Goal: Book appointment/travel/reservation

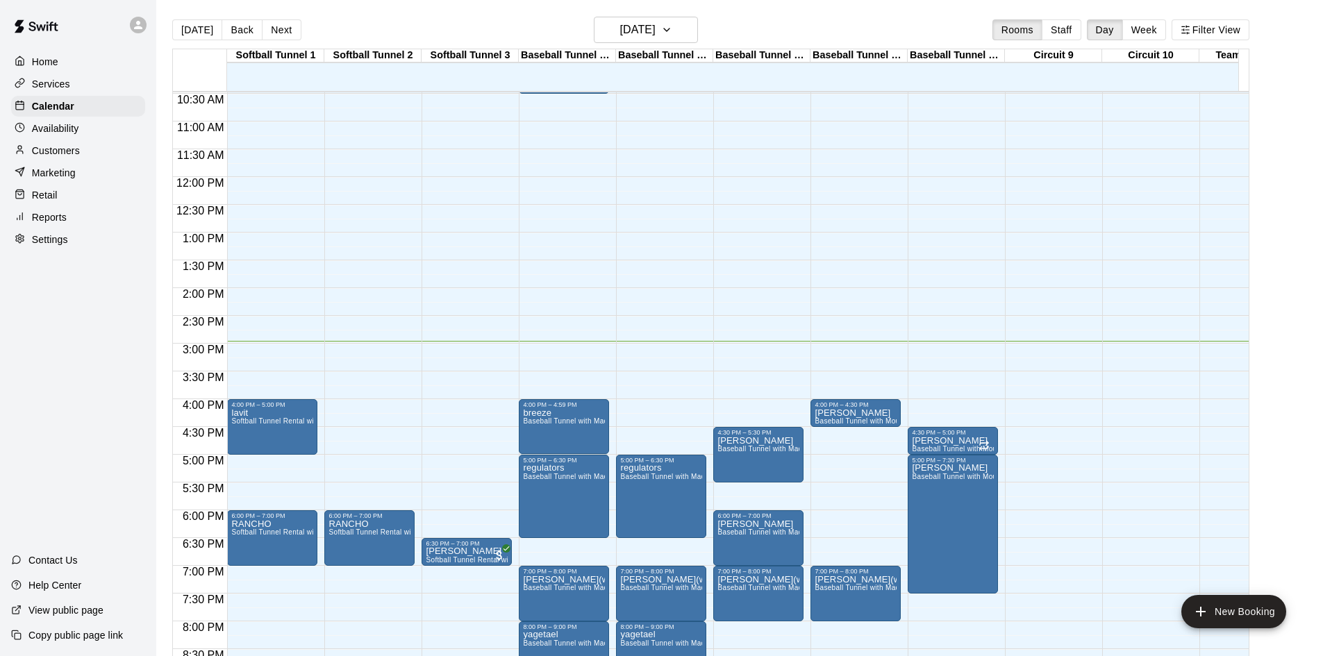
scroll to position [557, 0]
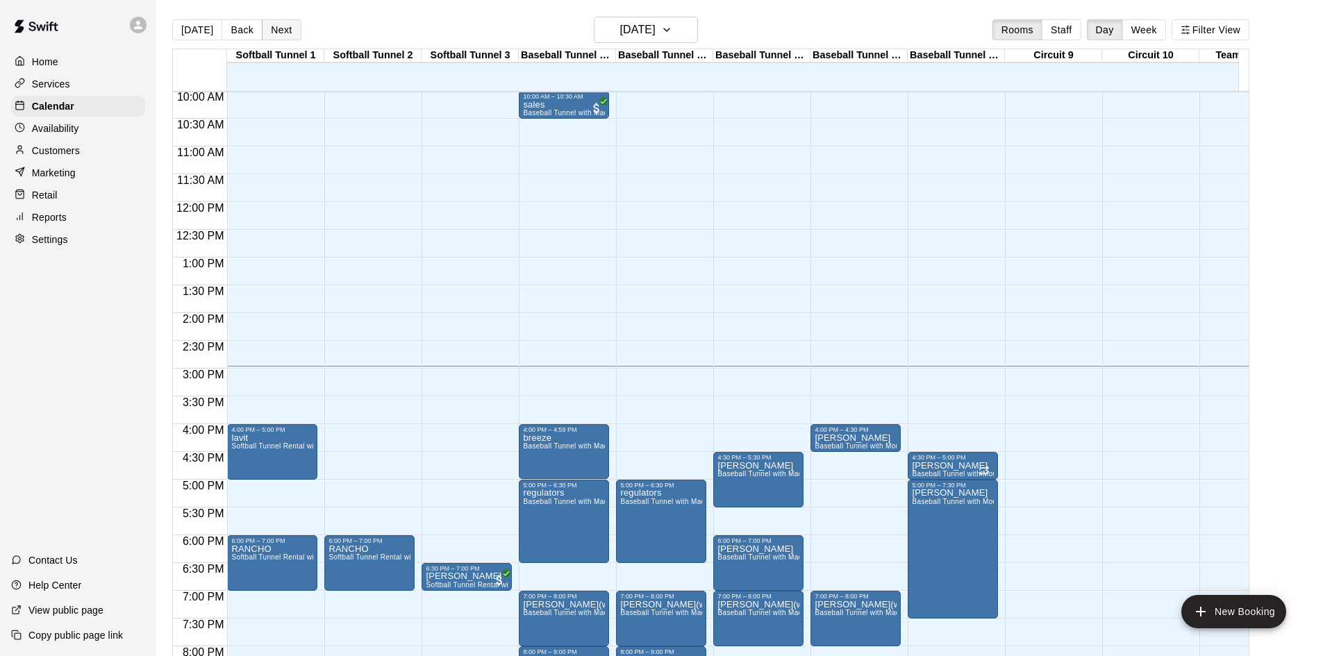
click at [266, 32] on button "Next" at bounding box center [281, 29] width 39 height 21
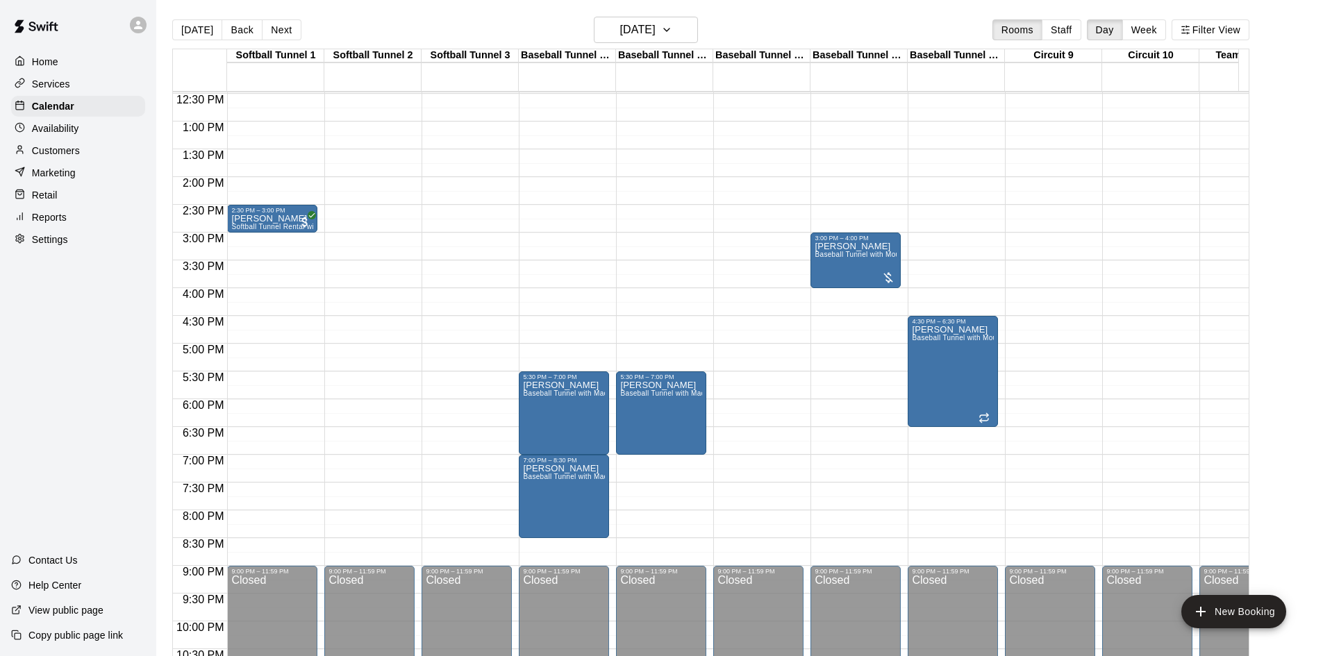
scroll to position [696, 0]
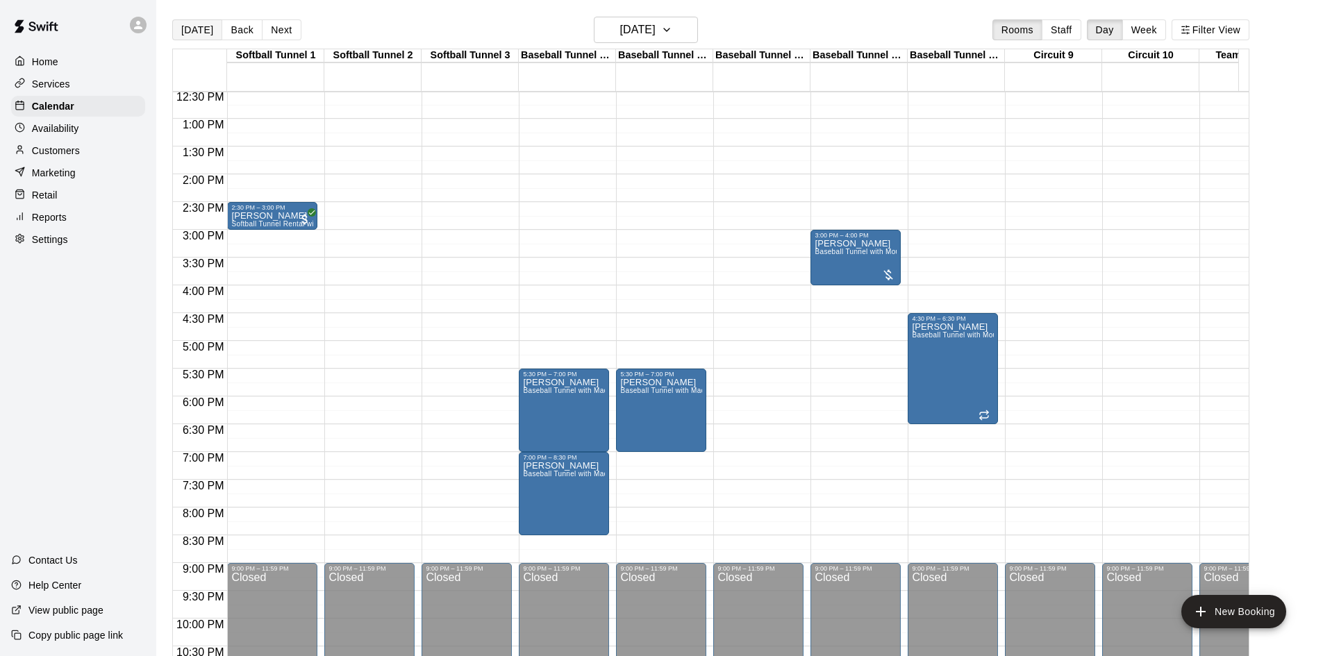
click at [200, 22] on button "[DATE]" at bounding box center [197, 29] width 50 height 21
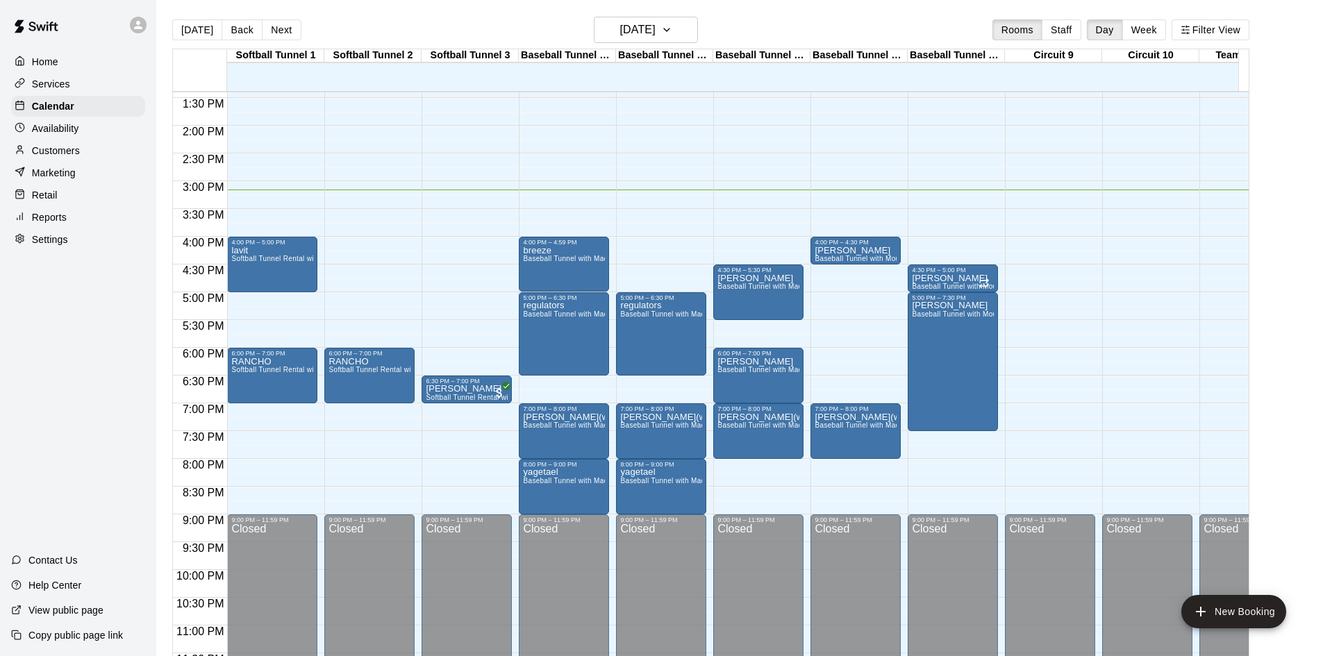
scroll to position [765, 0]
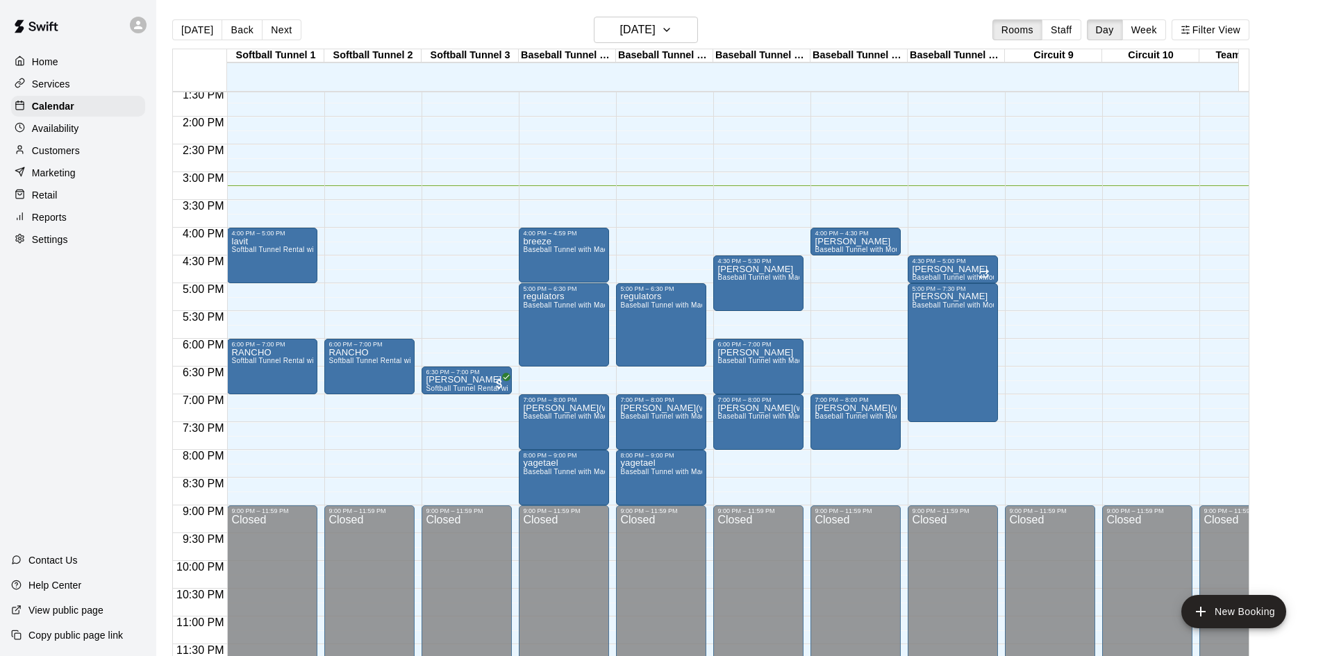
click at [459, 303] on div "12:00 AM – 10:00 AM Closed 6:30 PM – 7:00 PM [PERSON_NAME] Softball Tunnel Rent…" at bounding box center [467, 6] width 90 height 1334
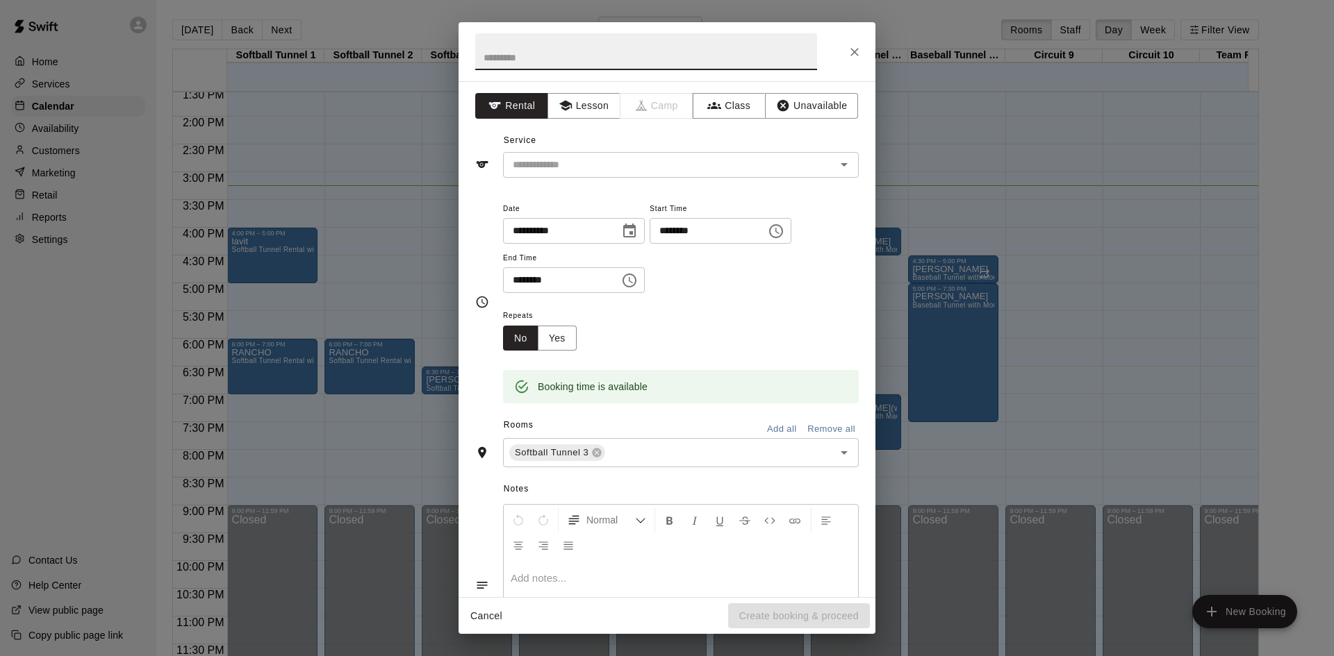
click at [529, 276] on input "********" at bounding box center [556, 280] width 107 height 26
type input "********"
click at [597, 53] on input "text" at bounding box center [646, 51] width 342 height 37
type input "******"
click at [741, 167] on input "text" at bounding box center [660, 164] width 306 height 17
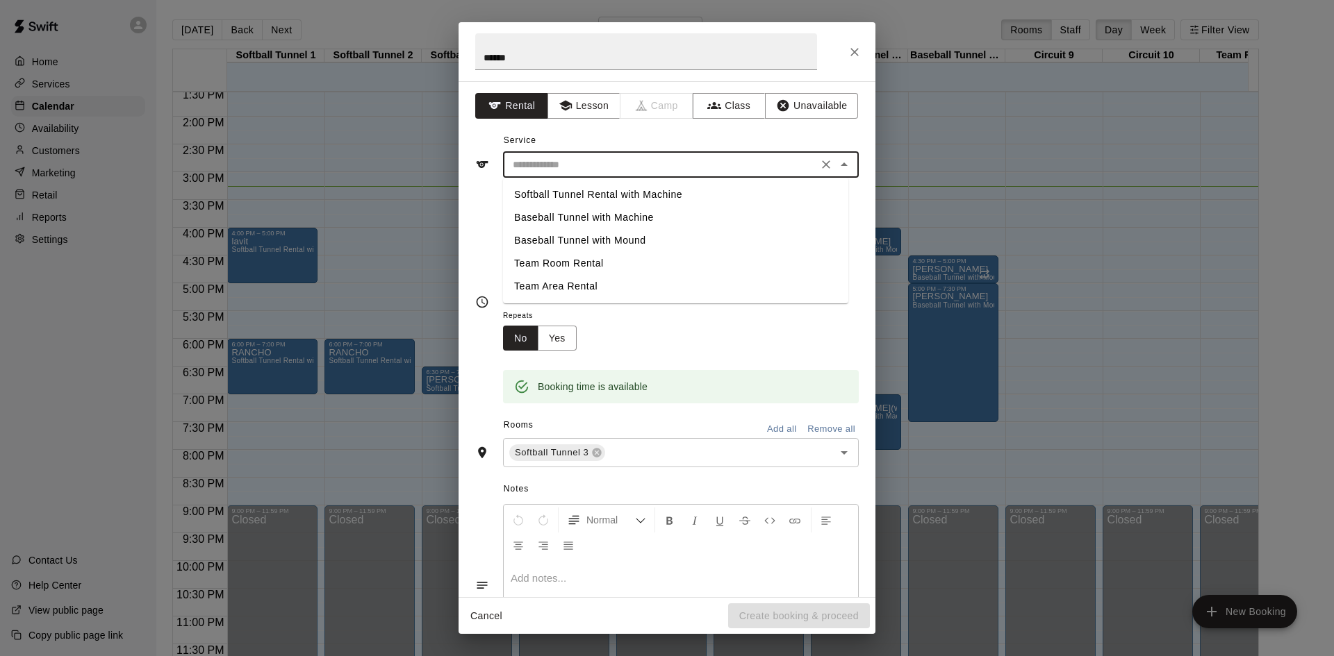
click at [658, 190] on li "Softball Tunnel Rental with Machine" at bounding box center [675, 194] width 345 height 23
type input "**********"
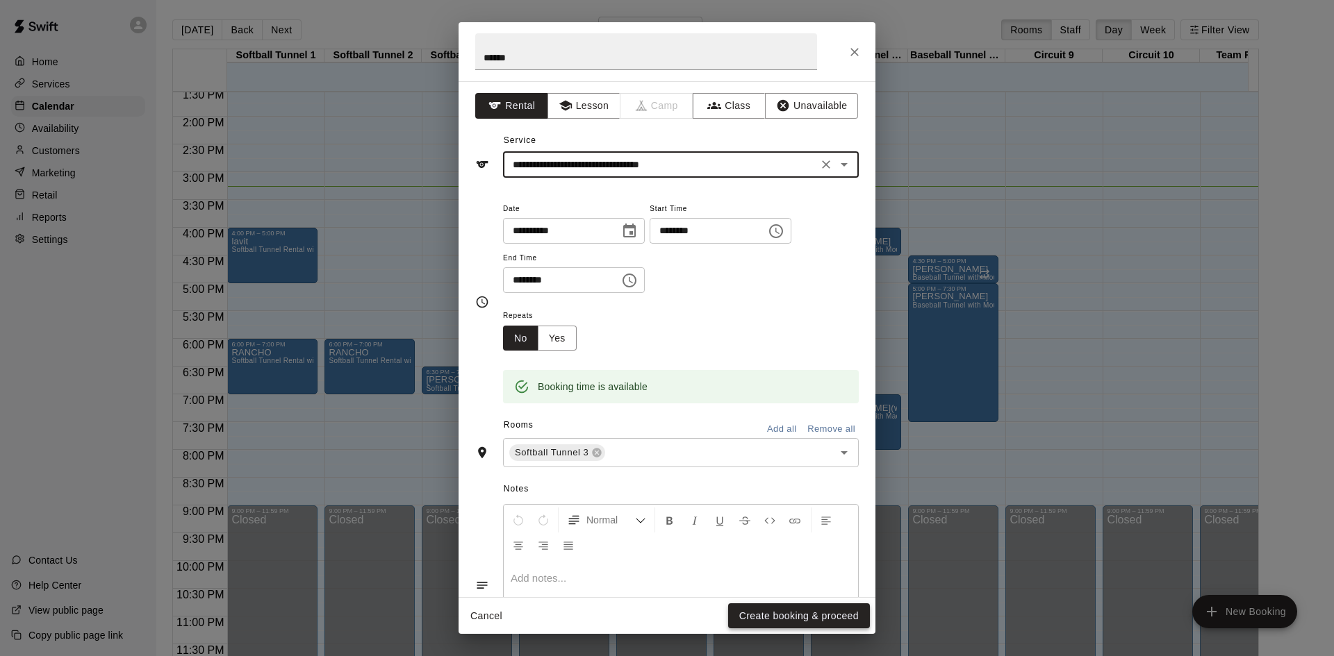
click at [848, 613] on button "Create booking & proceed" at bounding box center [799, 617] width 142 height 26
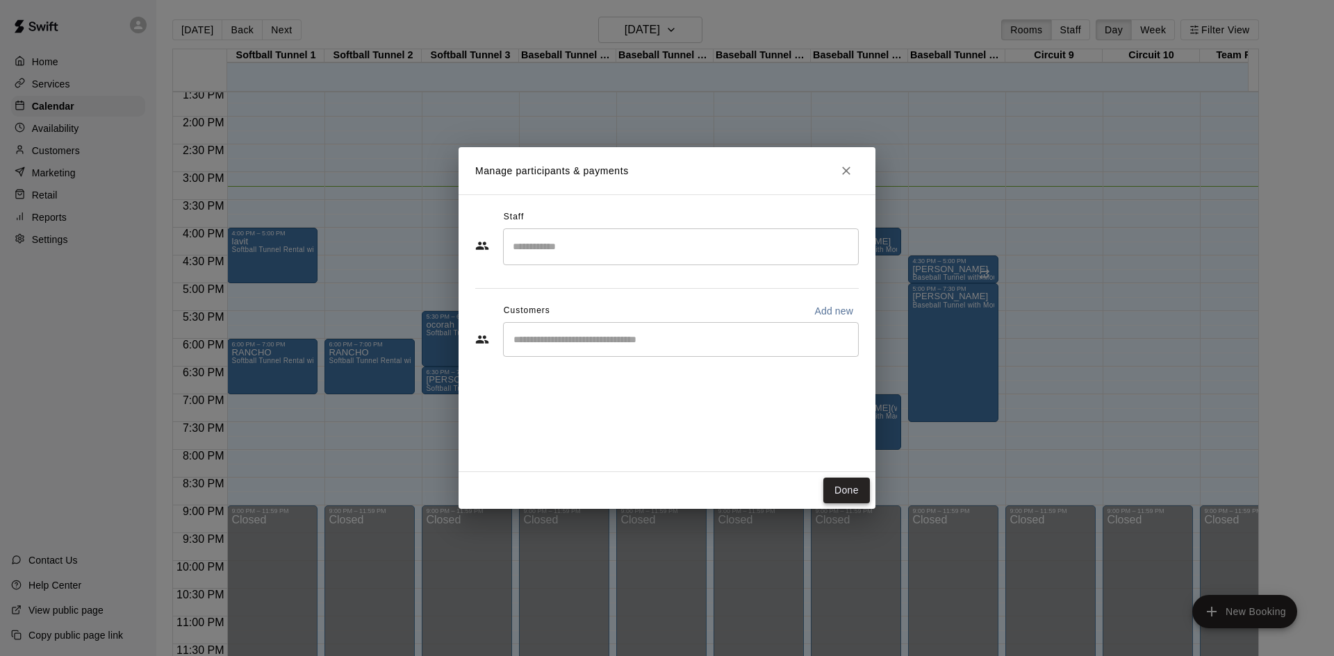
click at [831, 492] on button "Done" at bounding box center [846, 491] width 47 height 26
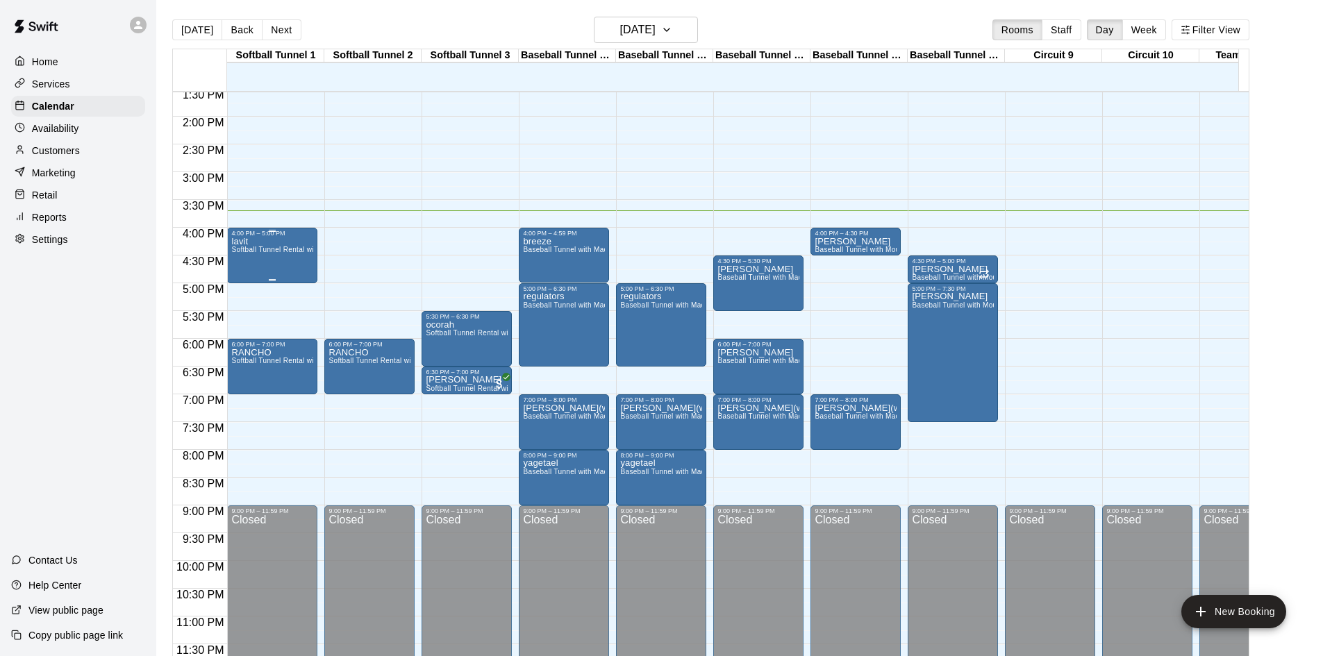
click at [276, 246] on span "Softball Tunnel Rental with Machine" at bounding box center [290, 250] width 119 height 8
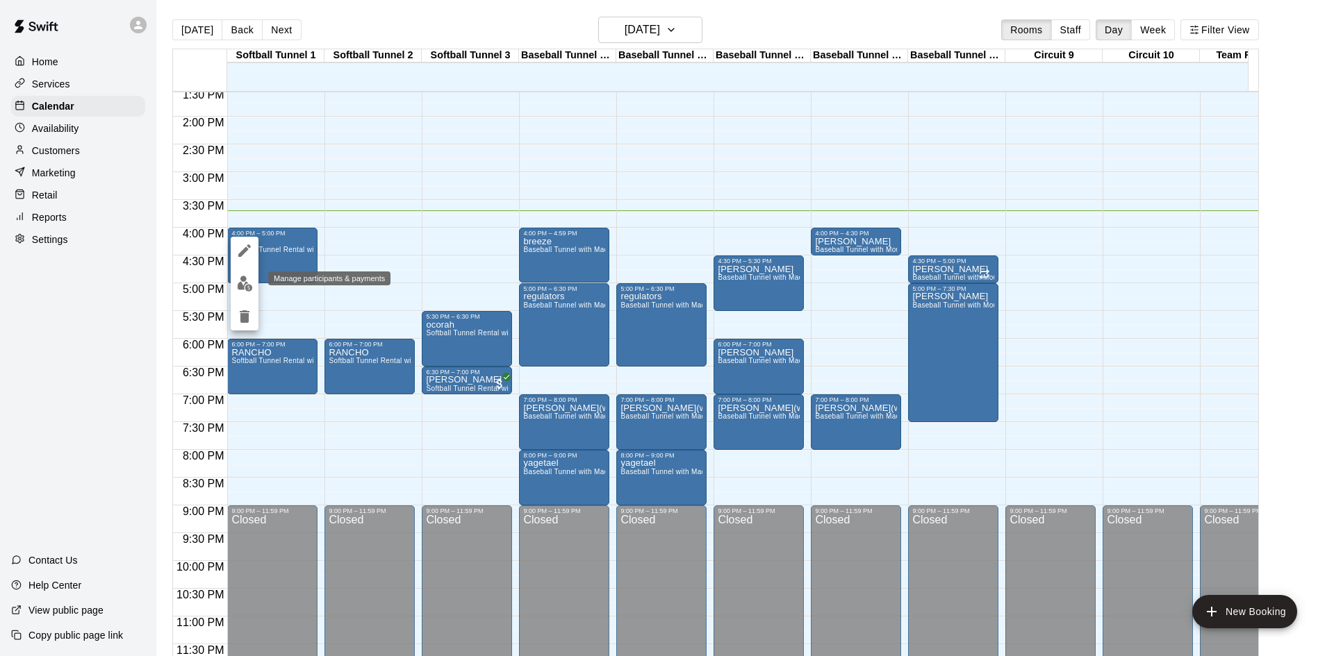
click at [248, 281] on img "edit" at bounding box center [245, 284] width 16 height 16
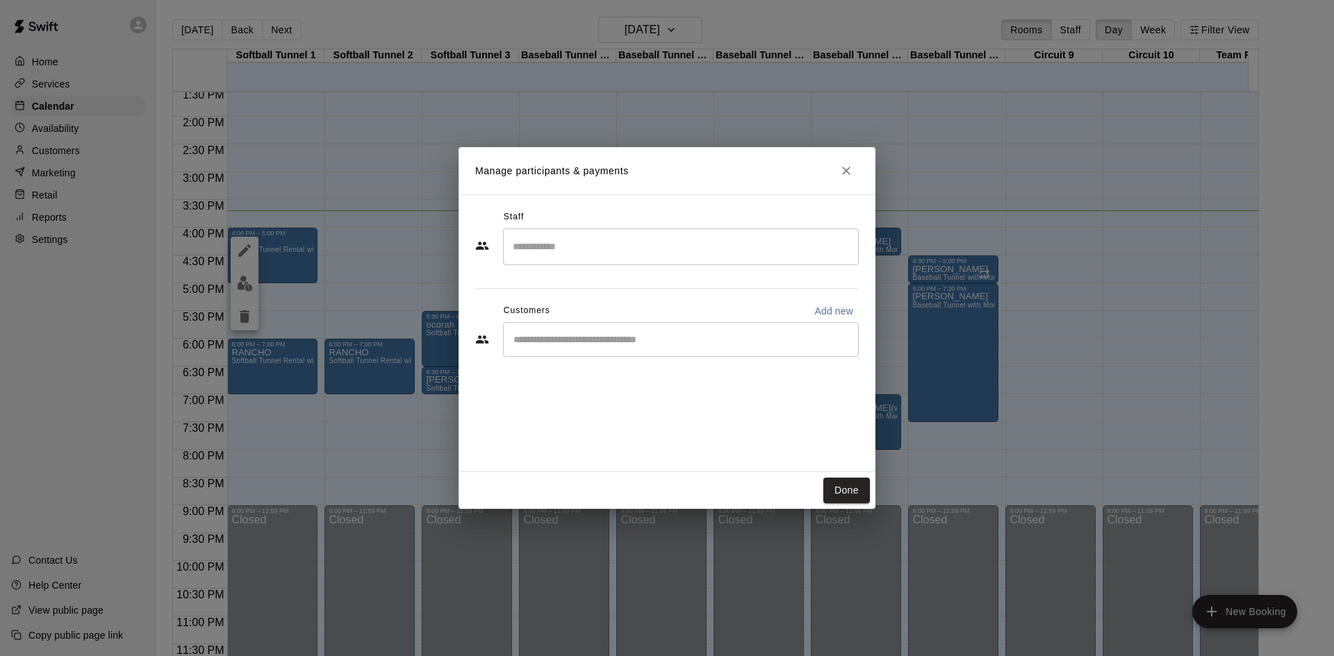
click at [702, 343] on input "Start typing to search customers..." at bounding box center [680, 340] width 343 height 14
type input "***"
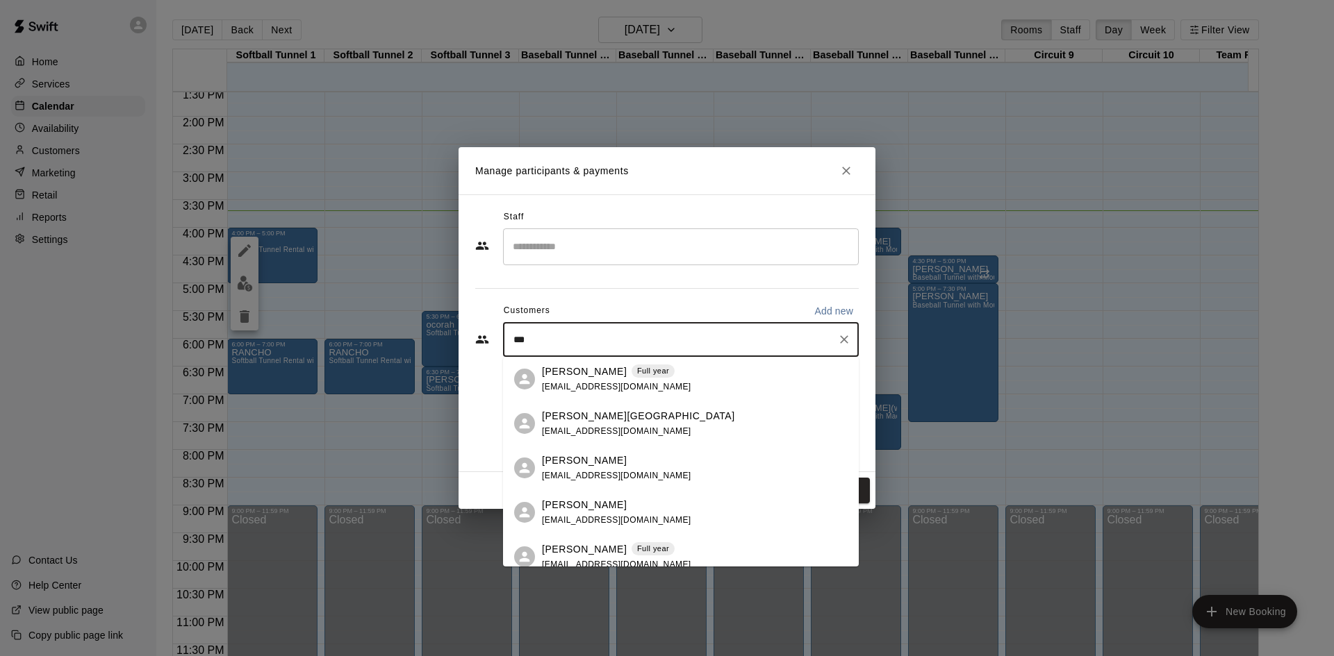
click at [655, 383] on div "[PERSON_NAME] Full year [EMAIL_ADDRESS][DOMAIN_NAME]" at bounding box center [695, 380] width 306 height 30
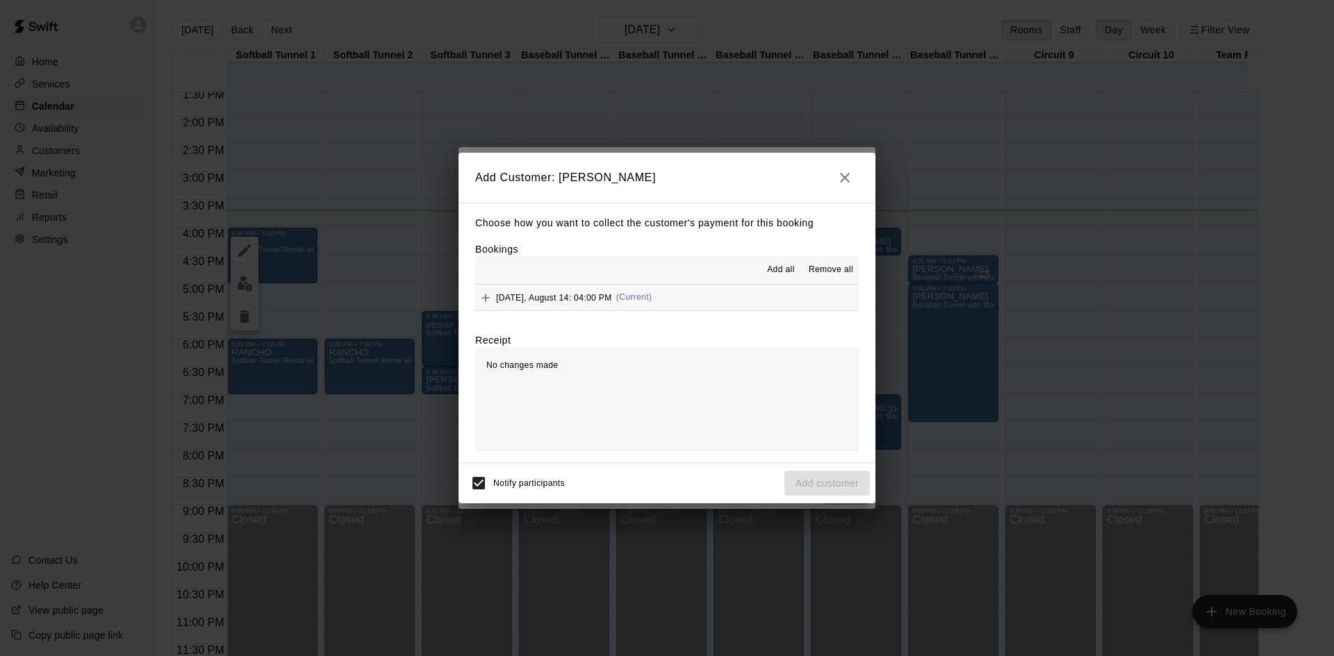
click at [646, 295] on span "(Current)" at bounding box center [634, 297] width 36 height 10
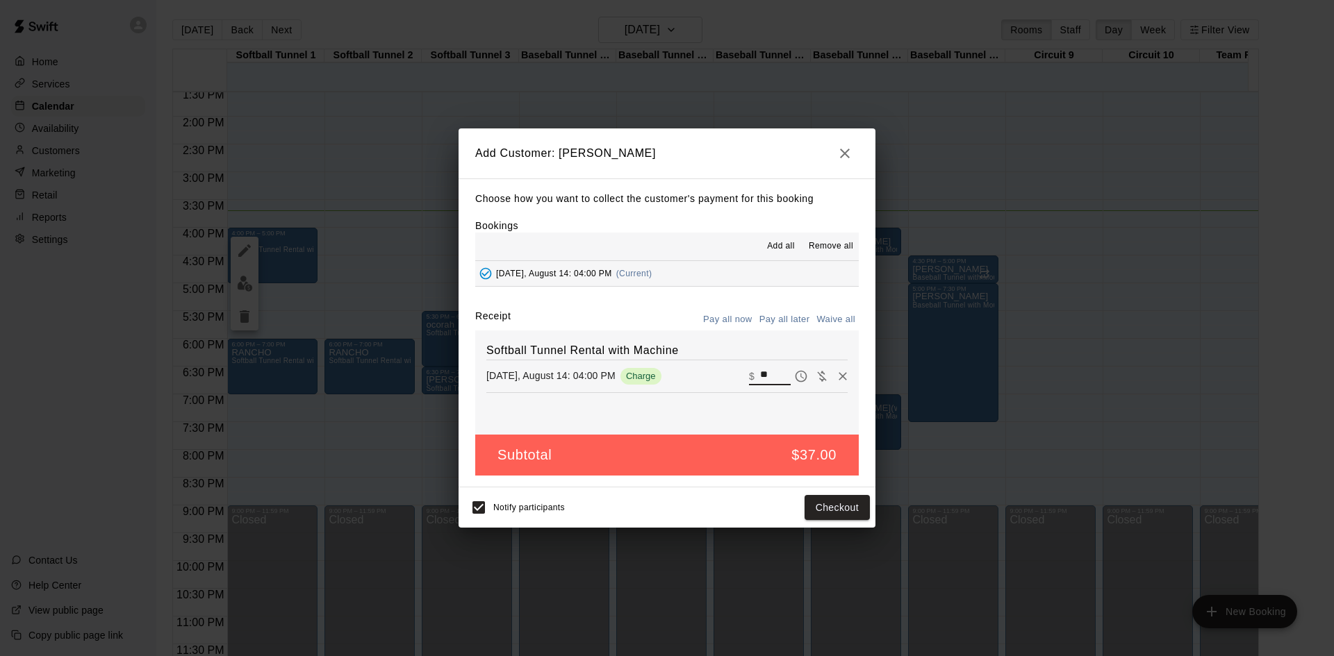
drag, startPoint x: 761, startPoint y: 375, endPoint x: 740, endPoint y: 374, distance: 20.9
click at [749, 374] on div "​ $ **" at bounding box center [770, 376] width 42 height 18
type input "*"
type input "**"
click at [848, 507] on button "Checkout" at bounding box center [836, 508] width 65 height 26
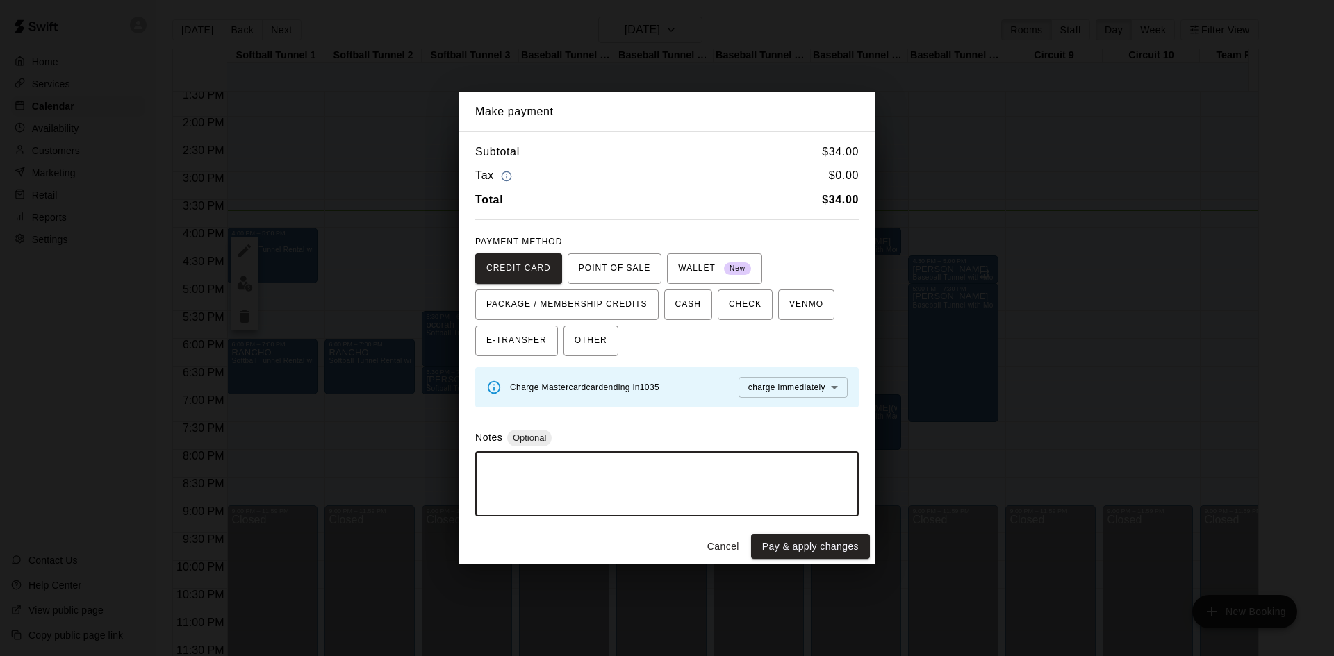
click at [781, 488] on textarea at bounding box center [667, 484] width 364 height 42
type textarea "**********"
click at [778, 543] on button "Pay & apply changes" at bounding box center [810, 547] width 119 height 26
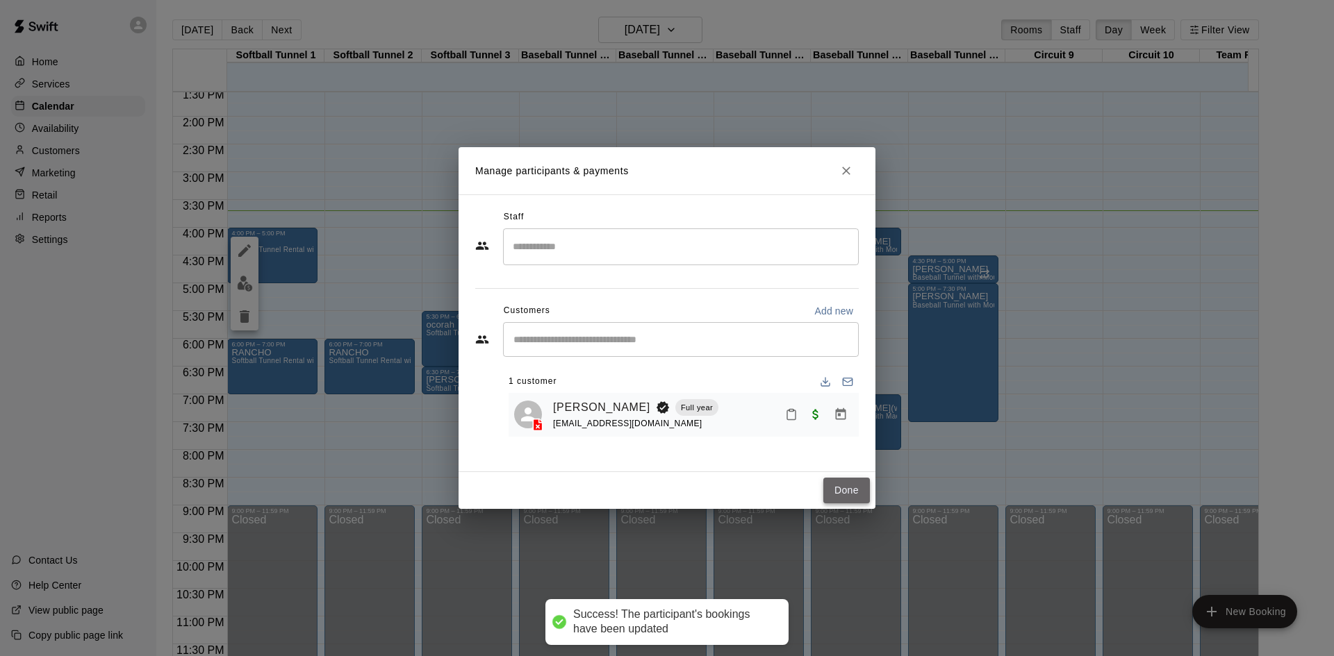
click at [843, 489] on button "Done" at bounding box center [846, 491] width 47 height 26
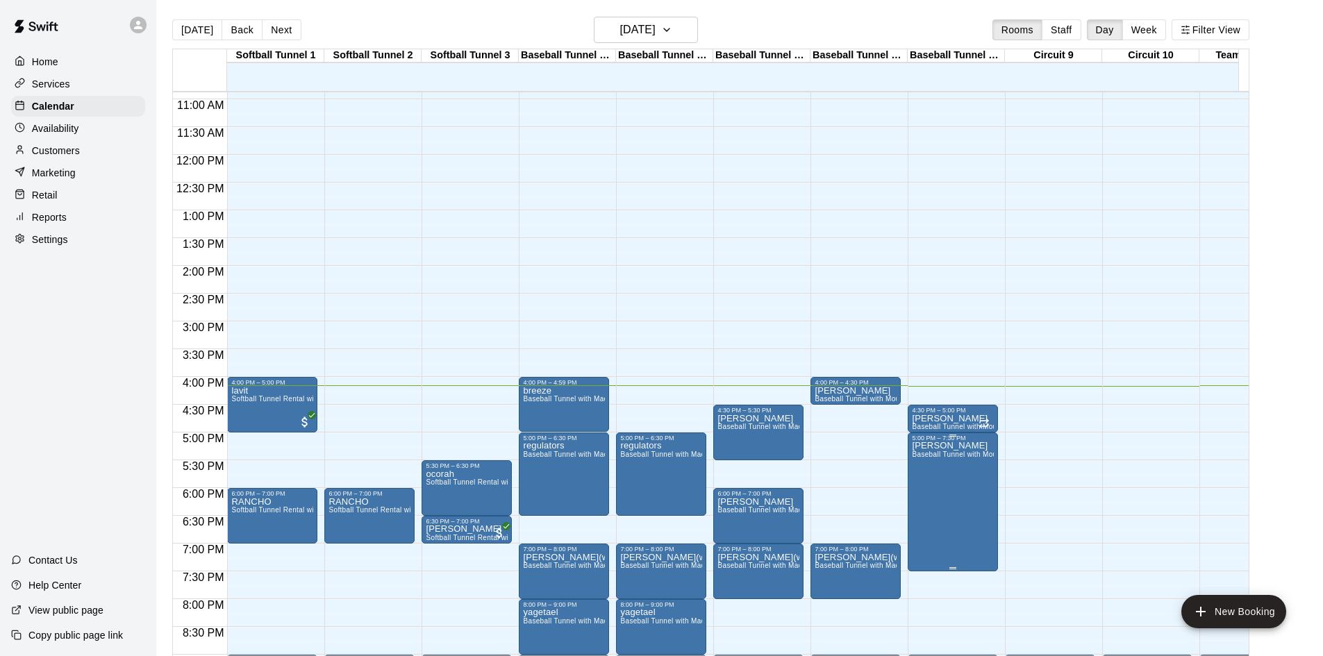
scroll to position [696, 0]
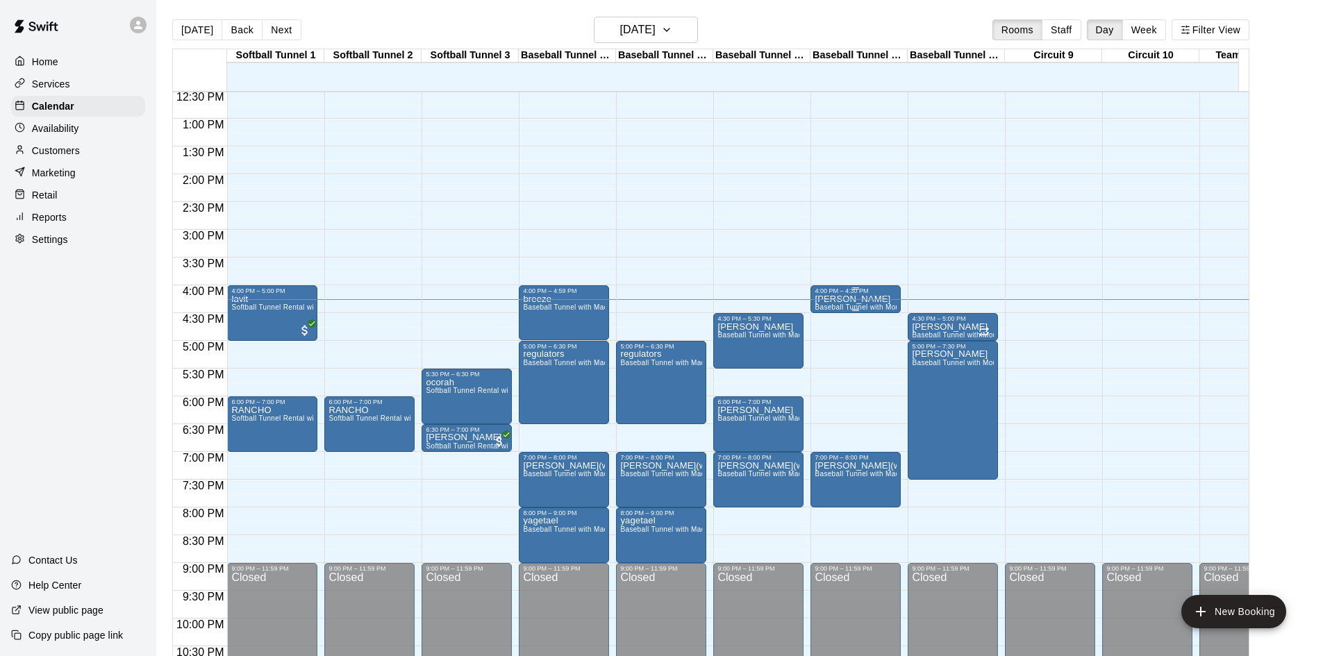
drag, startPoint x: 878, startPoint y: 290, endPoint x: 837, endPoint y: 290, distance: 41.0
drag, startPoint x: 837, startPoint y: 290, endPoint x: 875, endPoint y: 286, distance: 38.4
click at [794, 231] on div "12:00 AM – 10:00 AM Closed 4:30 PM – 5:30 PM [PERSON_NAME] Baseball Tunnel with…" at bounding box center [758, 63] width 90 height 1334
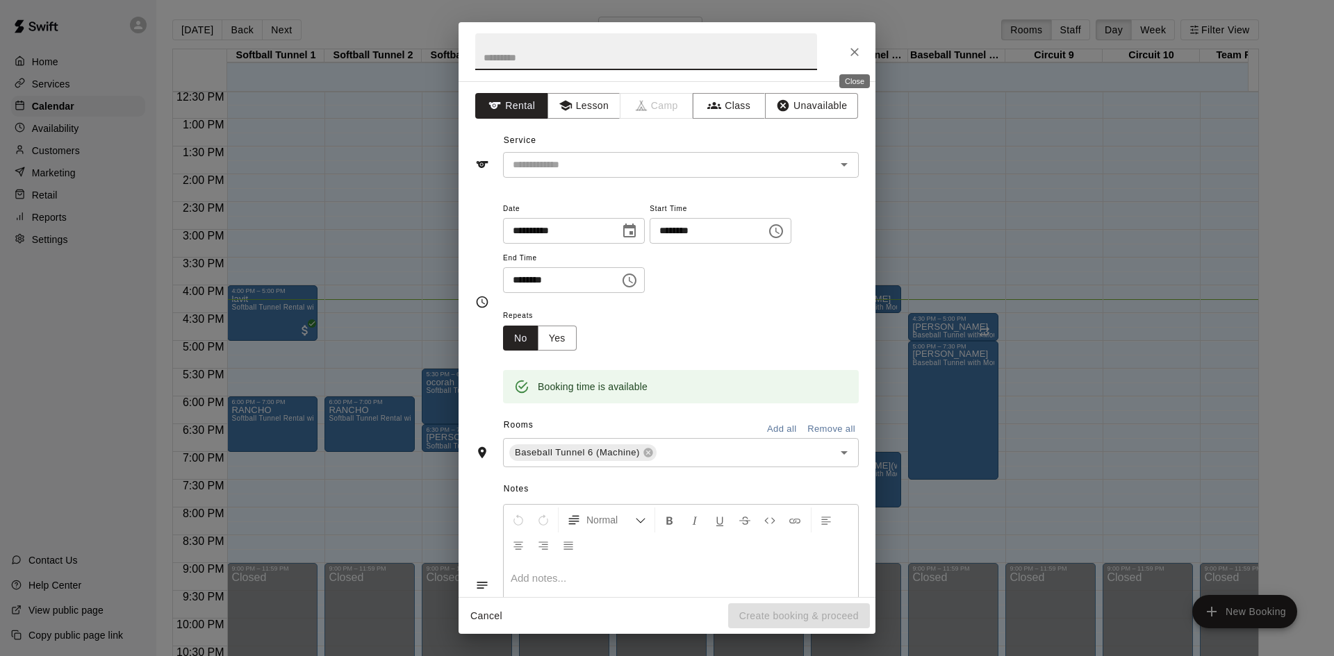
click at [850, 55] on icon "Close" at bounding box center [854, 52] width 14 height 14
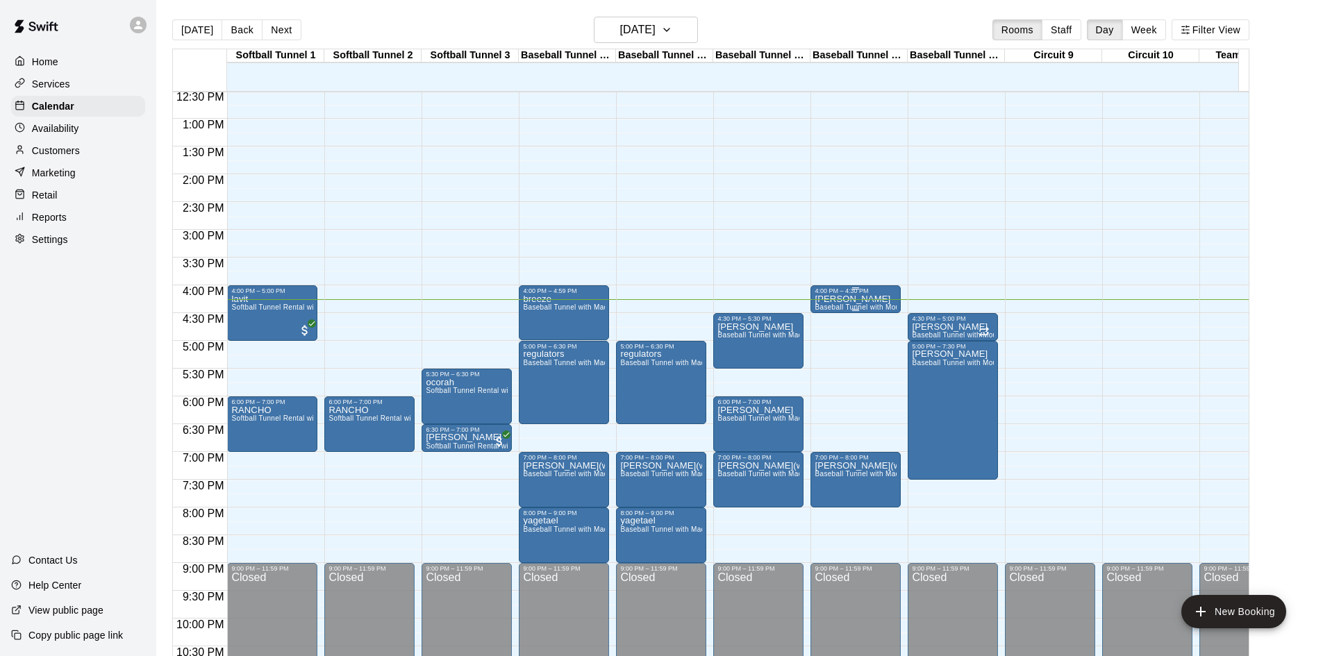
drag, startPoint x: 874, startPoint y: 292, endPoint x: 868, endPoint y: 286, distance: 7.9
click at [868, 286] on div "4:00 PM – 4:30 PM [PERSON_NAME] Baseball Tunnel with Mound" at bounding box center [856, 299] width 90 height 28
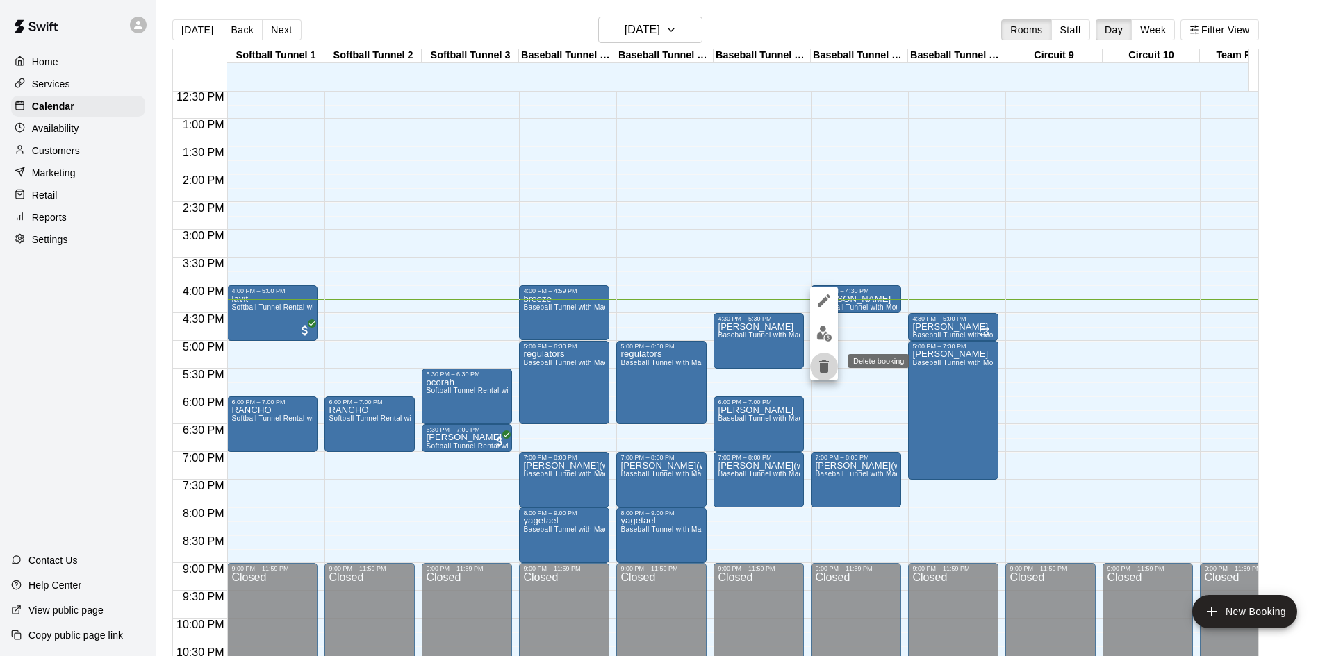
click at [828, 367] on icon "delete" at bounding box center [824, 367] width 10 height 13
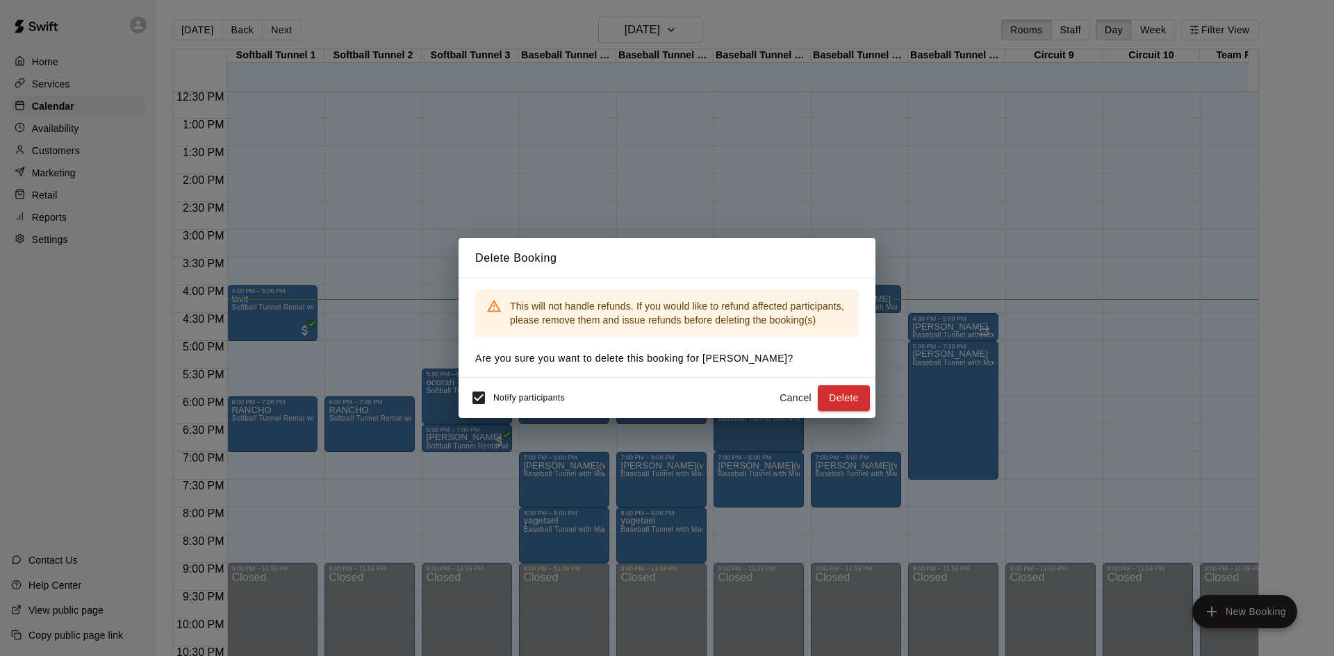
click at [847, 392] on button "Delete" at bounding box center [844, 399] width 52 height 26
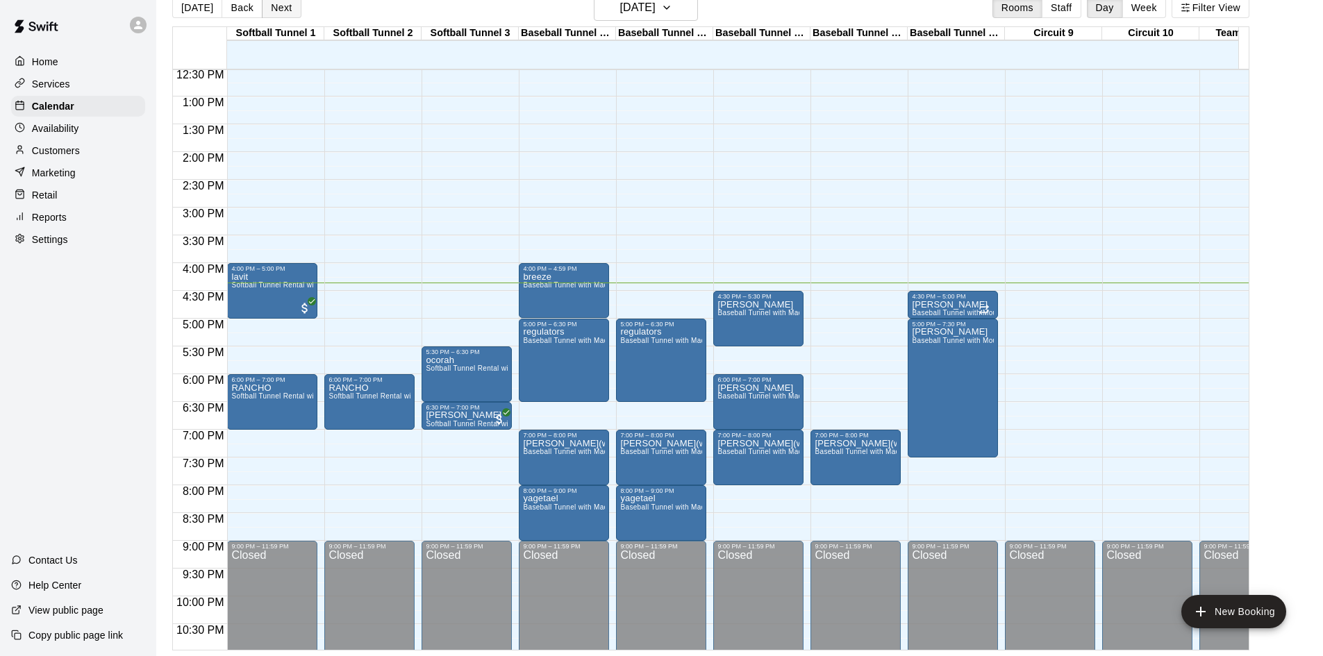
click at [273, 3] on button "Next" at bounding box center [281, 7] width 39 height 21
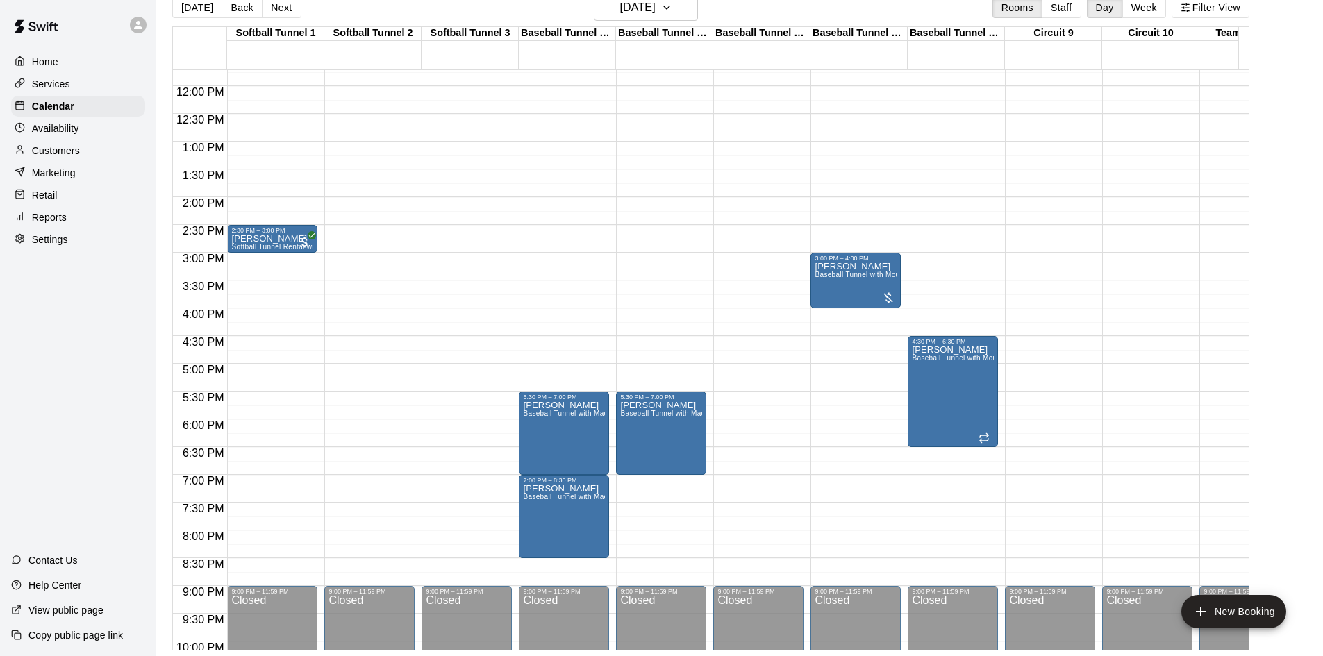
scroll to position [627, 0]
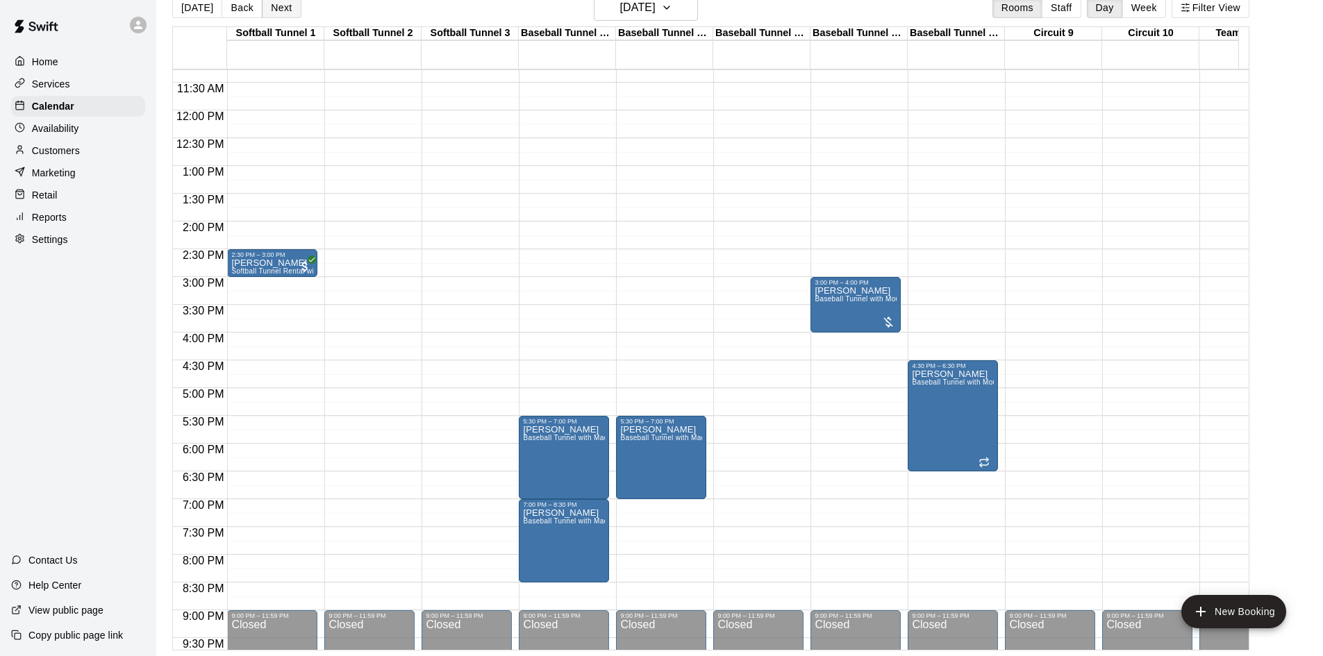
click at [280, 9] on button "Next" at bounding box center [281, 7] width 39 height 21
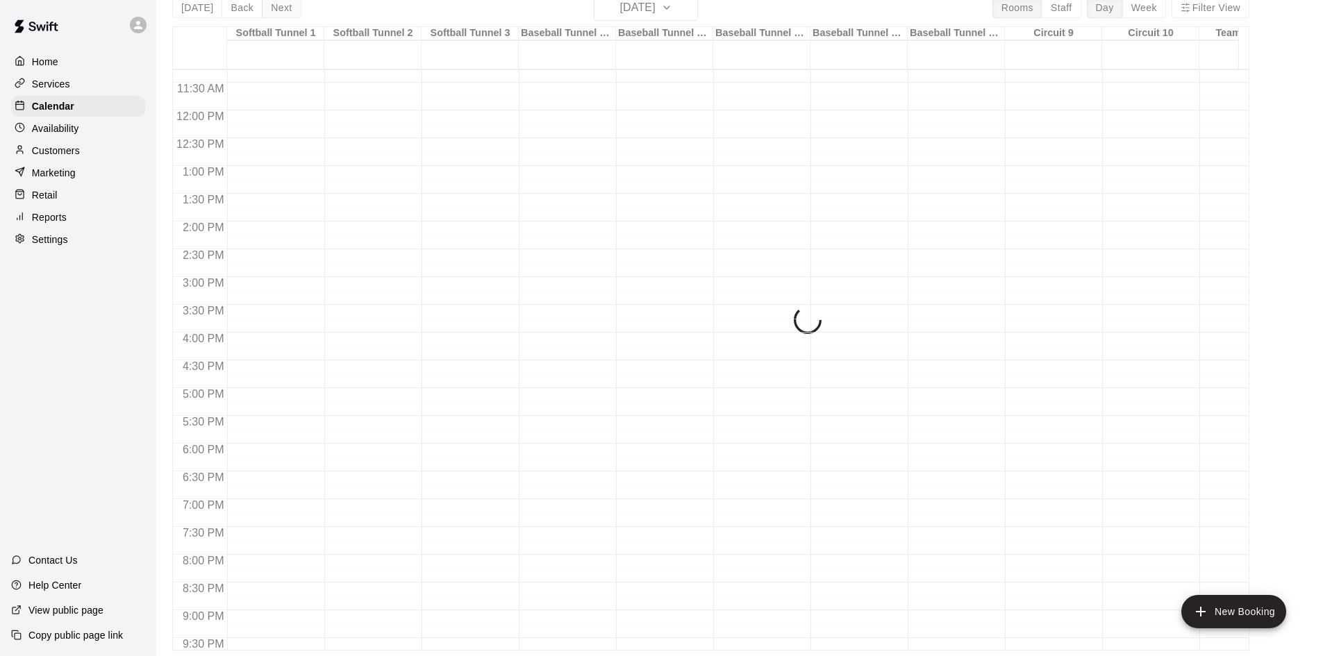
click at [280, 9] on div "[DATE] Back [DATE][DATE] Rooms Staff Day Week Filter View Softball Tunnel 1 16 …" at bounding box center [710, 322] width 1077 height 656
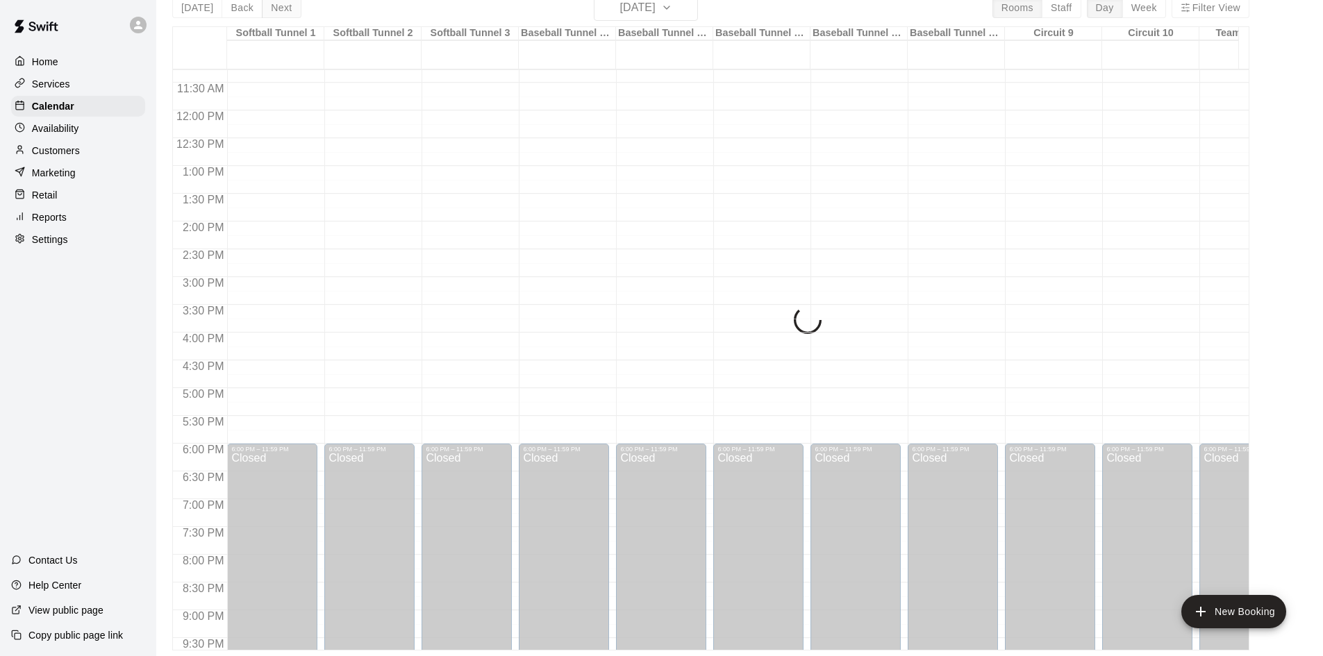
click at [280, 9] on div "[DATE] Back [DATE][DATE] Rooms Staff Day Week Filter View Softball Tunnel 1 16 …" at bounding box center [710, 322] width 1077 height 656
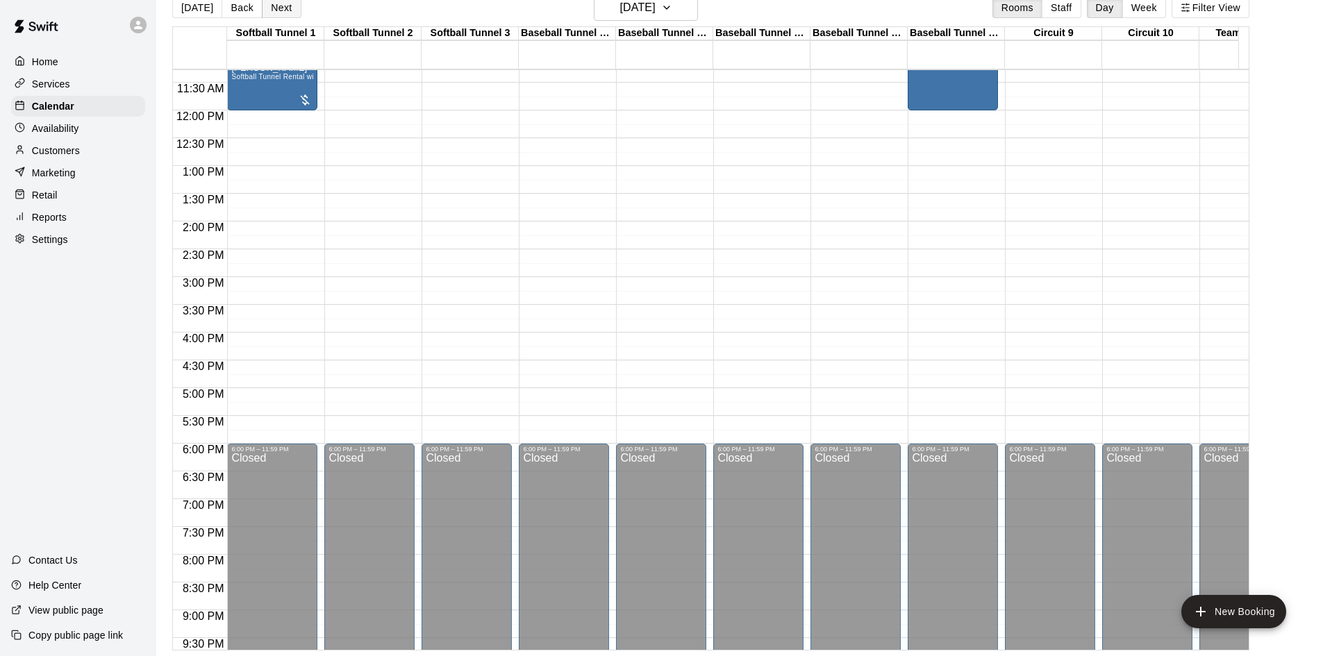
click at [280, 9] on button "Next" at bounding box center [281, 7] width 39 height 21
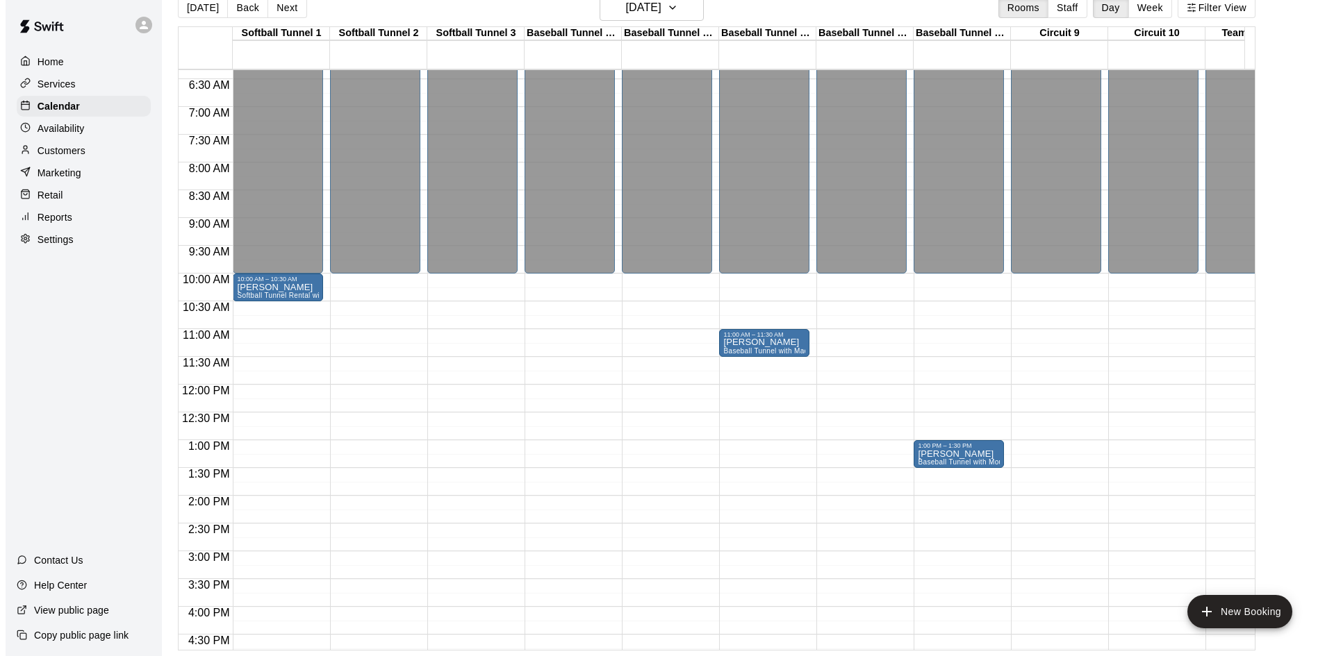
scroll to position [488, 0]
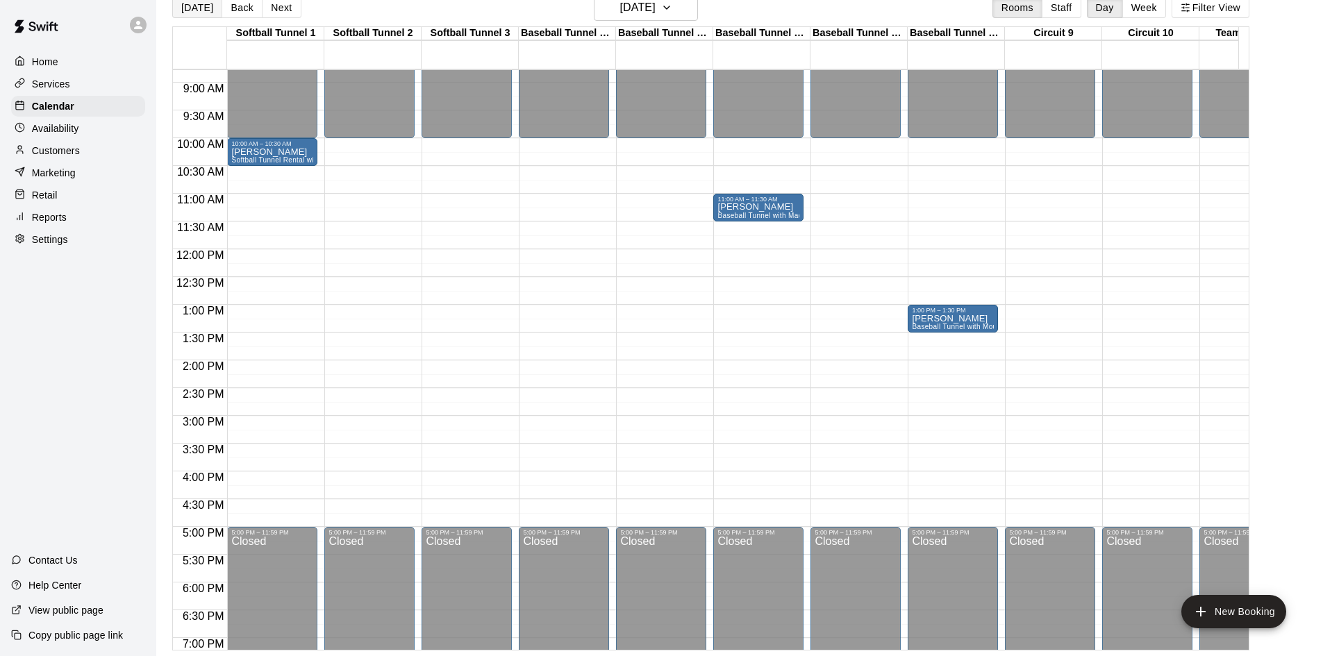
click at [197, 10] on button "[DATE]" at bounding box center [197, 7] width 50 height 21
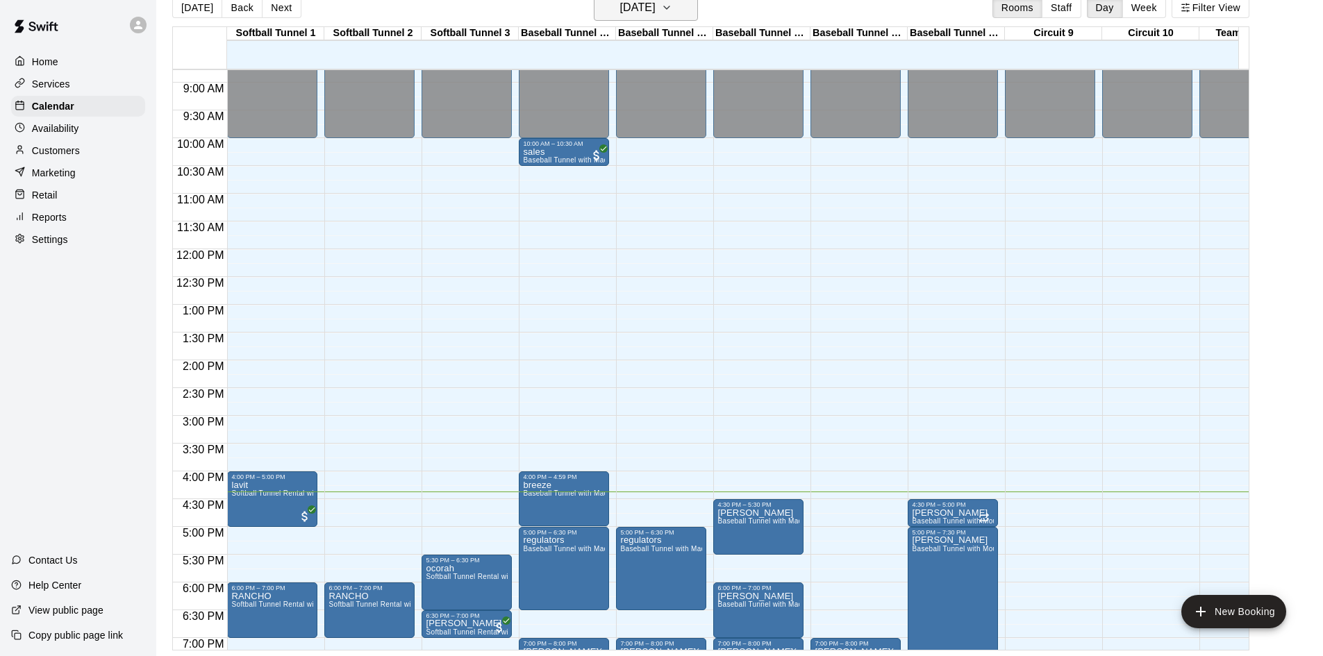
click at [604, 18] on button "[DATE]" at bounding box center [646, 7] width 104 height 26
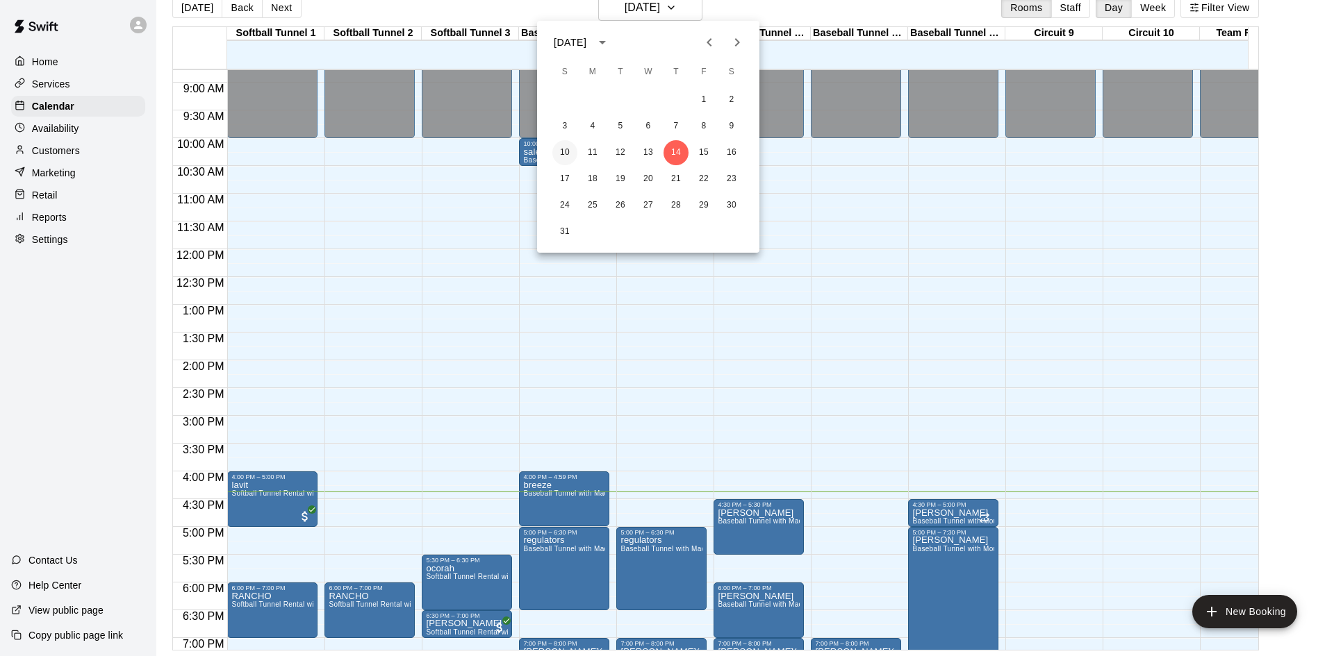
click at [565, 148] on button "10" at bounding box center [564, 152] width 25 height 25
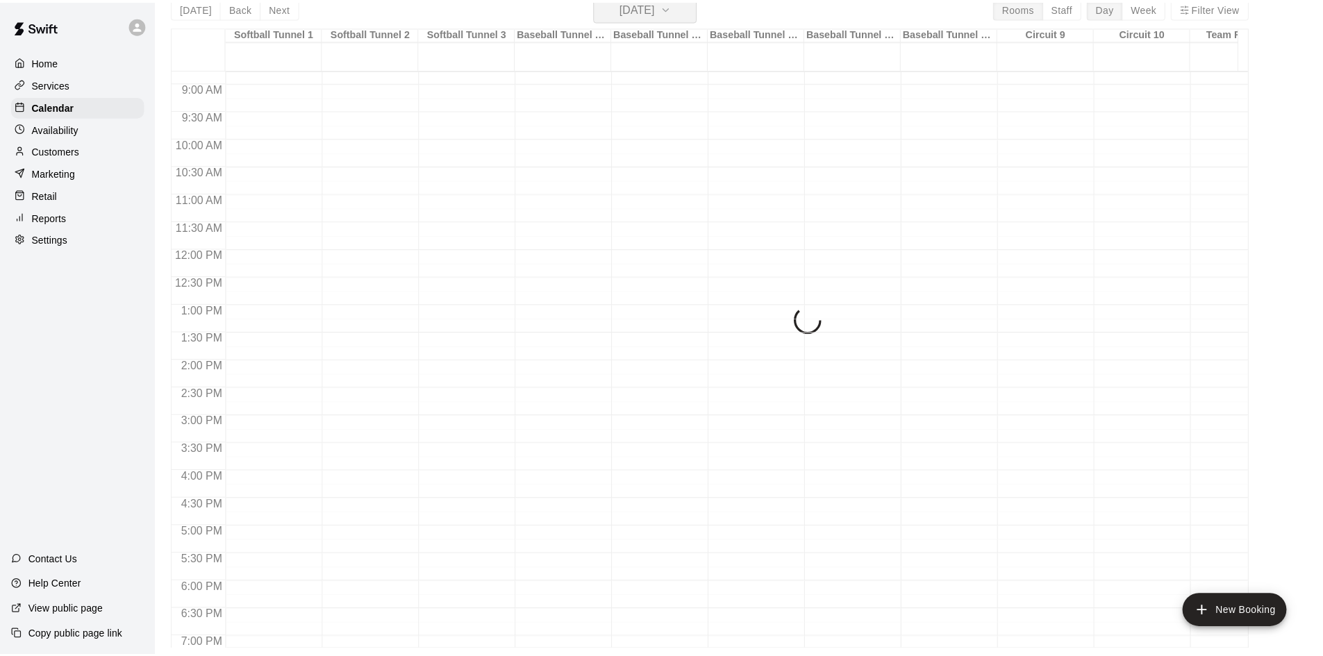
scroll to position [17, 0]
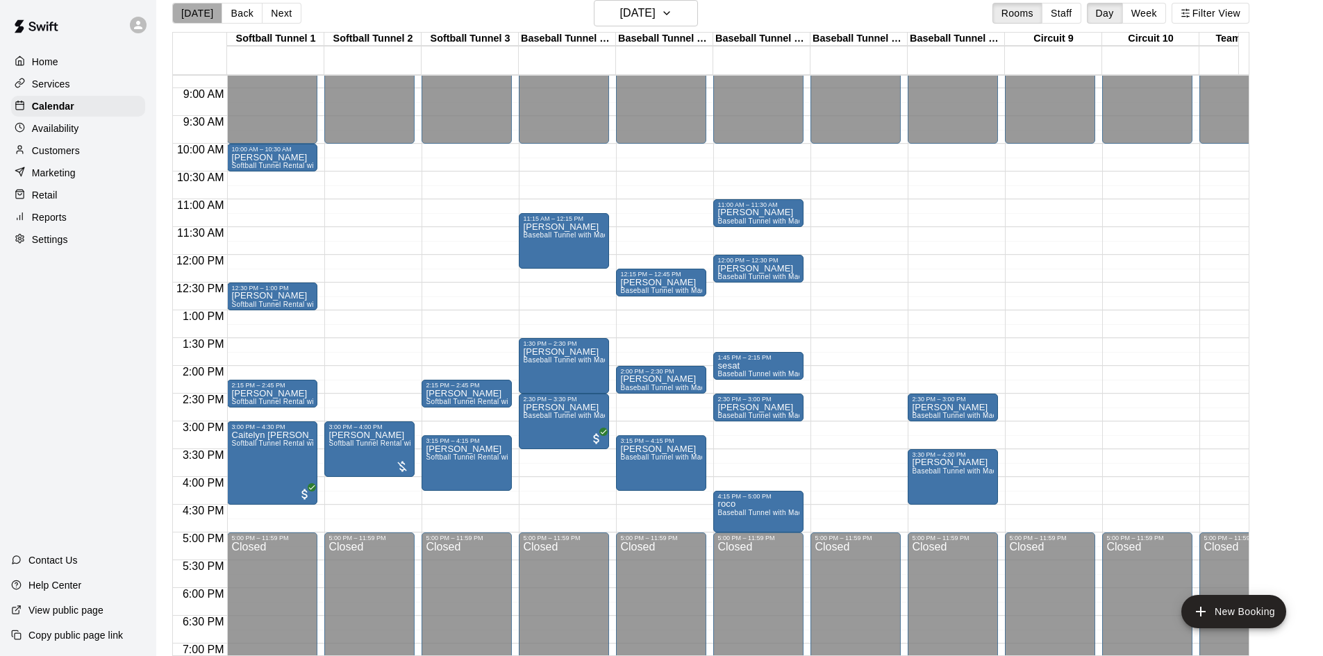
click at [197, 13] on button "[DATE]" at bounding box center [197, 13] width 50 height 21
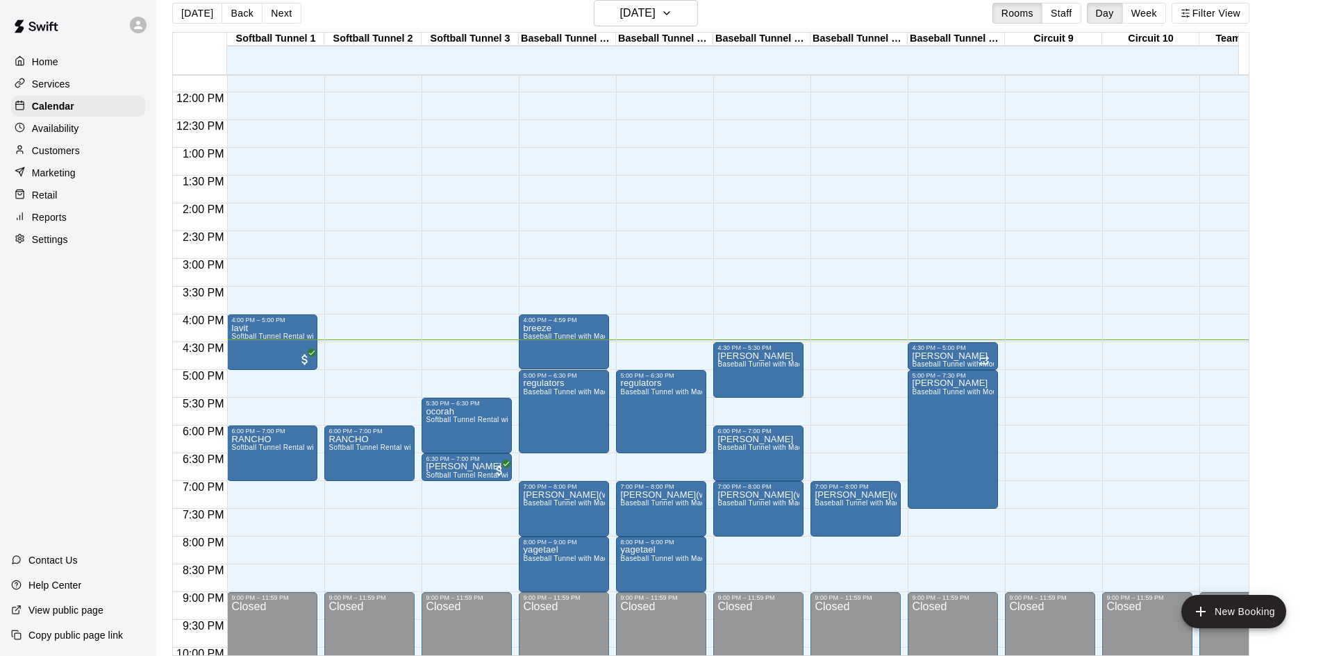
scroll to position [627, 0]
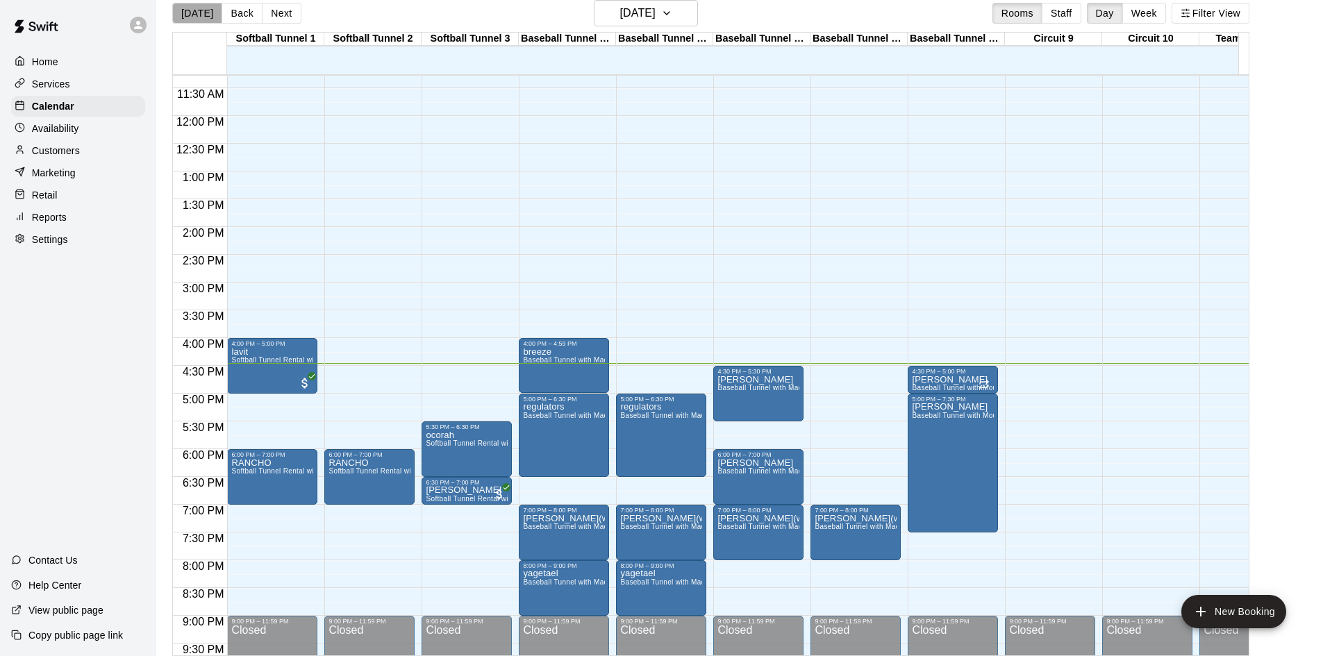
click at [201, 18] on button "[DATE]" at bounding box center [197, 13] width 50 height 21
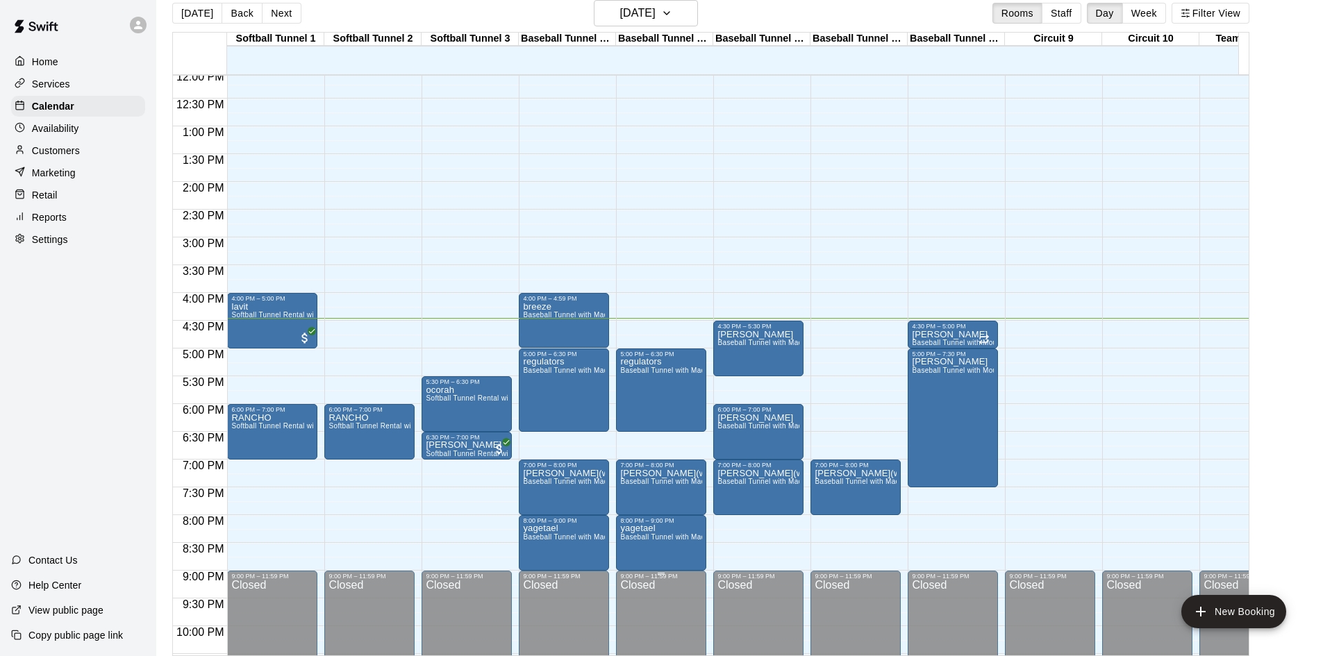
scroll to position [696, 0]
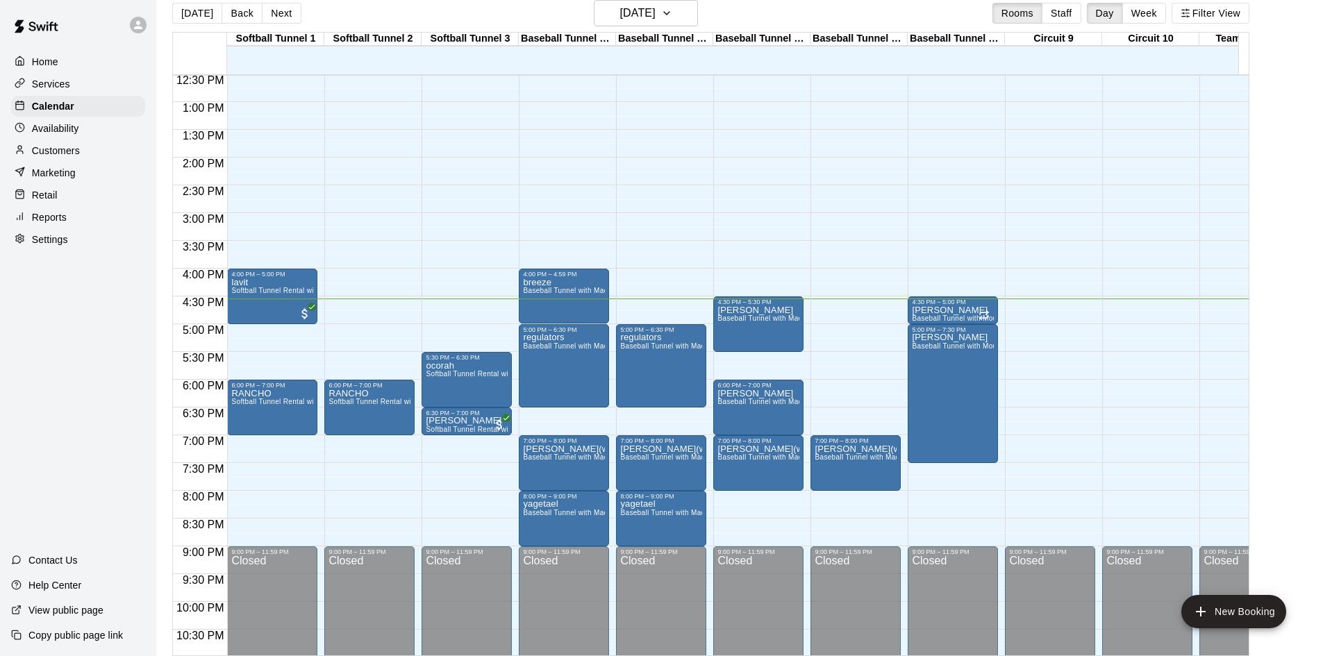
click at [851, 301] on div "12:00 AM – 10:00 AM Closed 7:00 PM – 8:00 PM [PERSON_NAME](wildfire) Baseball T…" at bounding box center [856, 47] width 90 height 1334
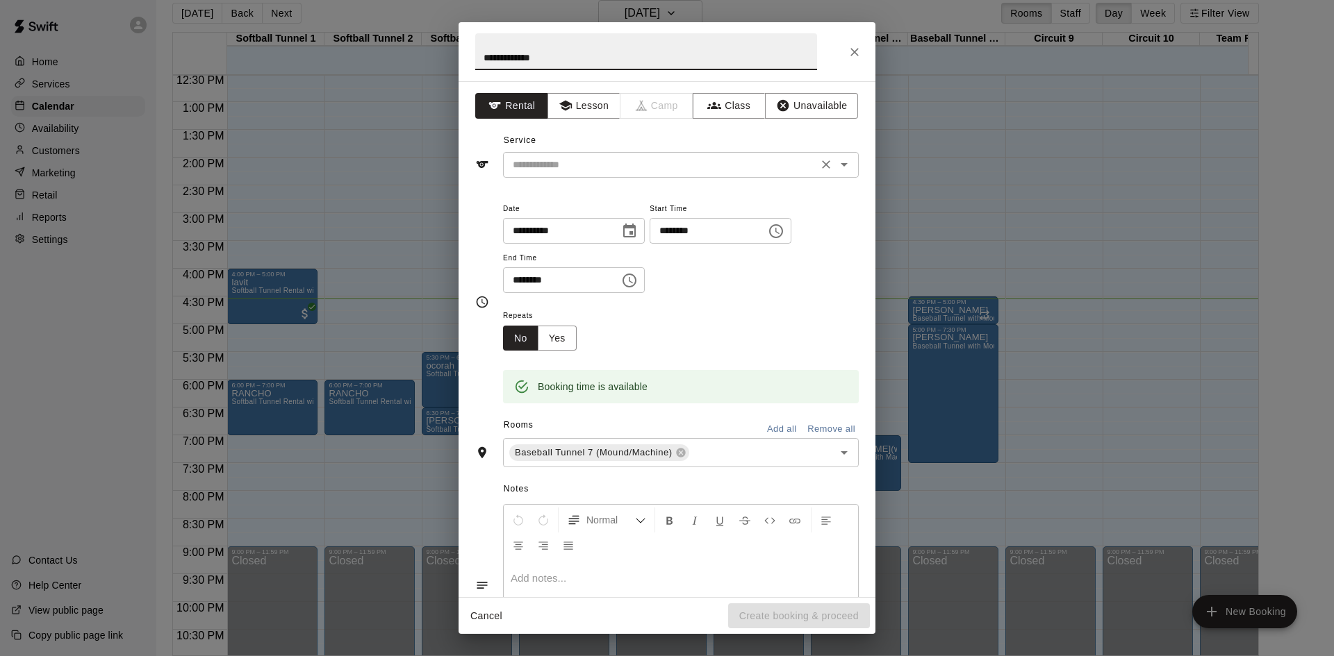
click at [597, 175] on div "​" at bounding box center [681, 165] width 356 height 26
type input "**********"
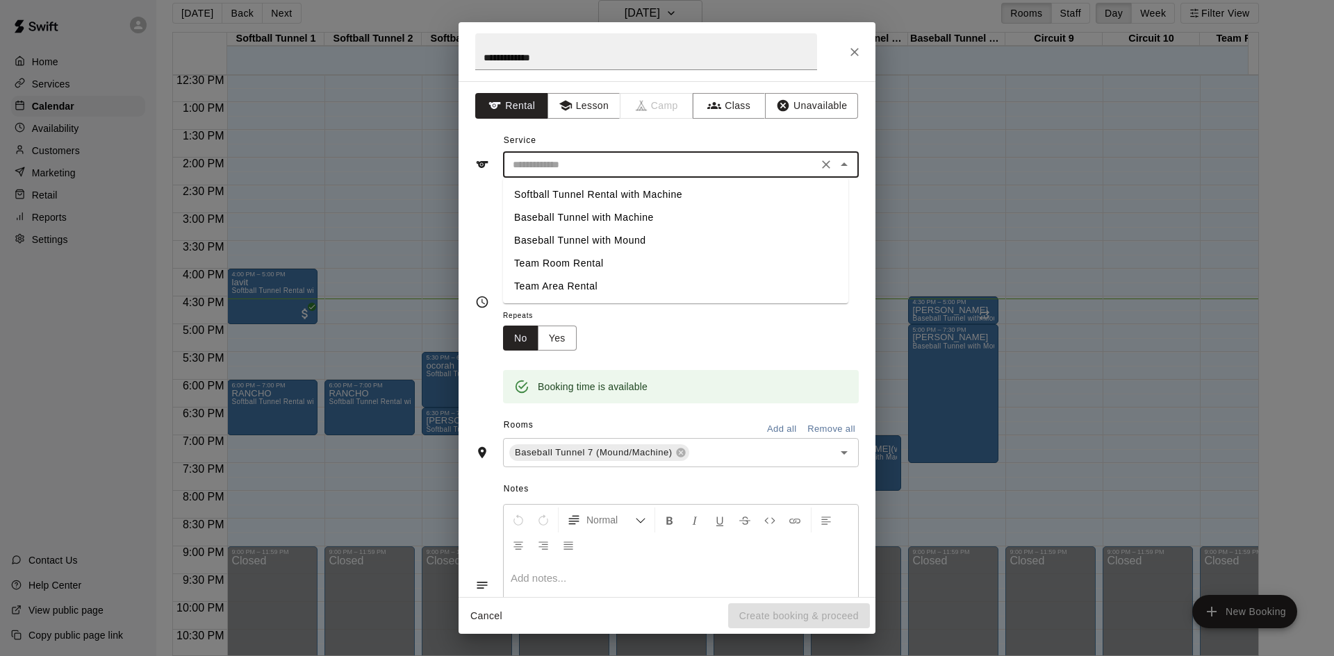
click at [602, 215] on li "Baseball Tunnel with Machine" at bounding box center [675, 217] width 345 height 23
type input "**********"
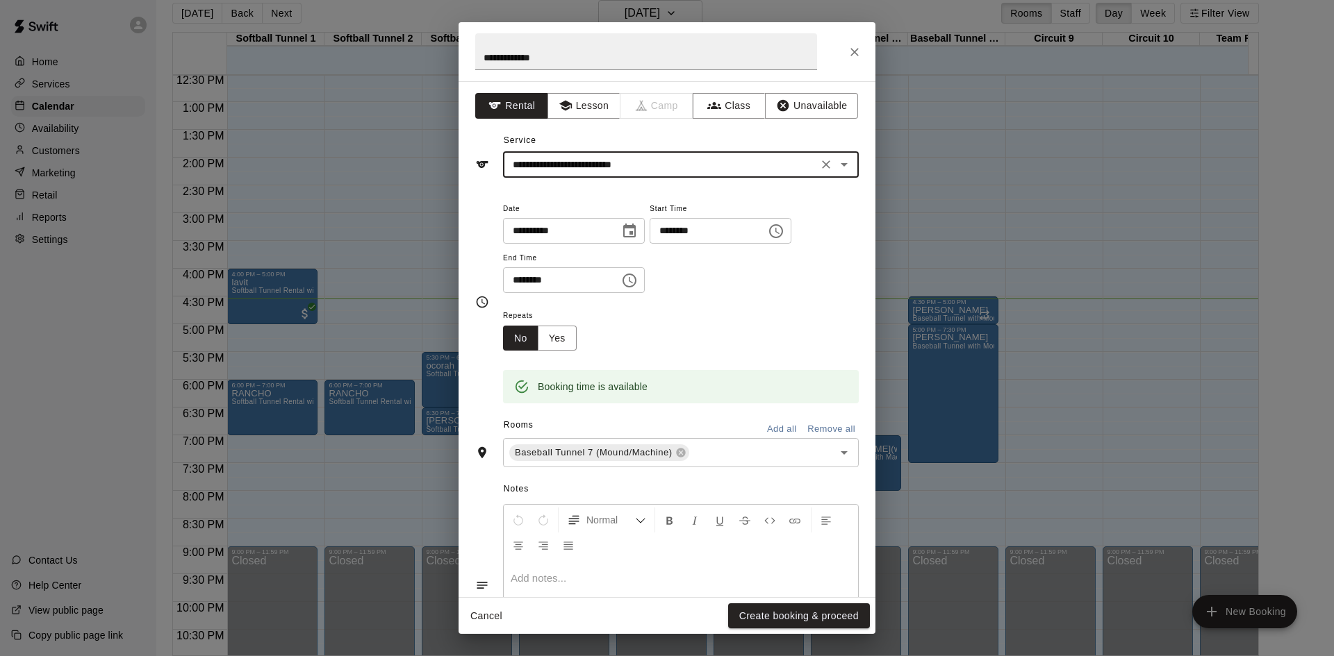
drag, startPoint x: 782, startPoint y: 618, endPoint x: 786, endPoint y: 603, distance: 15.8
click at [784, 619] on button "Create booking & proceed" at bounding box center [799, 617] width 142 height 26
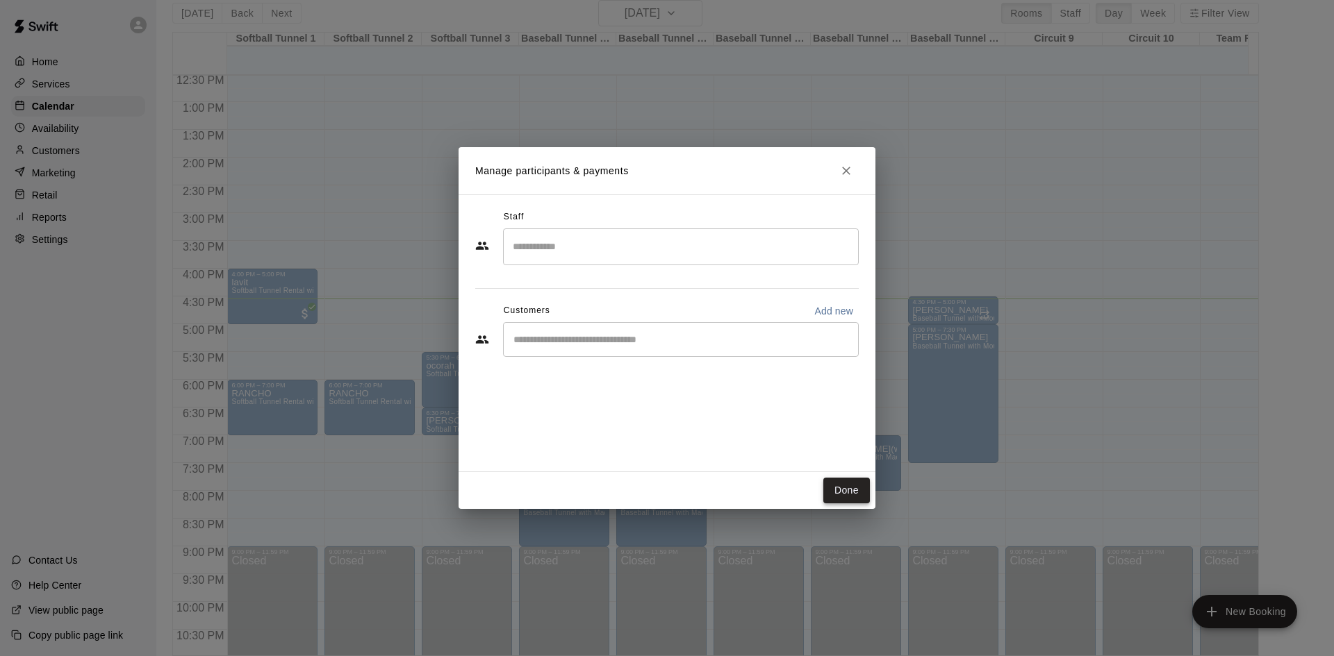
click at [852, 485] on button "Done" at bounding box center [846, 491] width 47 height 26
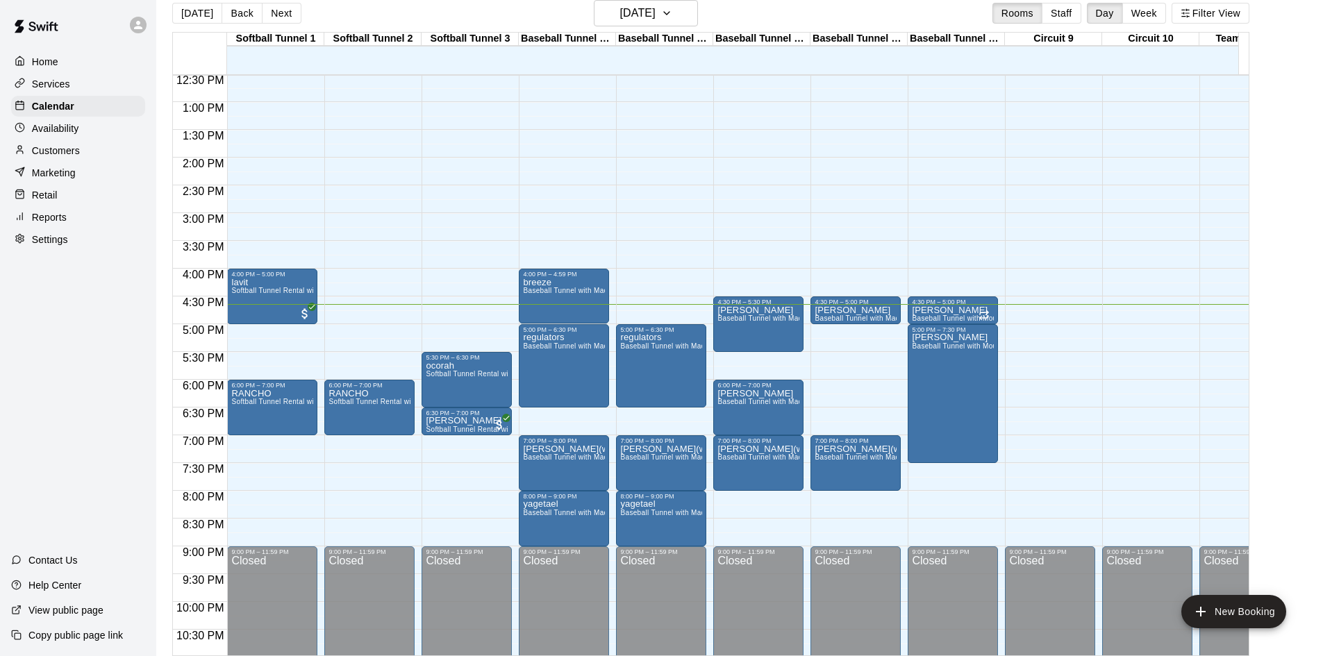
click at [351, 310] on div "12:00 AM – 10:00 AM Closed 6:00 PM – 7:00 PM RANCHO Softball Tunnel Rental with…" at bounding box center [369, 47] width 90 height 1334
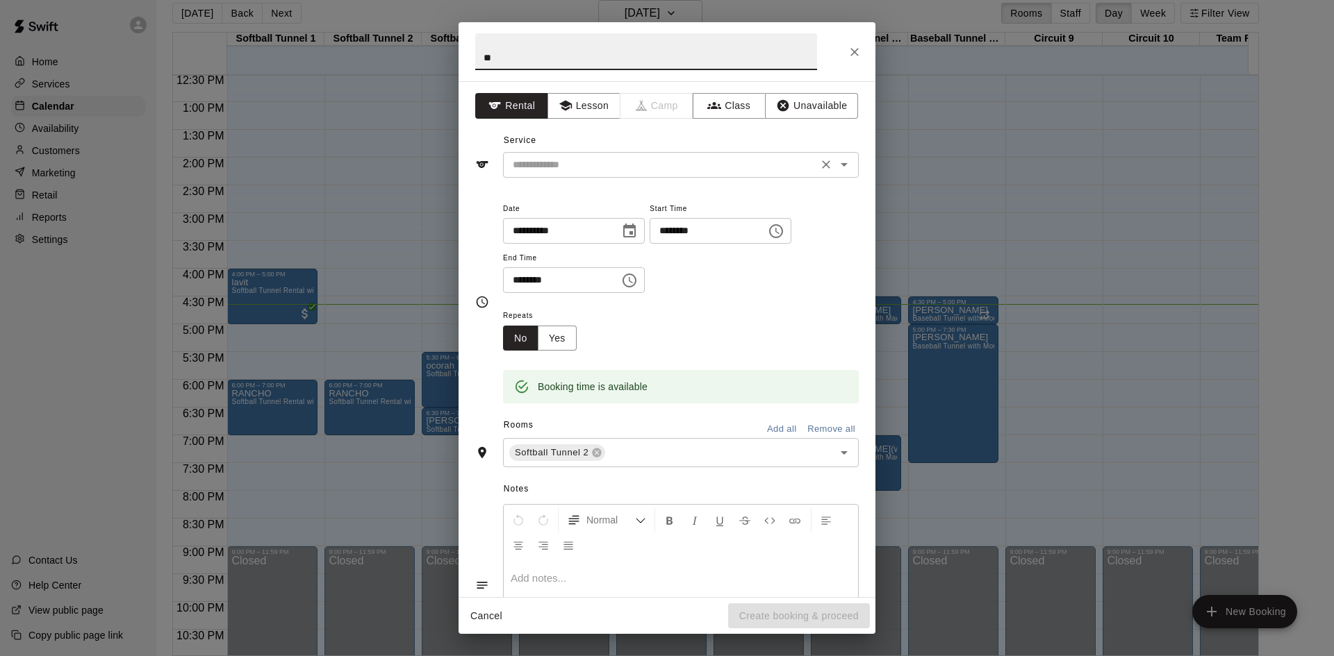
type input "**"
click at [684, 166] on input "text" at bounding box center [660, 164] width 306 height 17
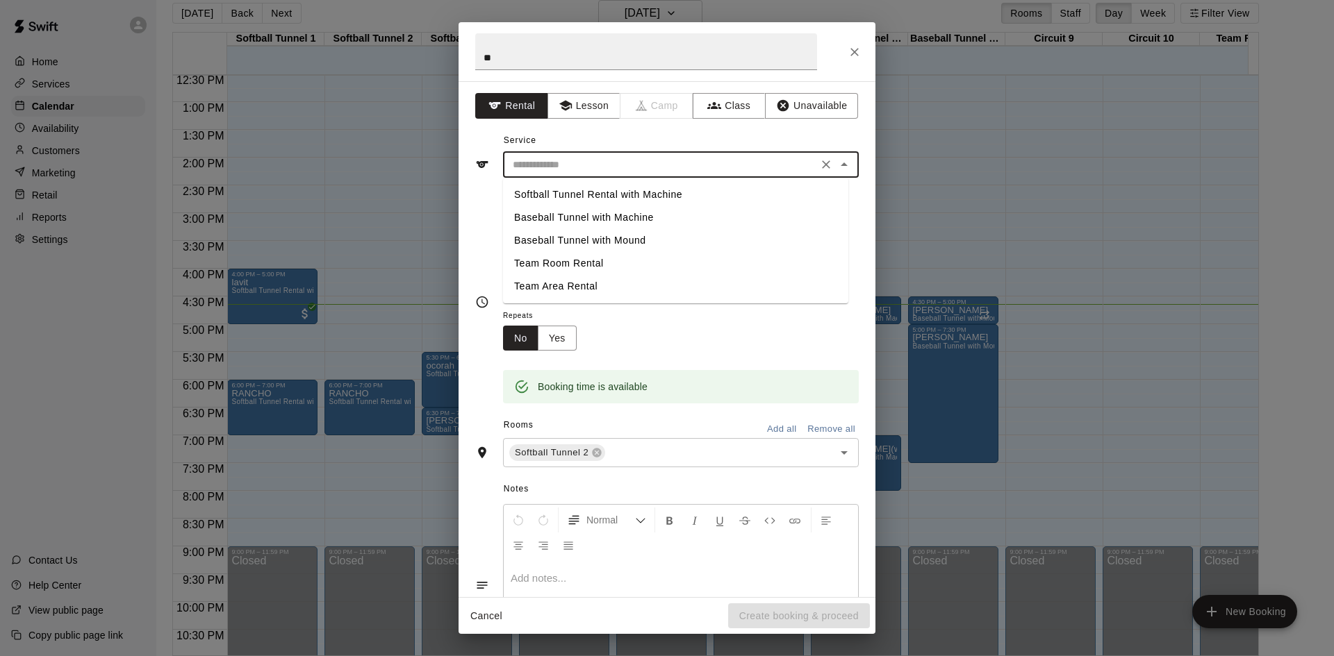
click at [653, 192] on li "Softball Tunnel Rental with Machine" at bounding box center [675, 194] width 345 height 23
type input "**********"
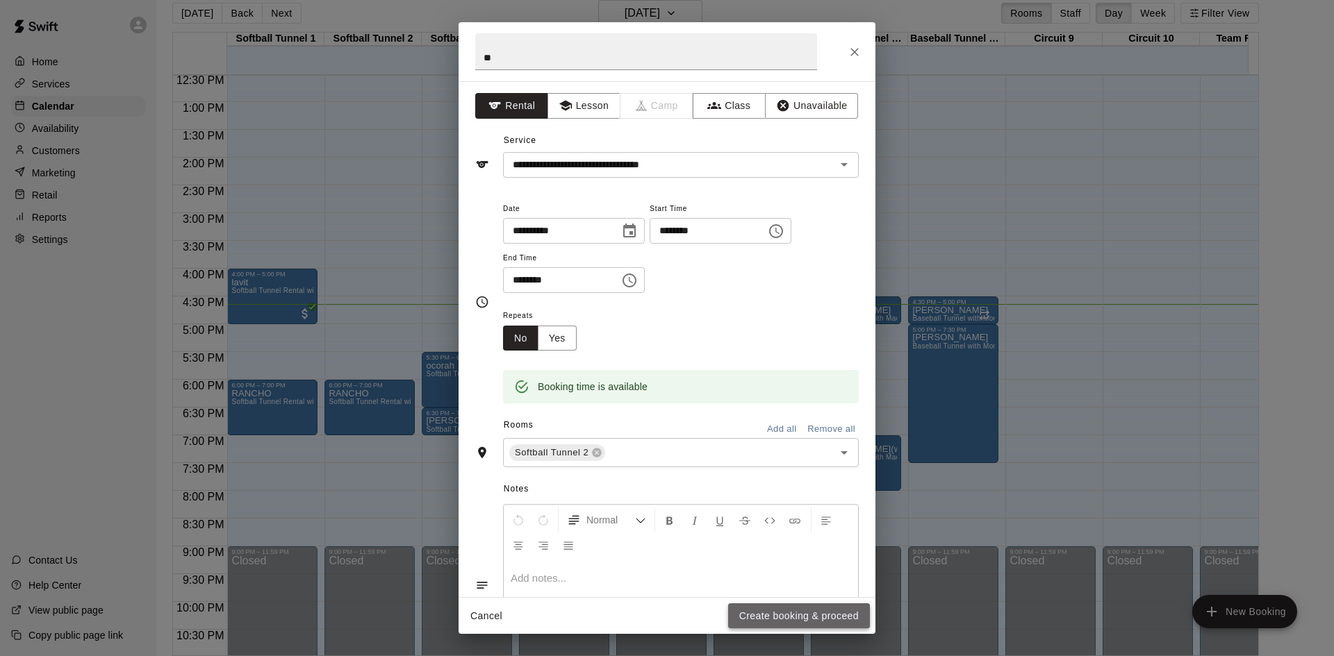
click at [824, 616] on button "Create booking & proceed" at bounding box center [799, 617] width 142 height 26
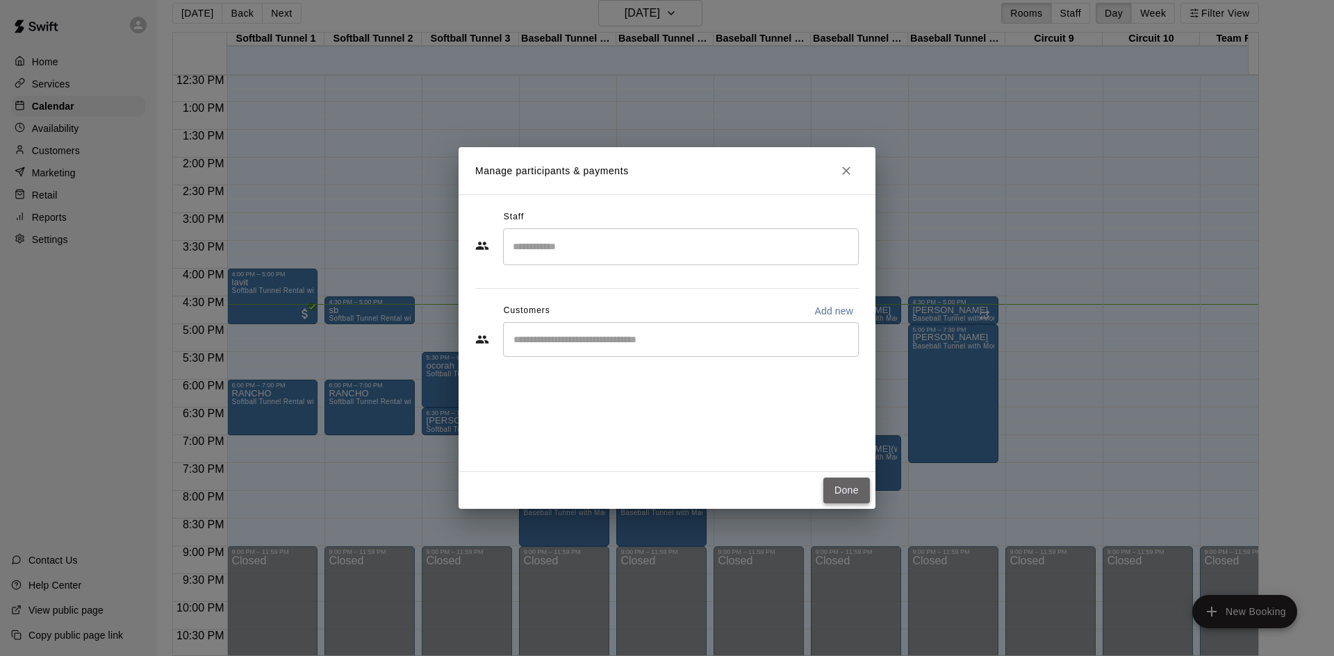
click at [841, 495] on button "Done" at bounding box center [846, 491] width 47 height 26
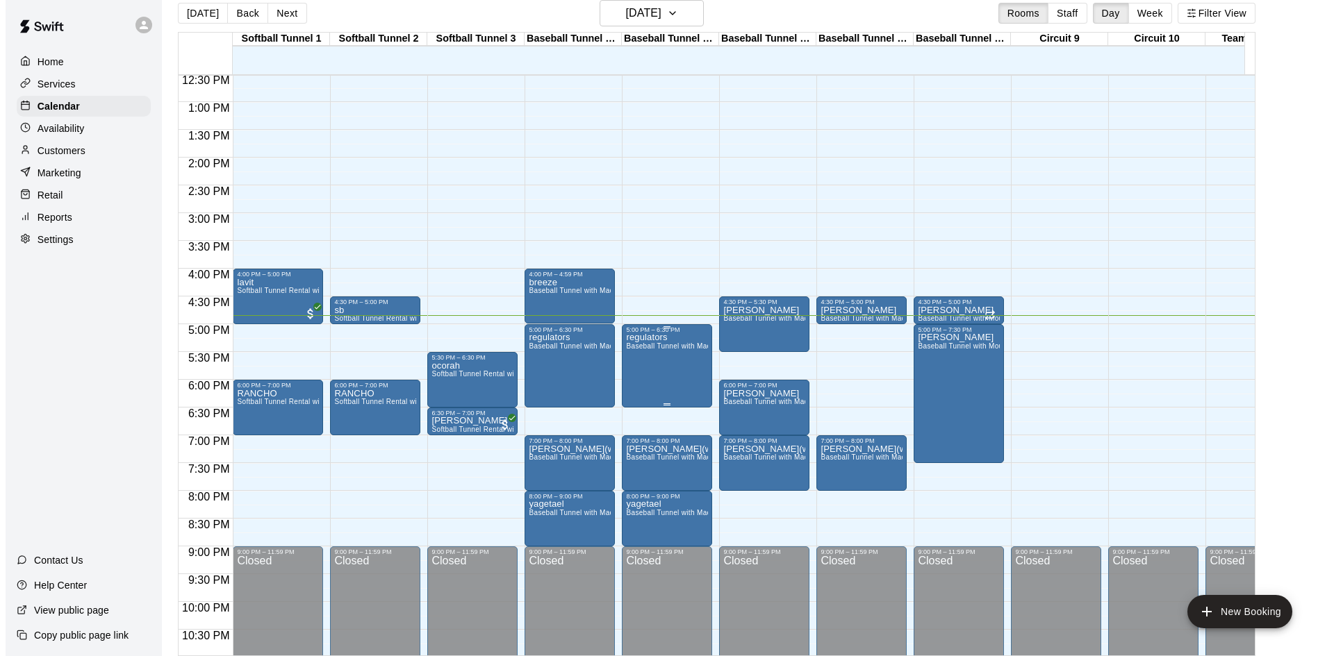
scroll to position [22, 0]
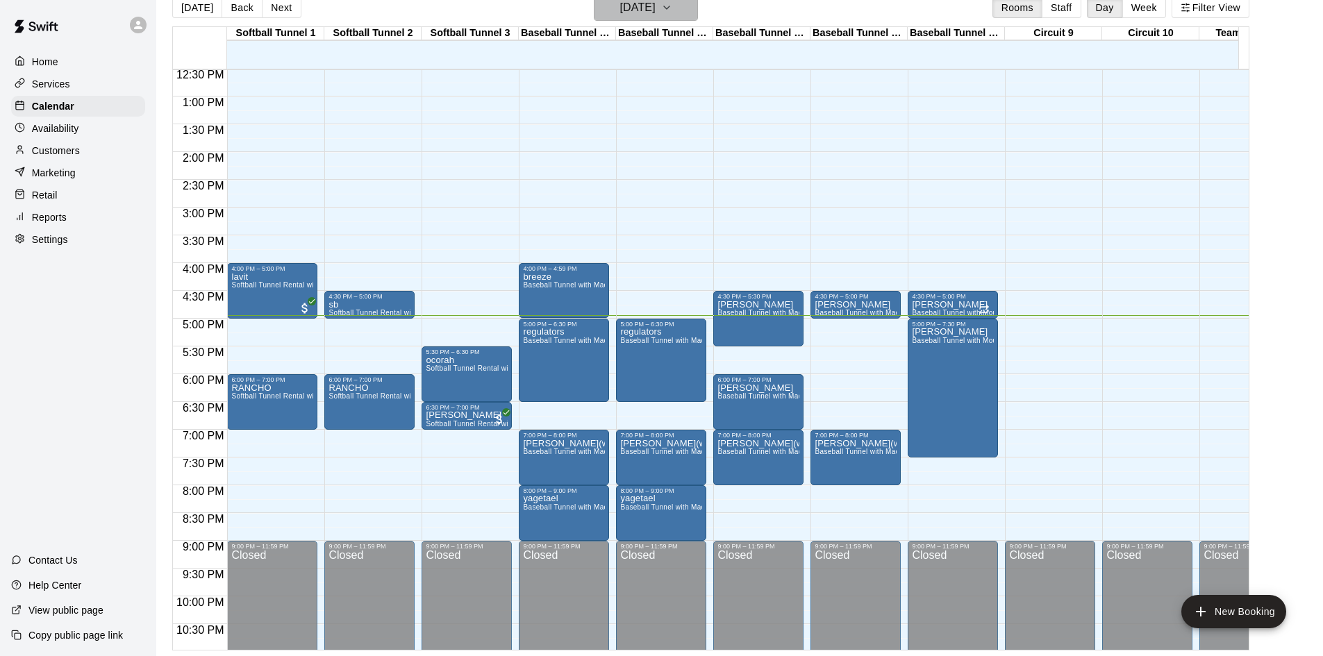
click at [620, 16] on h6 "[DATE]" at bounding box center [637, 7] width 35 height 19
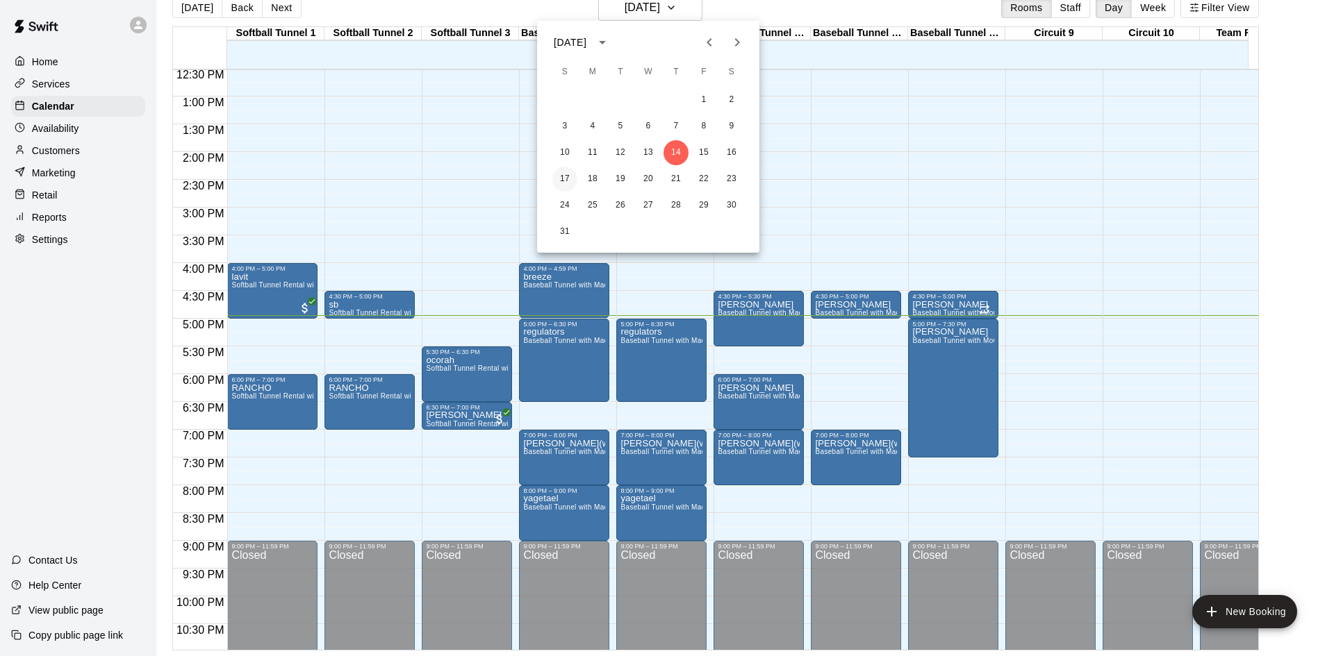
click at [569, 179] on button "17" at bounding box center [564, 179] width 25 height 25
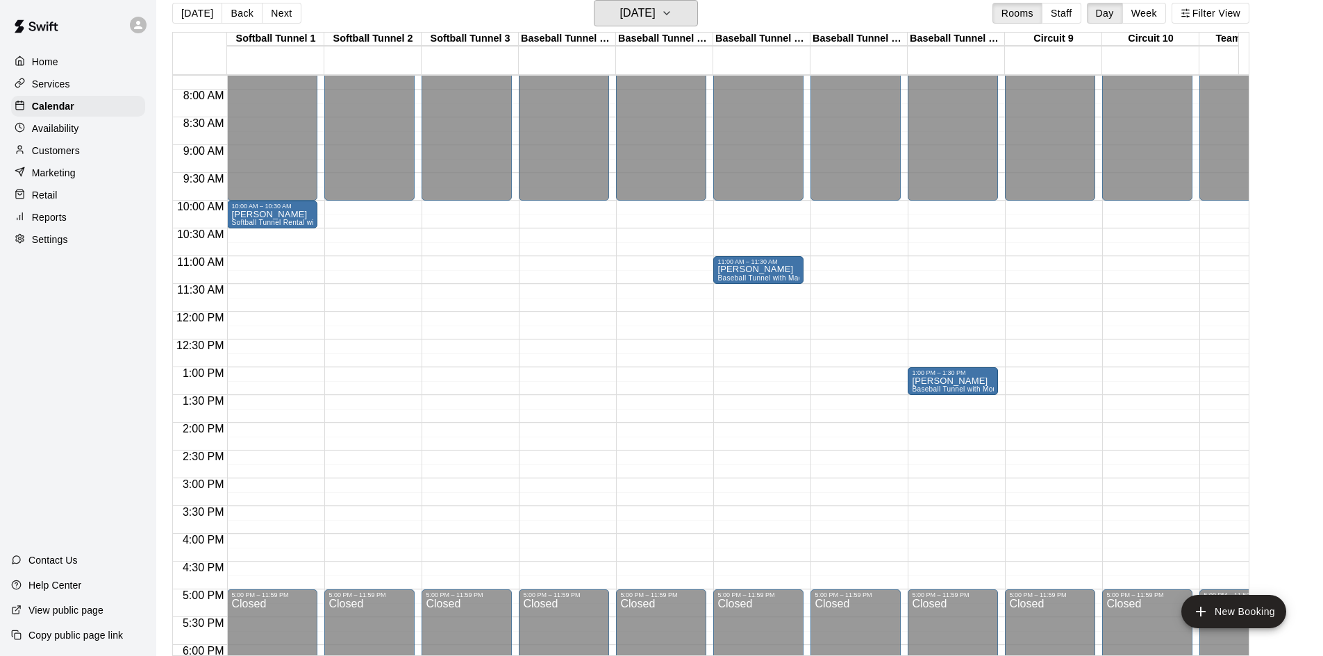
scroll to position [418, 0]
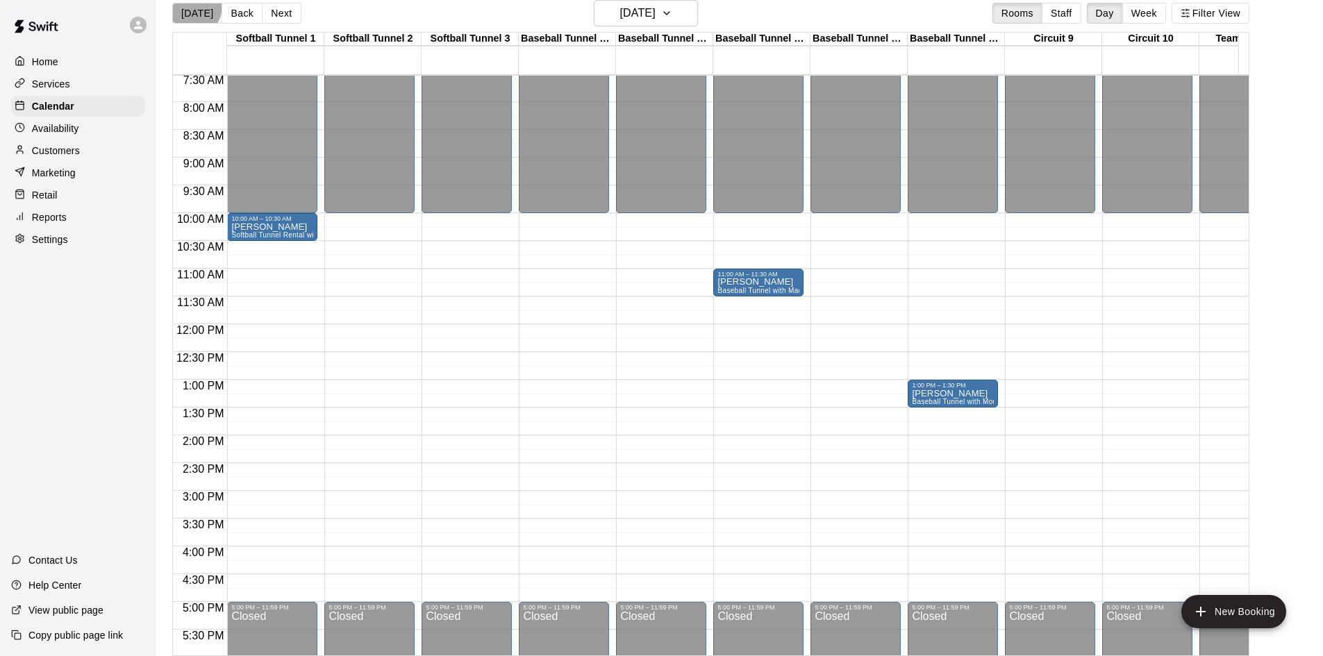
click at [191, 6] on button "[DATE]" at bounding box center [197, 13] width 50 height 21
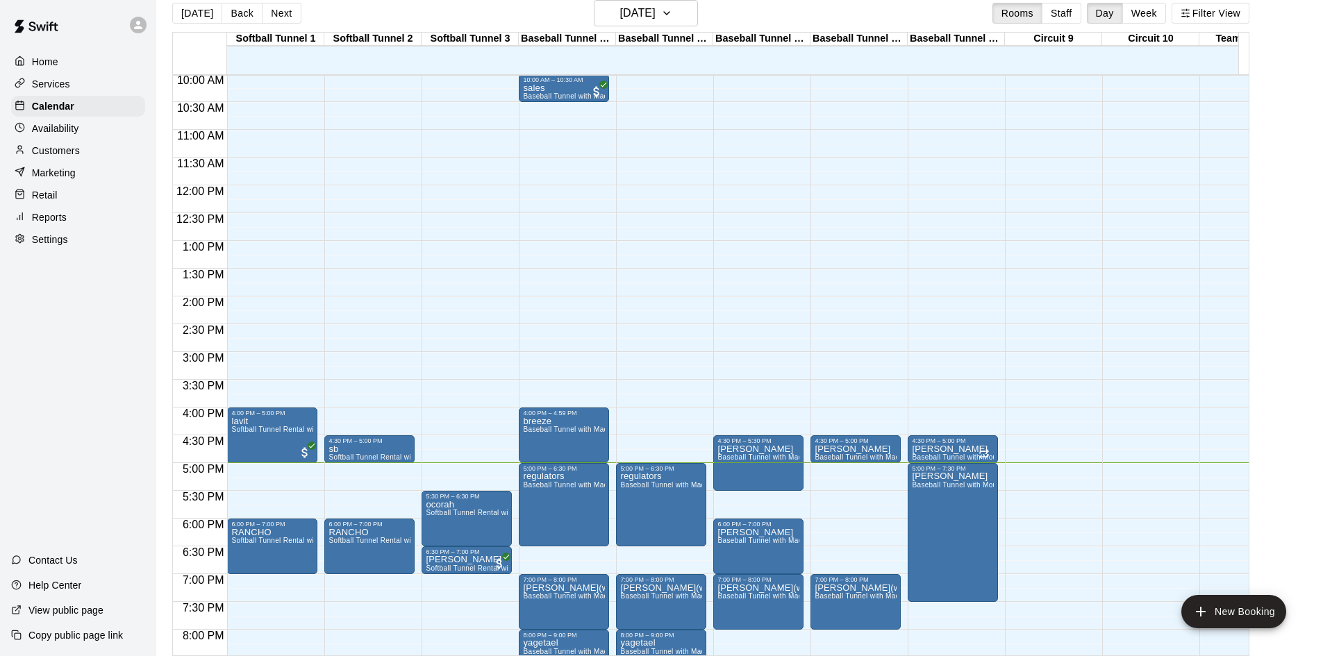
scroll to position [765, 0]
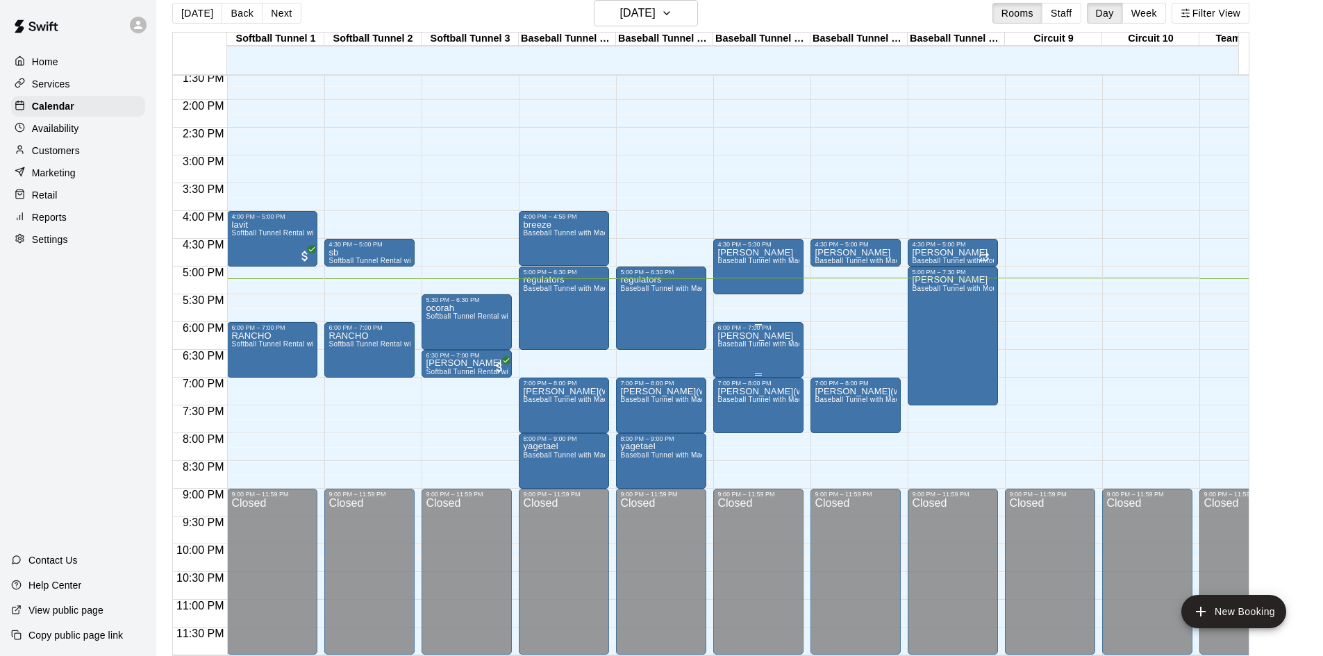
click at [754, 340] on span "Baseball Tunnel with Machine" at bounding box center [767, 344] width 99 height 8
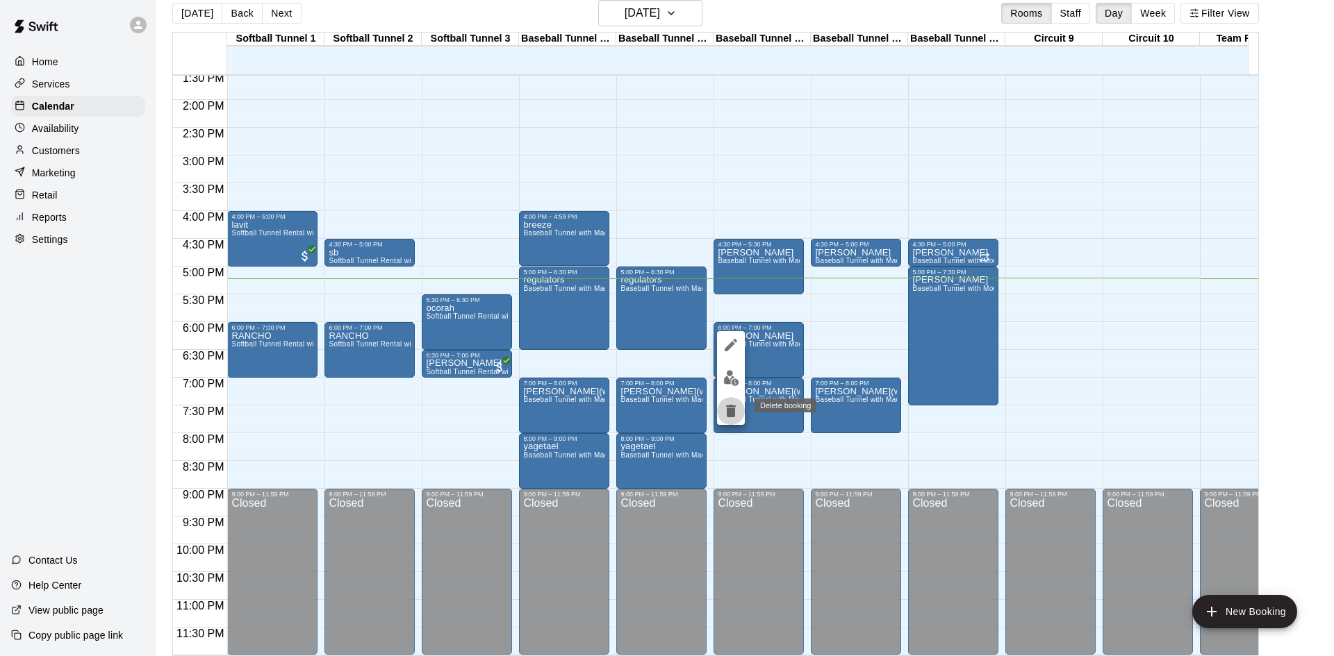
drag, startPoint x: 731, startPoint y: 406, endPoint x: 738, endPoint y: 417, distance: 13.5
click at [738, 417] on icon "delete" at bounding box center [730, 411] width 17 height 17
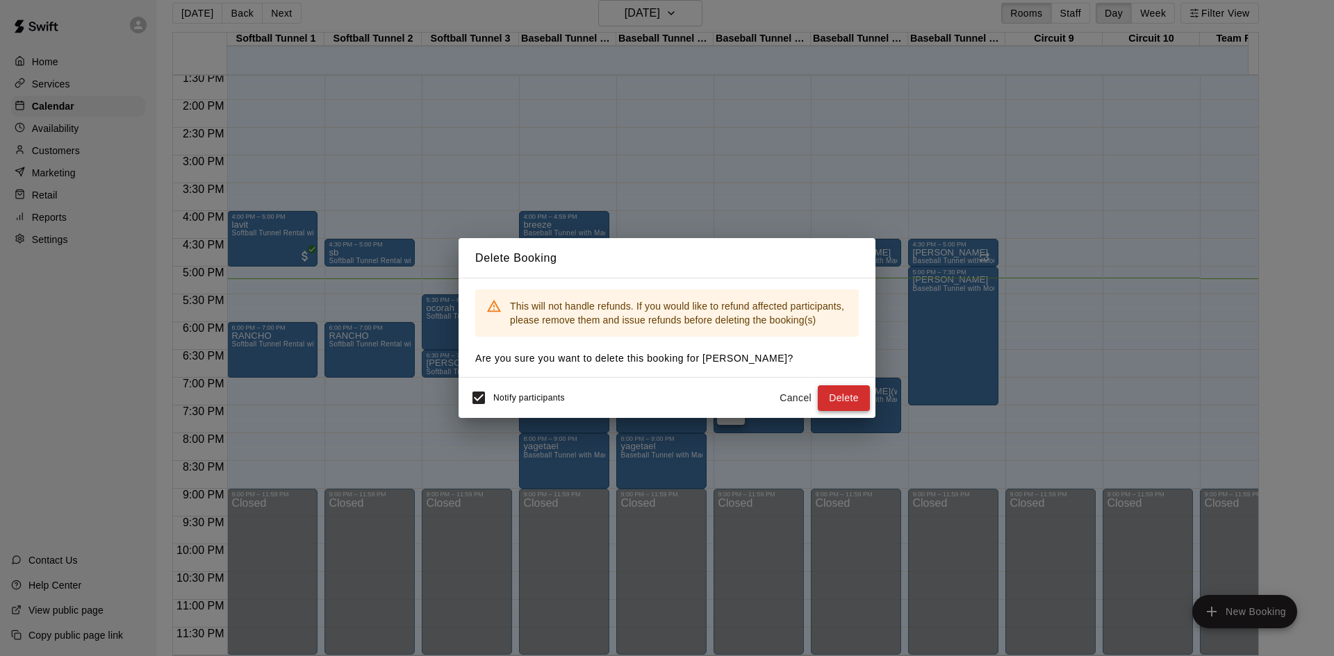
click at [829, 389] on button "Delete" at bounding box center [844, 399] width 52 height 26
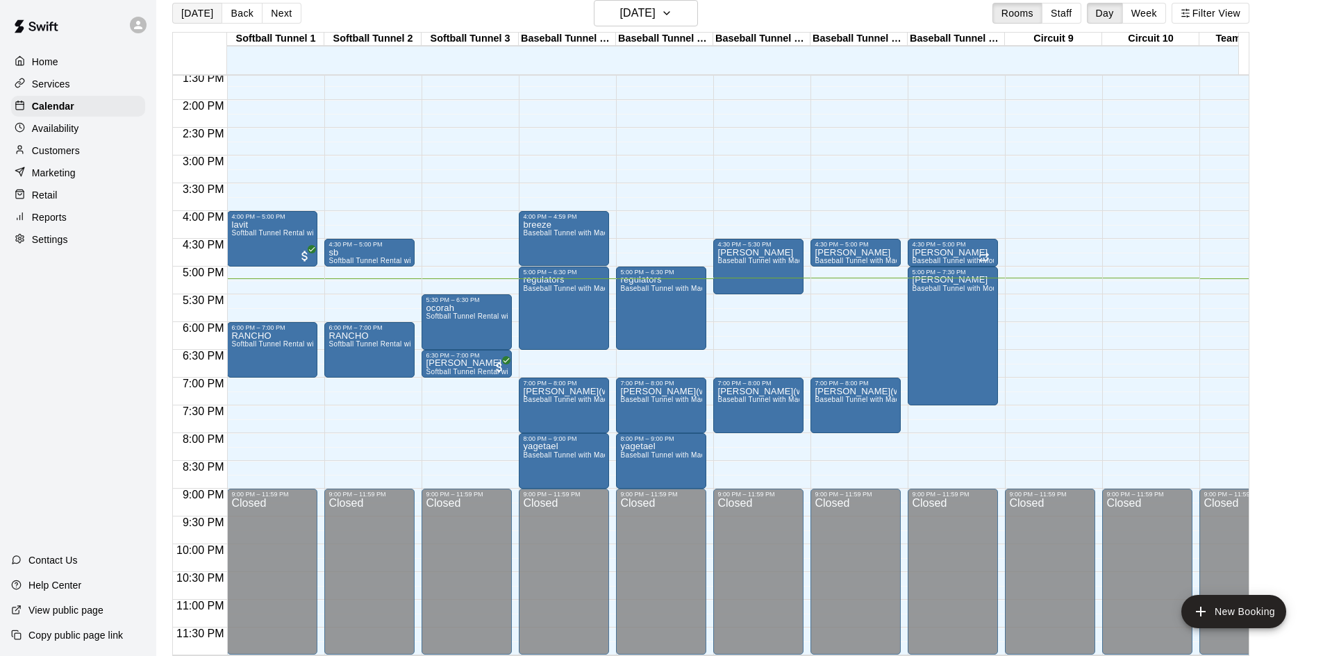
click at [204, 10] on button "[DATE]" at bounding box center [197, 13] width 50 height 21
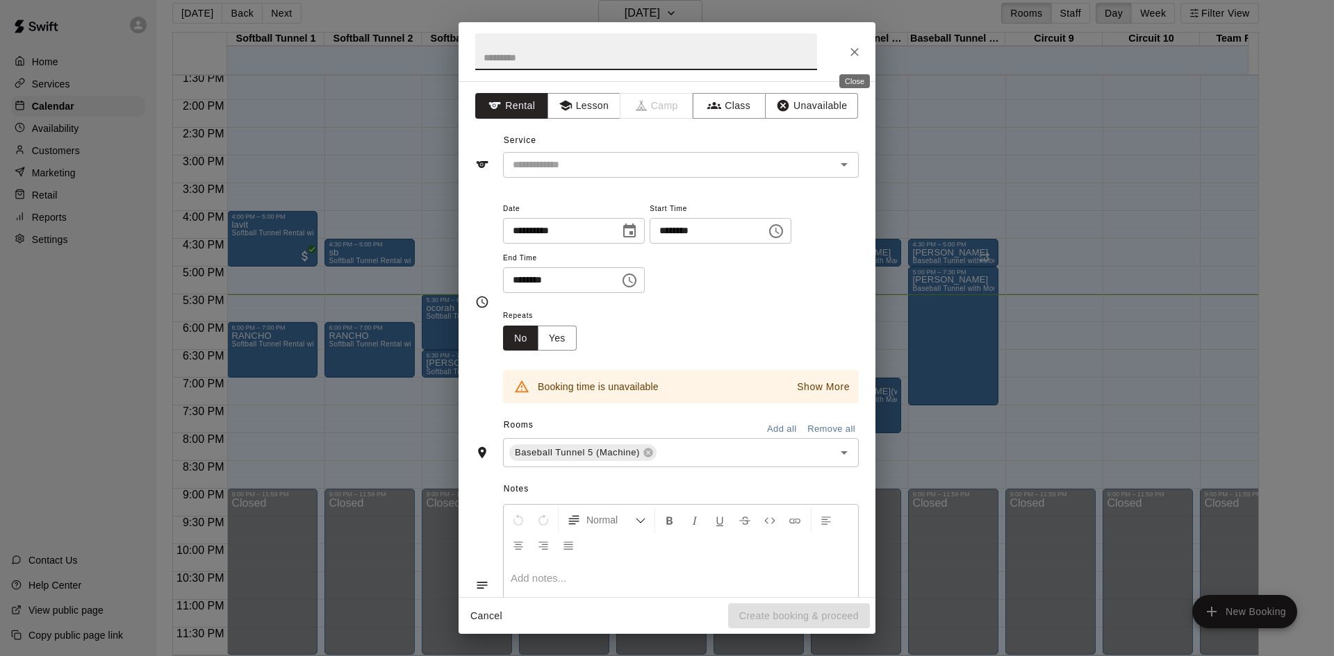
click at [860, 40] on button "Close" at bounding box center [854, 52] width 25 height 25
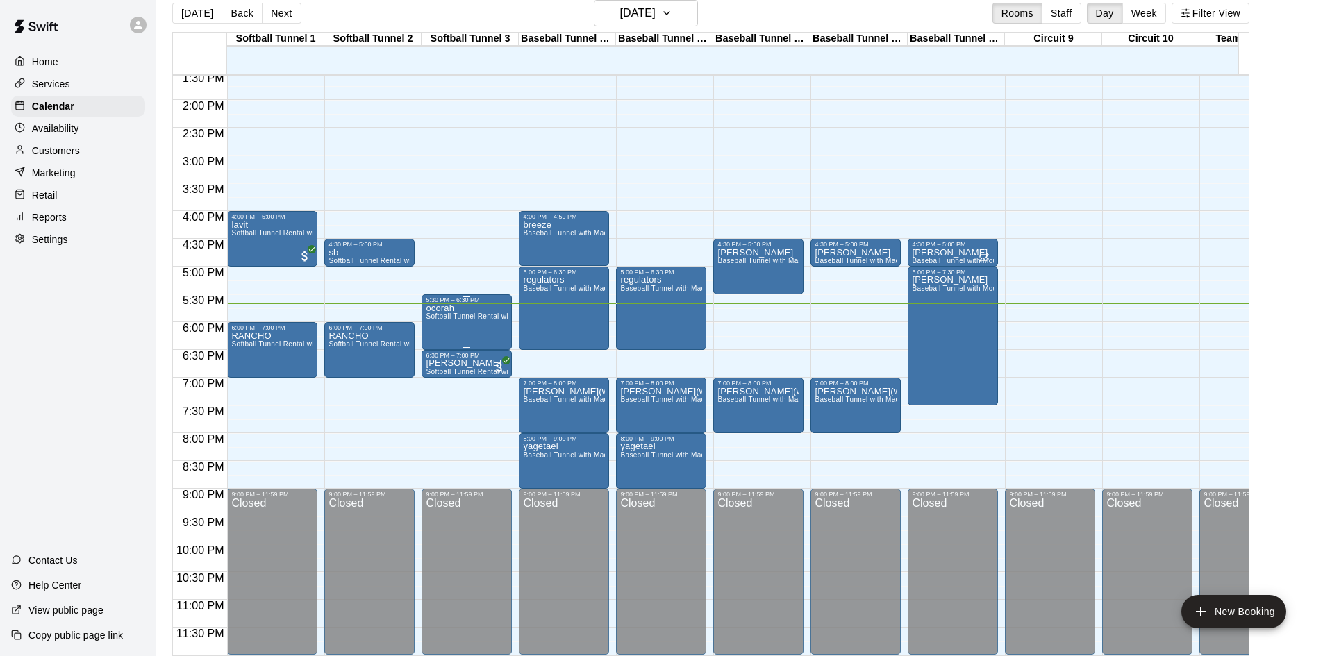
scroll to position [22, 0]
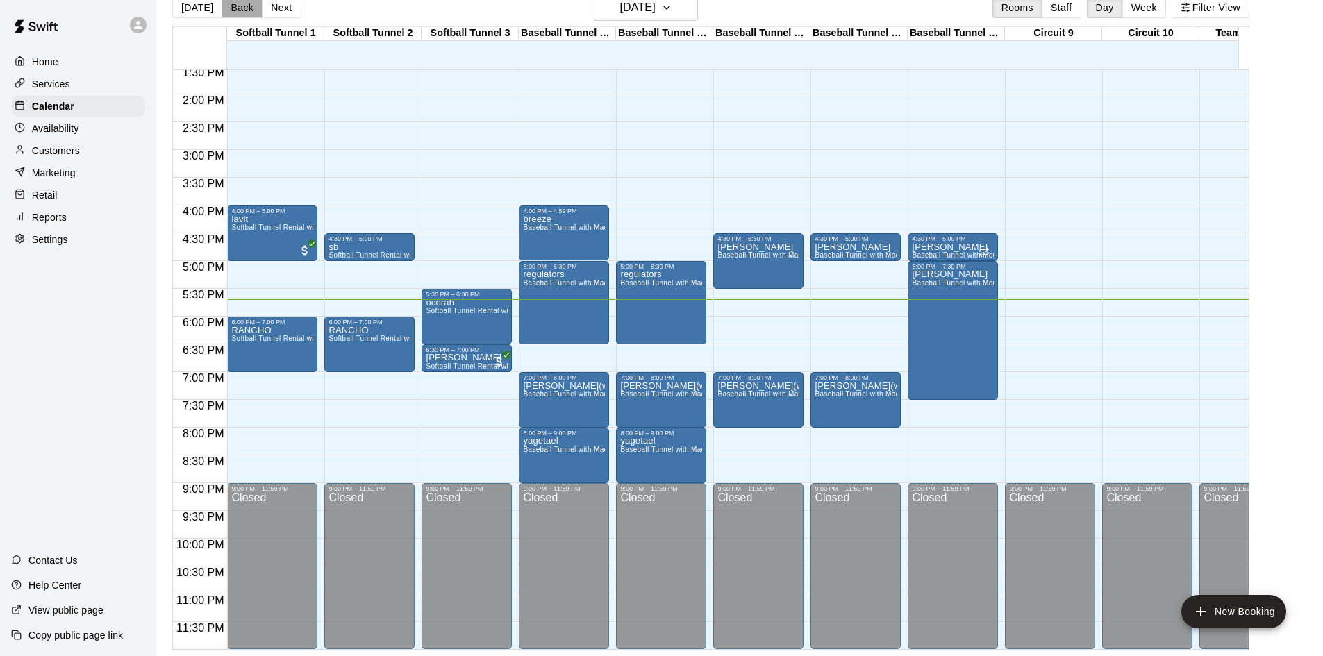
click at [250, 11] on button "Back" at bounding box center [242, 7] width 41 height 21
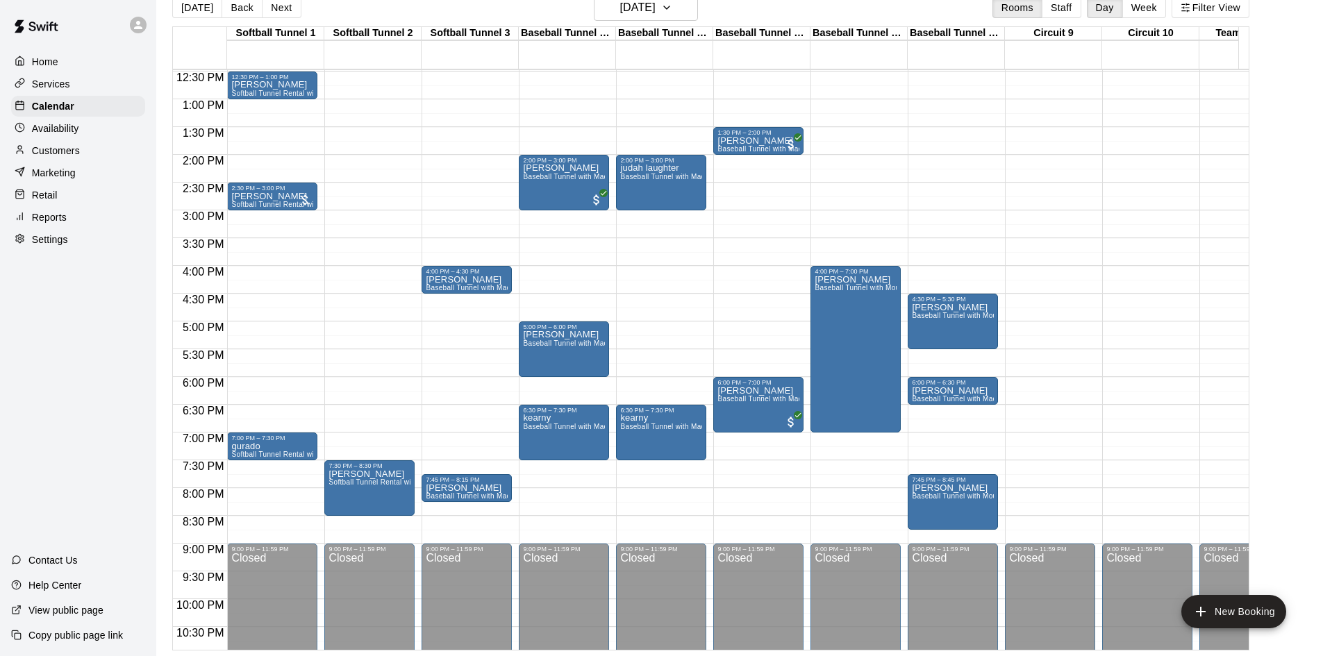
scroll to position [696, 0]
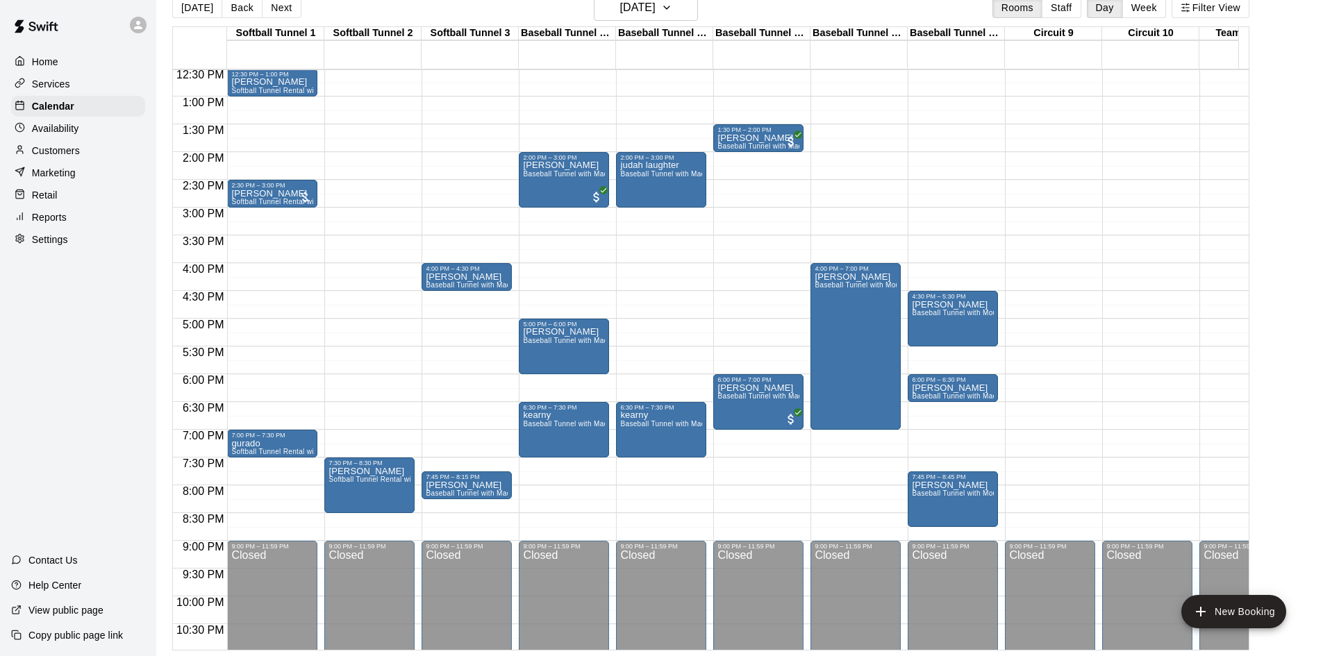
click at [222, 0] on button "Back" at bounding box center [242, 7] width 41 height 21
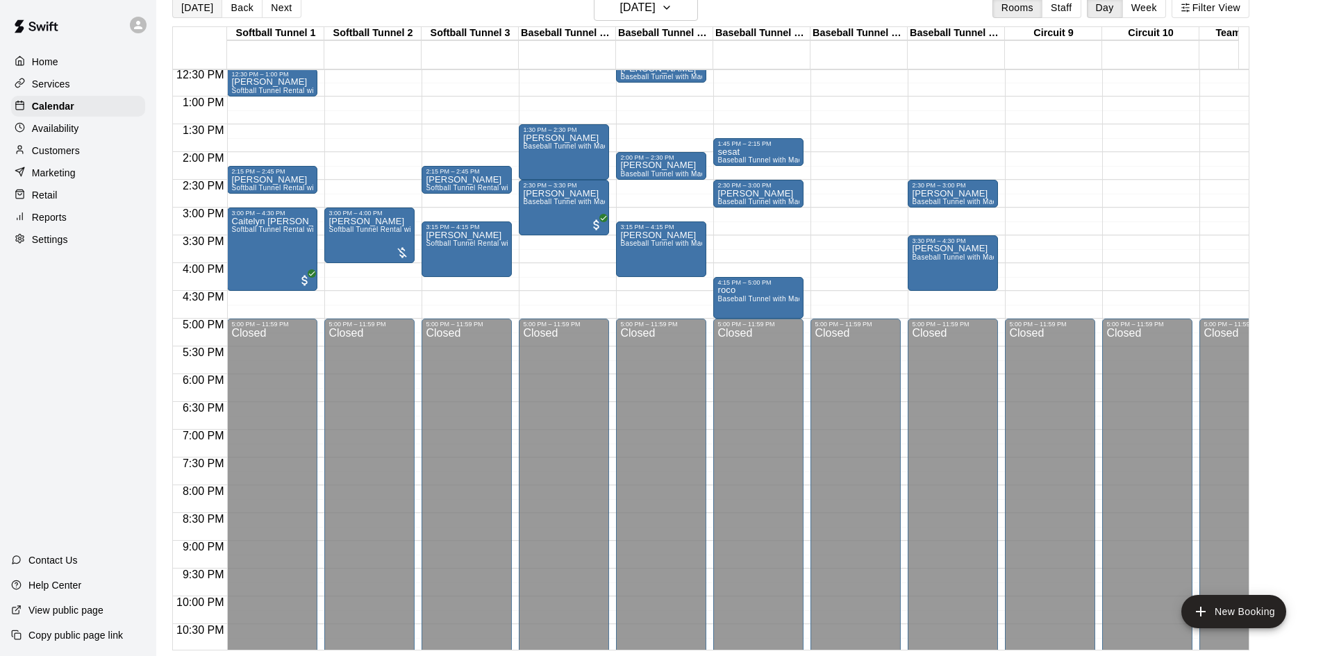
click at [195, 11] on button "[DATE]" at bounding box center [197, 7] width 50 height 21
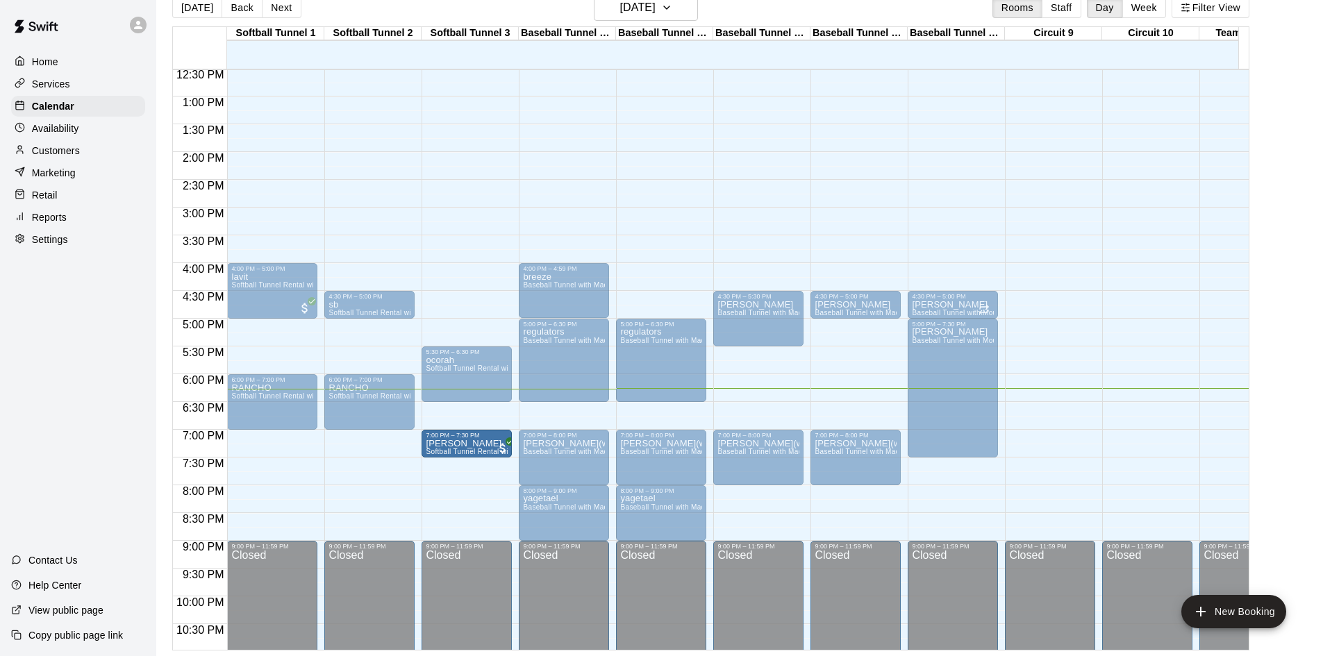
drag, startPoint x: 479, startPoint y: 413, endPoint x: 480, endPoint y: 442, distance: 29.2
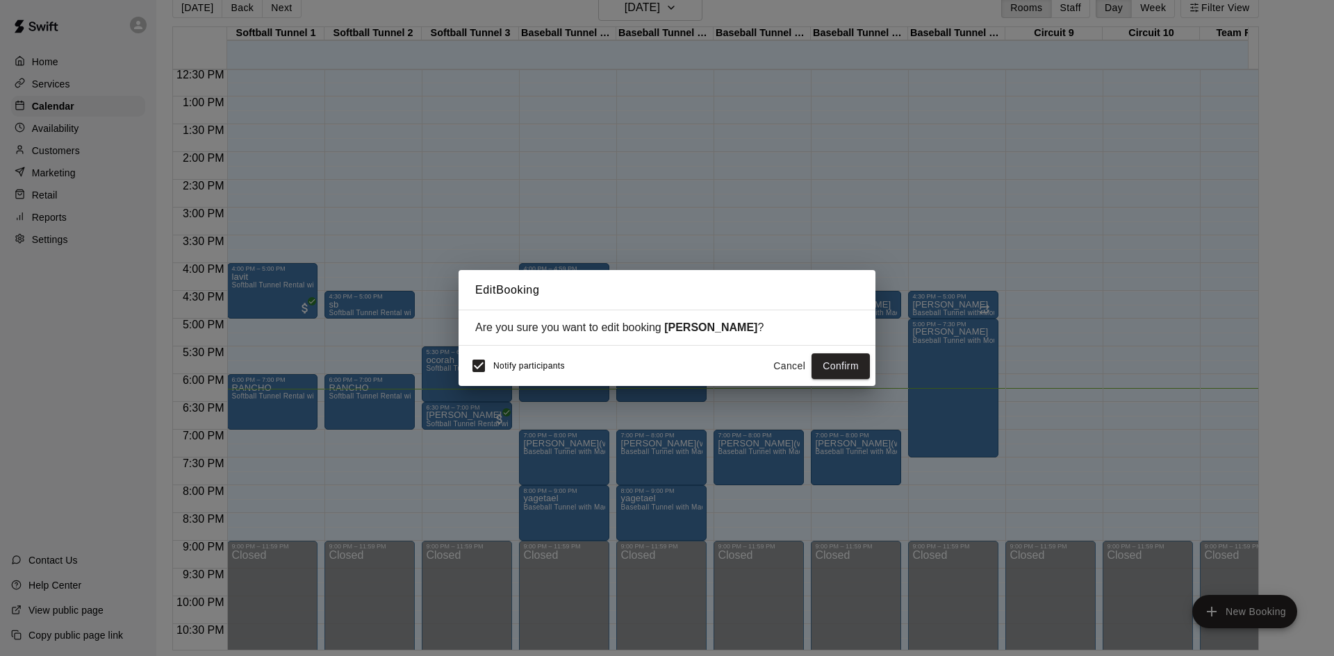
click at [843, 372] on button "Confirm" at bounding box center [840, 367] width 58 height 26
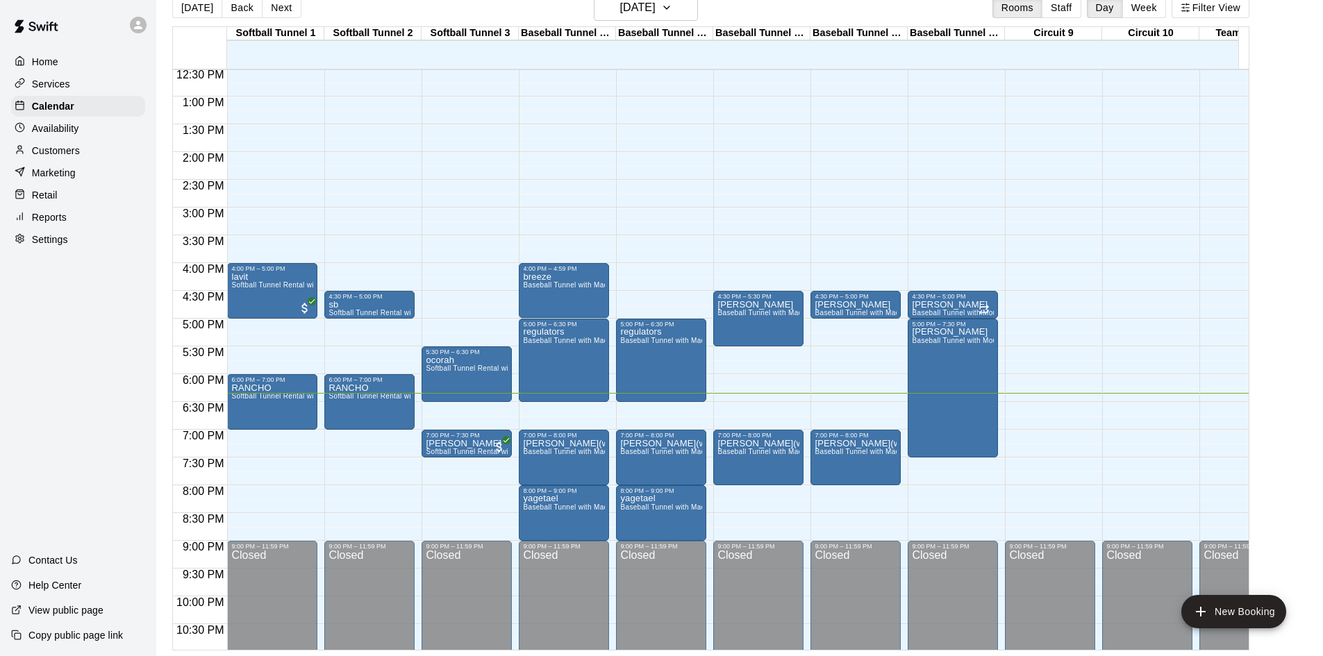
click at [752, 395] on div "12:00 AM – 10:00 AM Closed 4:30 PM – 5:30 PM [PERSON_NAME] Baseball Tunnel with…" at bounding box center [758, 41] width 90 height 1334
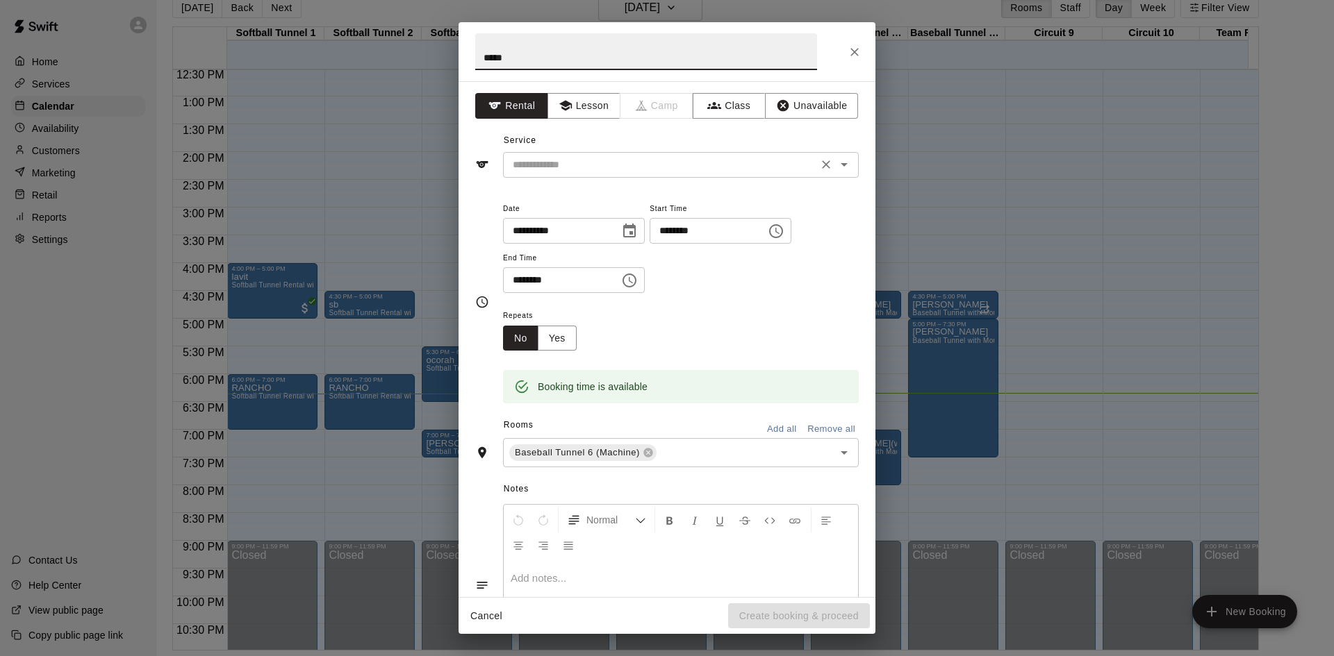
type input "*****"
click at [649, 165] on input "text" at bounding box center [660, 164] width 306 height 17
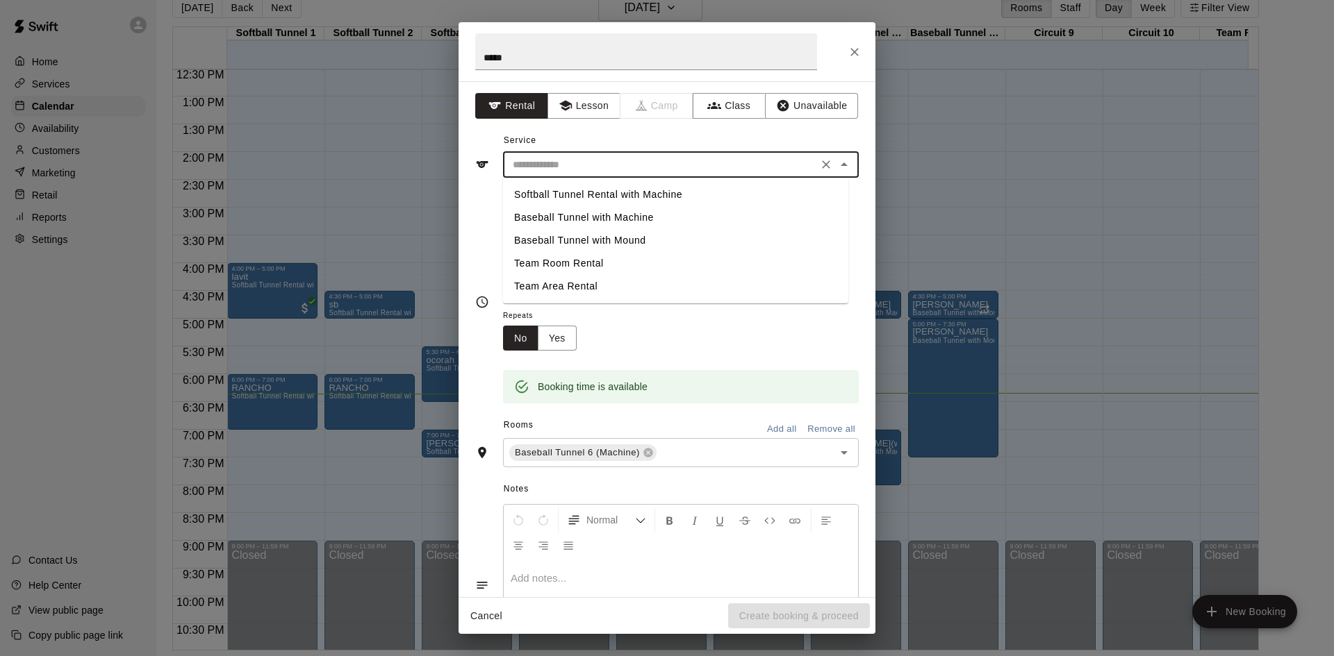
drag, startPoint x: 657, startPoint y: 236, endPoint x: 675, endPoint y: 229, distance: 19.6
click at [657, 240] on li "Baseball Tunnel with Mound" at bounding box center [675, 240] width 345 height 23
type input "**********"
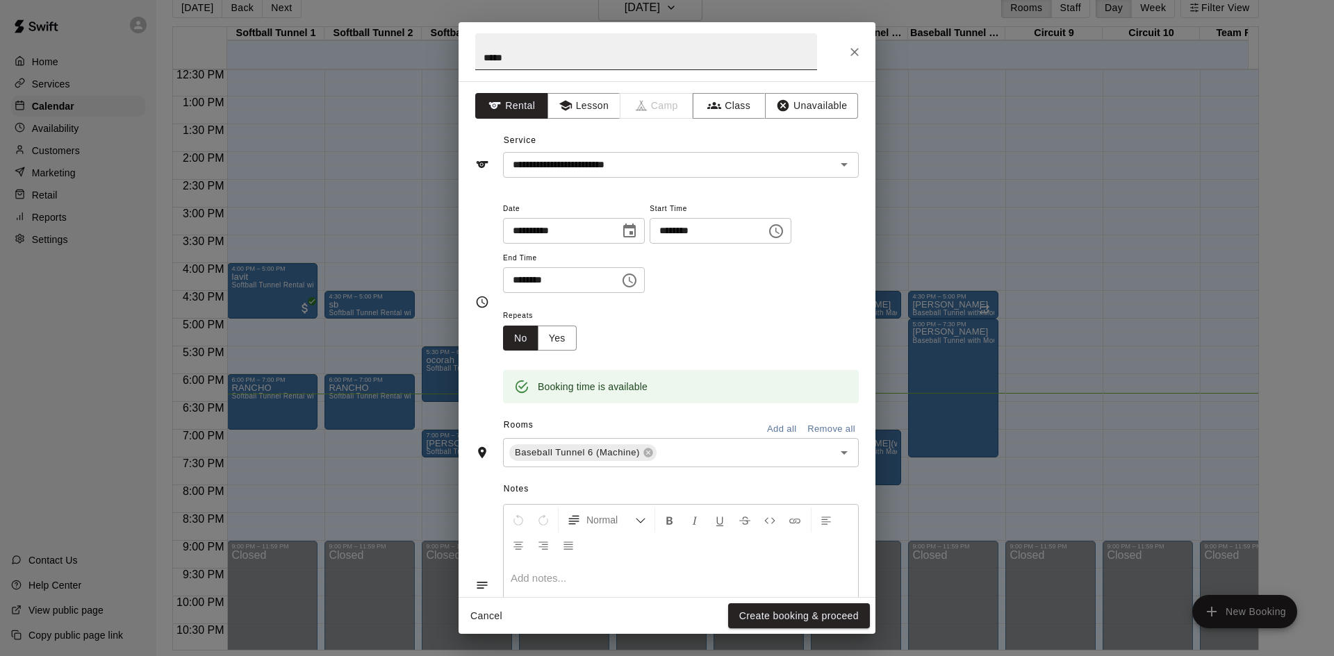
drag, startPoint x: 813, startPoint y: 29, endPoint x: 854, endPoint y: 1, distance: 49.5
click at [726, 53] on h2 "*****" at bounding box center [645, 51] width 375 height 59
click at [852, 46] on icon "Close" at bounding box center [854, 52] width 14 height 14
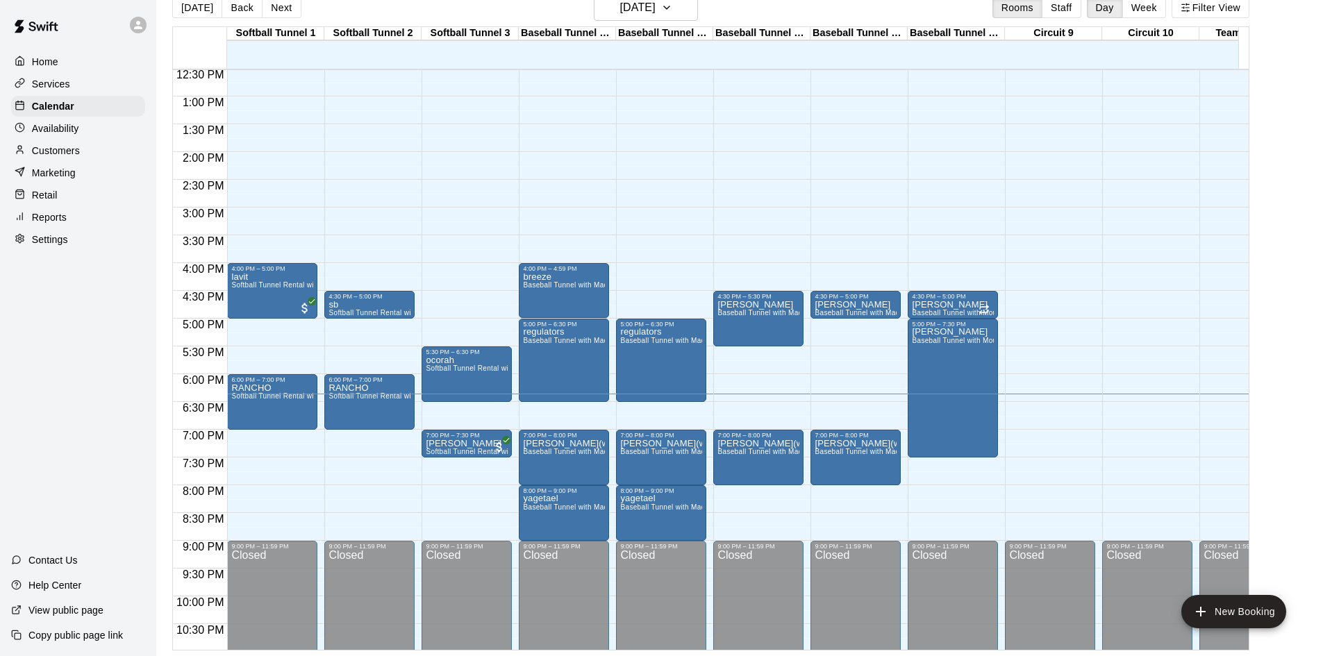
click at [866, 399] on div "12:00 AM – 10:00 AM Closed 4:30 PM – 5:00 PM [PERSON_NAME] Baseball Tunnel with…" at bounding box center [856, 41] width 90 height 1334
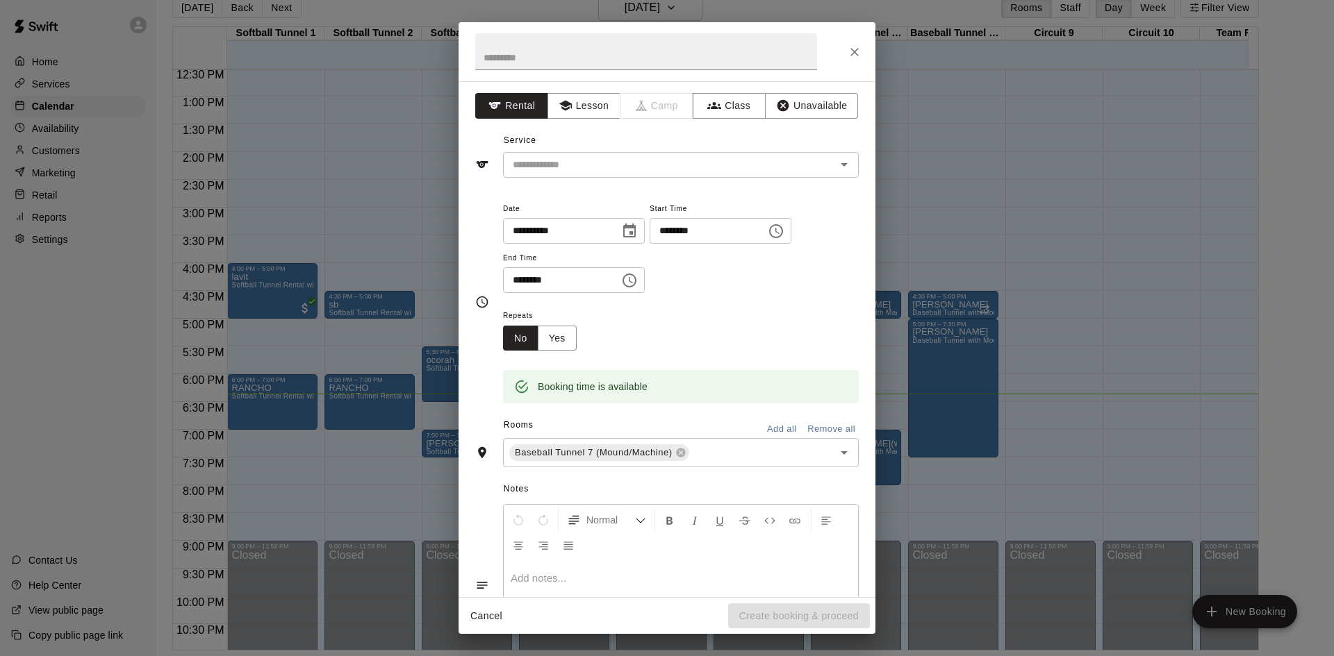
click at [857, 64] on div at bounding box center [666, 51] width 417 height 59
click at [848, 43] on button "Close" at bounding box center [854, 52] width 25 height 25
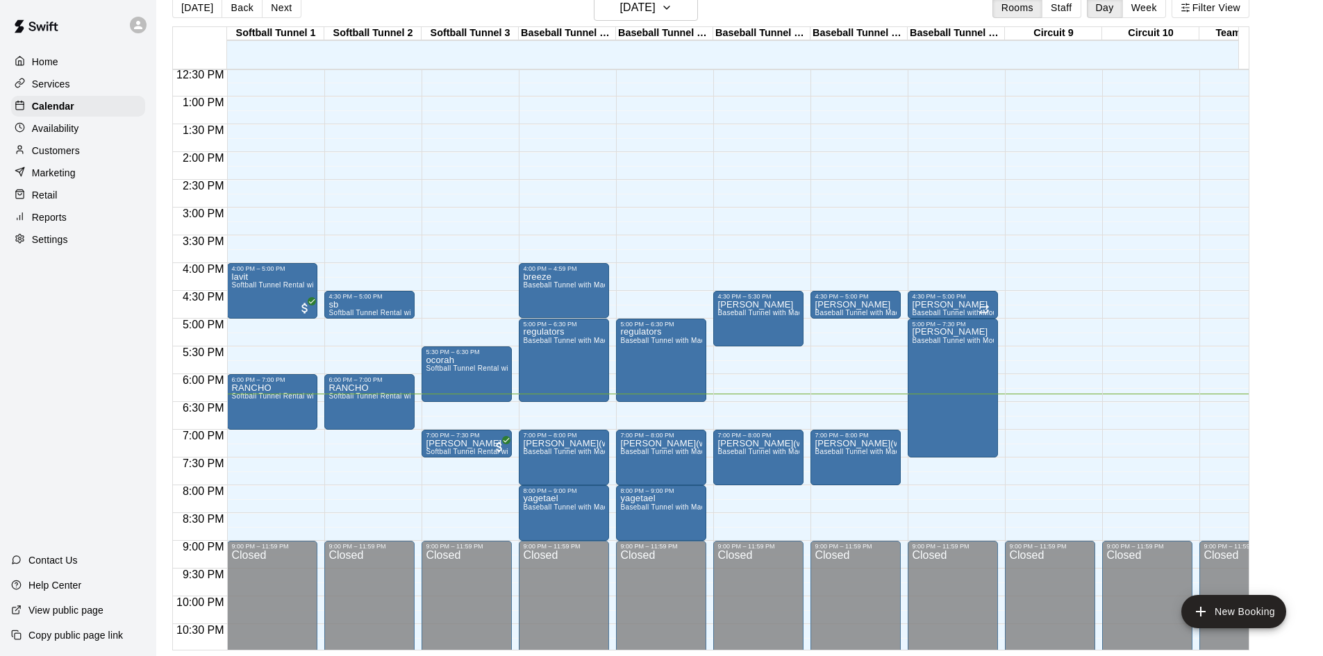
click at [824, 400] on div "12:00 AM – 10:00 AM Closed 4:30 PM – 5:00 PM [PERSON_NAME] Baseball Tunnel with…" at bounding box center [856, 41] width 90 height 1334
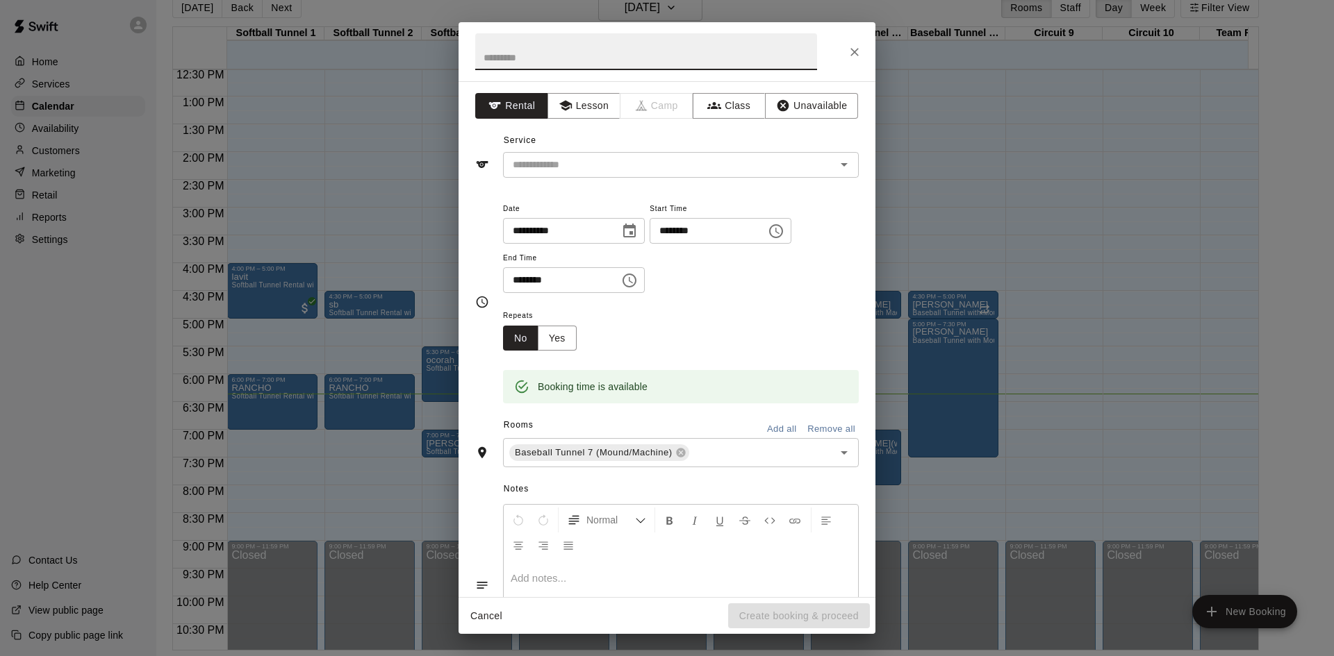
click at [848, 55] on icon "Close" at bounding box center [854, 52] width 14 height 14
click at [856, 58] on icon "Close" at bounding box center [854, 52] width 14 height 14
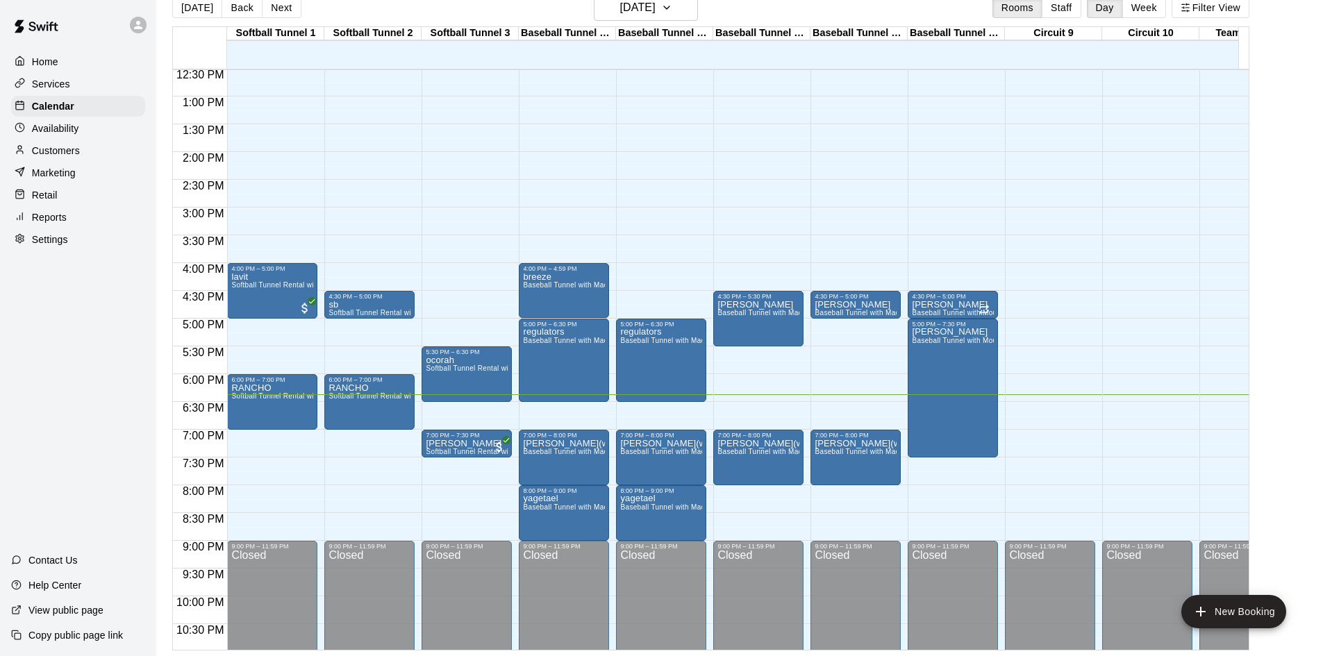
click at [859, 397] on div "12:00 AM – 10:00 AM Closed 4:30 PM – 5:00 PM [PERSON_NAME] Baseball Tunnel with…" at bounding box center [856, 41] width 90 height 1334
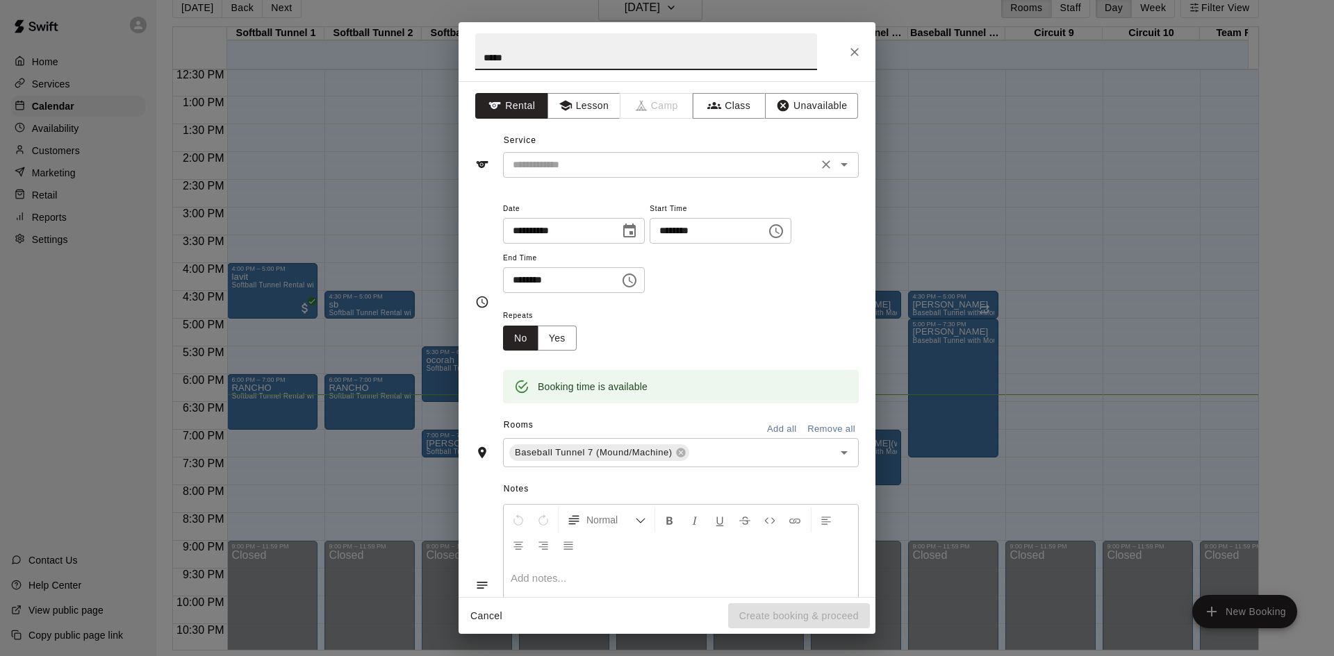
type input "*****"
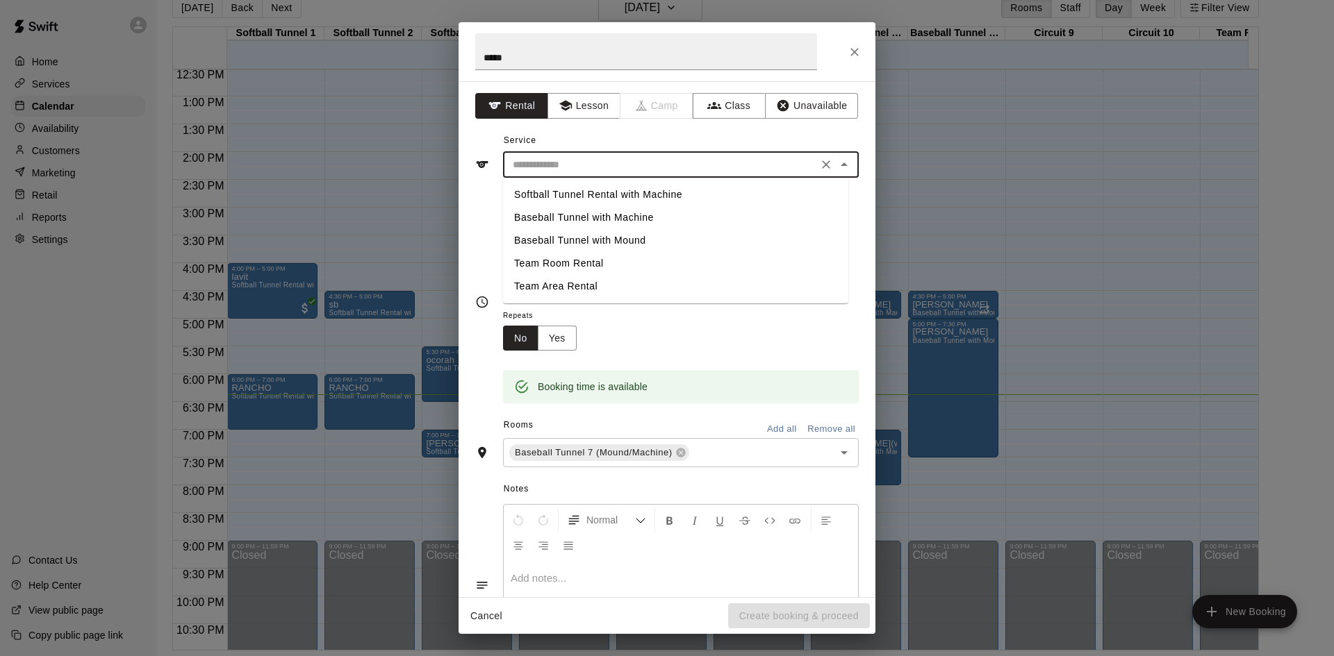
click at [561, 167] on input "text" at bounding box center [660, 164] width 306 height 17
click at [635, 240] on li "Baseball Tunnel with Mound" at bounding box center [675, 240] width 345 height 23
type input "**********"
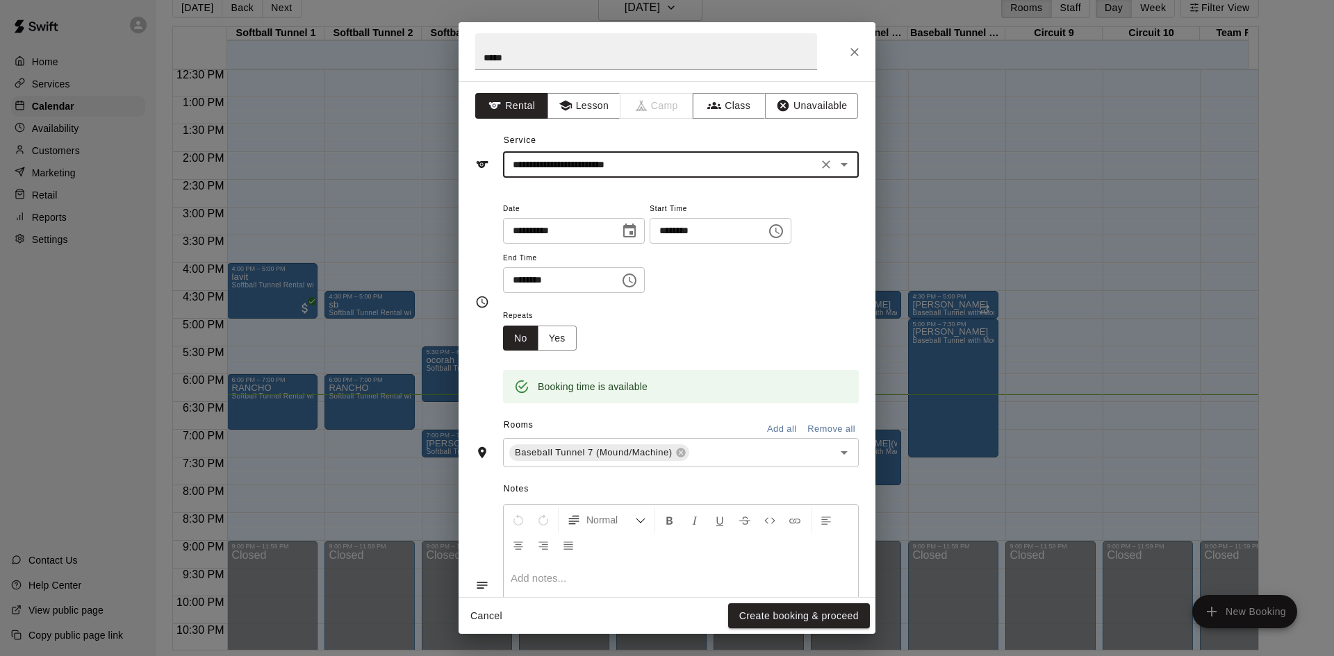
click at [825, 611] on button "Create booking & proceed" at bounding box center [799, 617] width 142 height 26
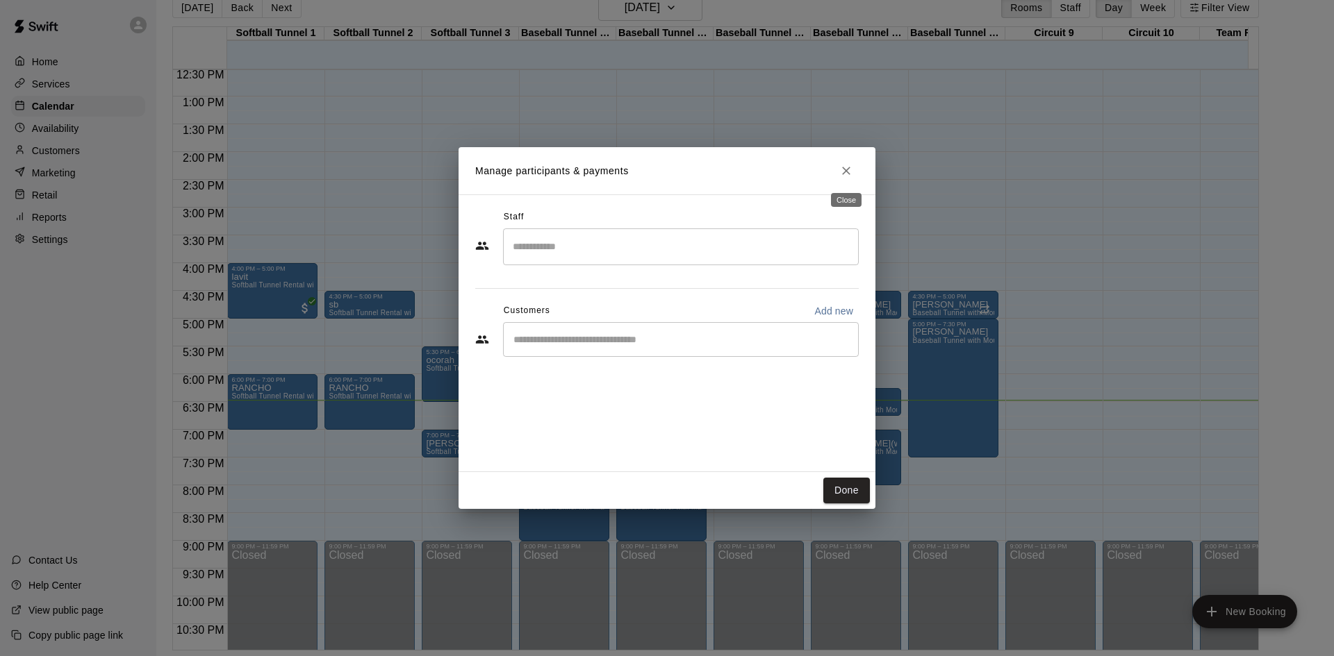
click at [845, 164] on icon "Close" at bounding box center [846, 171] width 14 height 14
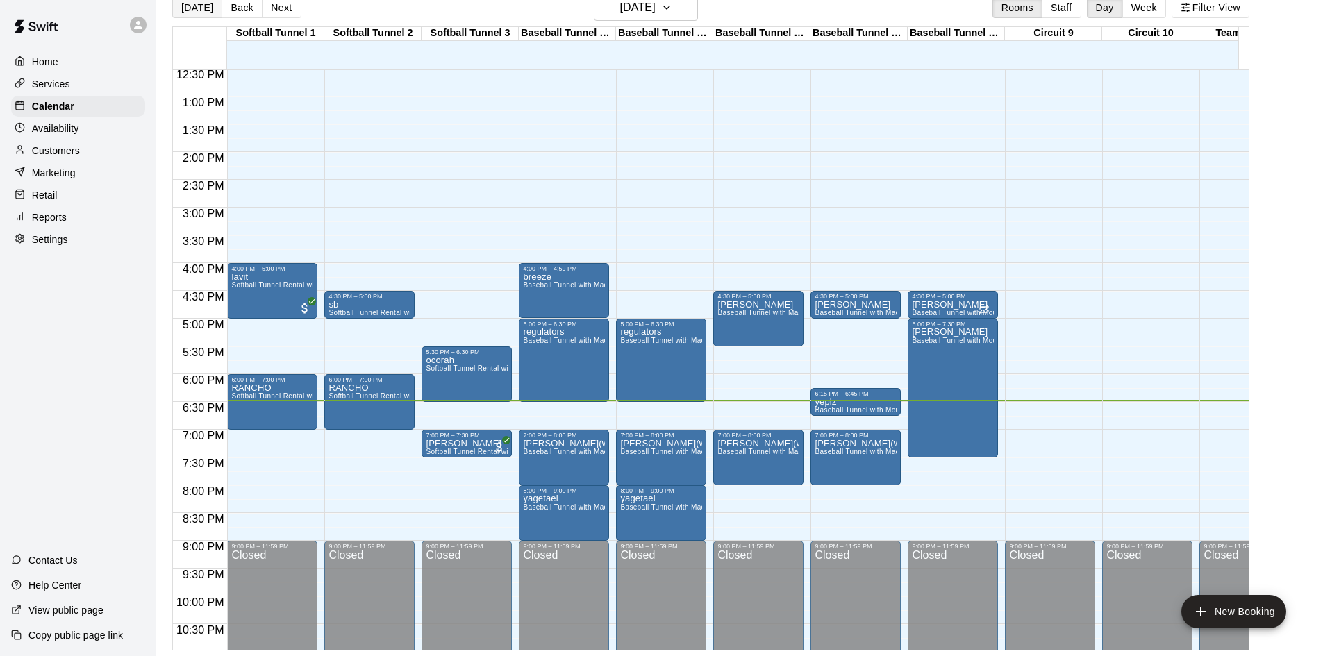
click at [201, 13] on button "[DATE]" at bounding box center [197, 7] width 50 height 21
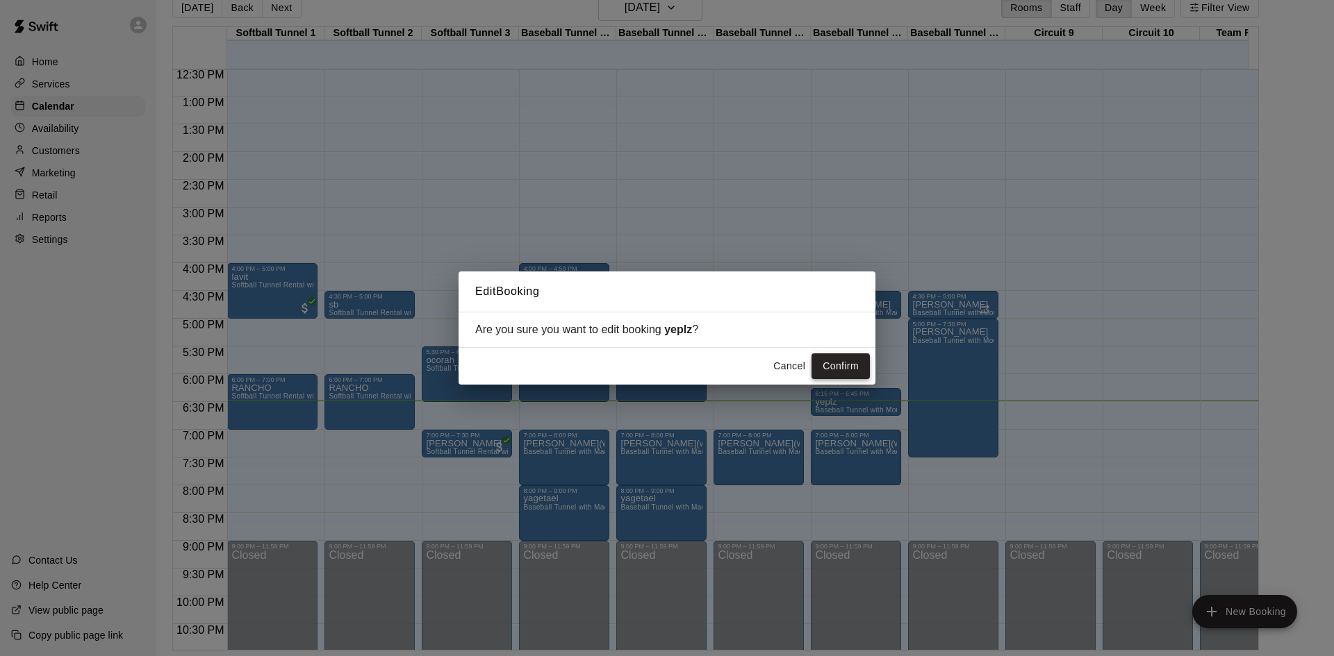
click at [856, 370] on button "Confirm" at bounding box center [840, 367] width 58 height 26
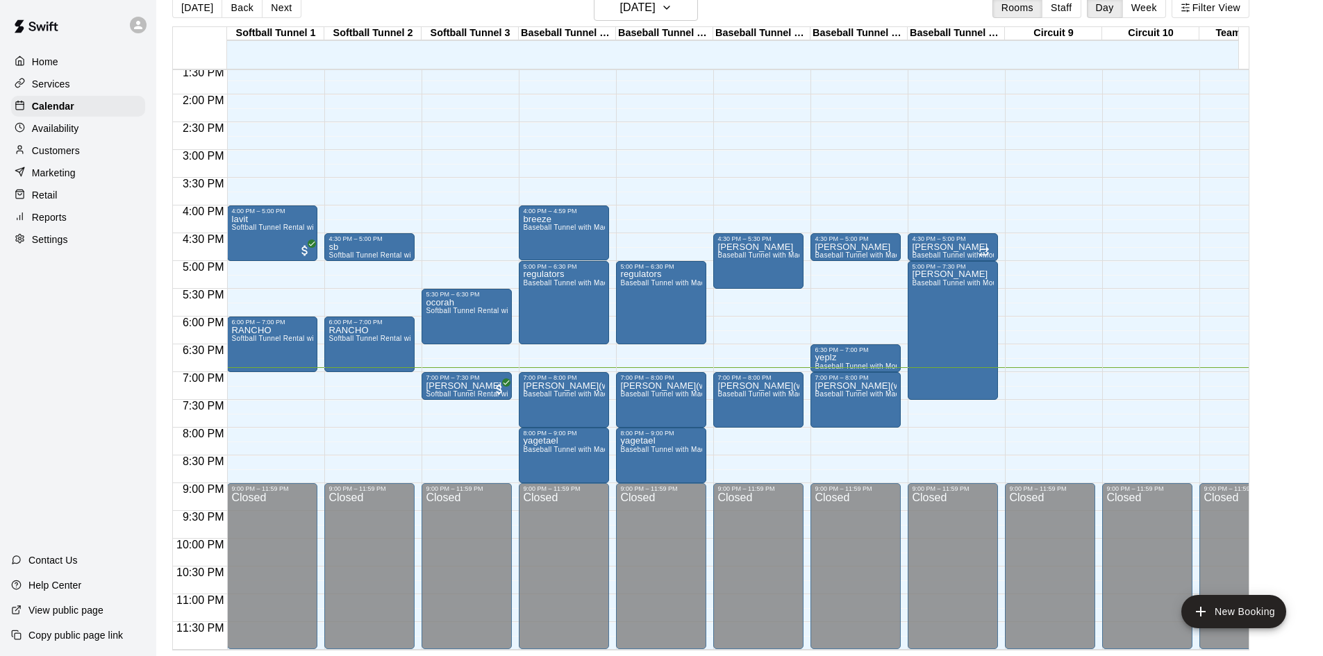
scroll to position [0, 0]
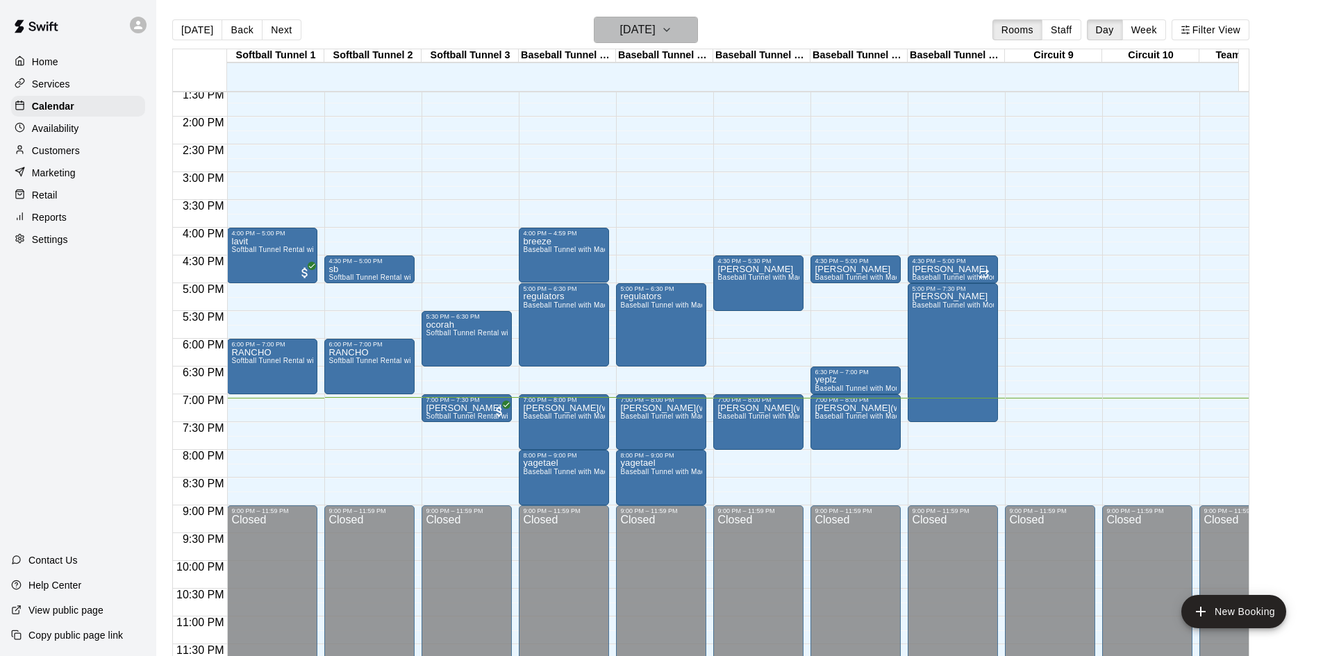
click at [649, 33] on h6 "[DATE]" at bounding box center [637, 29] width 35 height 19
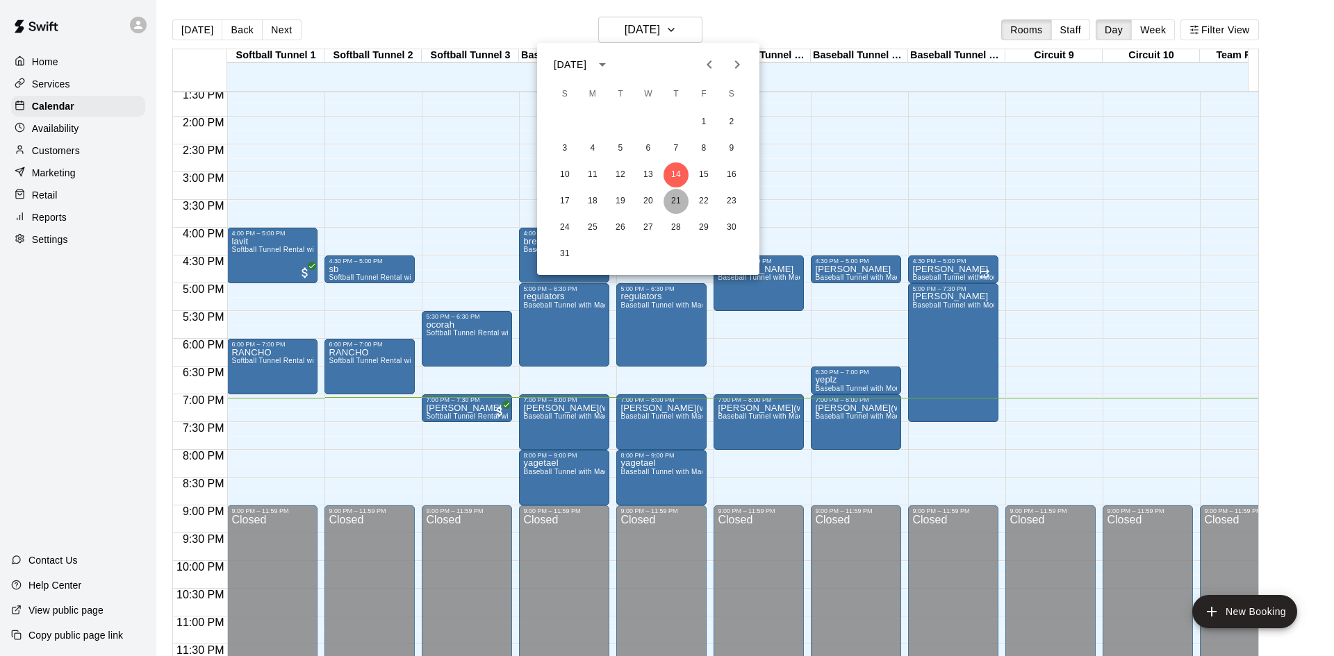
click at [679, 201] on button "21" at bounding box center [675, 201] width 25 height 25
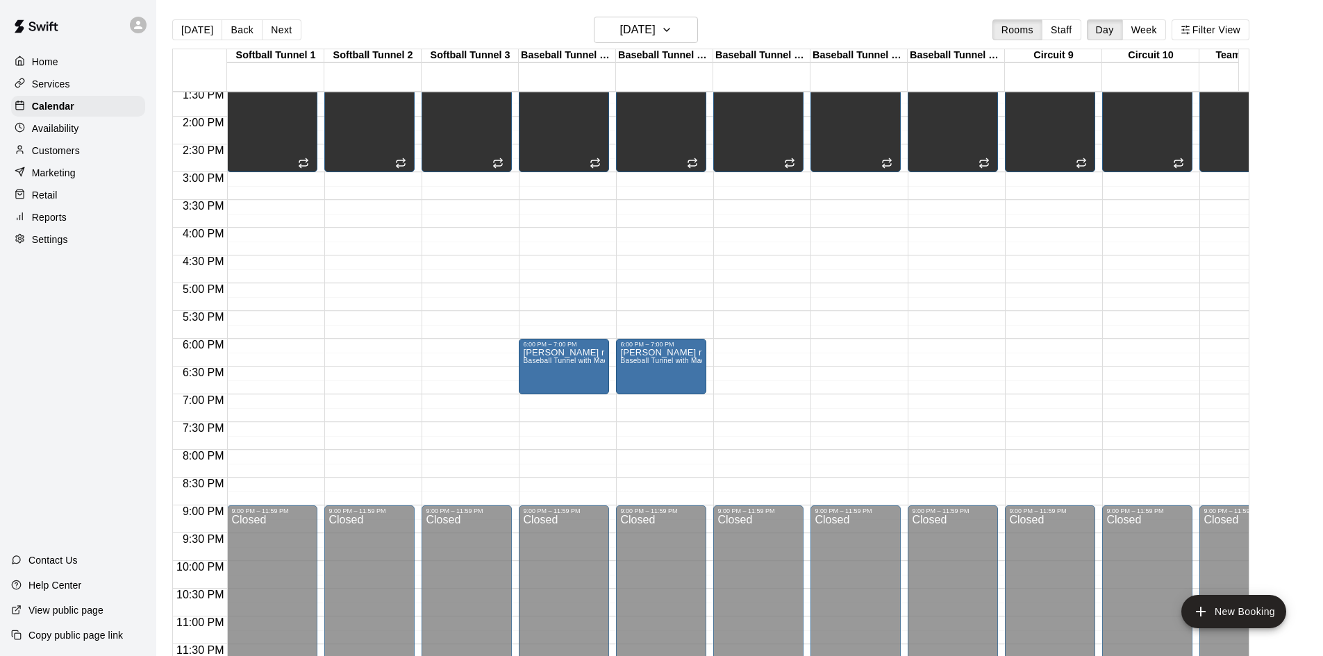
click at [260, 332] on div "12:00 AM – 10:00 AM Closed 10:00 AM – 3:00 PM Unavailable 9:00 PM – 11:59 PM Cl…" at bounding box center [272, 6] width 90 height 1334
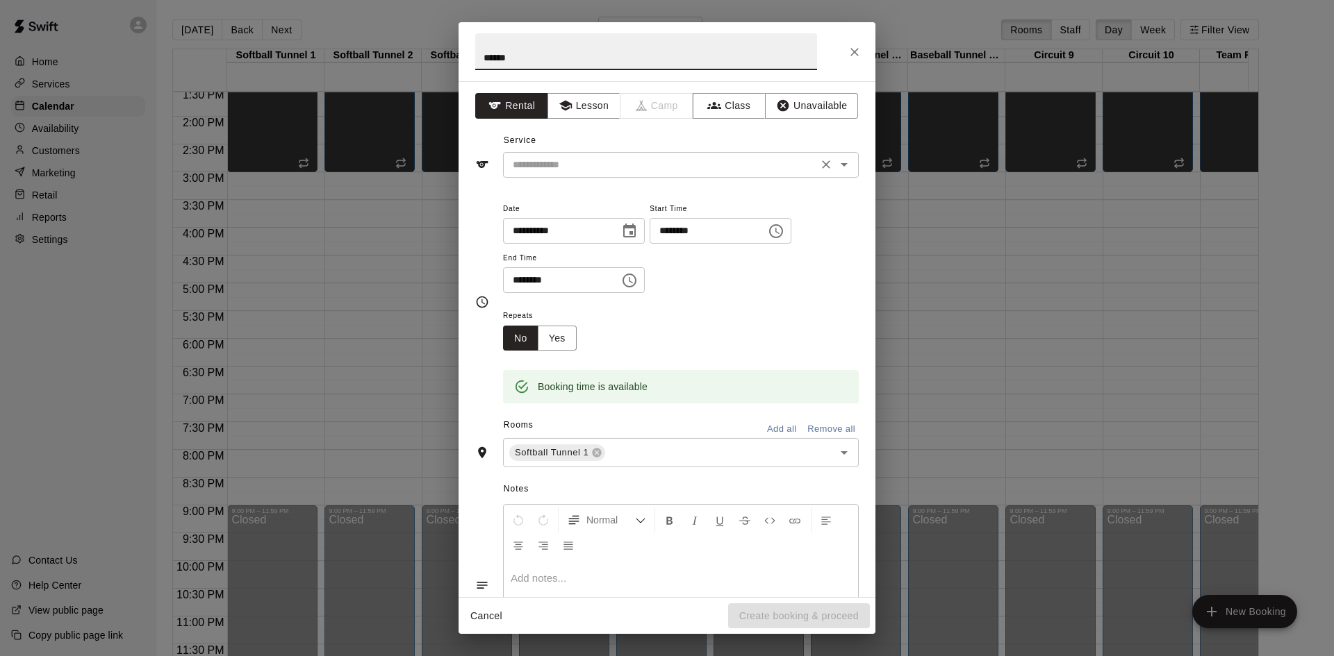
type input "******"
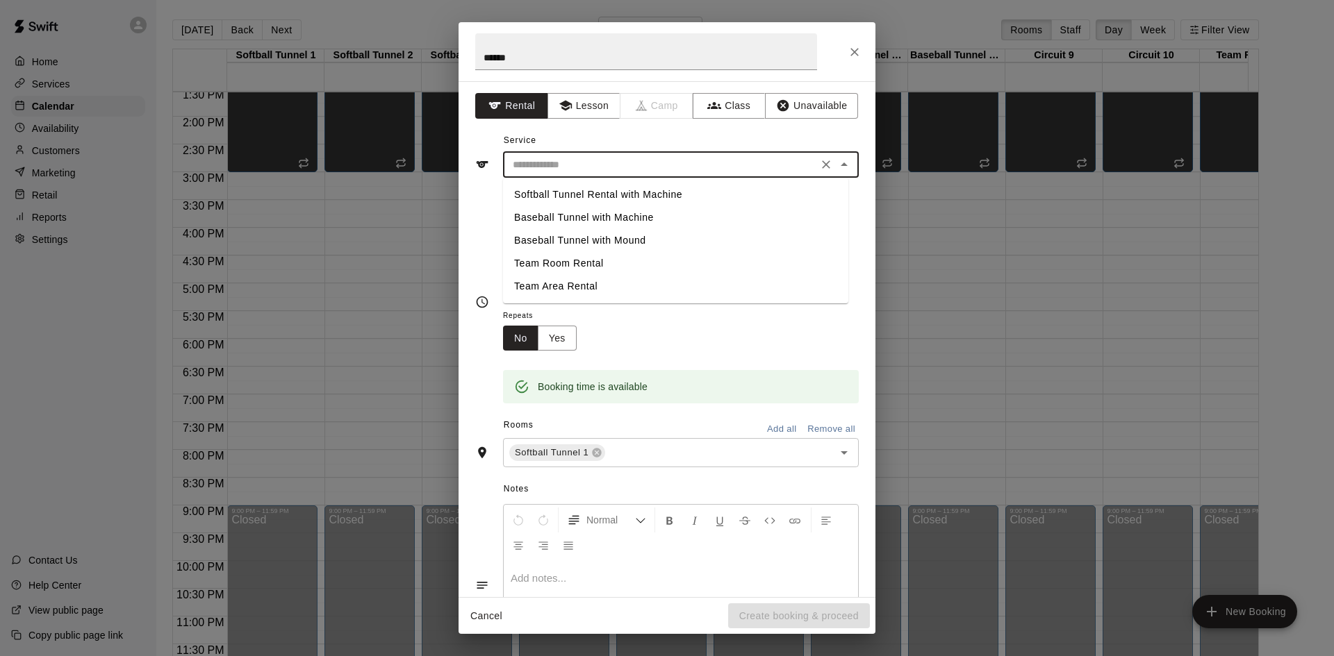
click at [571, 158] on input "text" at bounding box center [660, 164] width 306 height 17
click at [580, 194] on li "Softball Tunnel Rental with Machine" at bounding box center [675, 194] width 345 height 23
type input "**********"
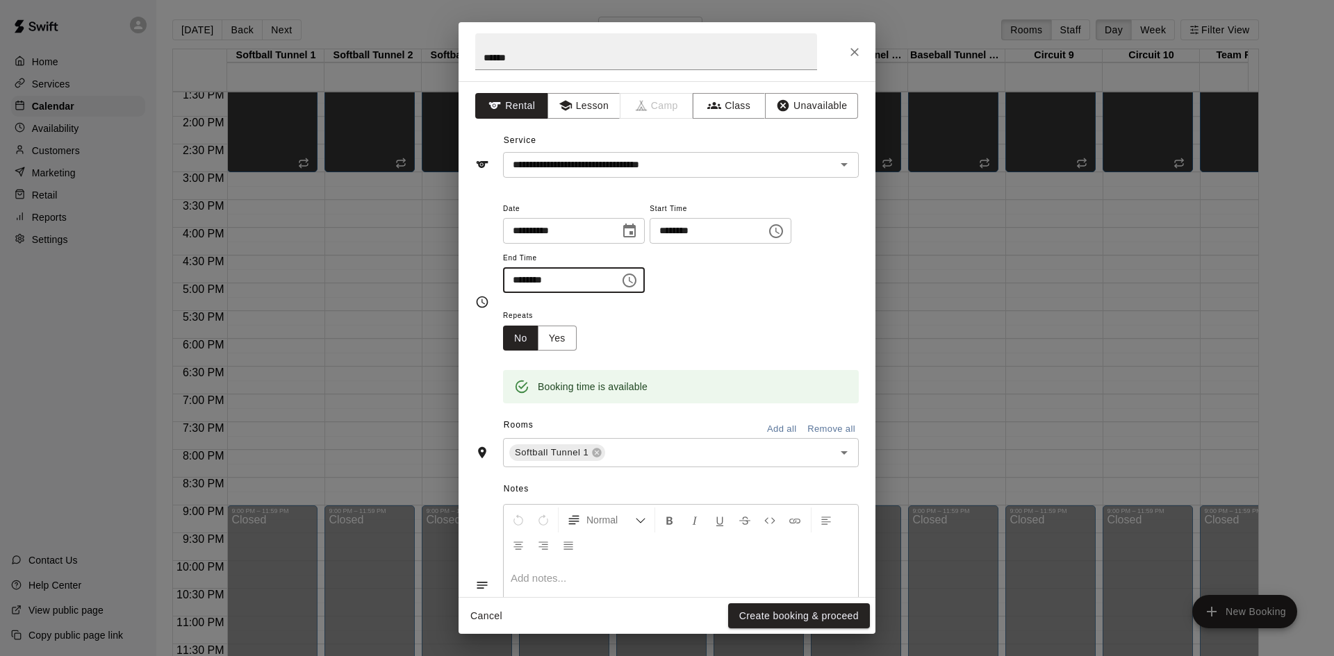
drag, startPoint x: 619, startPoint y: 284, endPoint x: 539, endPoint y: 282, distance: 79.9
click at [538, 282] on input "********" at bounding box center [556, 280] width 107 height 26
type input "********"
drag, startPoint x: 806, startPoint y: 616, endPoint x: 840, endPoint y: 379, distance: 239.3
click at [805, 616] on button "Create booking & proceed" at bounding box center [799, 617] width 142 height 26
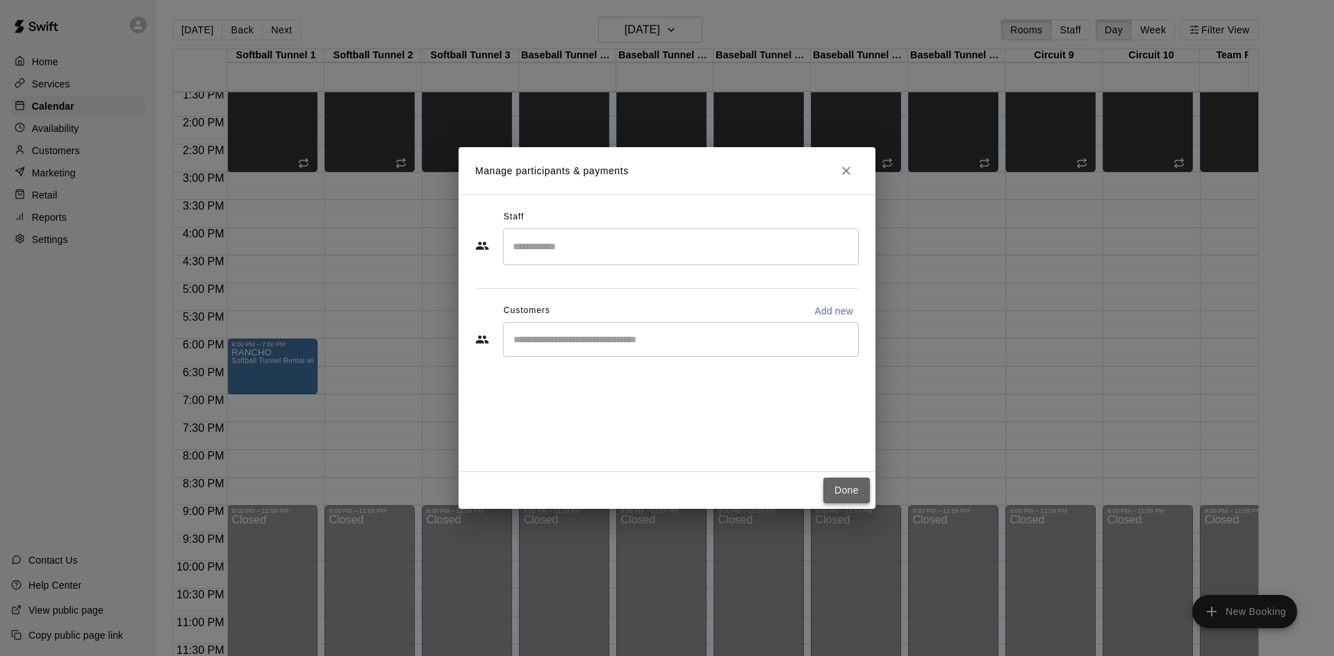
click at [840, 495] on button "Done" at bounding box center [846, 491] width 47 height 26
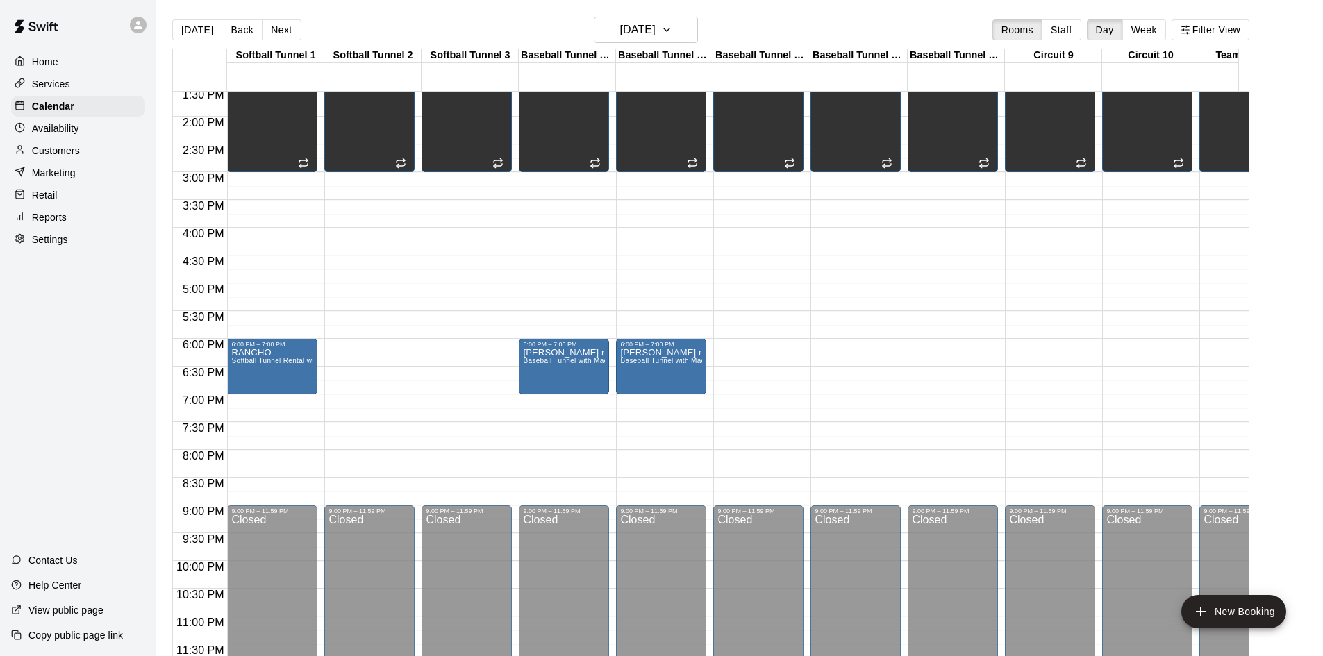
click at [366, 334] on div "12:00 AM – 10:00 AM Closed 10:00 AM – 3:00 PM Unavailable Softball Tunnel 1, So…" at bounding box center [369, 6] width 90 height 1334
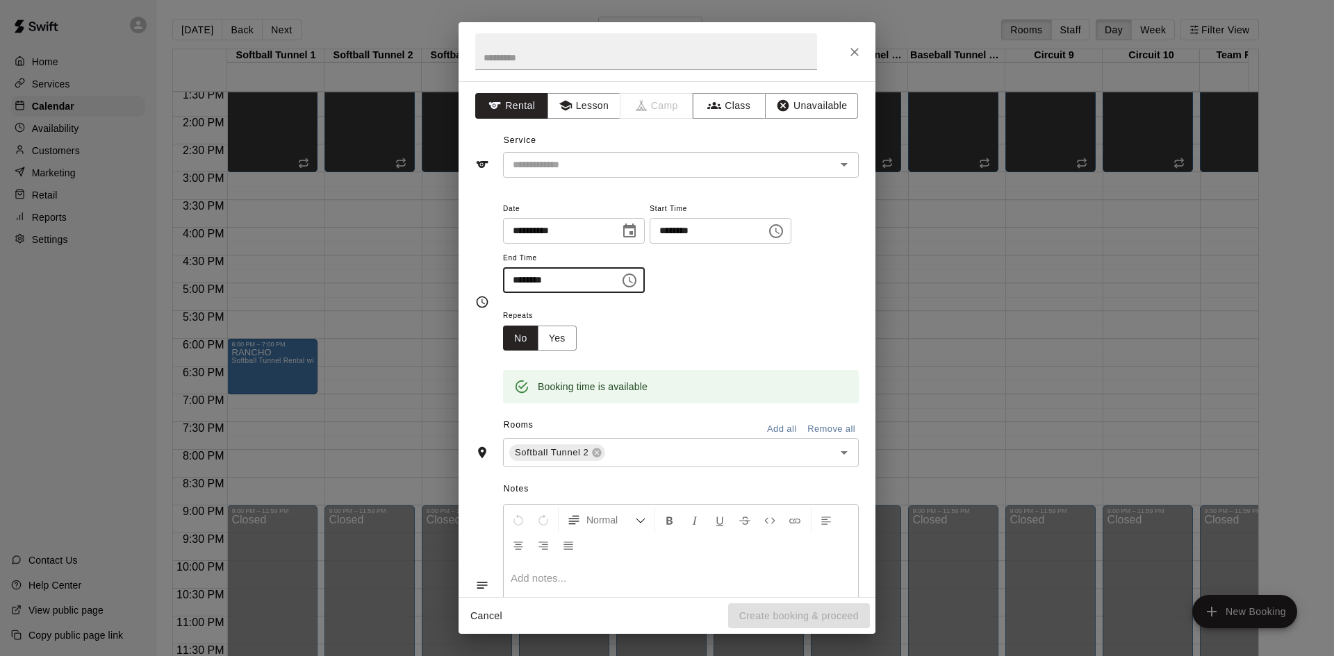
drag, startPoint x: 540, startPoint y: 279, endPoint x: 508, endPoint y: 283, distance: 32.2
click at [508, 283] on input "********" at bounding box center [556, 280] width 107 height 26
type input "********"
click at [593, 57] on input "text" at bounding box center [646, 51] width 342 height 37
type input "******"
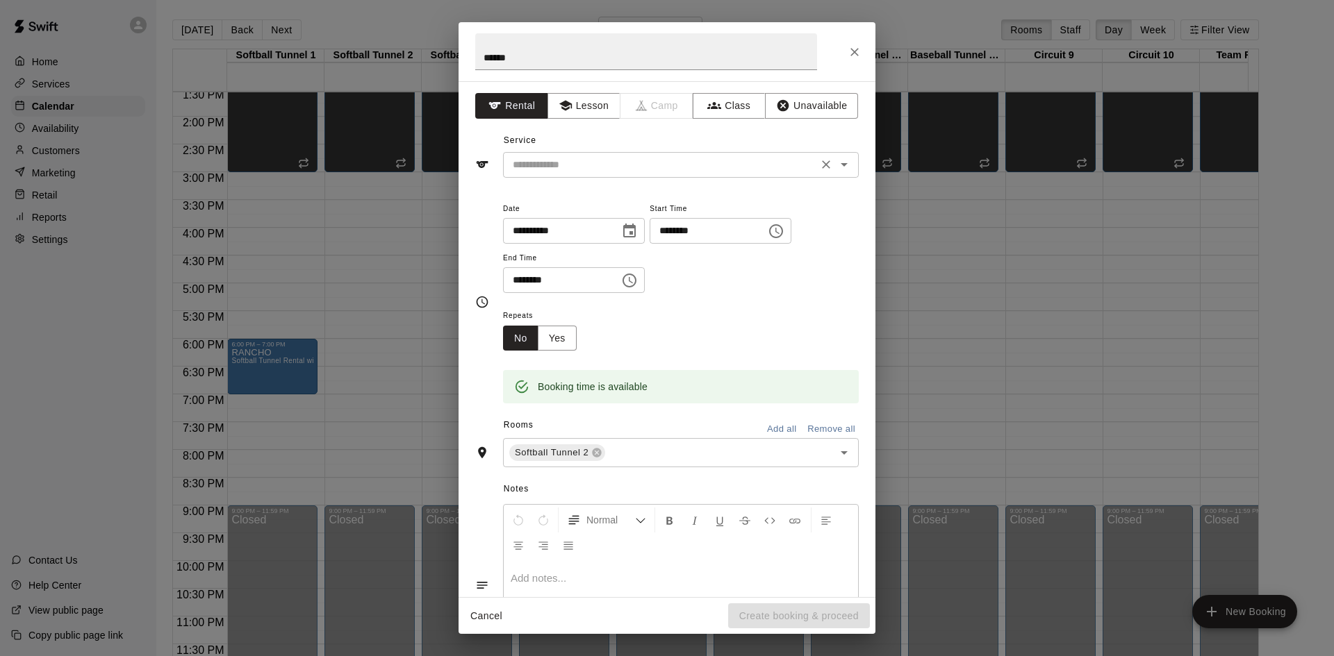
drag, startPoint x: 639, startPoint y: 179, endPoint x: 641, endPoint y: 167, distance: 12.7
click at [639, 175] on div "**********" at bounding box center [666, 339] width 417 height 516
click at [643, 165] on input "text" at bounding box center [660, 164] width 306 height 17
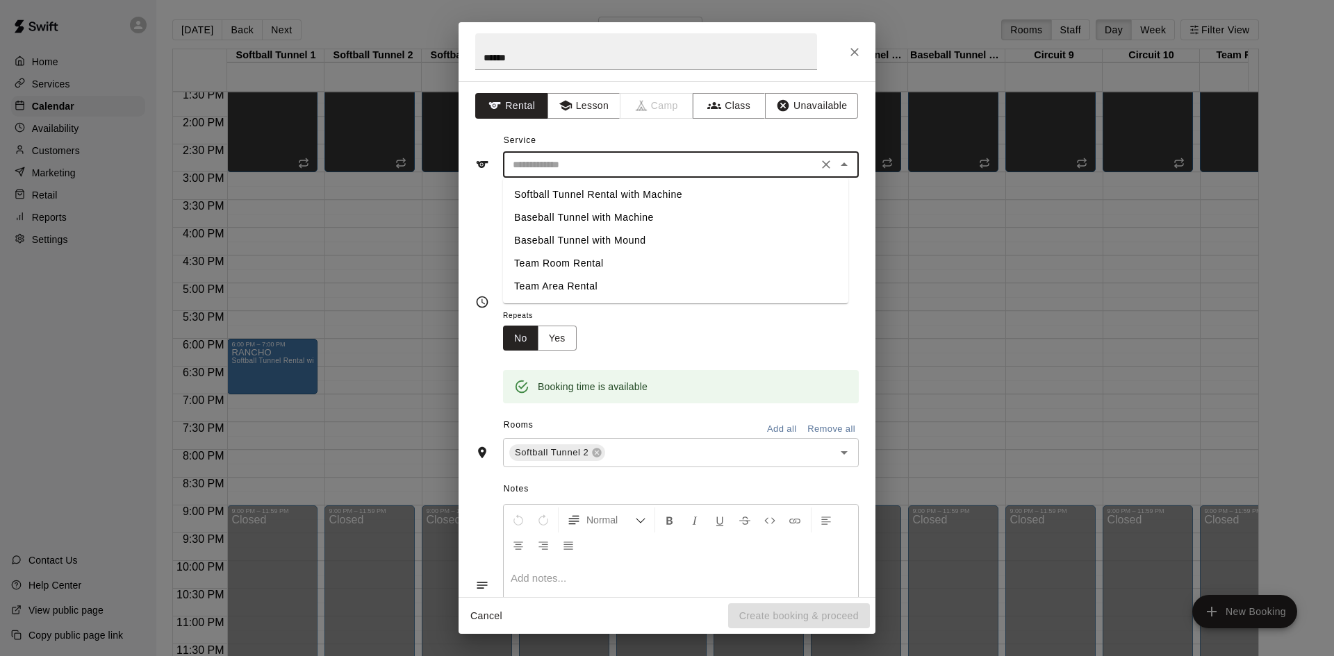
click at [662, 193] on li "Softball Tunnel Rental with Machine" at bounding box center [675, 194] width 345 height 23
type input "**********"
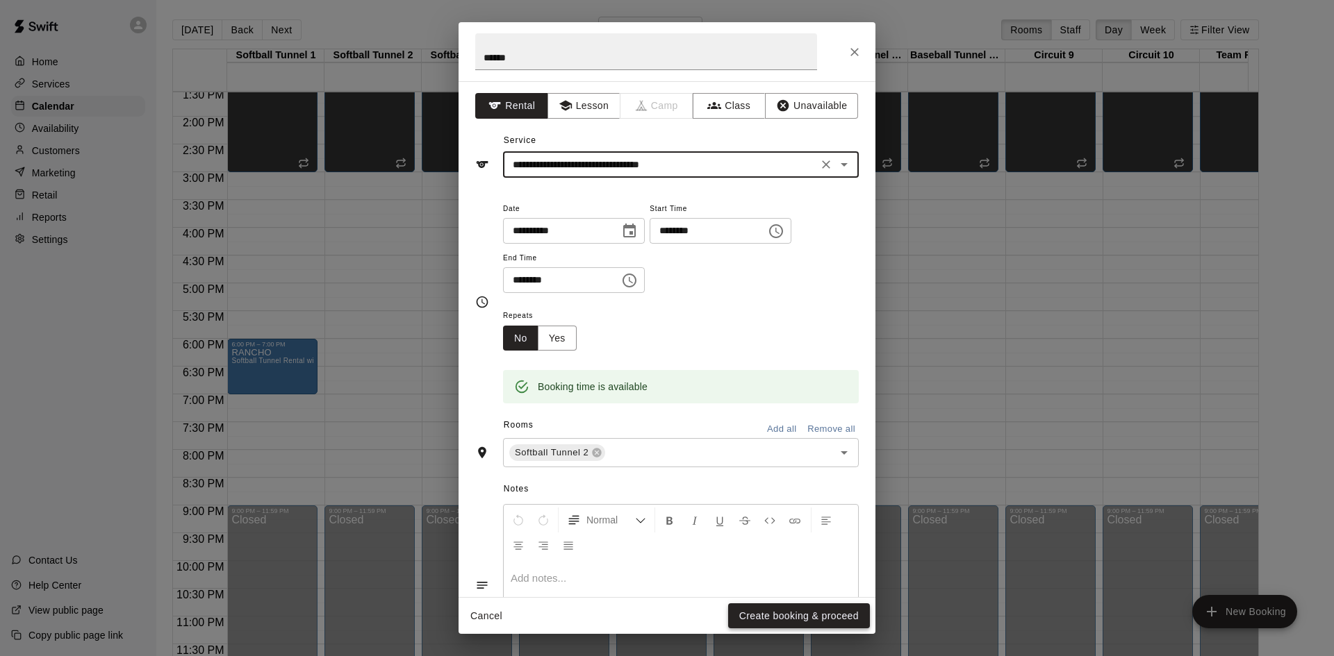
click at [847, 608] on button "Create booking & proceed" at bounding box center [799, 617] width 142 height 26
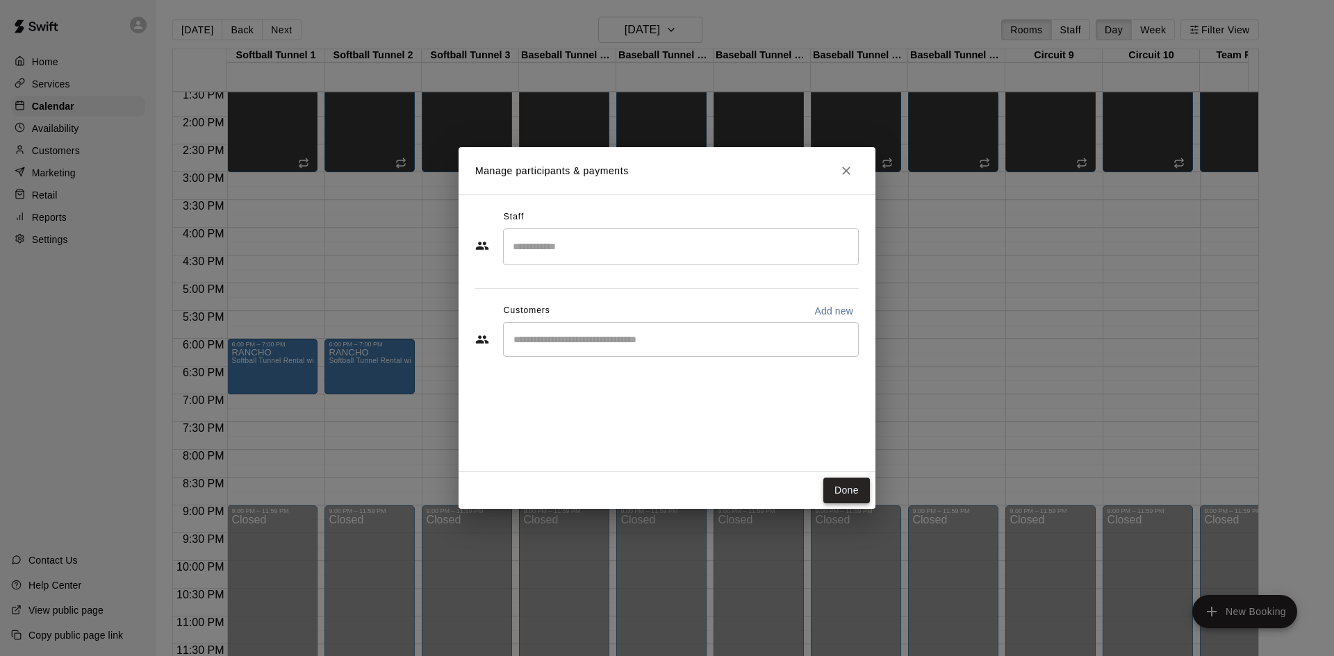
click at [851, 498] on button "Done" at bounding box center [846, 491] width 47 height 26
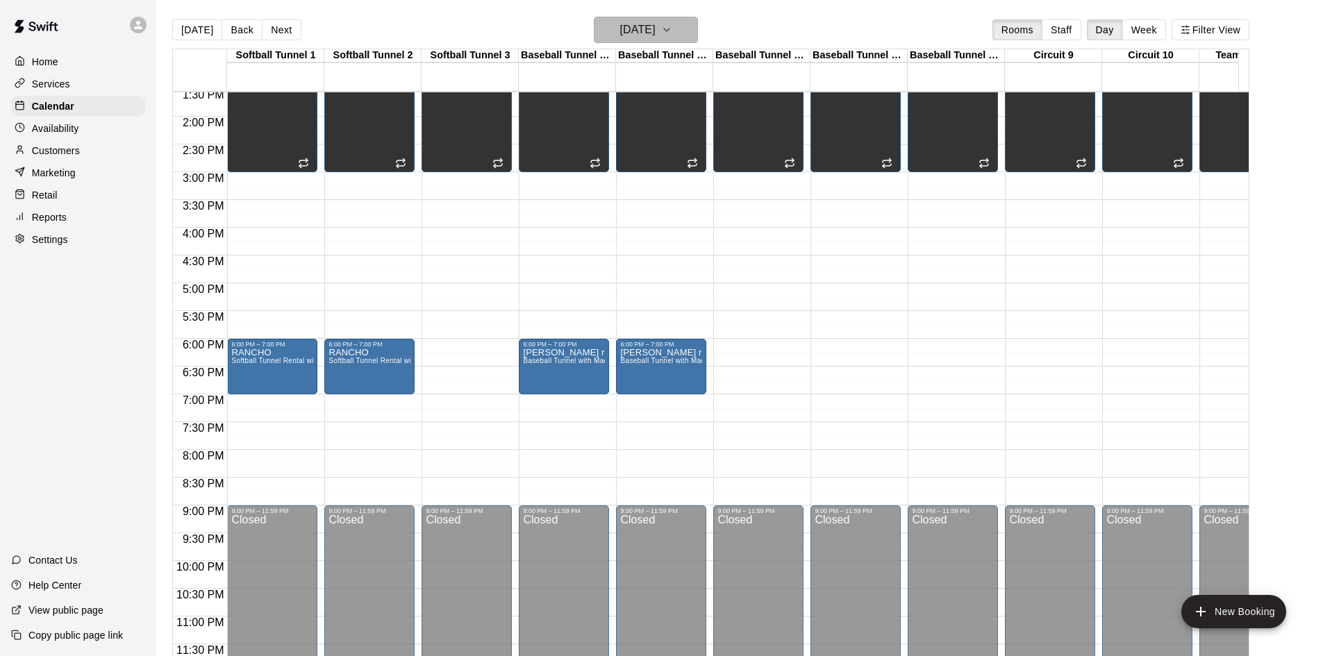
click at [672, 26] on icon "button" at bounding box center [666, 30] width 11 height 17
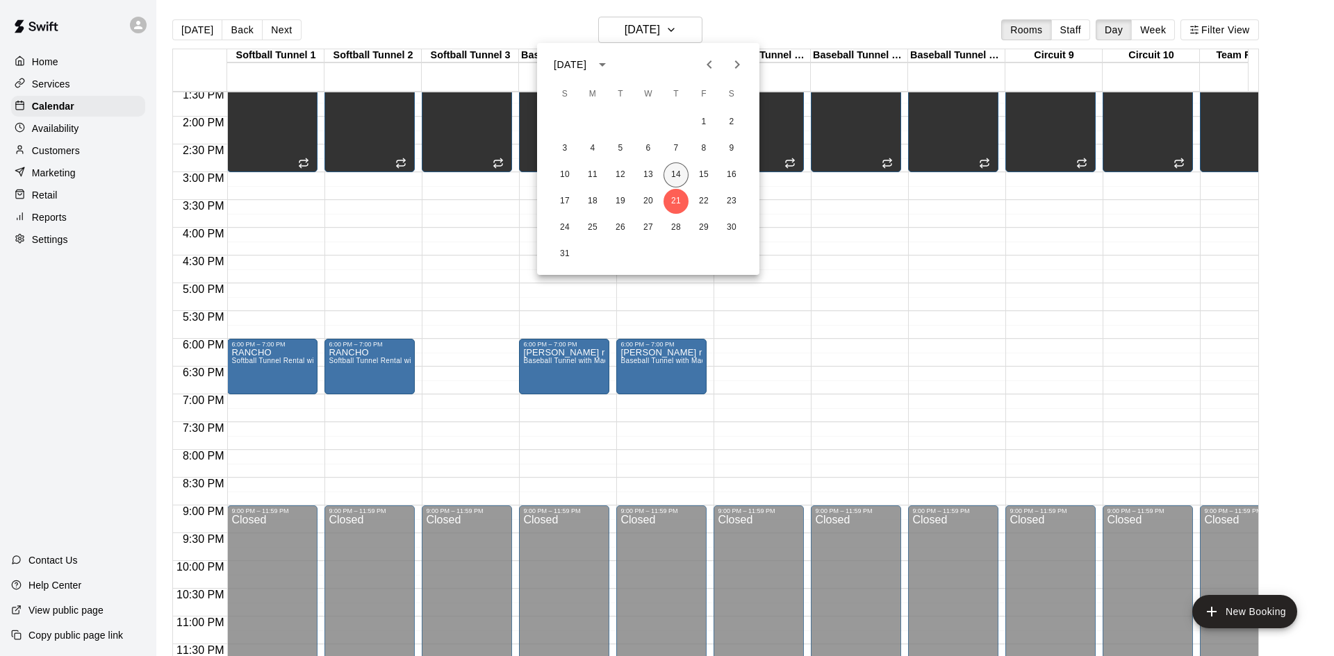
click at [681, 169] on button "14" at bounding box center [675, 175] width 25 height 25
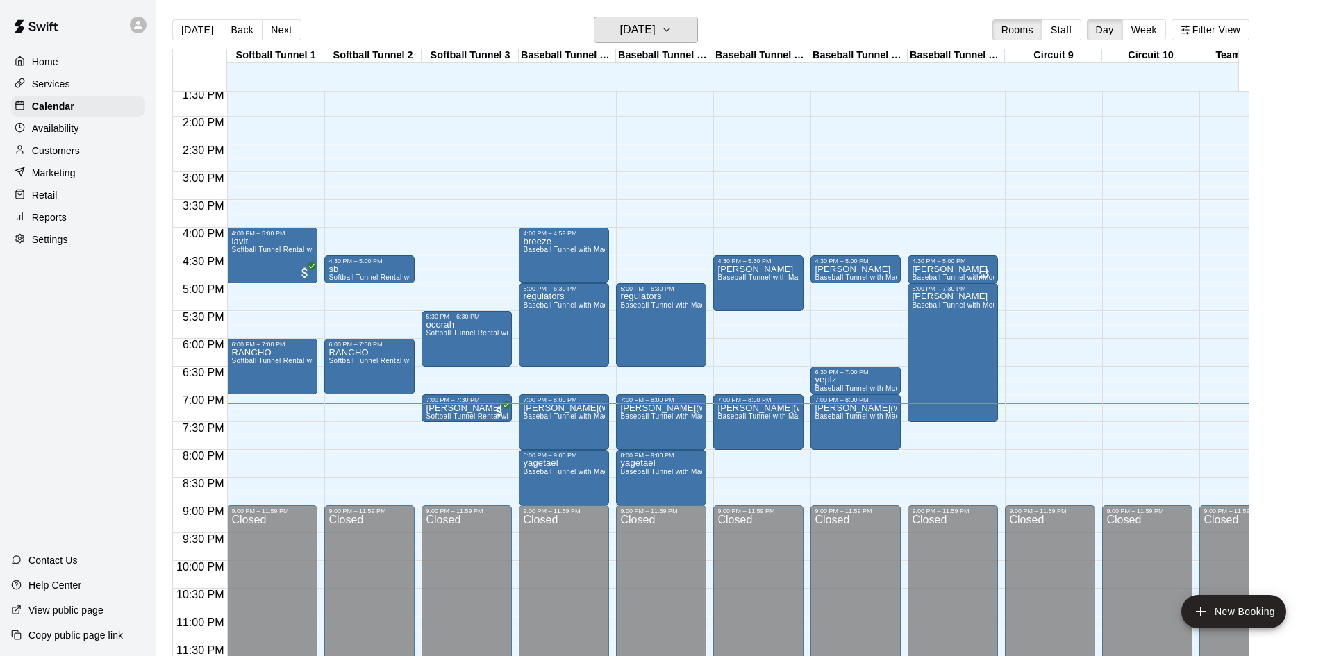
click at [594, 17] on button "[DATE]" at bounding box center [646, 30] width 104 height 26
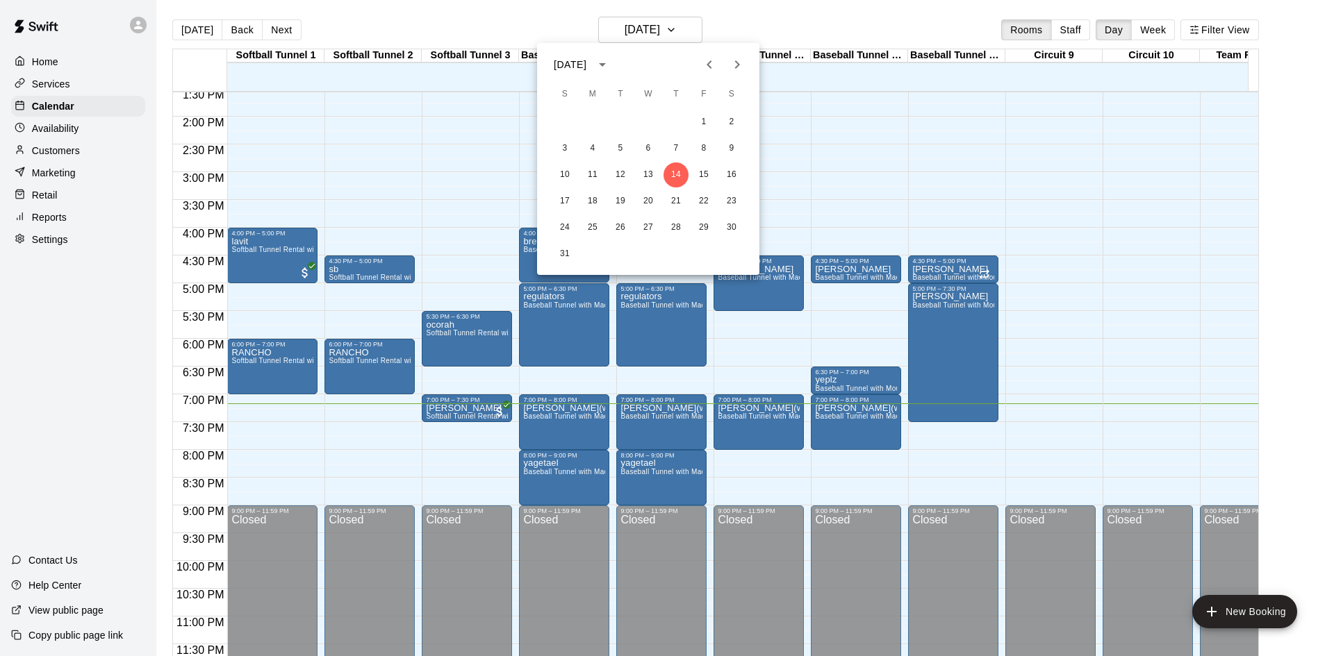
click at [662, 170] on div "10 11 12 13 14 15 16" at bounding box center [648, 175] width 222 height 25
drag, startPoint x: 571, startPoint y: 89, endPoint x: 563, endPoint y: 89, distance: 8.3
click at [570, 89] on span "S" at bounding box center [564, 95] width 25 height 28
click at [473, 90] on div at bounding box center [667, 328] width 1334 height 656
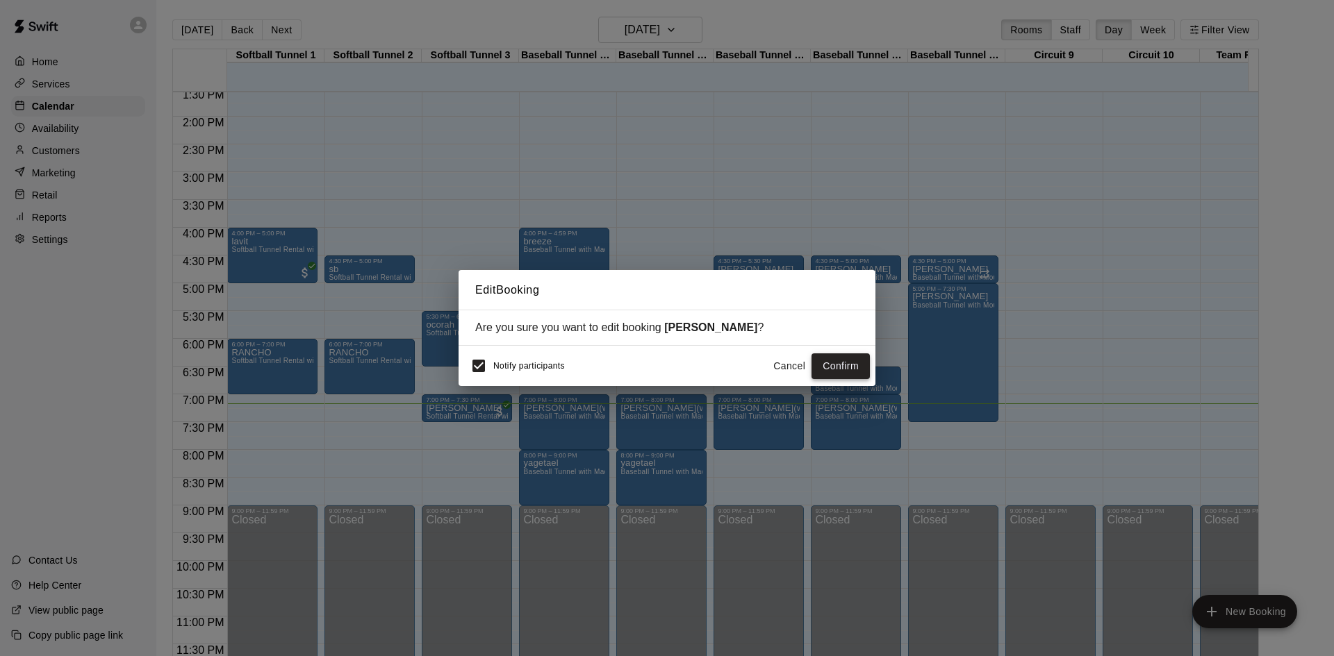
click at [846, 367] on button "Confirm" at bounding box center [840, 367] width 58 height 26
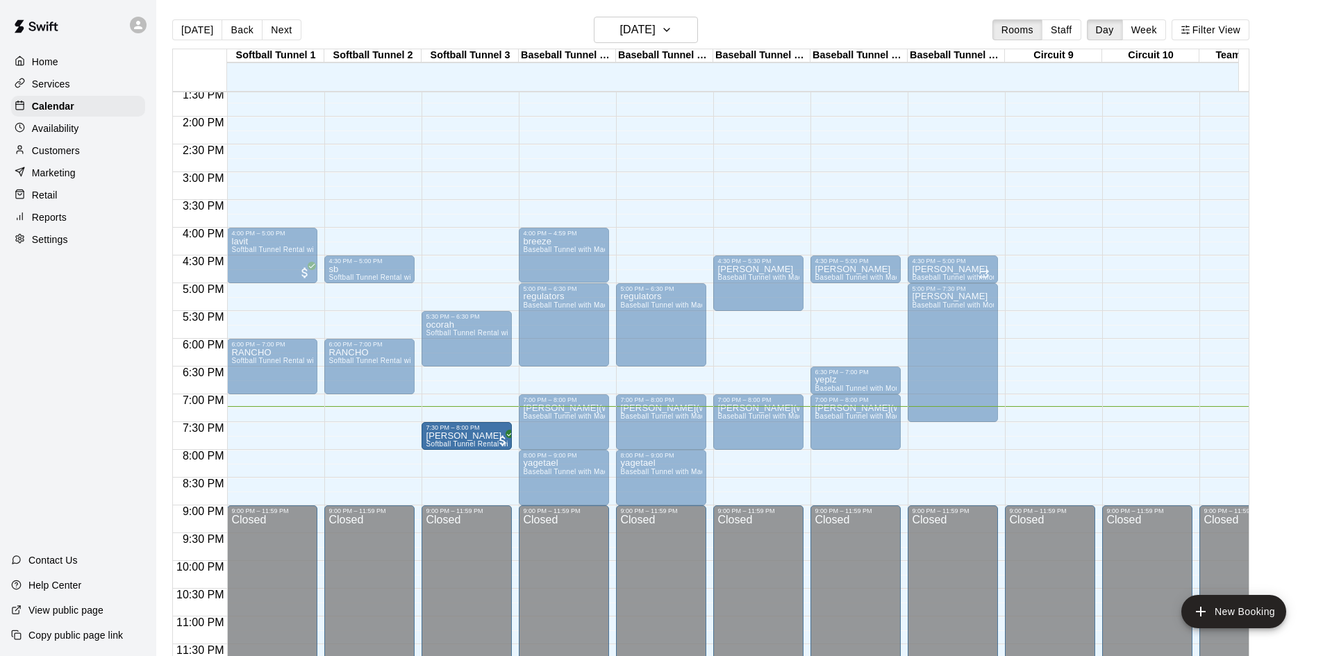
drag, startPoint x: 476, startPoint y: 411, endPoint x: 479, endPoint y: 427, distance: 17.0
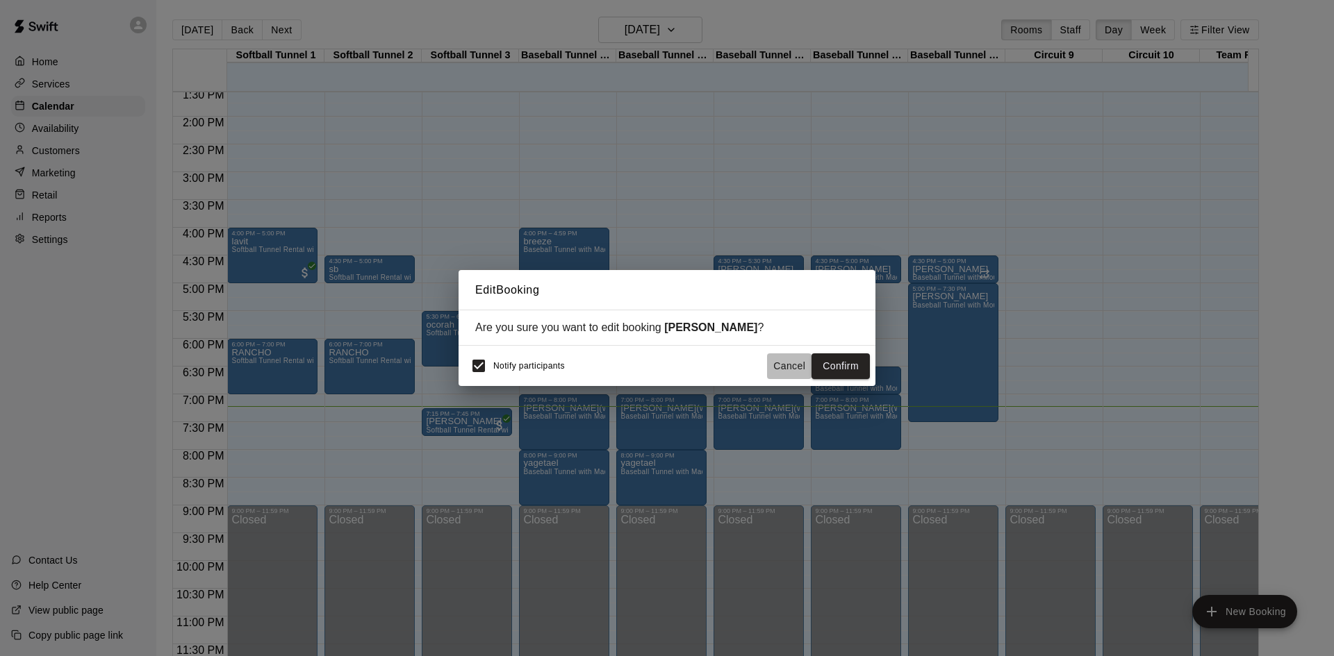
click at [784, 367] on button "Cancel" at bounding box center [789, 367] width 44 height 26
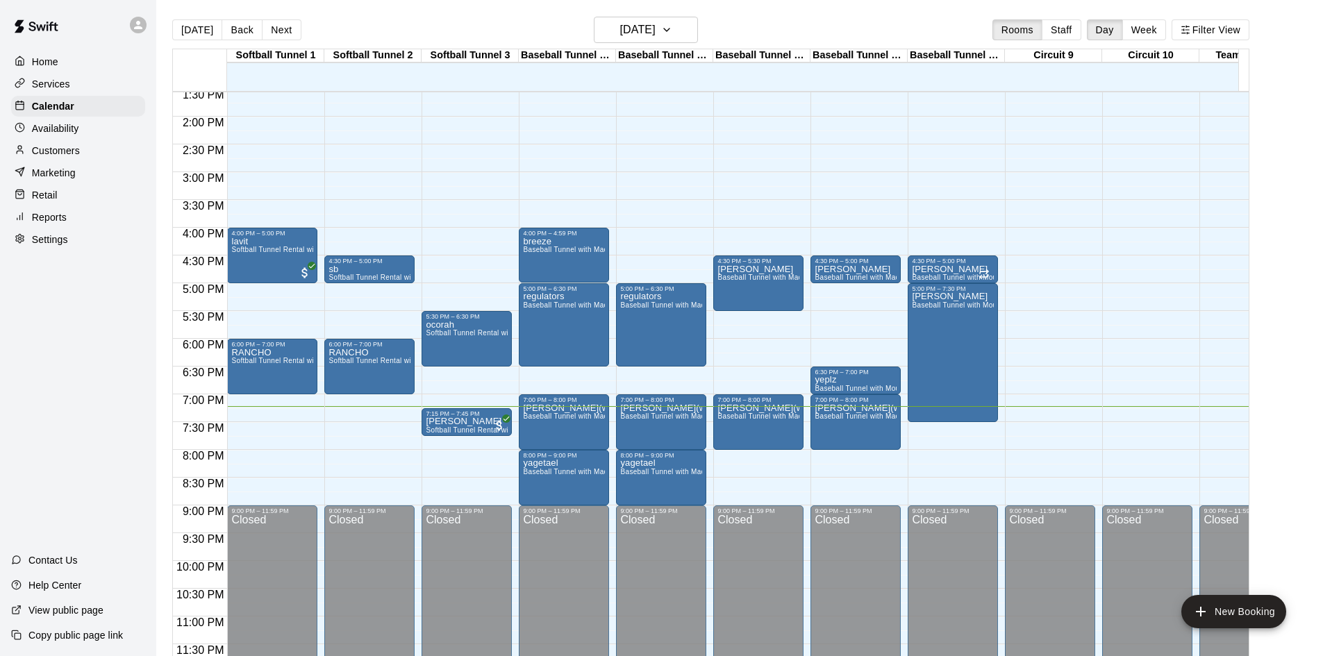
click at [393, 404] on div "12:00 AM – 10:00 AM Closed 4:30 PM – 5:00 PM sb Softball Tunnel Rental with Mac…" at bounding box center [369, 6] width 90 height 1334
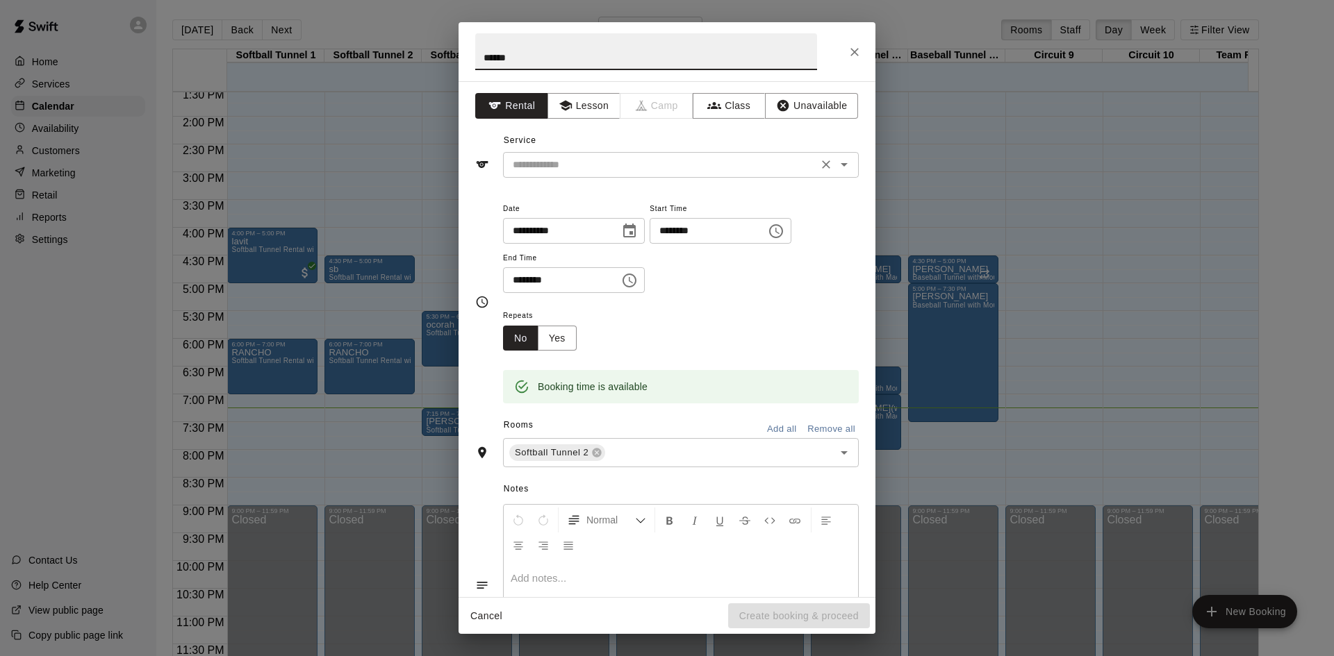
click at [594, 177] on div "​" at bounding box center [681, 165] width 356 height 26
type input "******"
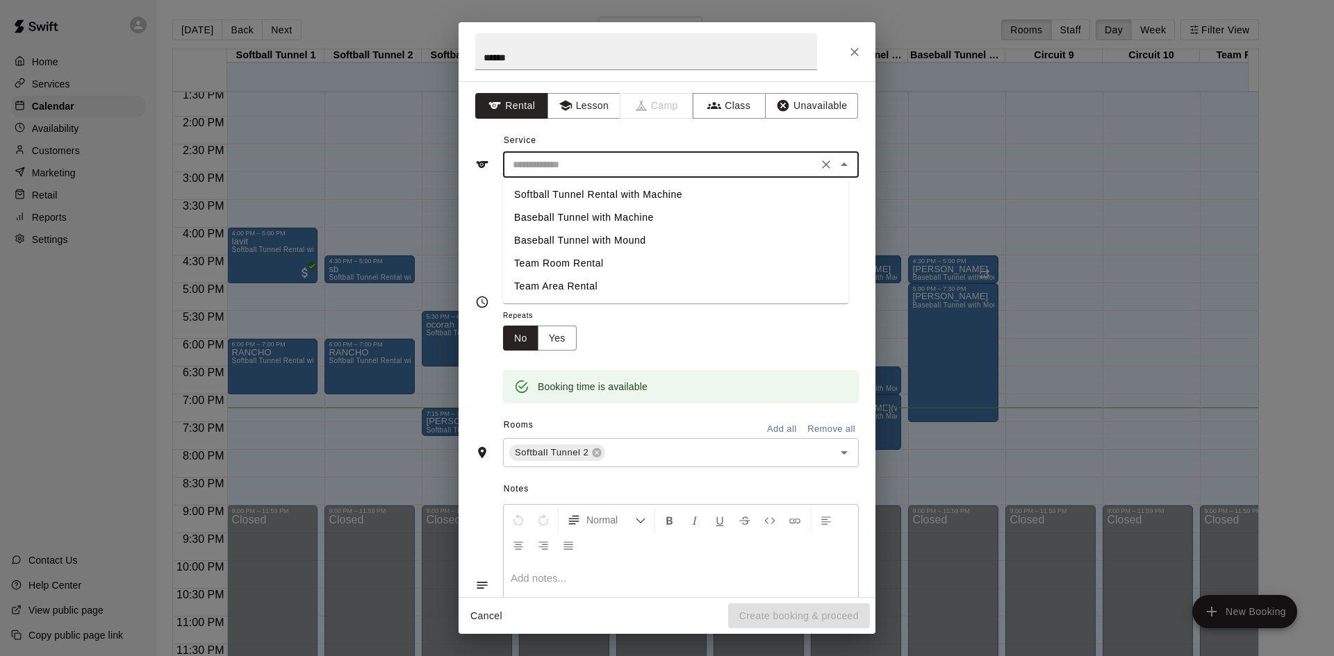
click at [628, 192] on li "Softball Tunnel Rental with Machine" at bounding box center [675, 194] width 345 height 23
type input "**********"
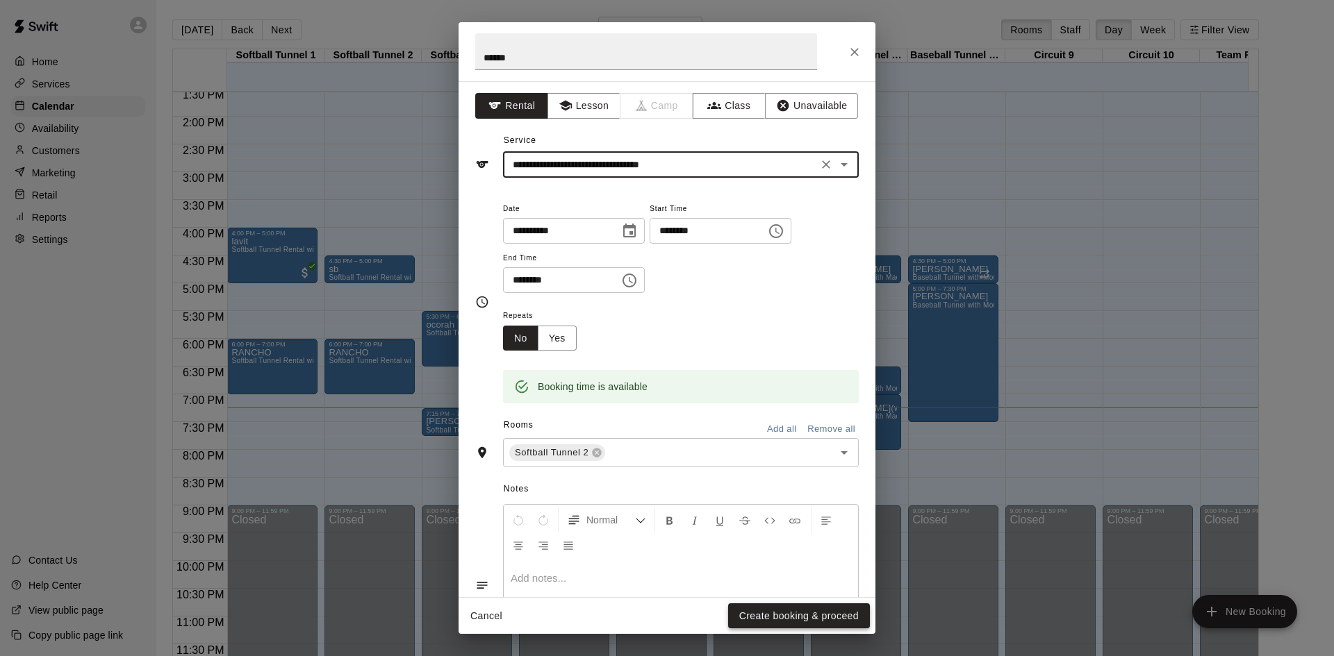
click at [811, 614] on button "Create booking & proceed" at bounding box center [799, 617] width 142 height 26
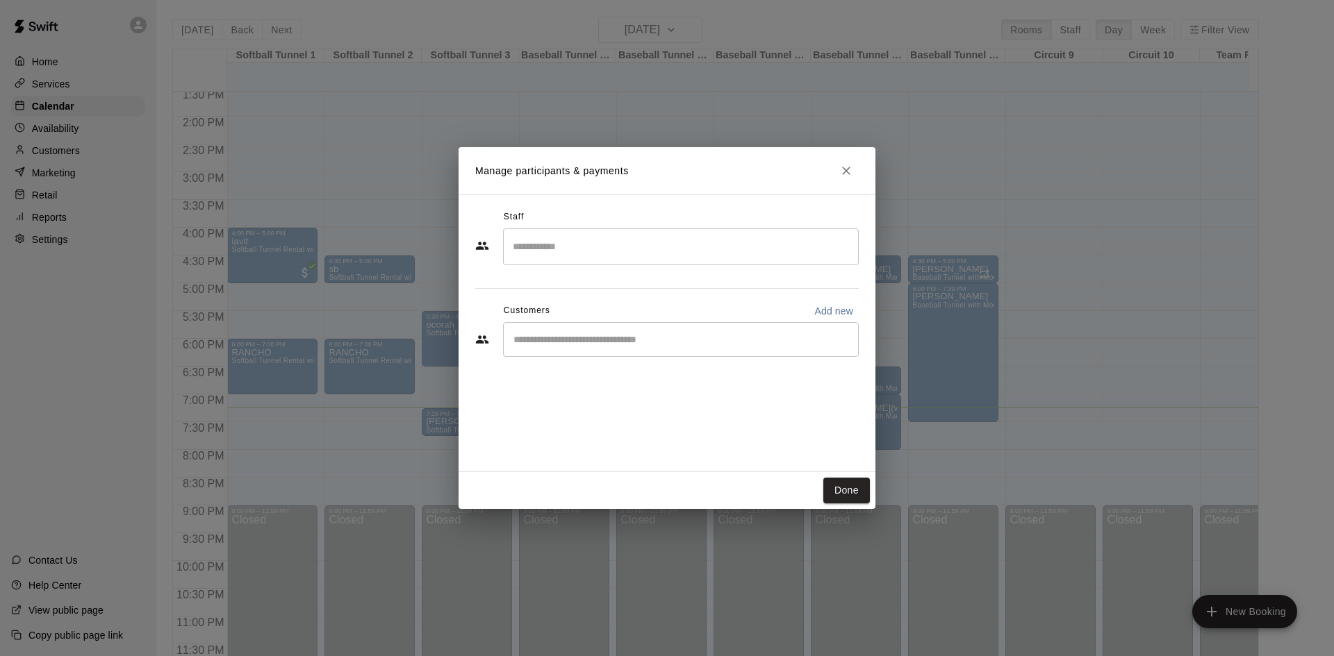
click at [622, 341] on input "Start typing to search customers..." at bounding box center [680, 340] width 343 height 14
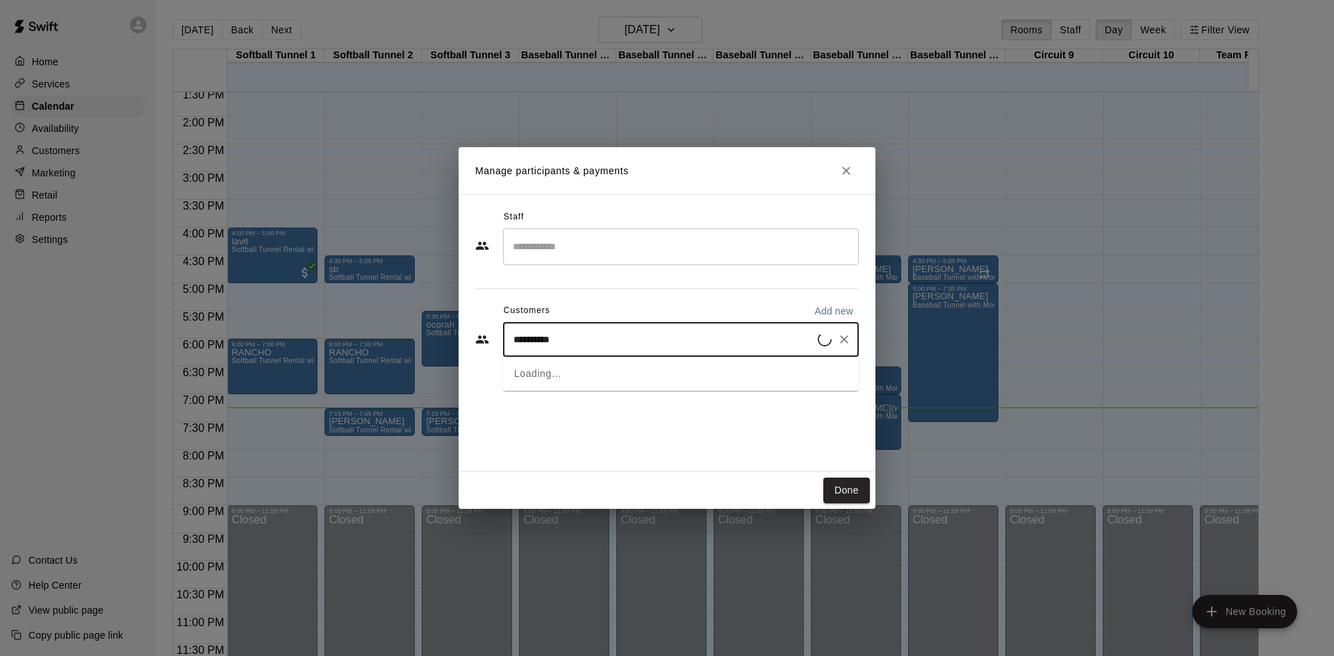
type input "**********"
click at [645, 370] on div "[PERSON_NAME] [EMAIL_ADDRESS][DOMAIN_NAME]" at bounding box center [695, 380] width 306 height 30
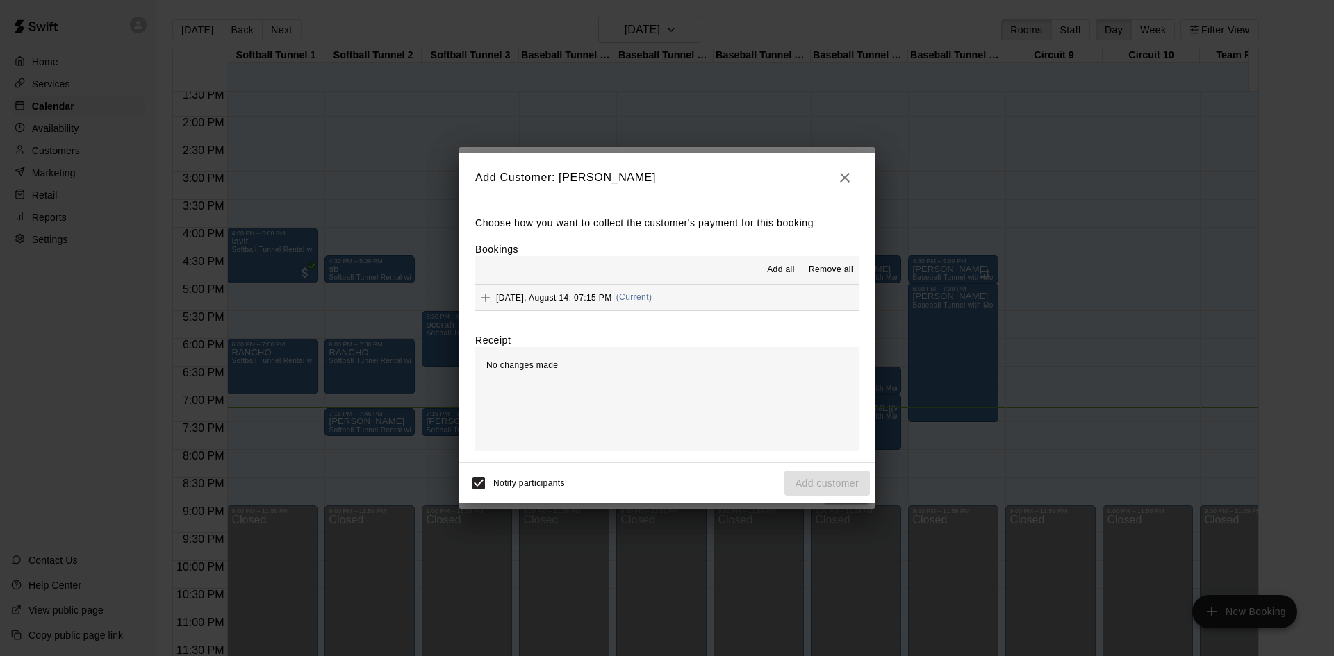
click at [784, 270] on span "Add all" at bounding box center [781, 270] width 28 height 14
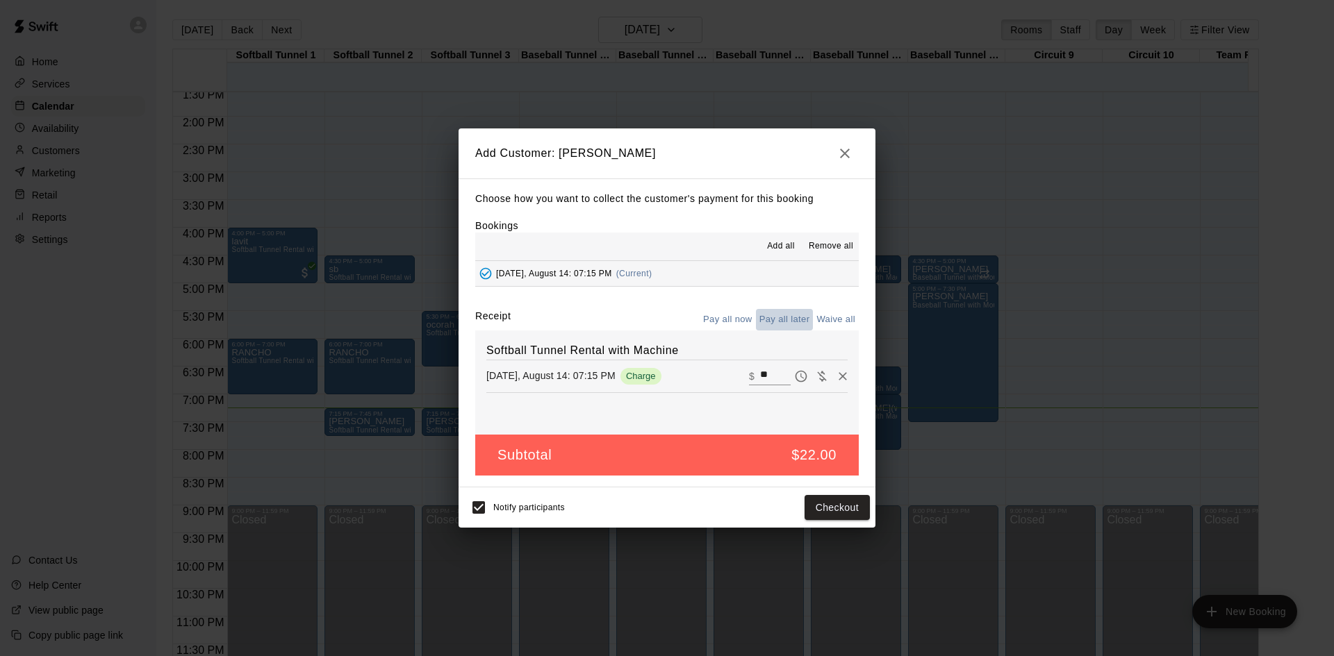
click at [788, 320] on button "Pay all later" at bounding box center [785, 320] width 58 height 22
click at [832, 509] on button "Add customer" at bounding box center [826, 508] width 85 height 26
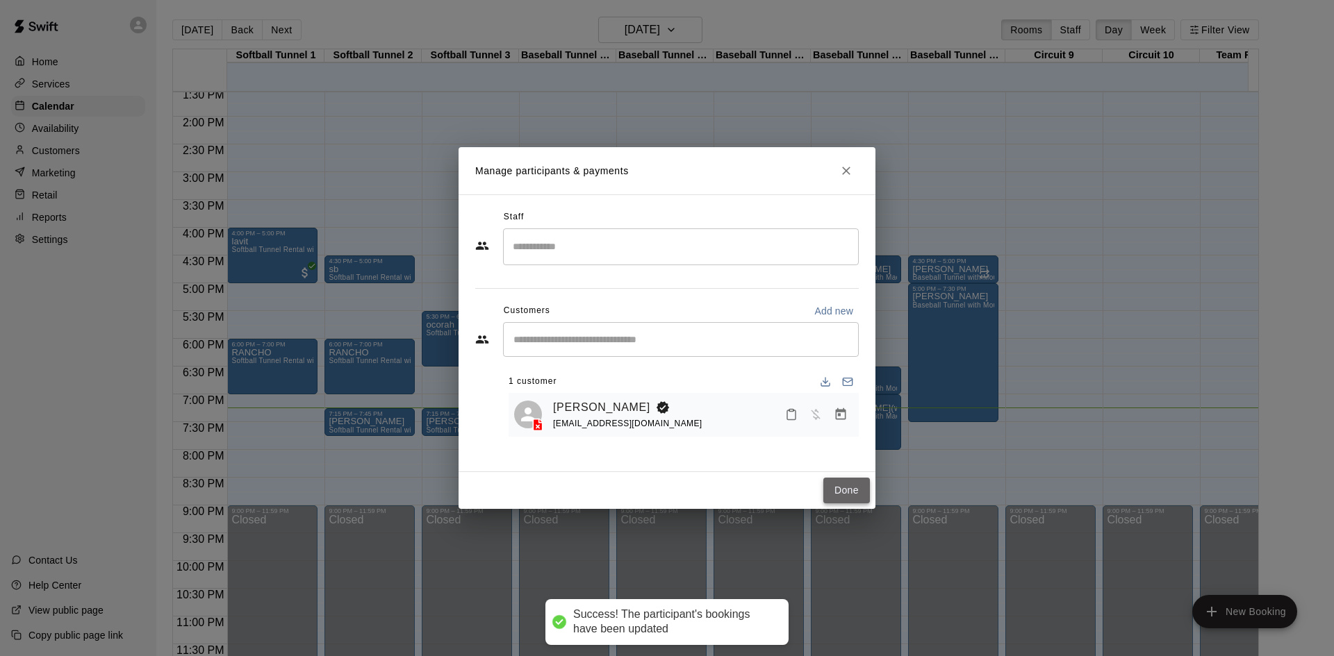
click at [840, 497] on button "Done" at bounding box center [846, 491] width 47 height 26
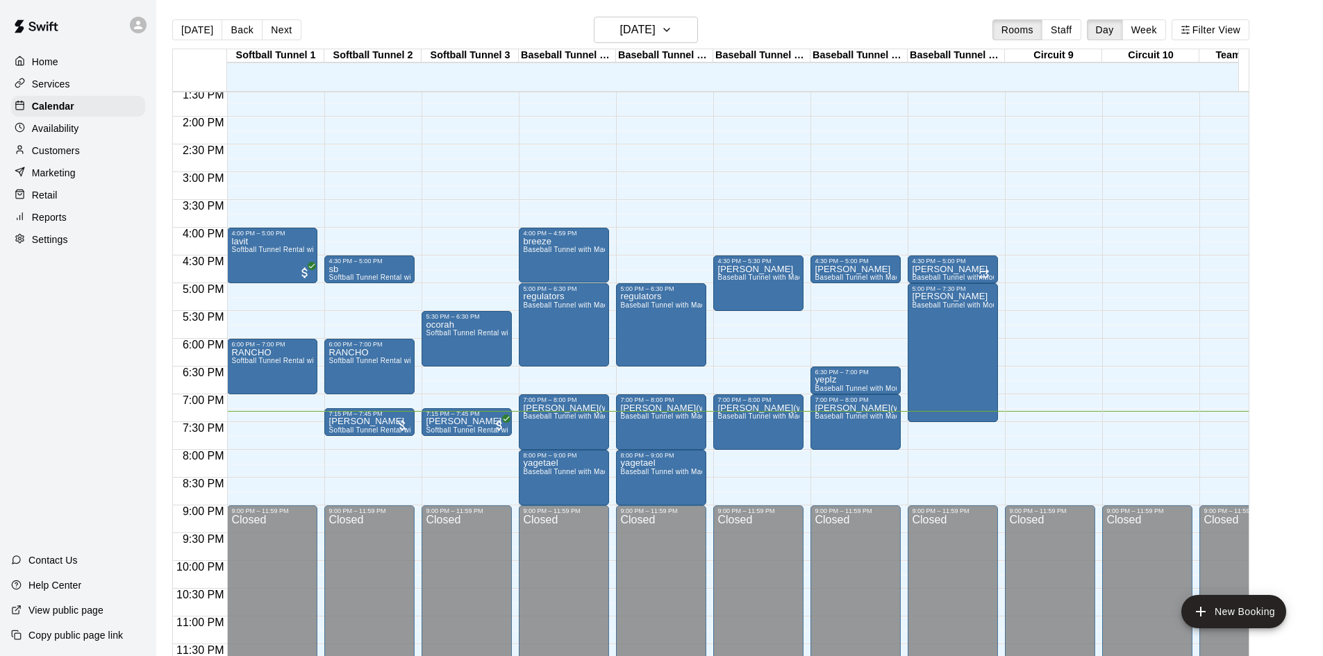
click at [277, 402] on div "12:00 AM – 10:00 AM Closed 4:00 PM – 5:00 PM lavit Softball Tunnel Rental with …" at bounding box center [272, 6] width 90 height 1334
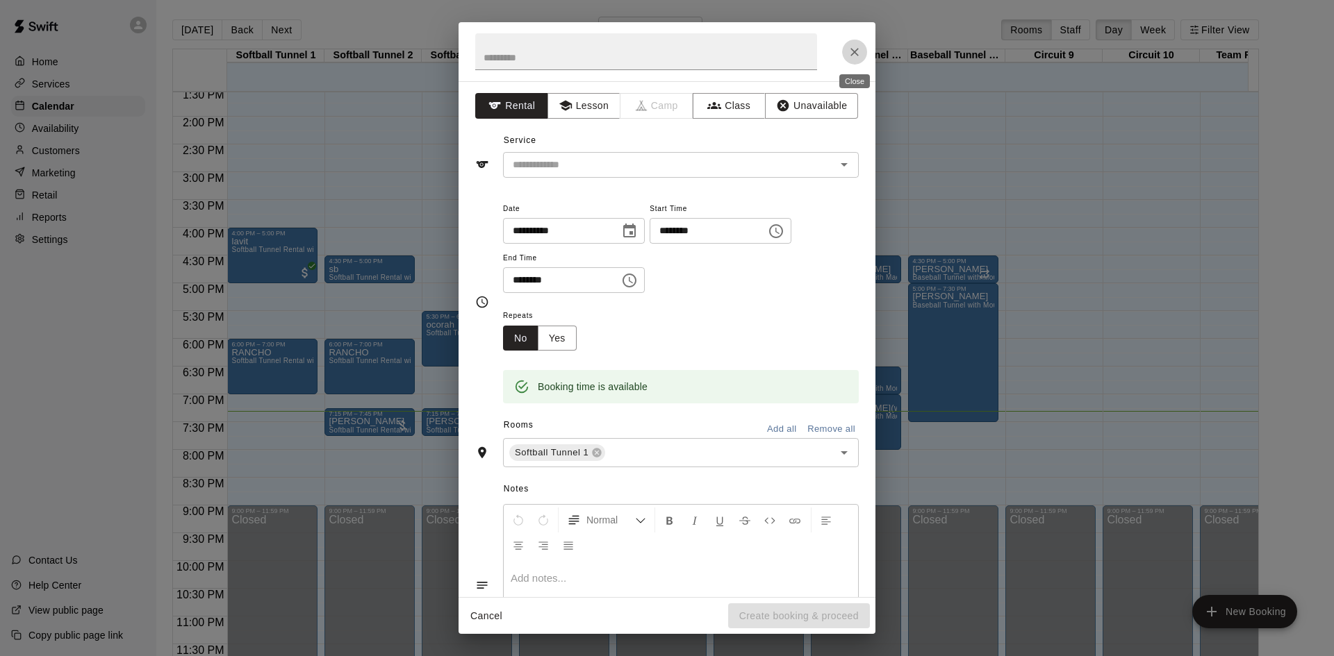
click at [852, 52] on icon "Close" at bounding box center [854, 52] width 14 height 14
click at [852, 56] on icon "Close" at bounding box center [854, 52] width 14 height 14
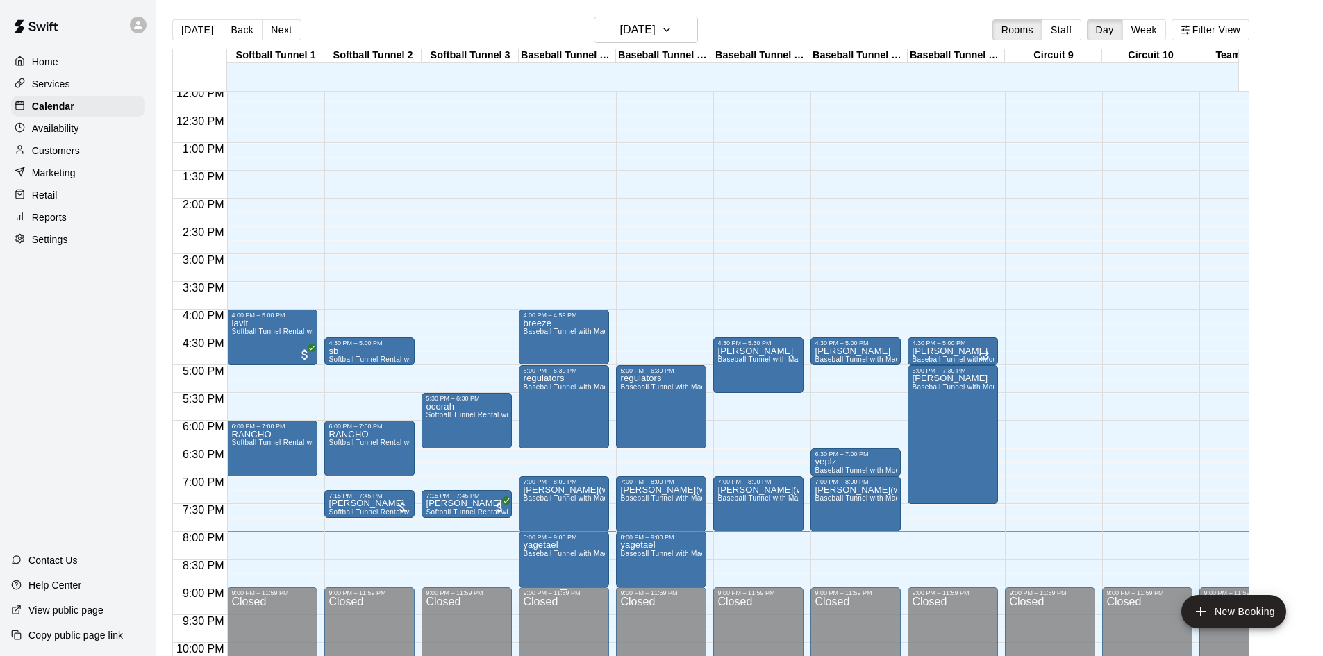
scroll to position [696, 0]
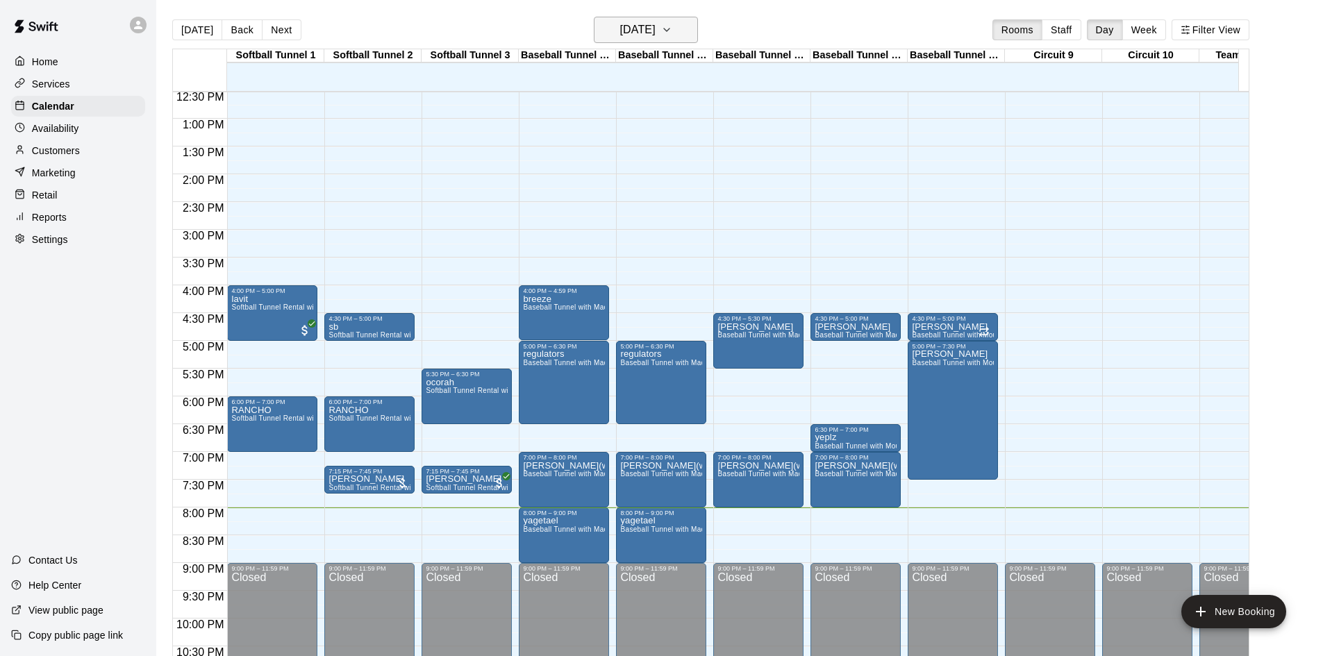
click at [623, 34] on h6 "[DATE]" at bounding box center [637, 29] width 35 height 19
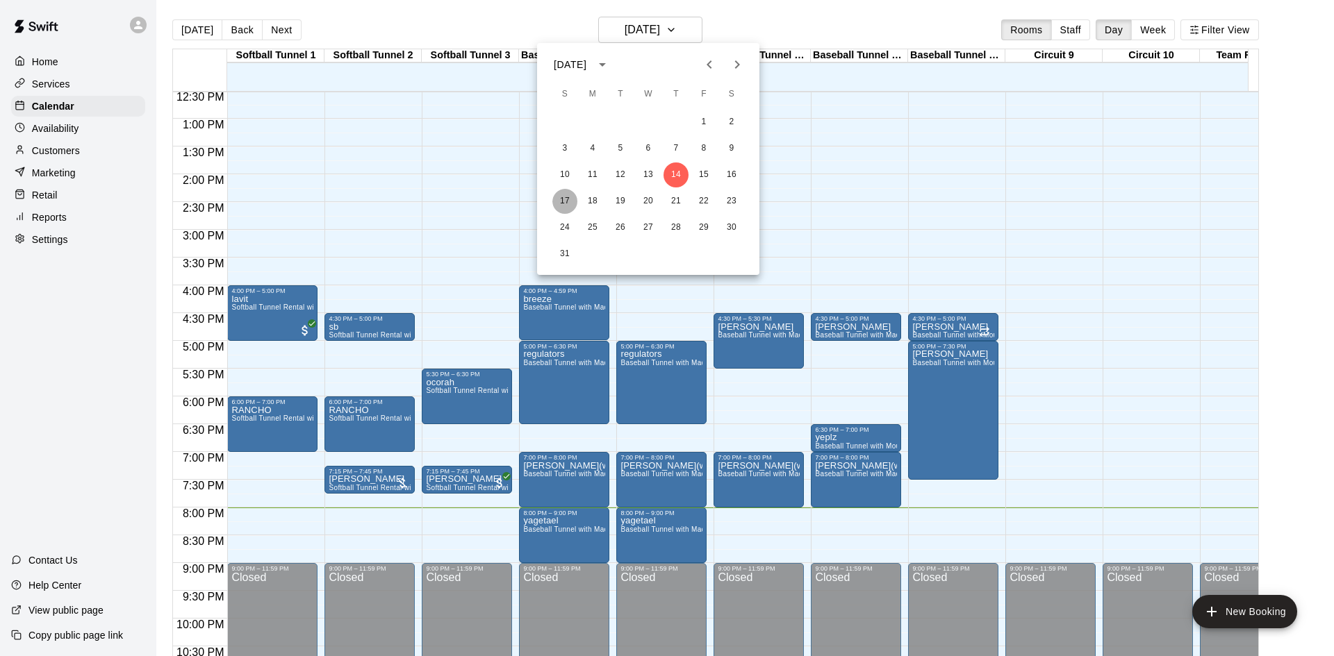
click at [564, 201] on button "17" at bounding box center [564, 201] width 25 height 25
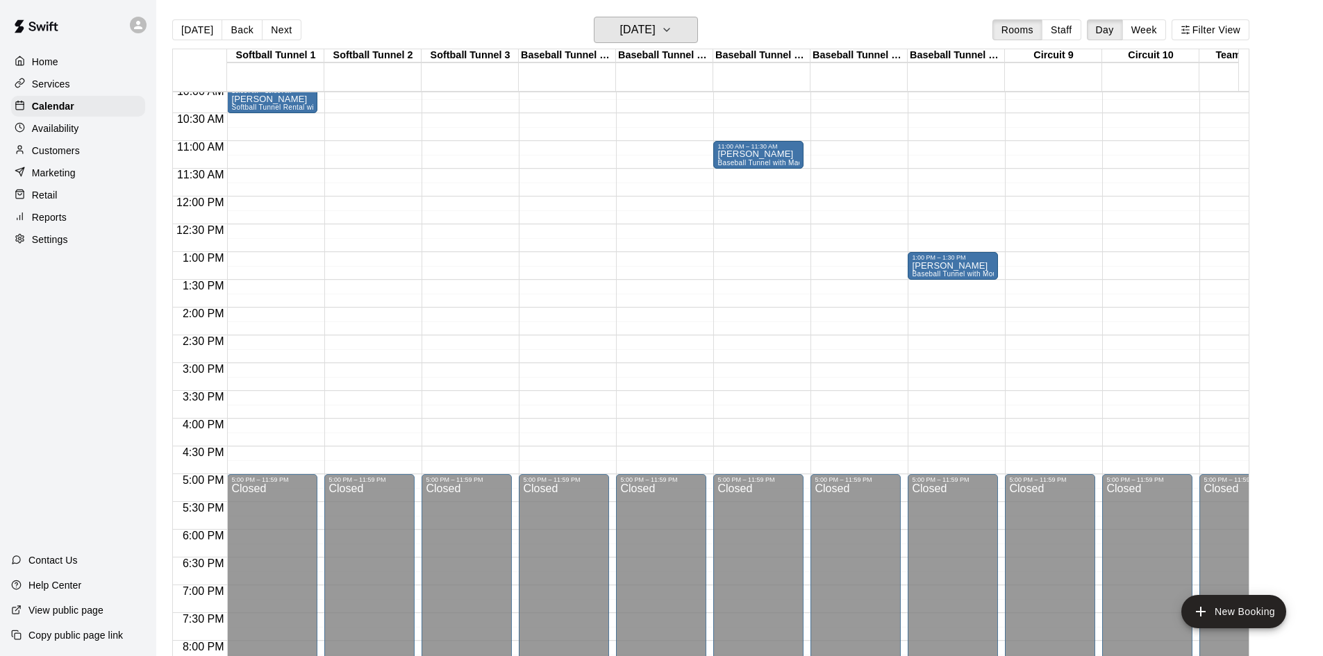
scroll to position [557, 0]
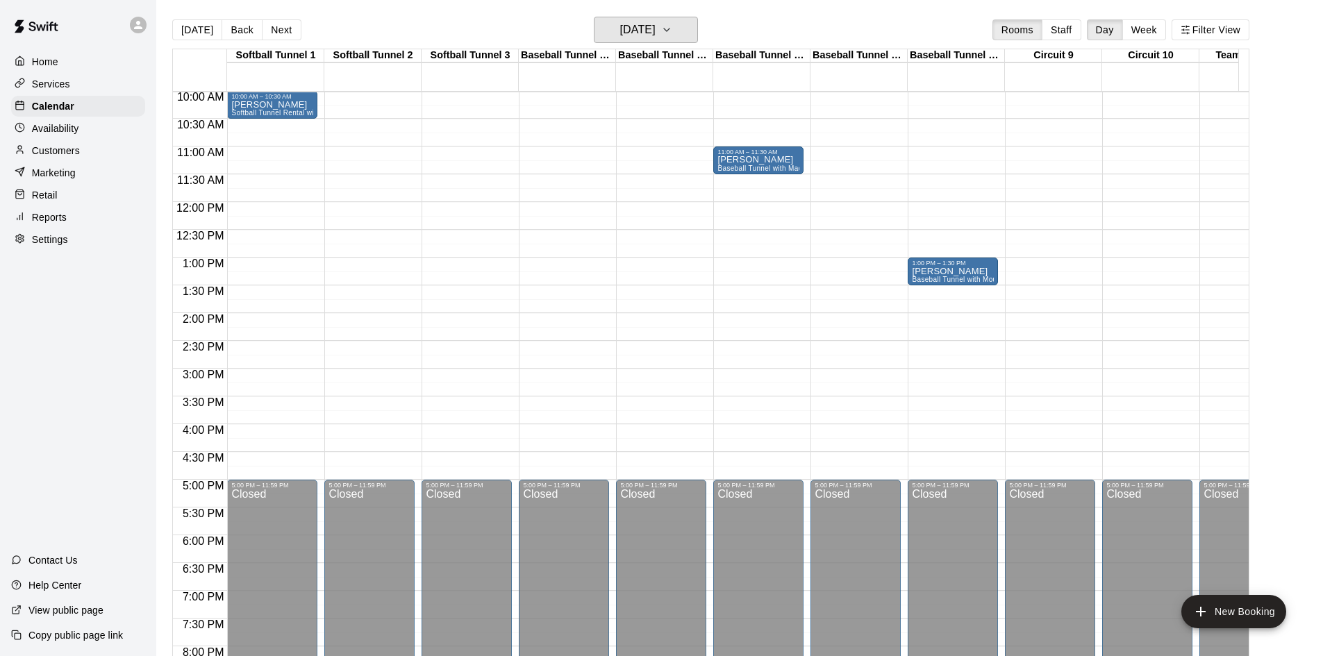
click at [594, 17] on button "[DATE]" at bounding box center [646, 30] width 104 height 26
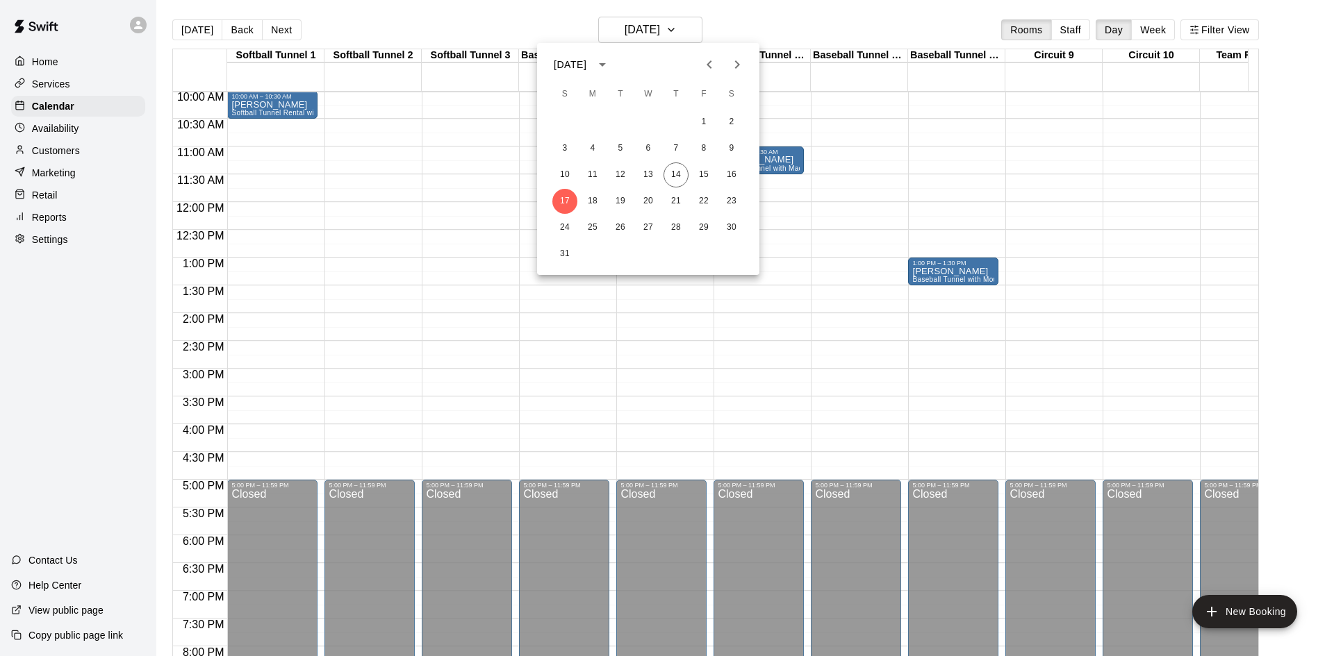
click at [793, 363] on div at bounding box center [667, 328] width 1334 height 656
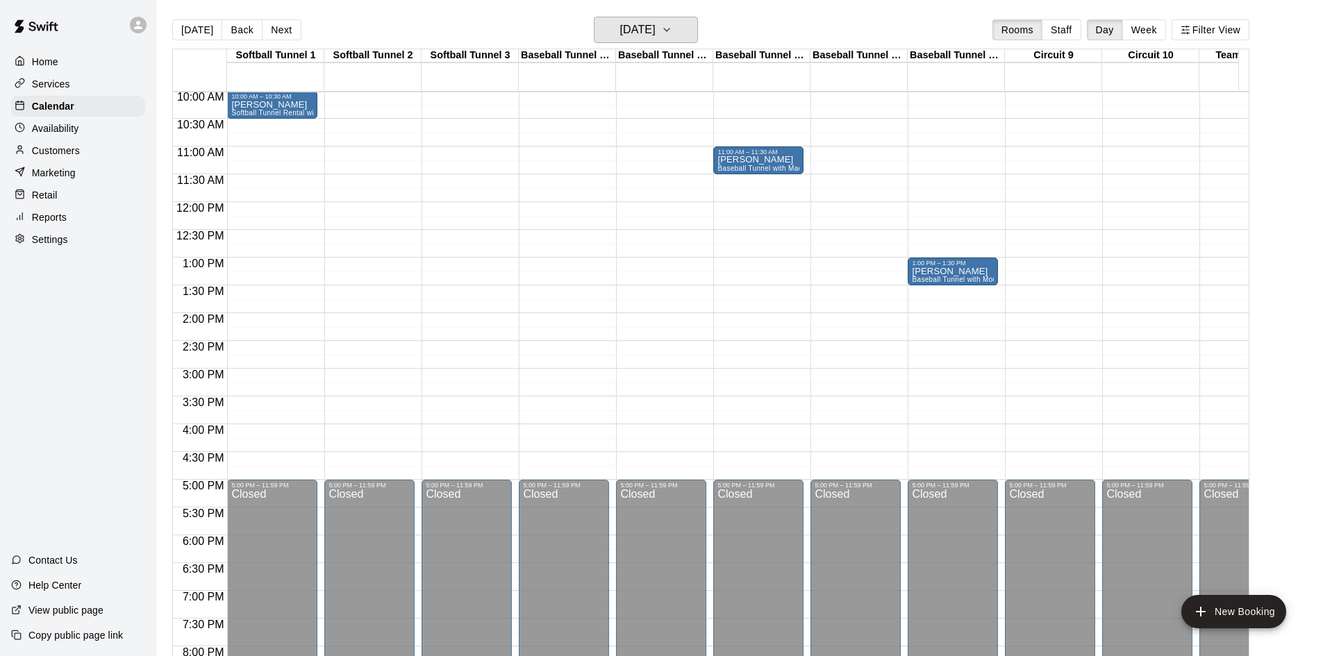
scroll to position [349, 0]
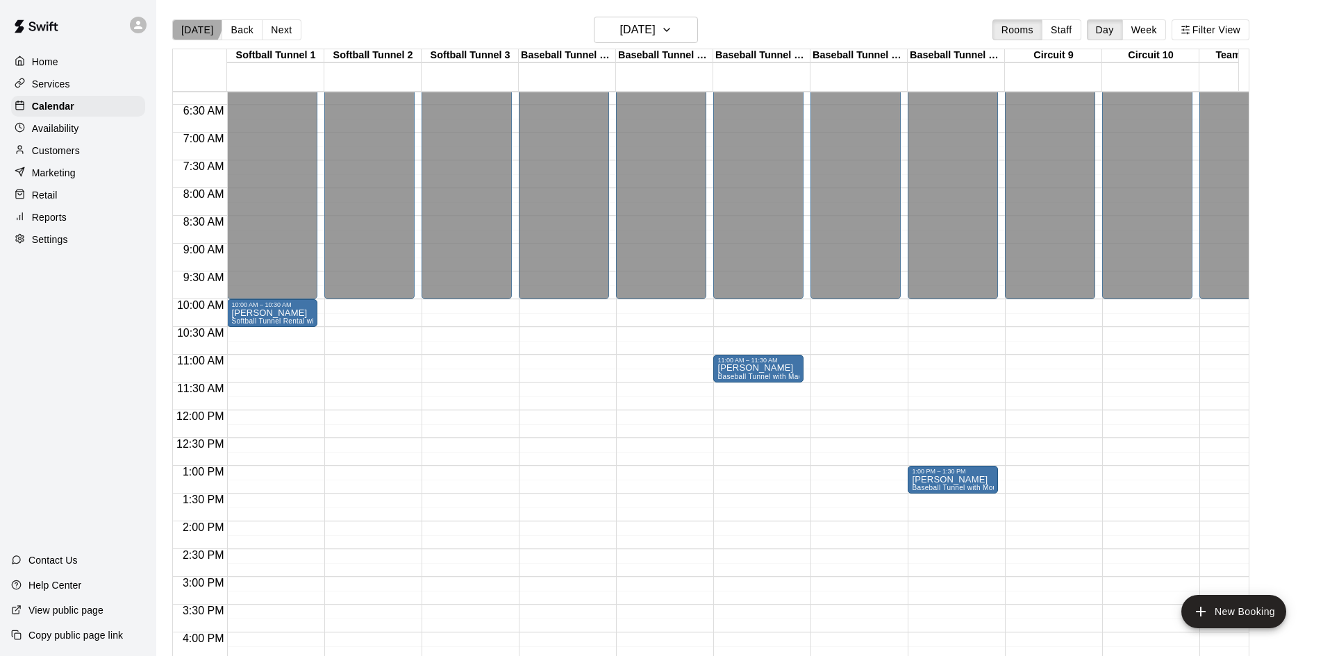
click at [194, 24] on button "[DATE]" at bounding box center [197, 29] width 50 height 21
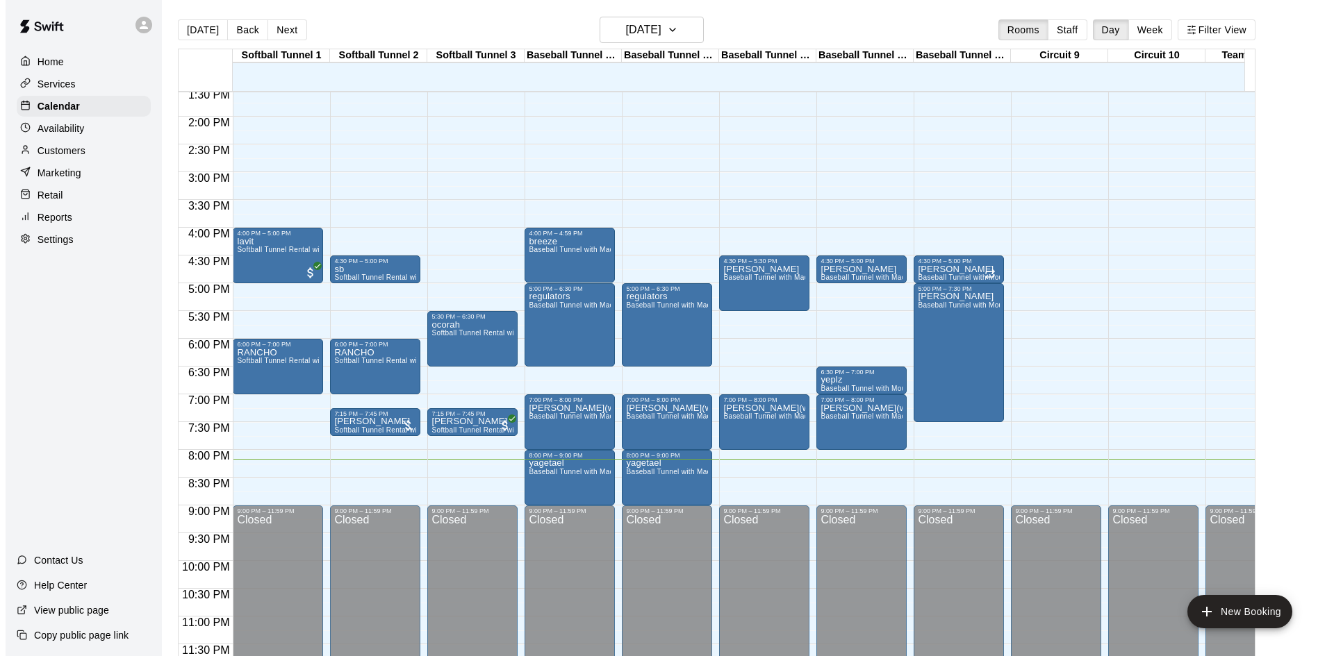
scroll to position [765, 0]
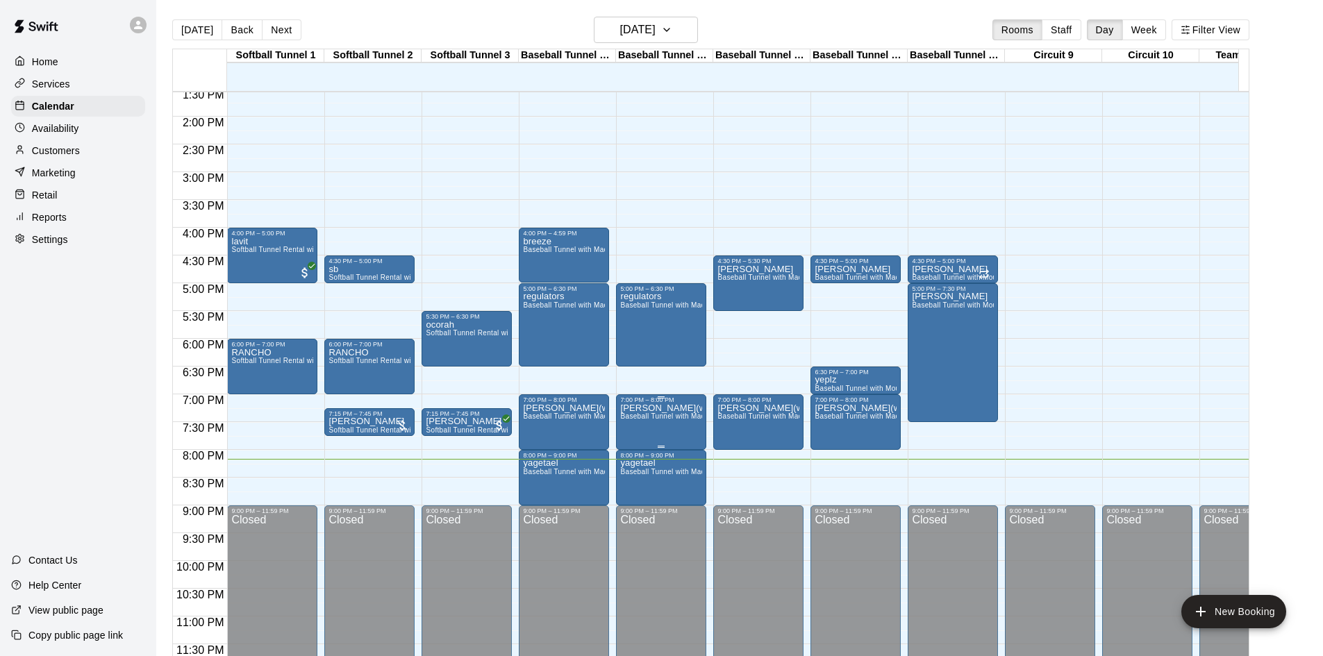
drag, startPoint x: 681, startPoint y: 399, endPoint x: 643, endPoint y: 411, distance: 39.8
click at [643, 413] on span "Baseball Tunnel with Machine" at bounding box center [669, 417] width 99 height 8
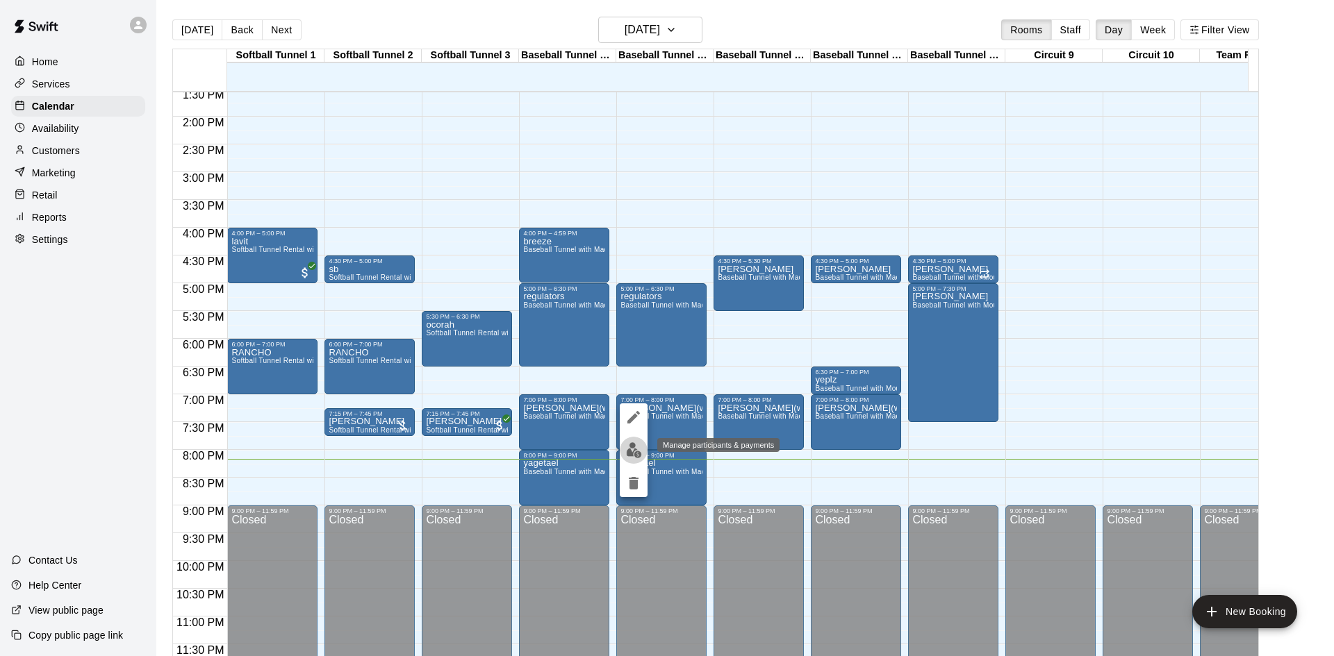
click at [630, 446] on img "edit" at bounding box center [634, 450] width 16 height 16
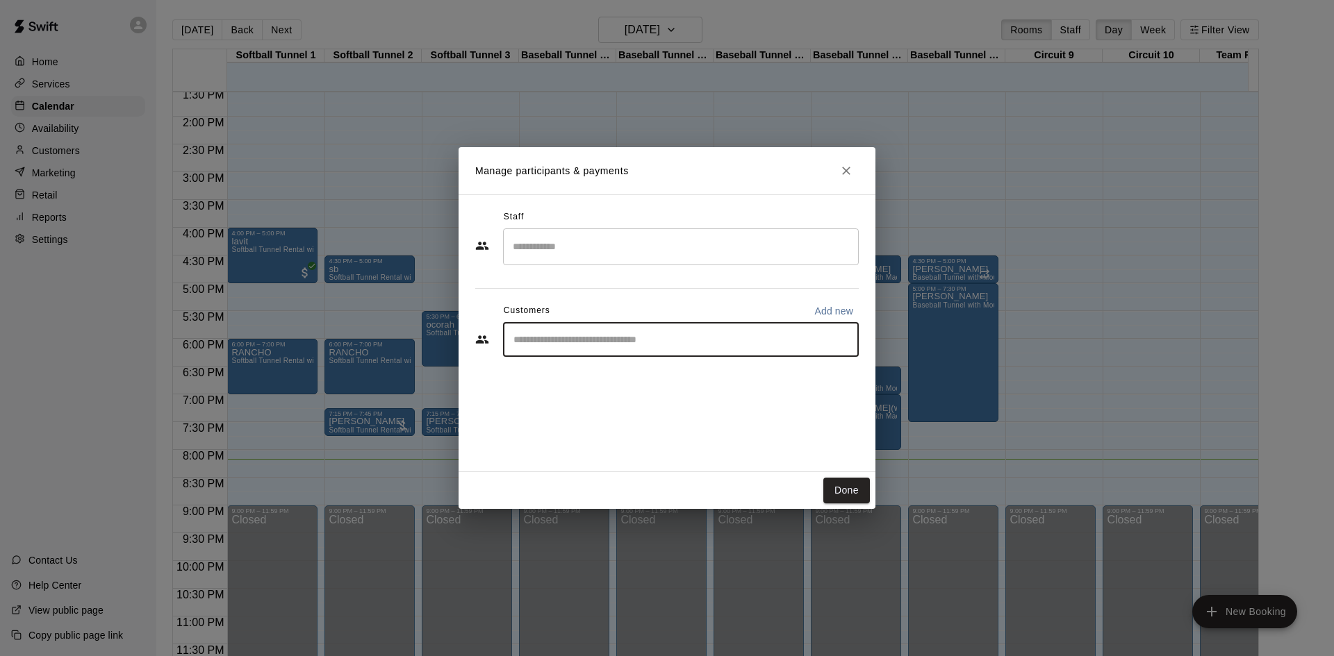
click at [656, 336] on input "Start typing to search customers..." at bounding box center [680, 340] width 343 height 14
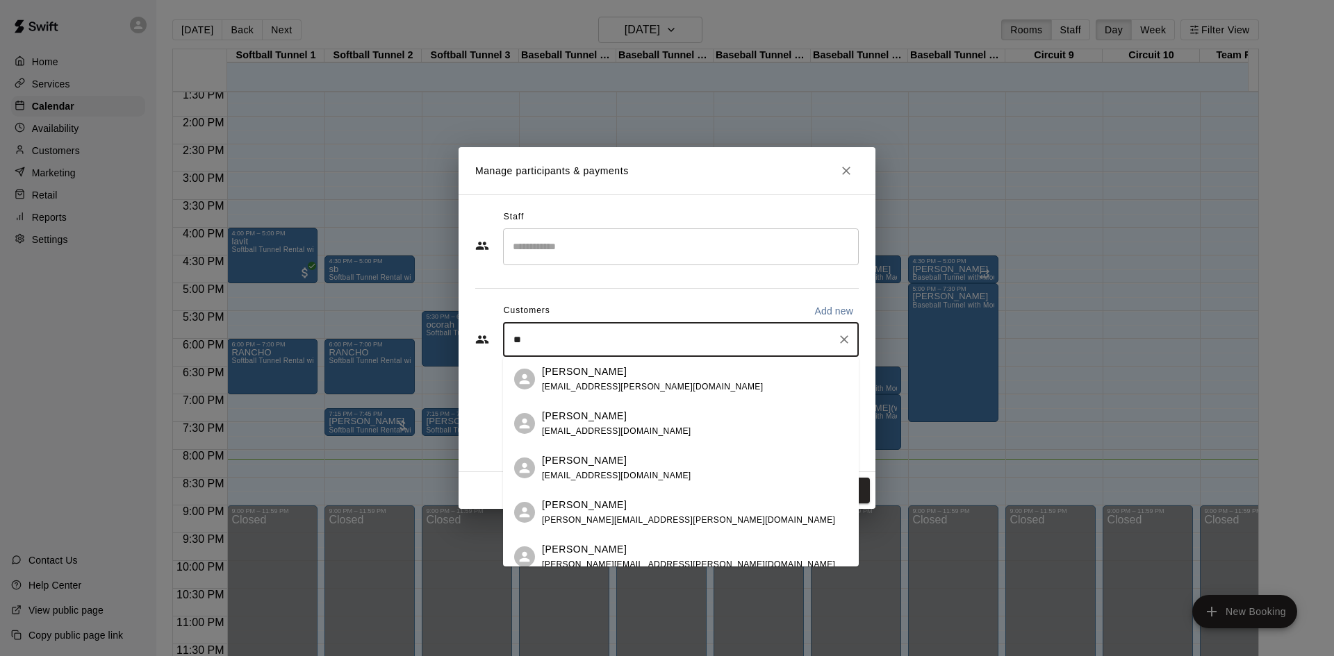
type input "*"
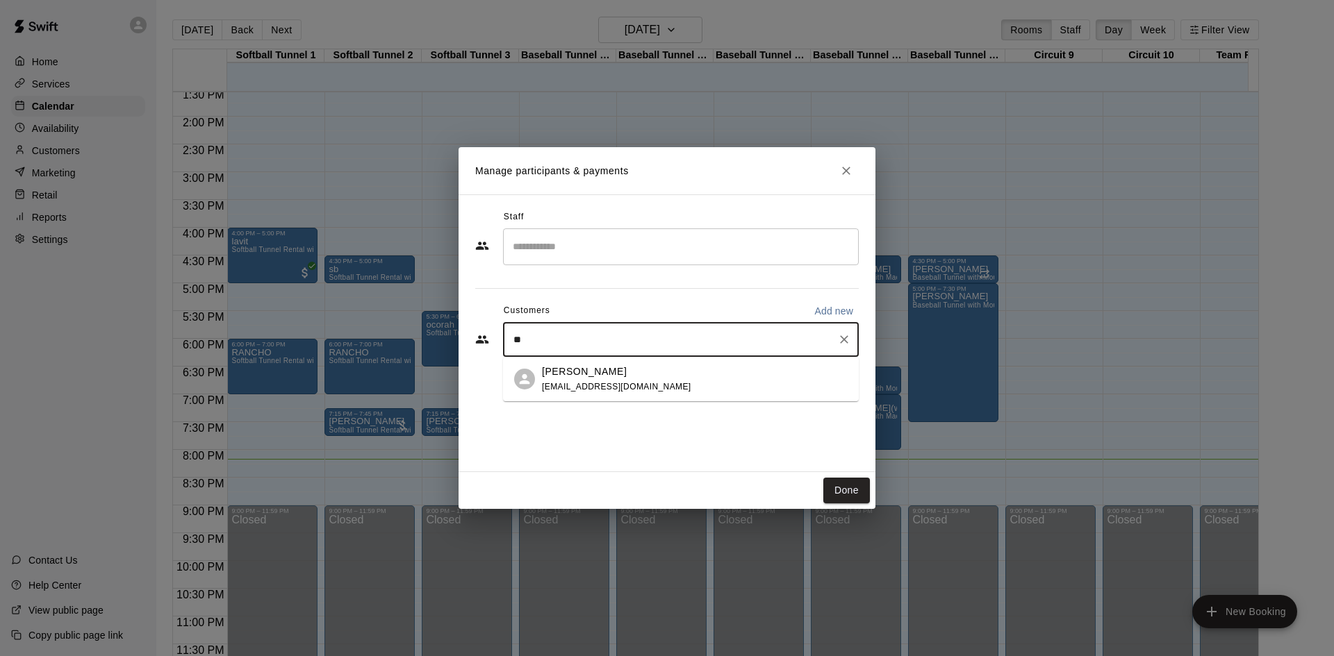
type input "*"
type input "**********"
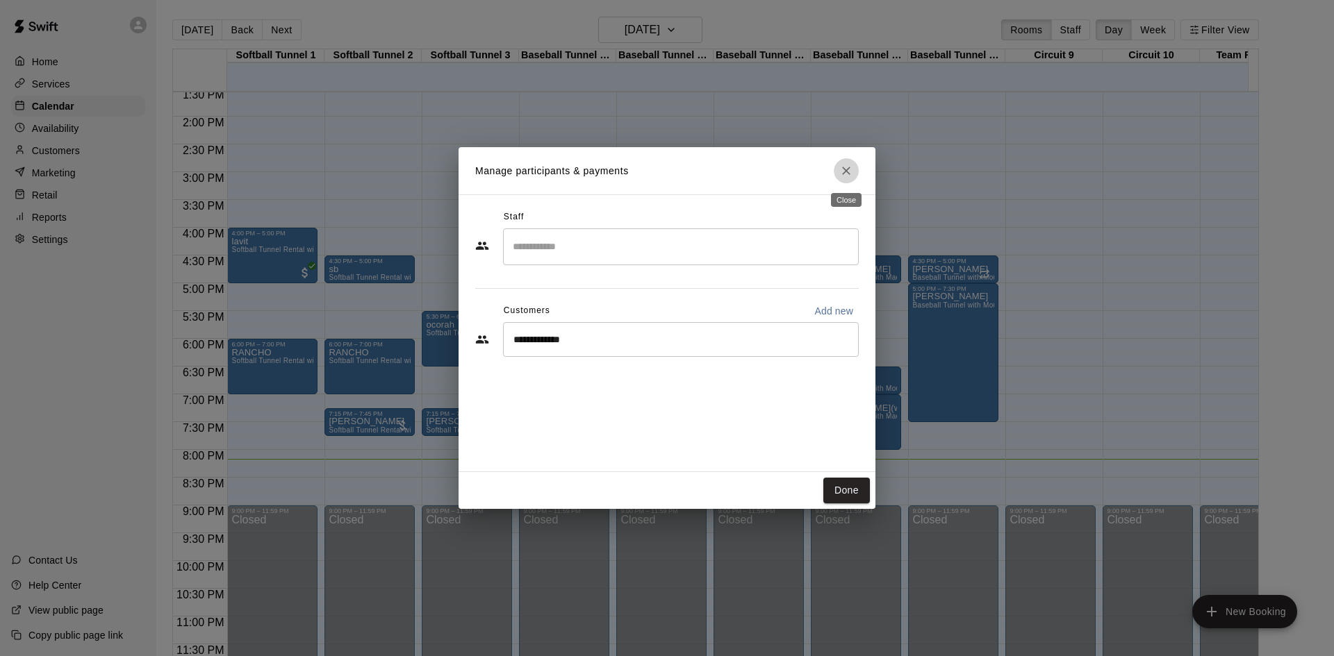
click at [846, 168] on icon "Close" at bounding box center [846, 171] width 14 height 14
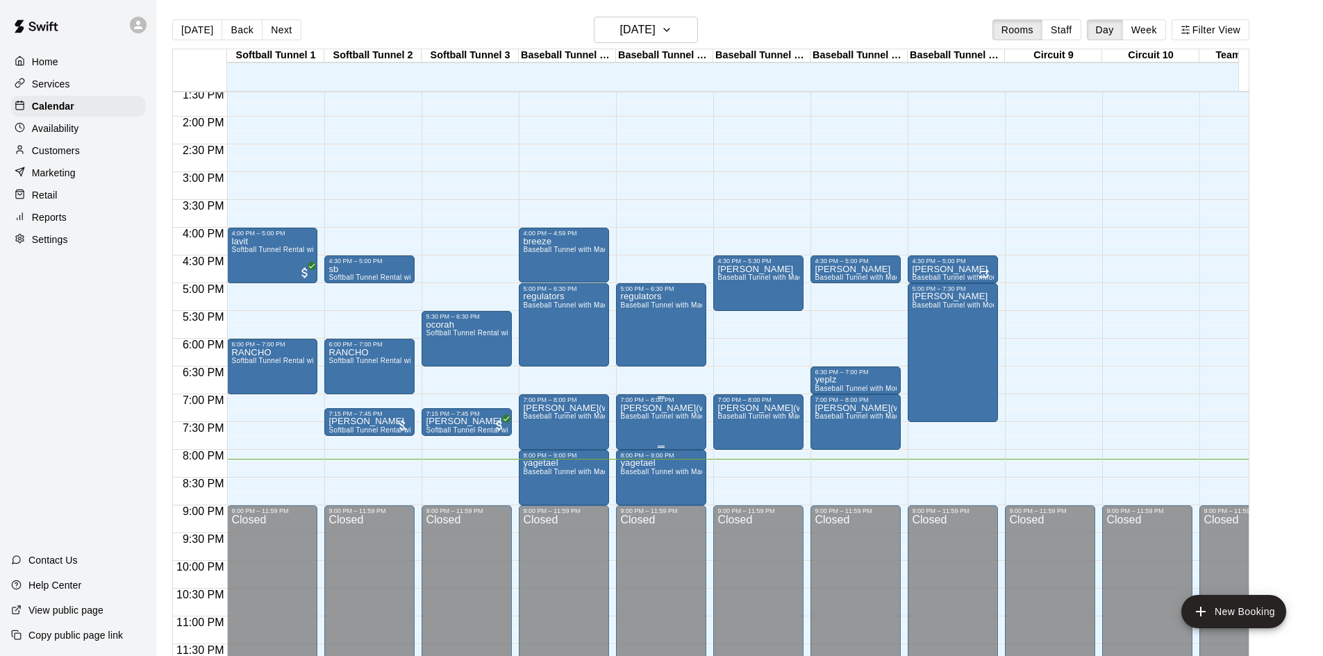
drag, startPoint x: 684, startPoint y: 413, endPoint x: 660, endPoint y: 406, distance: 24.6
click at [660, 413] on span "Baseball Tunnel with Machine" at bounding box center [669, 417] width 99 height 8
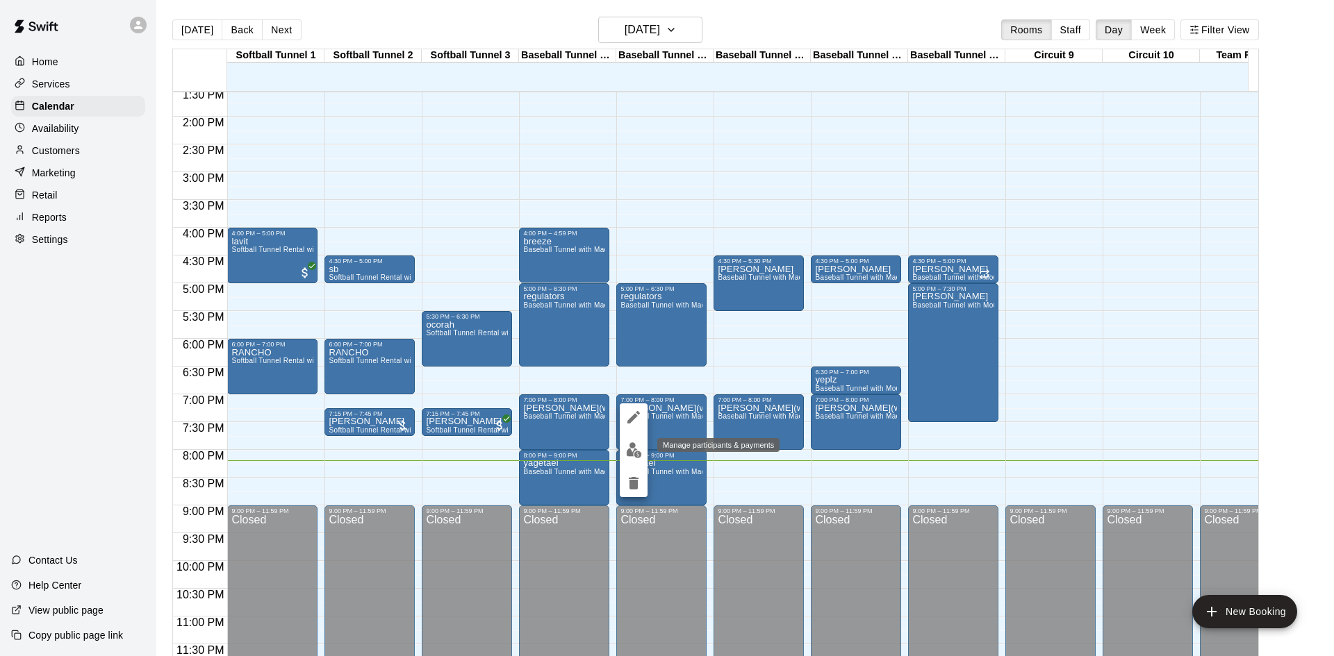
click at [635, 449] on img "edit" at bounding box center [634, 450] width 16 height 16
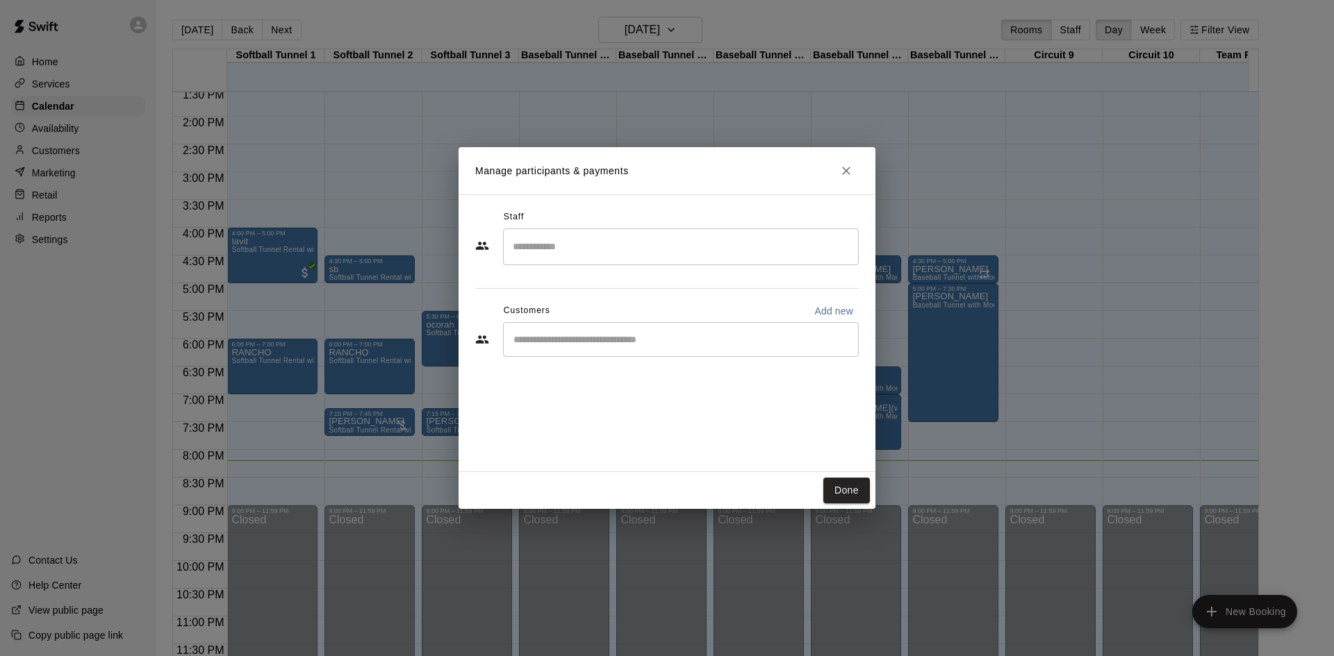
drag, startPoint x: 743, startPoint y: 351, endPoint x: 739, endPoint y: 318, distance: 32.9
click at [745, 328] on div "​" at bounding box center [681, 339] width 356 height 35
type input "*"
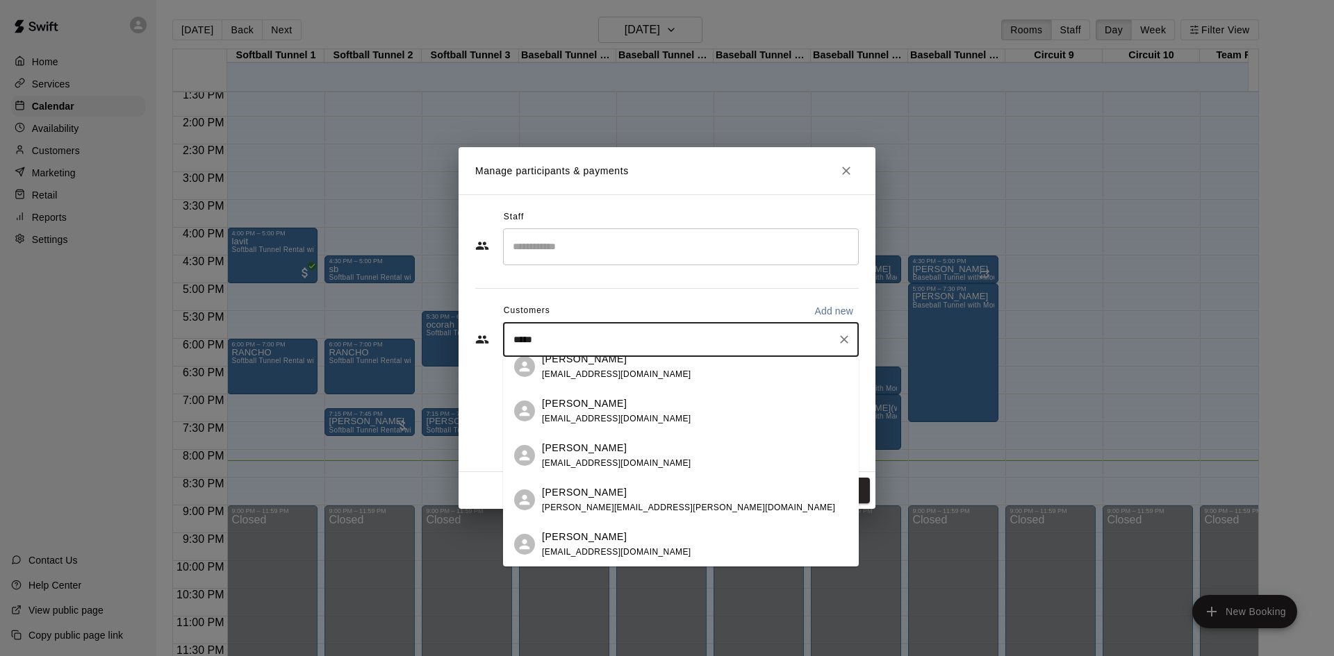
scroll to position [0, 0]
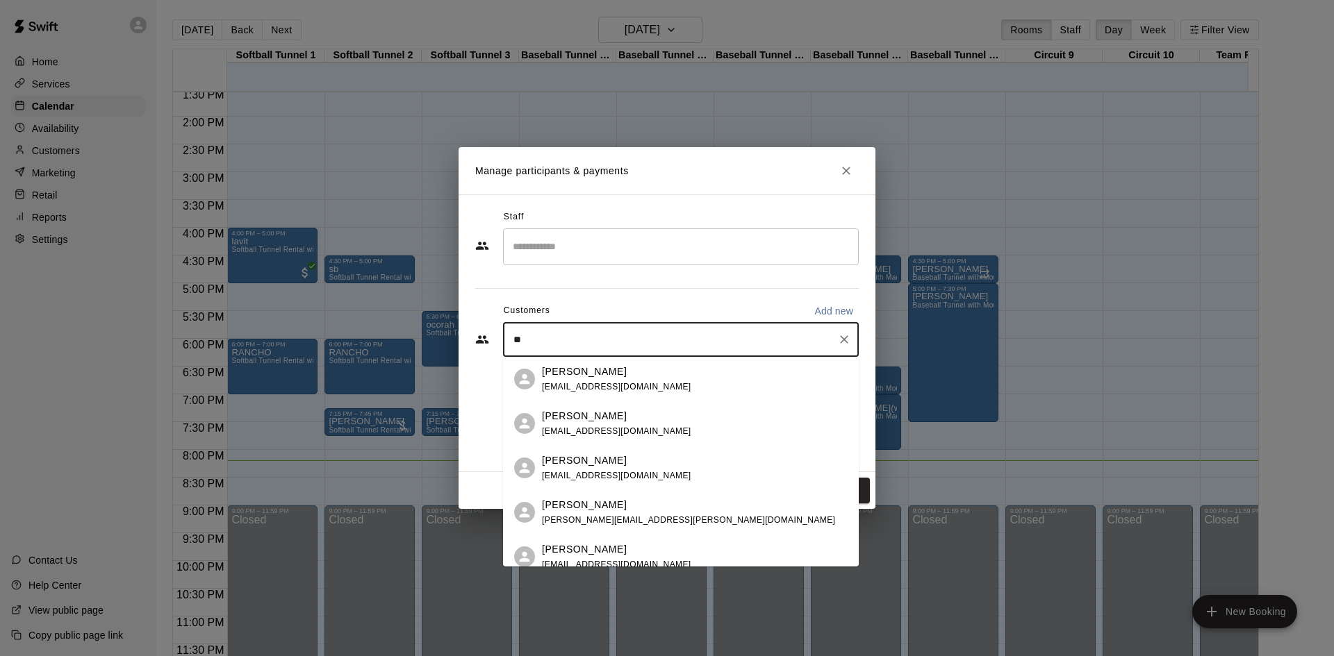
type input "*"
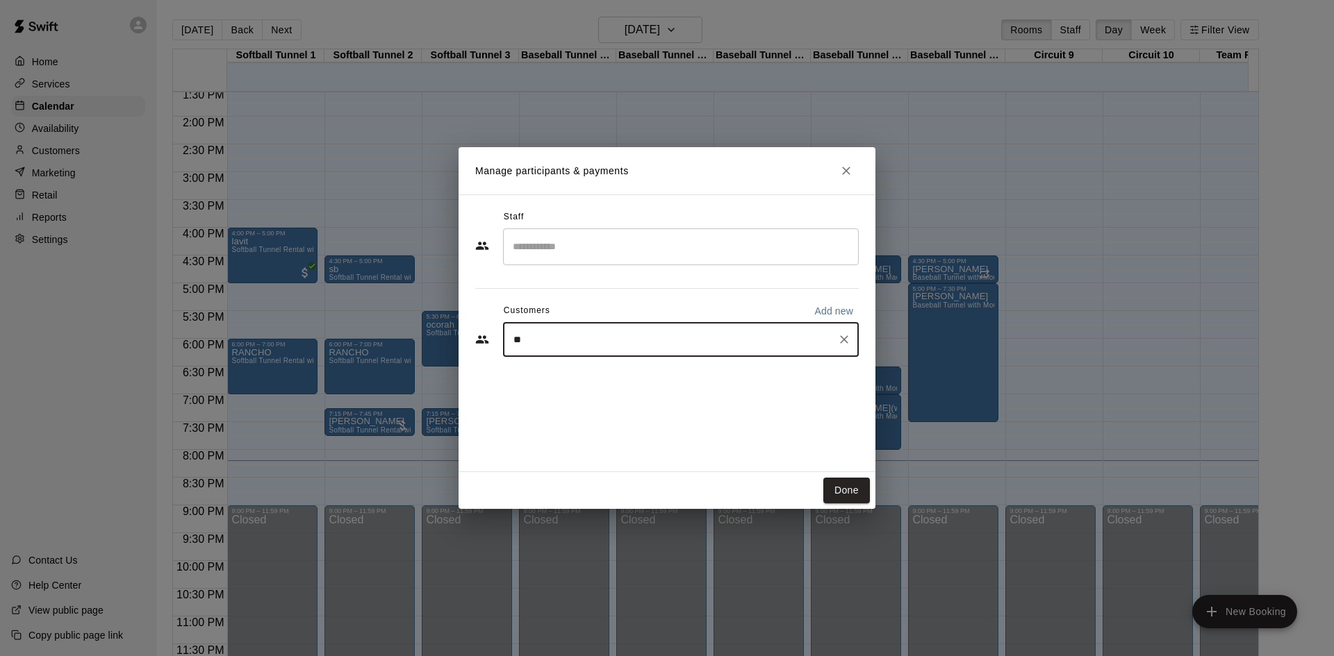
type input "*"
type input "******"
click at [600, 370] on p "[PERSON_NAME]" at bounding box center [584, 372] width 85 height 15
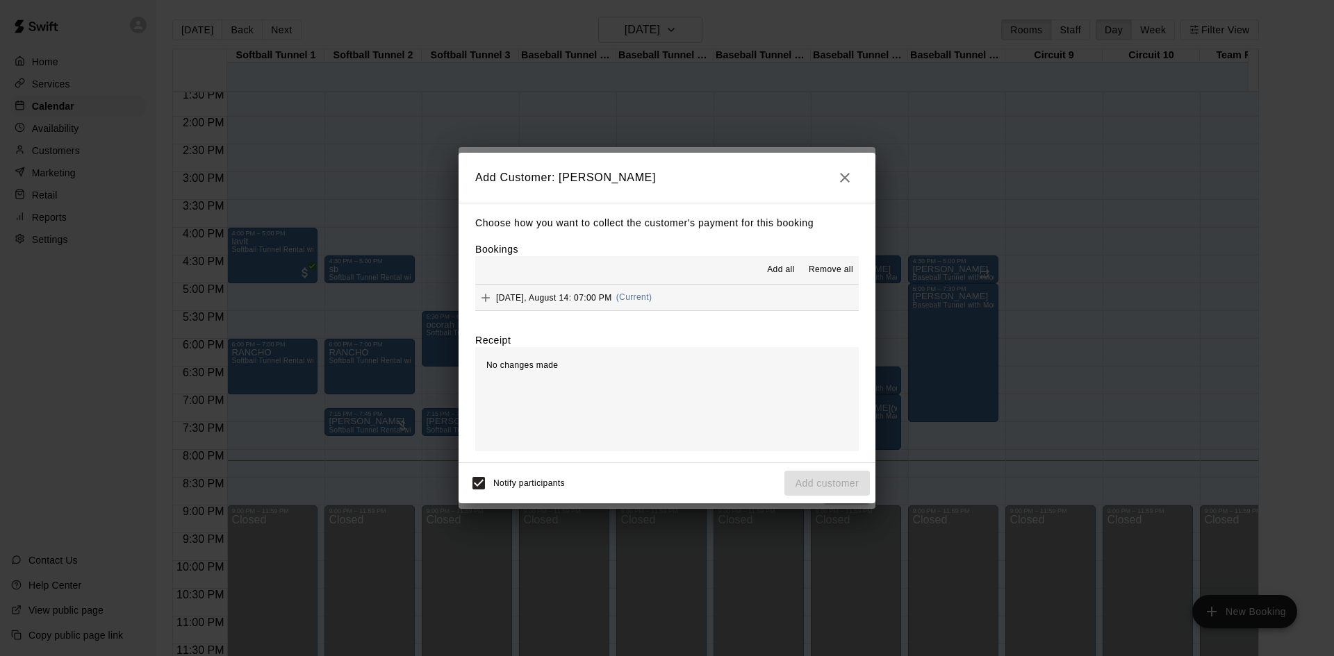
drag, startPoint x: 716, startPoint y: 310, endPoint x: 727, endPoint y: 279, distance: 32.9
click at [720, 299] on button "[DATE], August 14: 07:00 PM (Current)" at bounding box center [666, 298] width 383 height 26
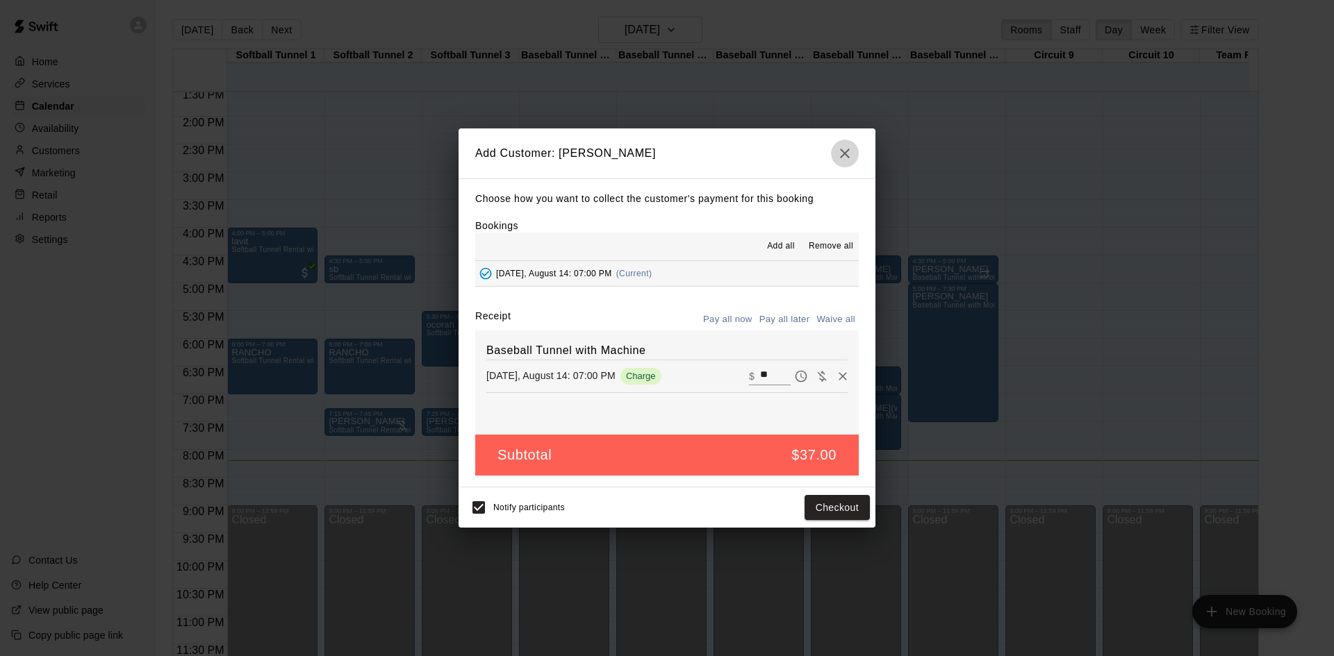
click at [848, 152] on icon "button" at bounding box center [844, 153] width 17 height 17
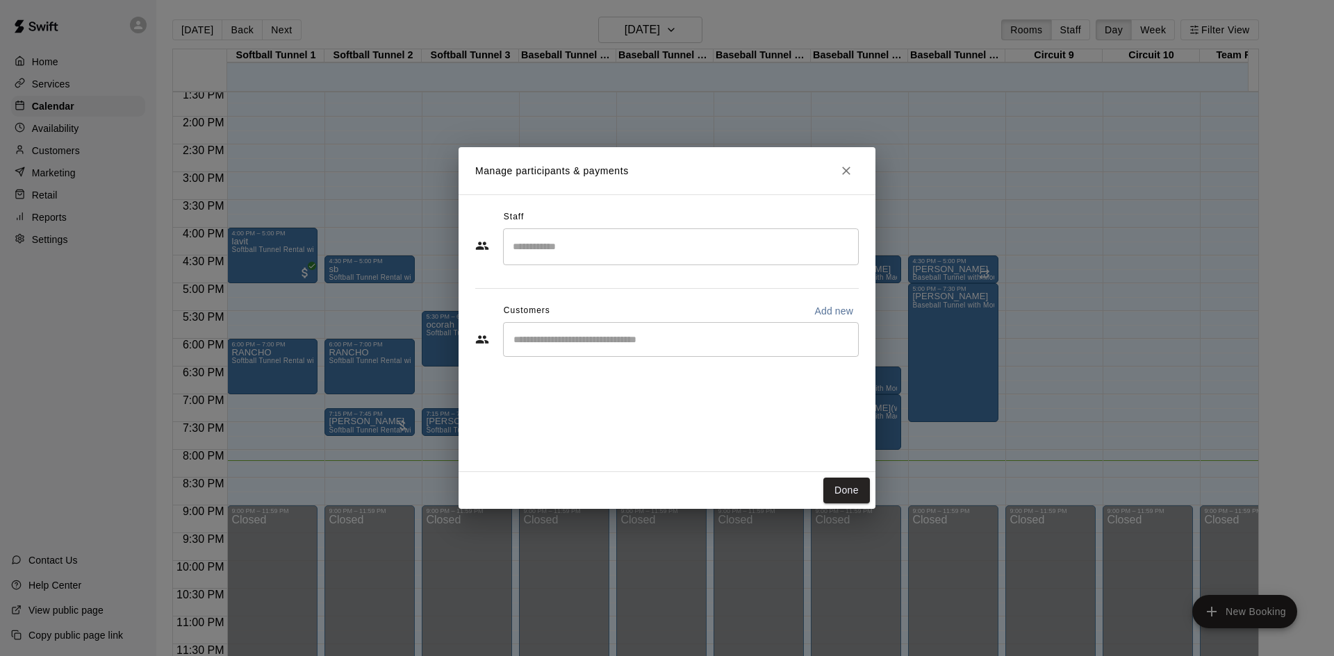
click at [849, 171] on icon "Close" at bounding box center [846, 171] width 14 height 14
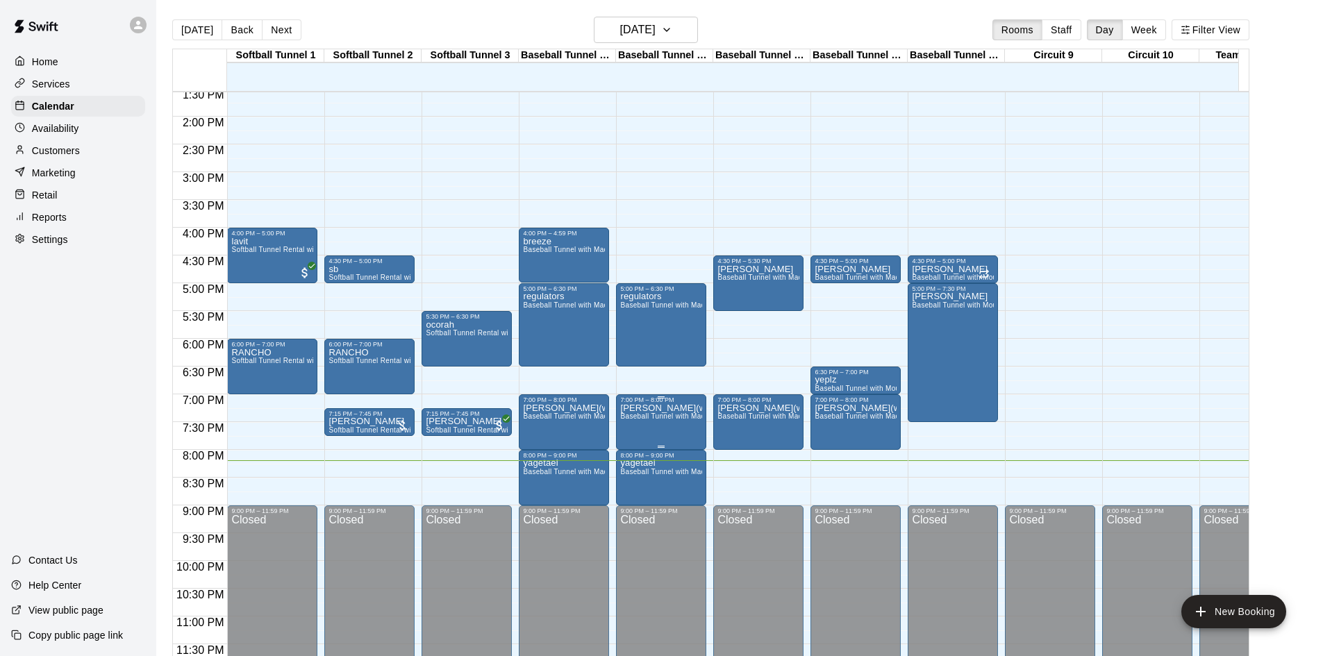
drag, startPoint x: 772, startPoint y: 407, endPoint x: 659, endPoint y: 388, distance: 114.8
drag, startPoint x: 659, startPoint y: 388, endPoint x: 647, endPoint y: 411, distance: 25.5
click at [647, 413] on span "Baseball Tunnel with Machine" at bounding box center [669, 417] width 99 height 8
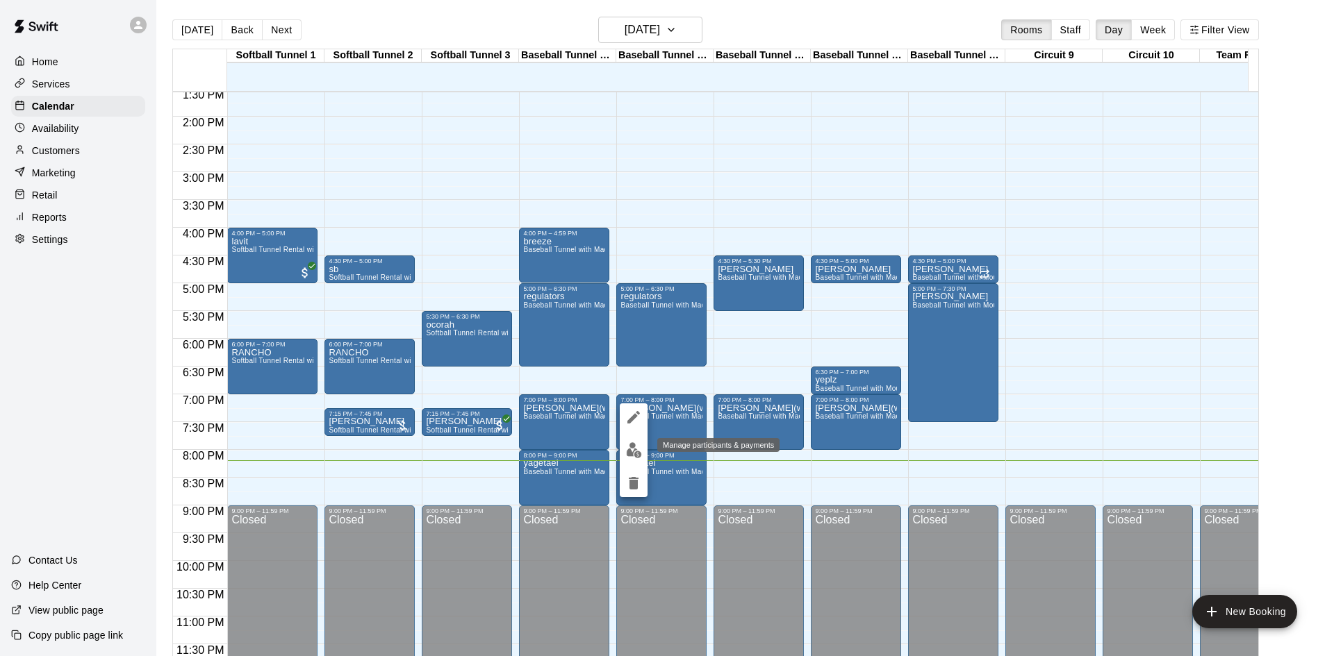
click at [629, 448] on img "edit" at bounding box center [634, 450] width 16 height 16
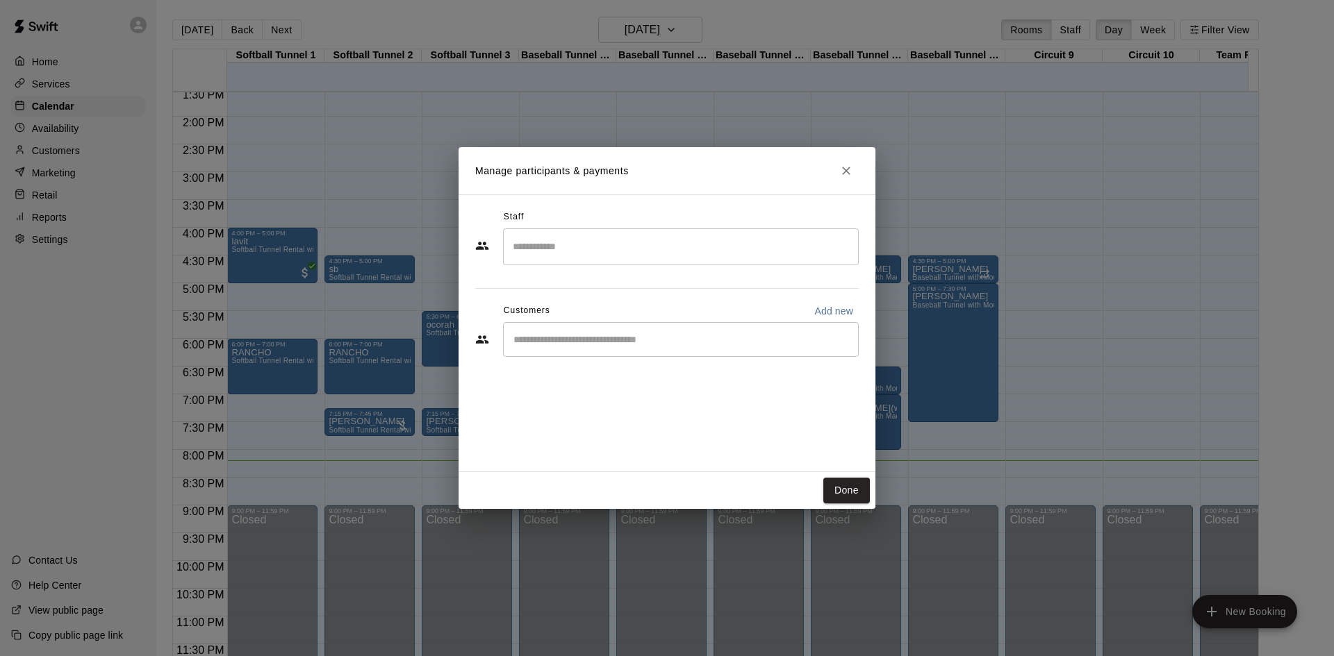
click at [597, 338] on input "Start typing to search customers..." at bounding box center [680, 340] width 343 height 14
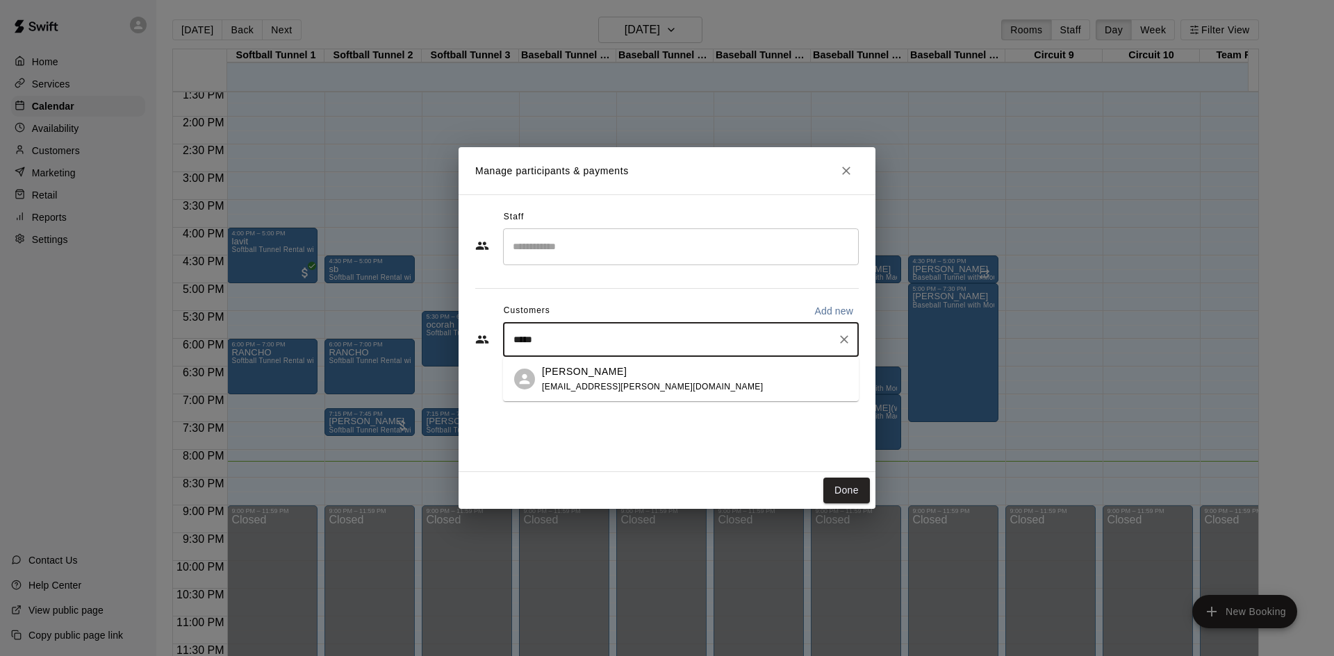
type input "******"
click at [610, 380] on div "[PERSON_NAME] [EMAIL_ADDRESS][PERSON_NAME][DOMAIN_NAME]" at bounding box center [652, 380] width 221 height 30
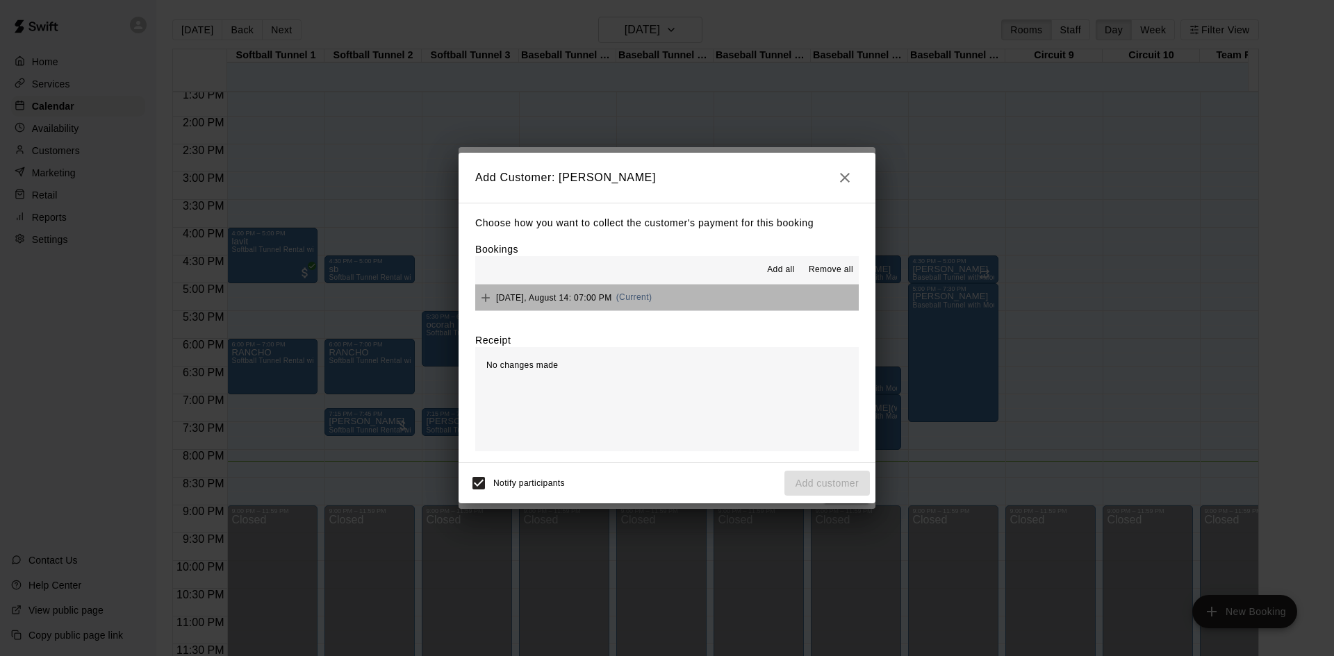
click at [750, 296] on button "[DATE], August 14: 07:00 PM (Current)" at bounding box center [666, 298] width 383 height 26
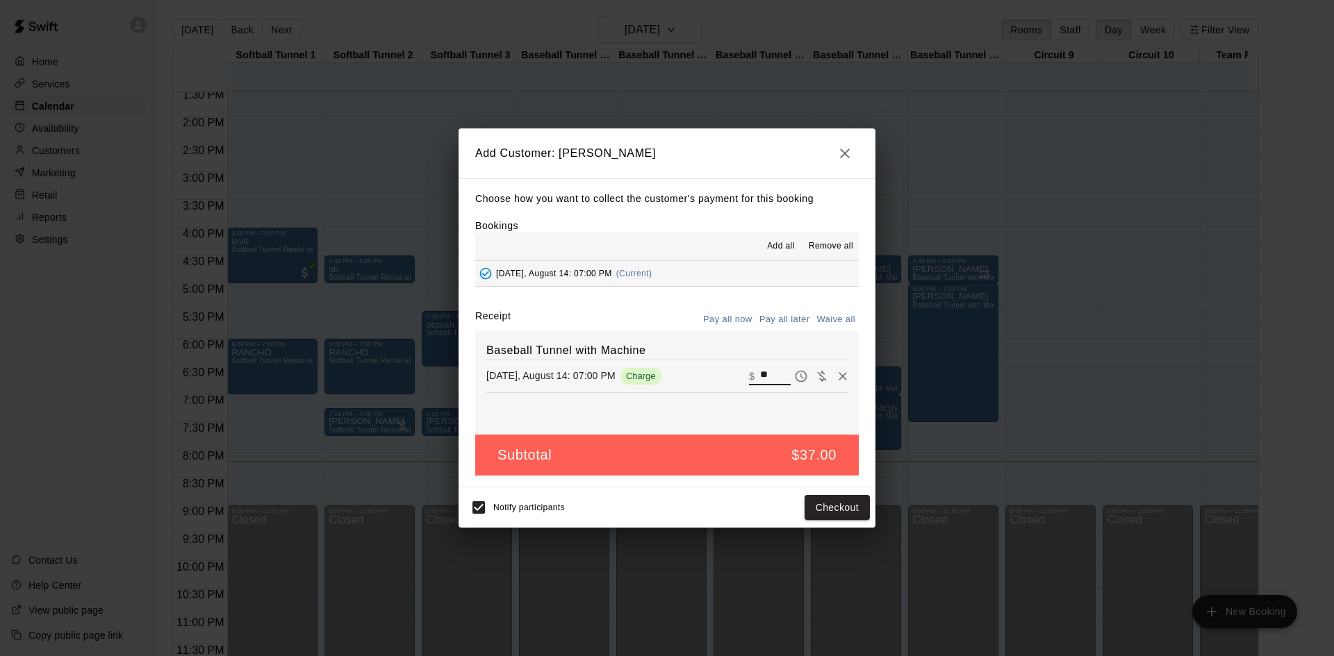
drag, startPoint x: 768, startPoint y: 377, endPoint x: 726, endPoint y: 380, distance: 41.8
click at [727, 380] on div "[DATE], August 14: 07:00 PM Charge ​ $ **" at bounding box center [666, 376] width 361 height 21
drag, startPoint x: 768, startPoint y: 377, endPoint x: 713, endPoint y: 378, distance: 54.9
click at [713, 378] on div "[DATE], August 14: 07:00 PM Charge ​ $ **" at bounding box center [666, 376] width 361 height 21
type input "**"
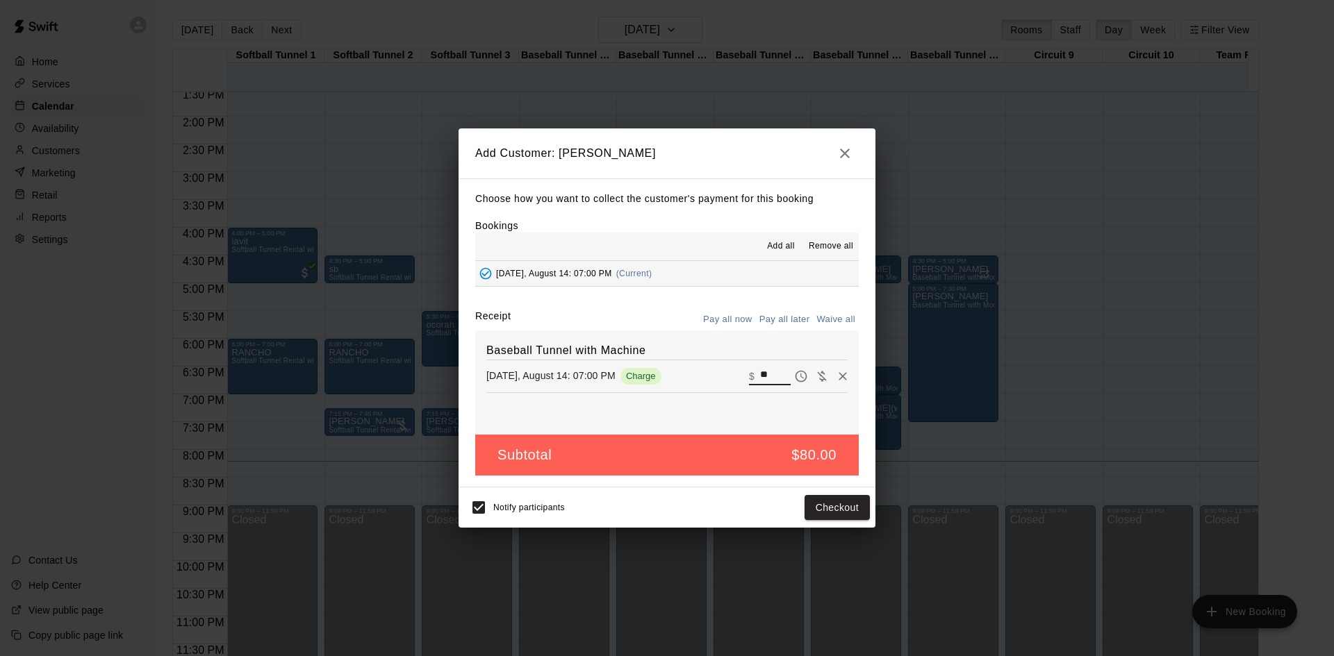
click at [740, 318] on button "Pay all now" at bounding box center [727, 320] width 56 height 22
click at [838, 509] on button "Checkout" at bounding box center [836, 508] width 65 height 26
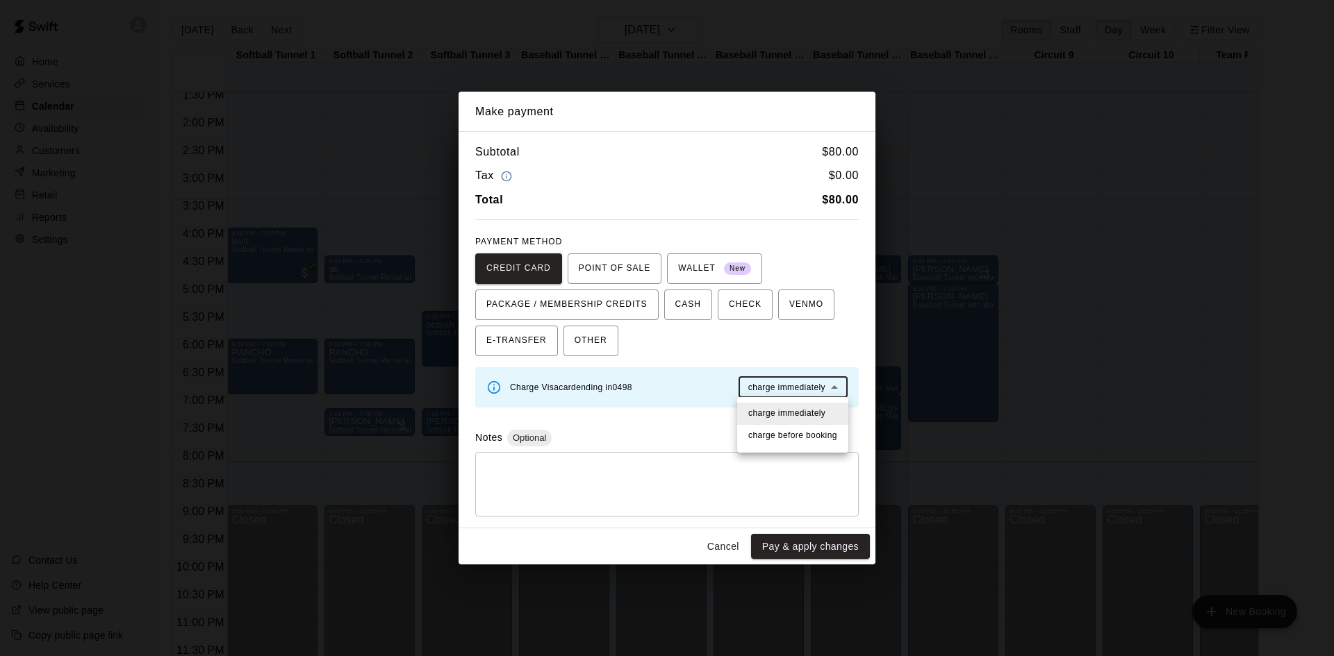
click at [817, 387] on body "Home Services Calendar Availability Customers Marketing Retail Reports Settings…" at bounding box center [667, 339] width 1334 height 679
click at [816, 389] on div at bounding box center [667, 328] width 1334 height 656
click at [844, 318] on div "CREDIT CARD POINT OF SALE WALLET New PACKAGE / MEMBERSHIP CREDITS CASH CHECK VE…" at bounding box center [666, 305] width 383 height 103
click at [733, 553] on button "Cancel" at bounding box center [723, 547] width 44 height 26
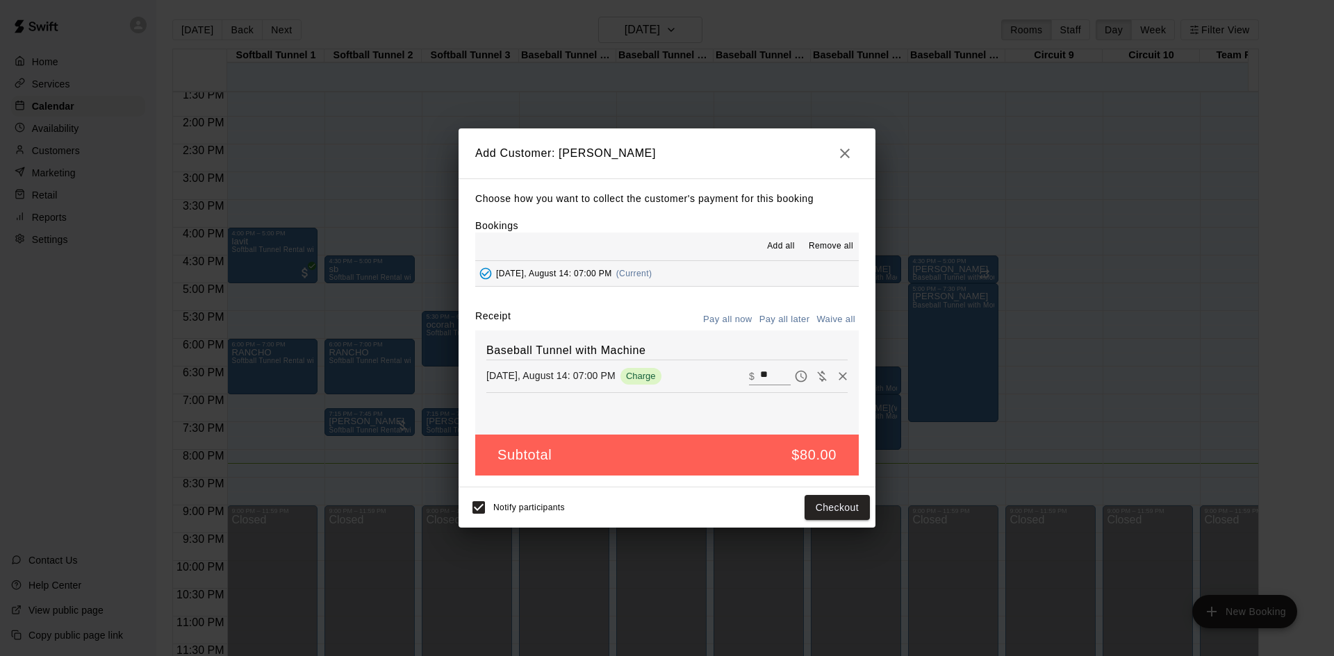
click at [850, 156] on icon "button" at bounding box center [844, 153] width 17 height 17
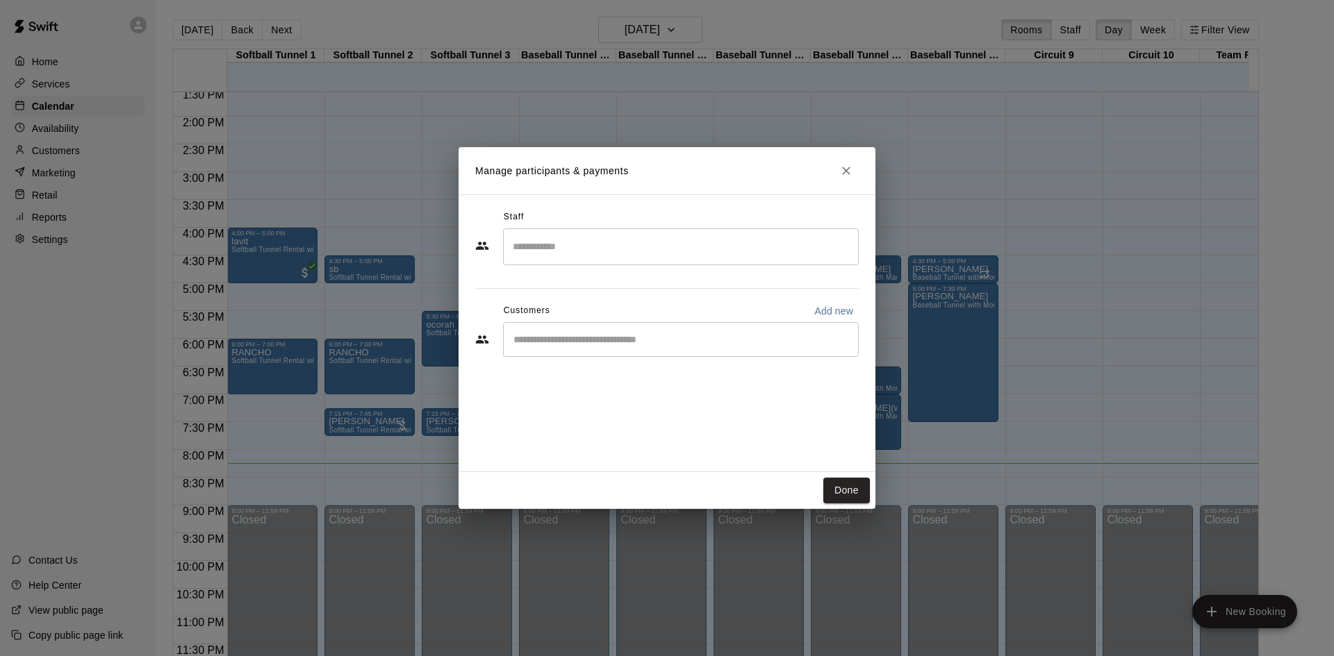
click at [627, 332] on div "​" at bounding box center [681, 339] width 356 height 35
type input "*"
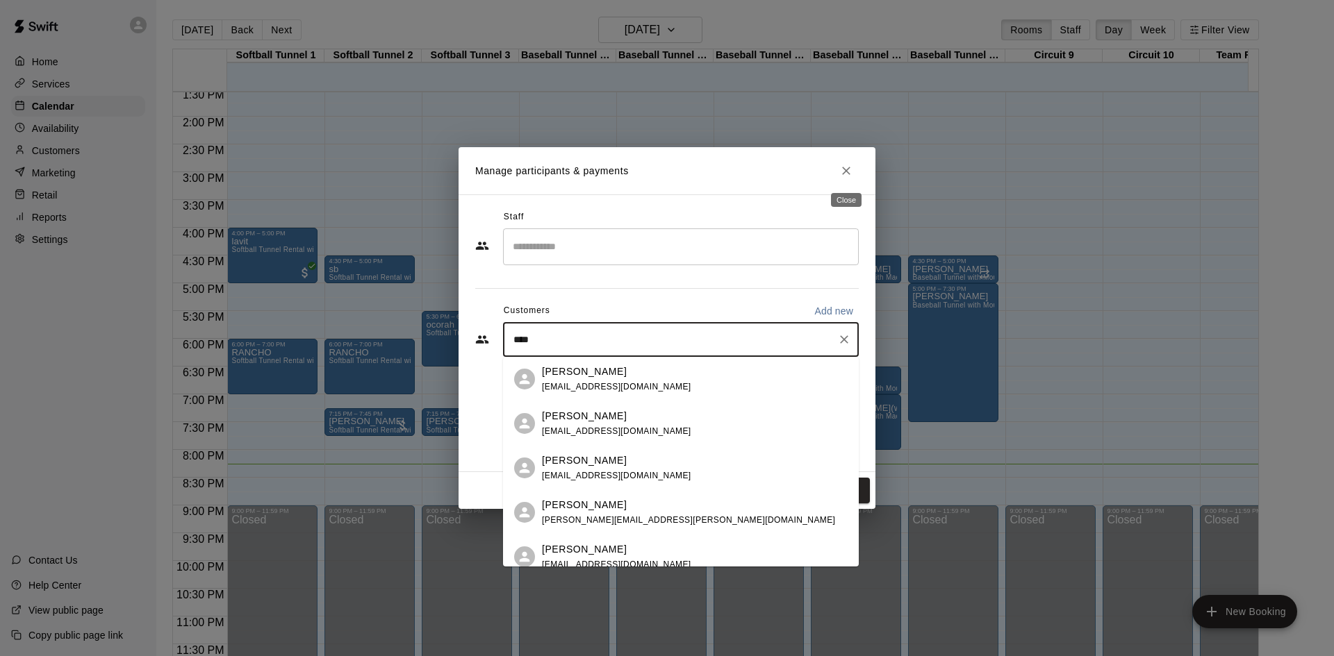
type input "****"
click at [843, 165] on icon "Close" at bounding box center [846, 171] width 14 height 14
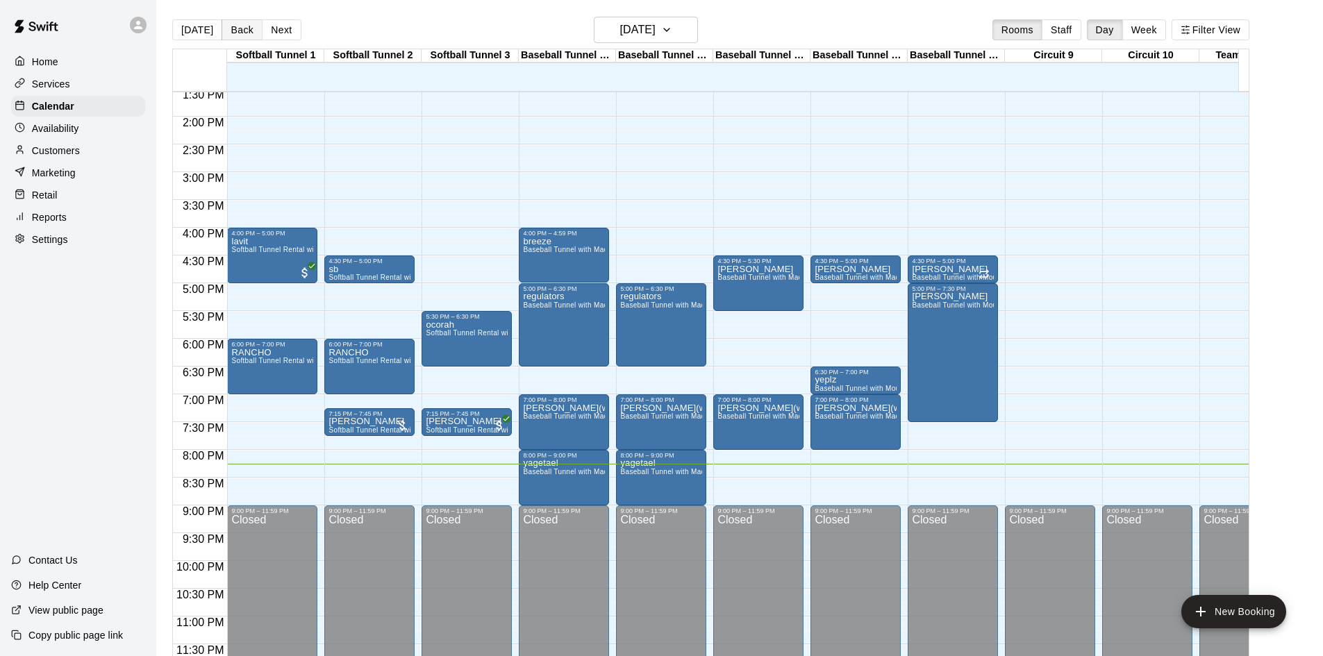
click at [235, 31] on button "Back" at bounding box center [242, 29] width 41 height 21
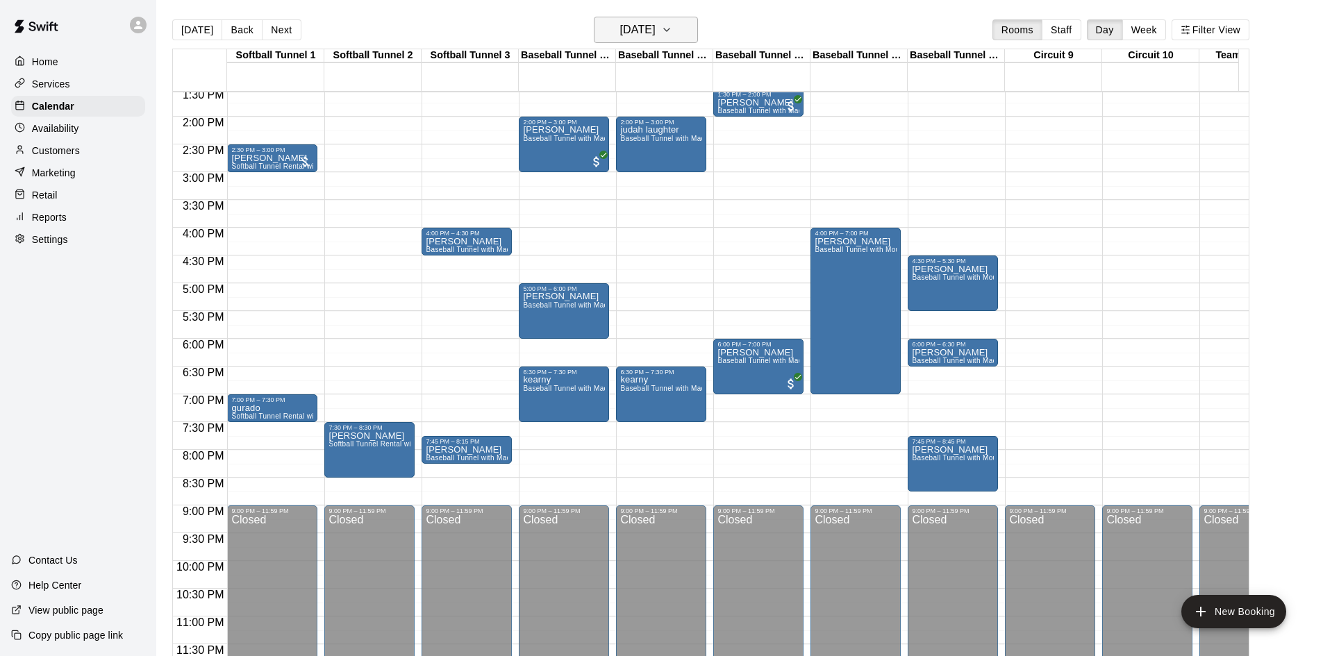
click at [638, 24] on h6 "[DATE]" at bounding box center [637, 29] width 35 height 19
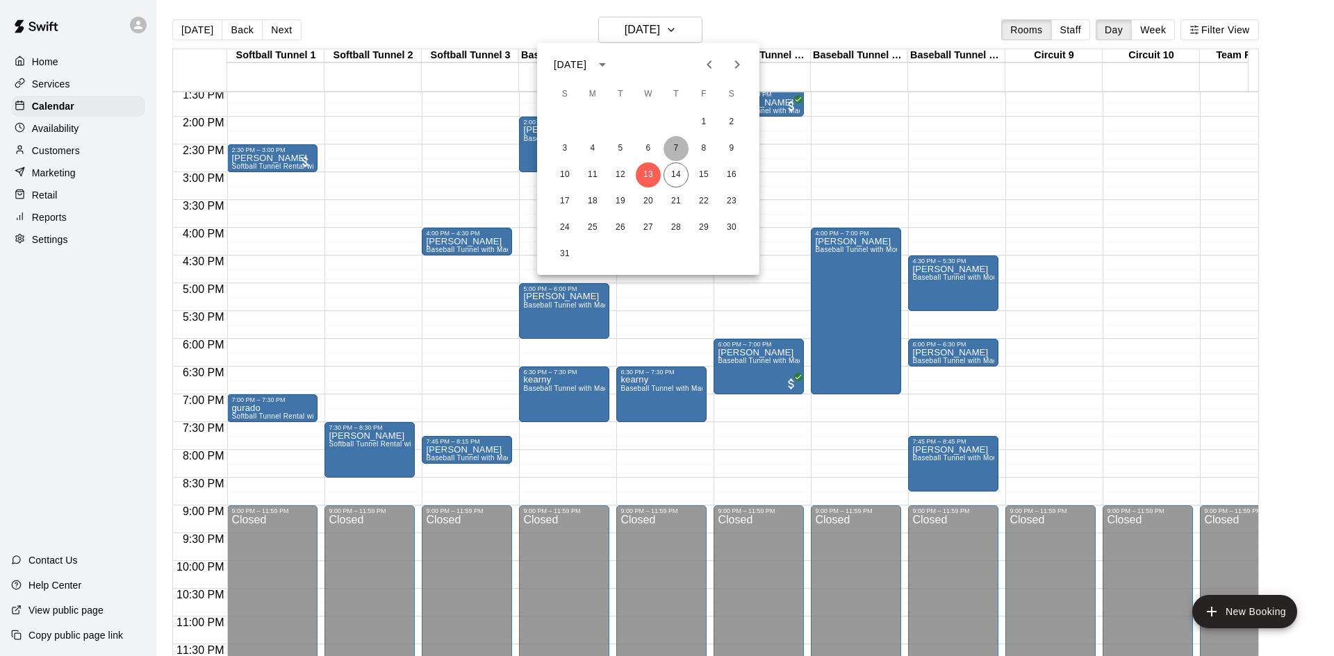
click at [679, 147] on button "7" at bounding box center [675, 148] width 25 height 25
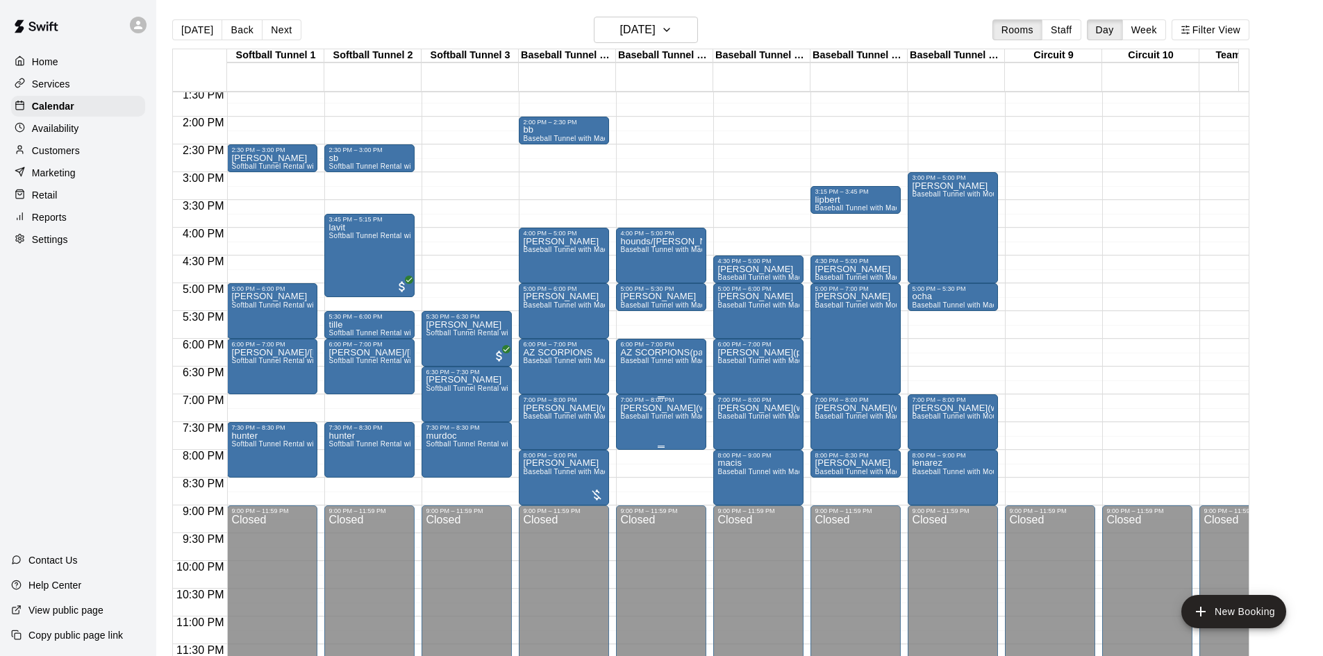
drag, startPoint x: 647, startPoint y: 408, endPoint x: 639, endPoint y: 415, distance: 10.8
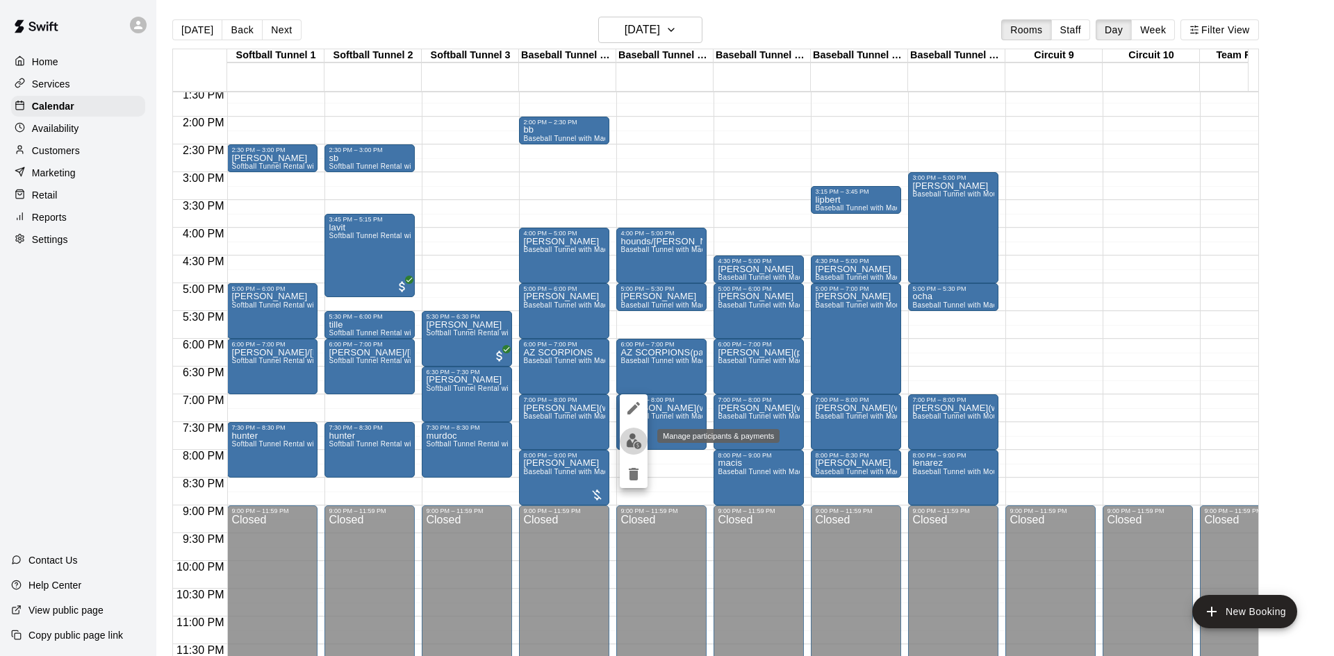
click at [630, 437] on img "edit" at bounding box center [634, 441] width 16 height 16
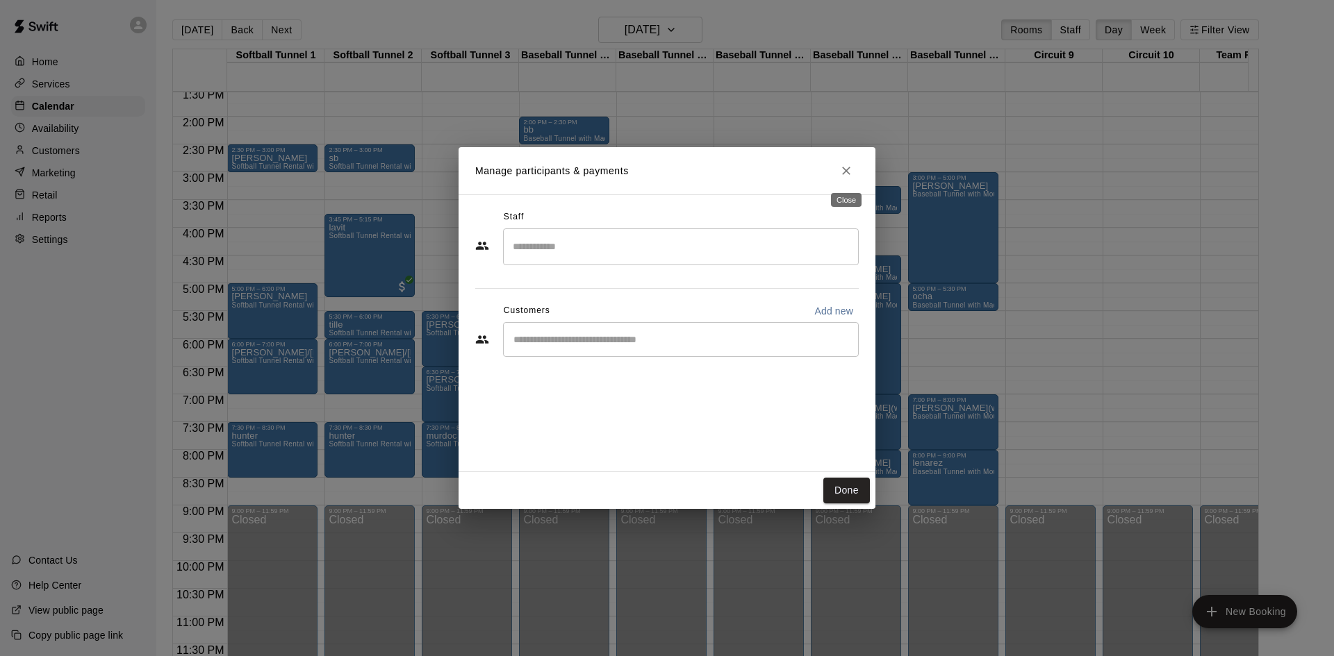
click at [847, 169] on icon "Close" at bounding box center [846, 171] width 8 height 8
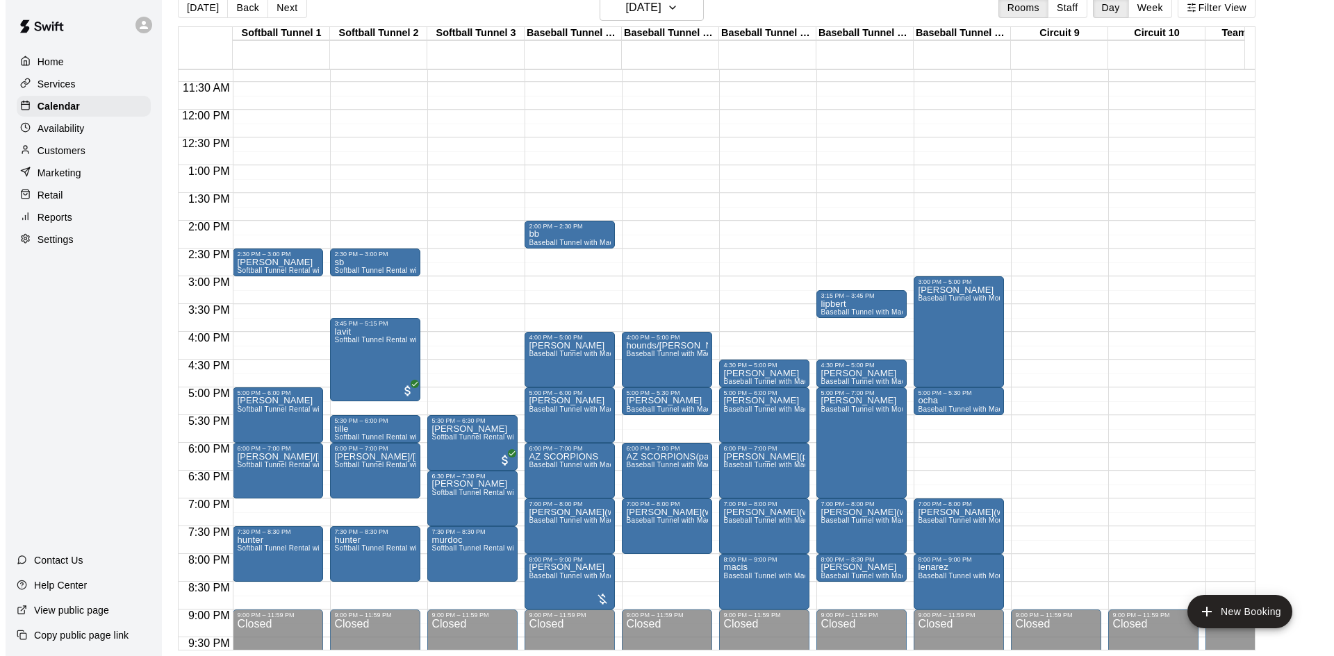
scroll to position [627, 0]
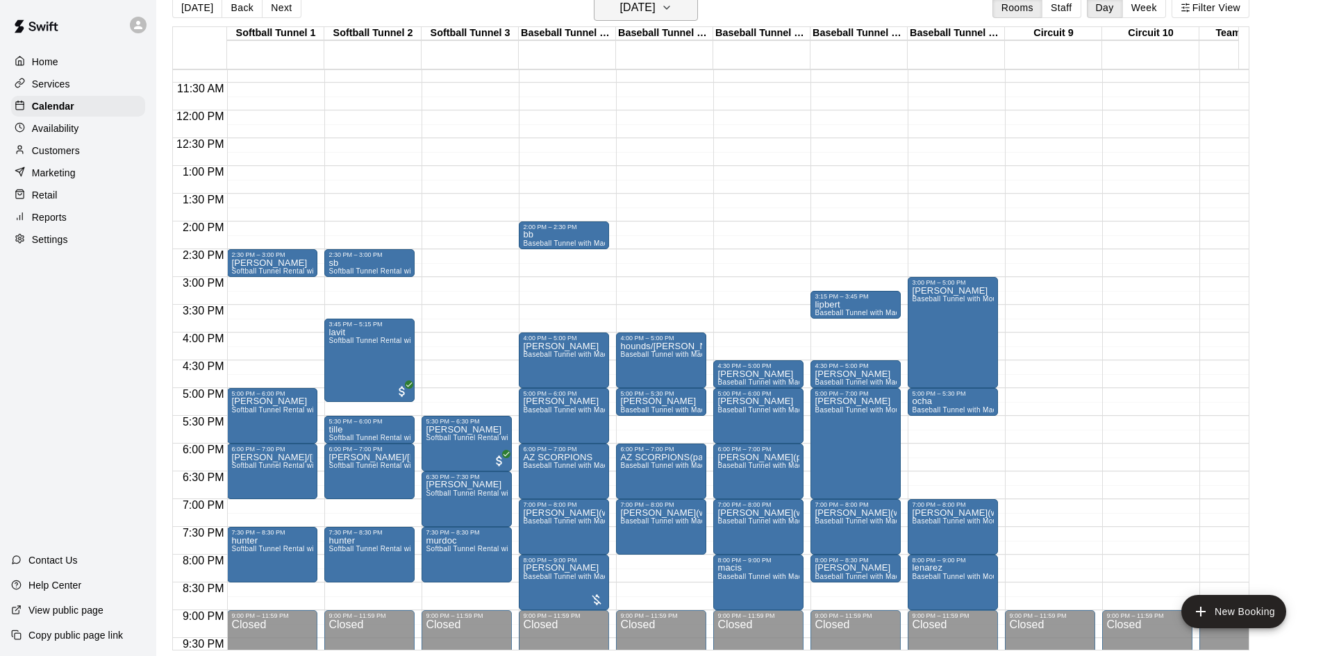
click at [656, 3] on h6 "[DATE]" at bounding box center [637, 7] width 35 height 19
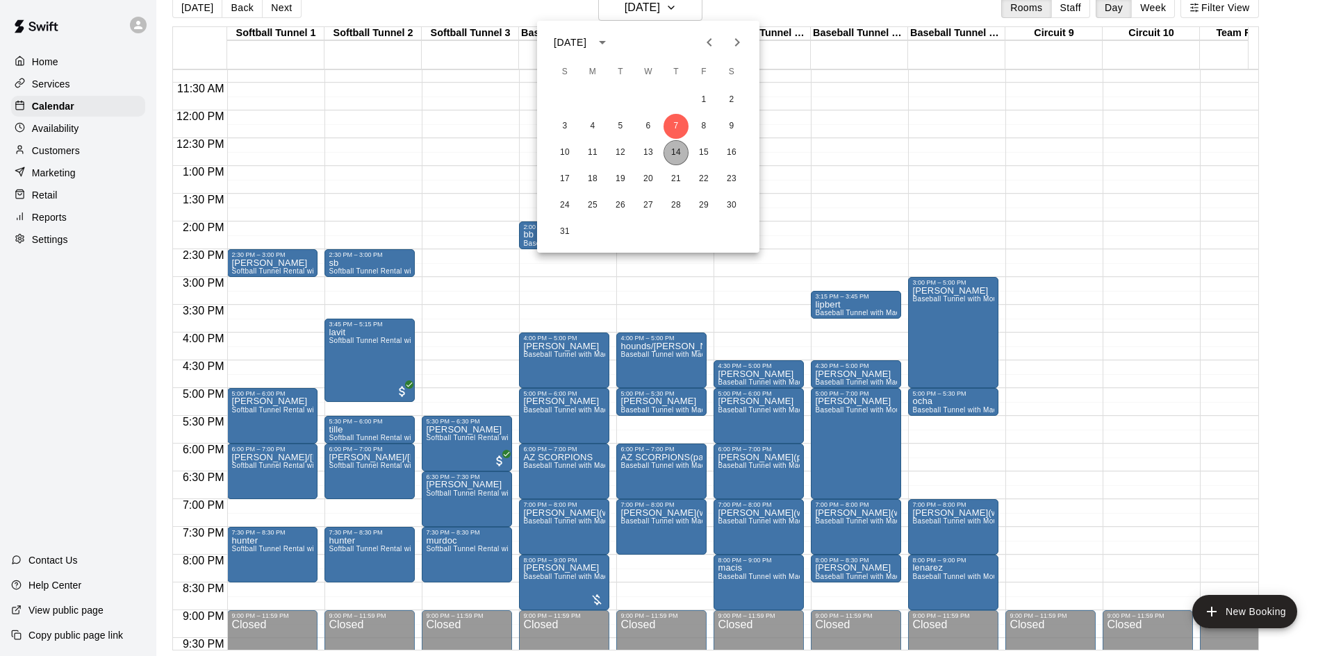
click at [674, 152] on button "14" at bounding box center [675, 152] width 25 height 25
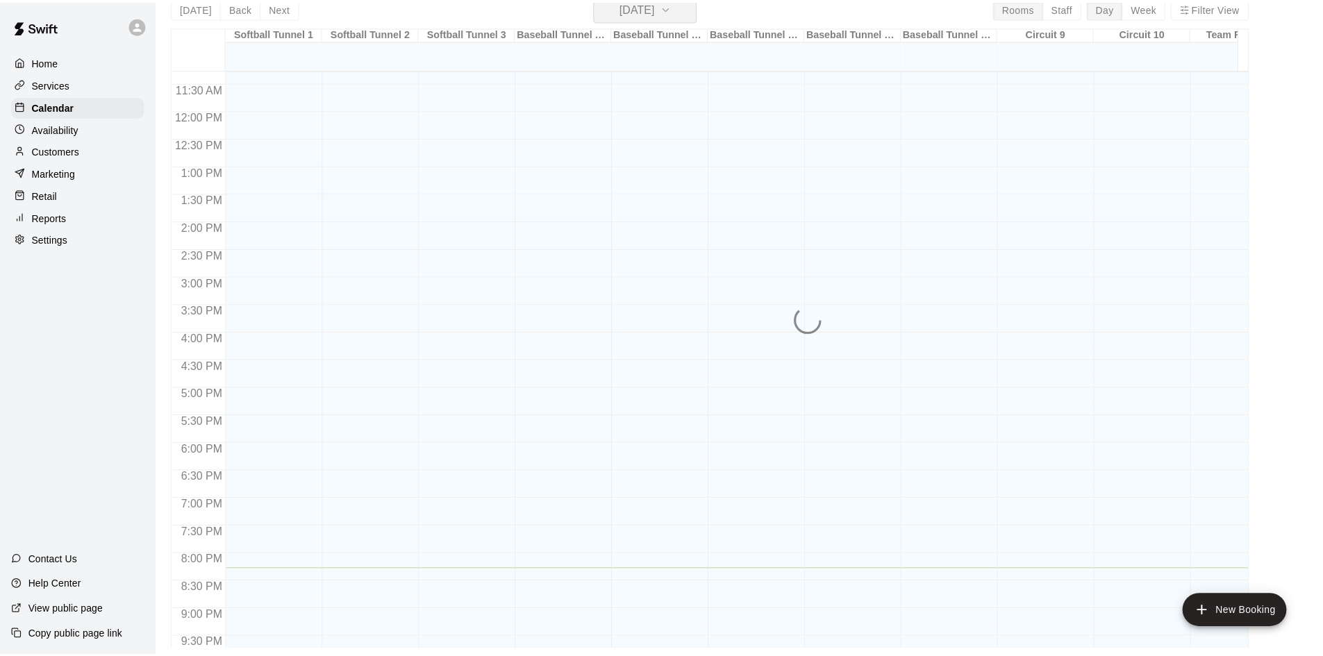
scroll to position [17, 0]
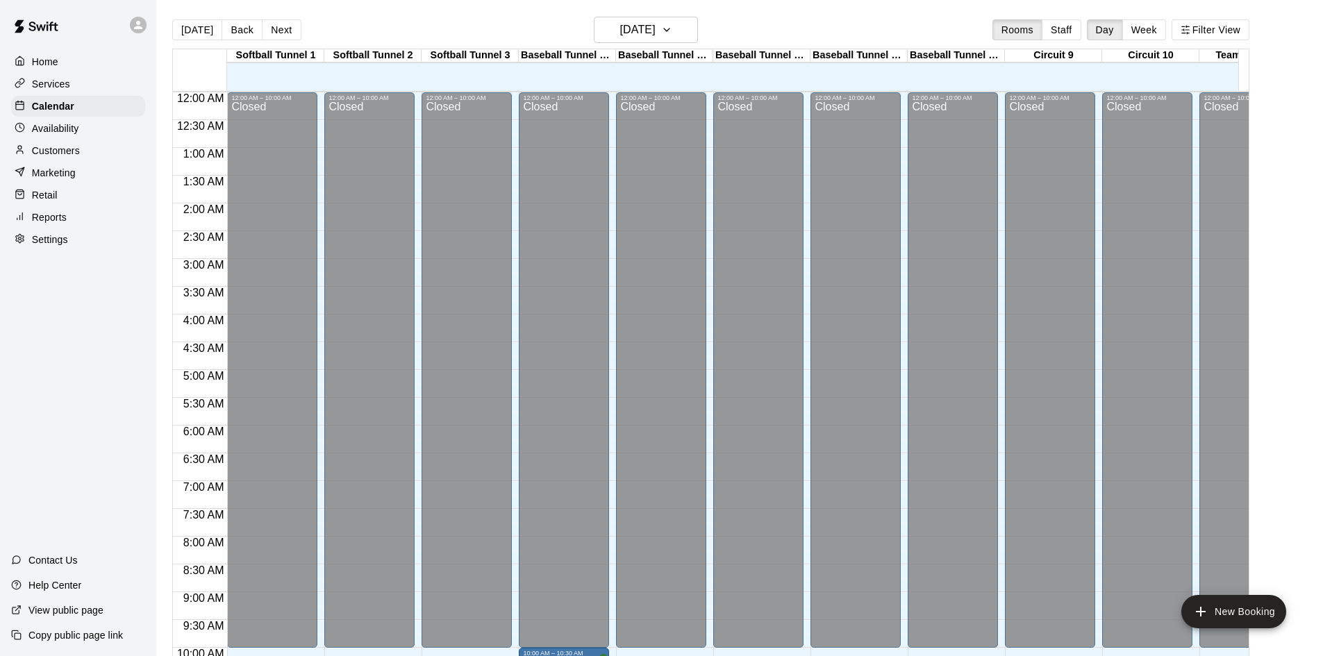
scroll to position [712, 0]
